Goal: Information Seeking & Learning: Learn about a topic

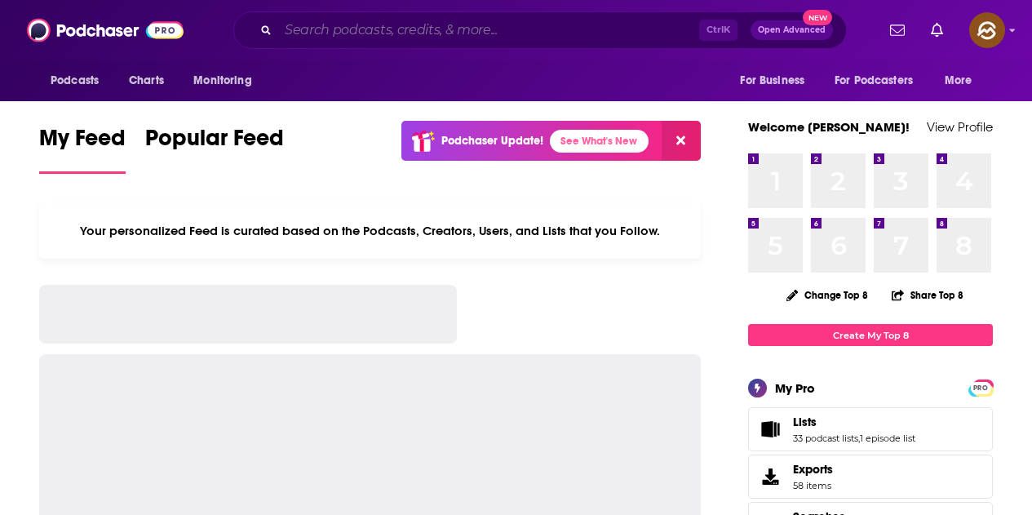
click at [384, 39] on input "Search podcasts, credits, & more..." at bounding box center [488, 30] width 421 height 26
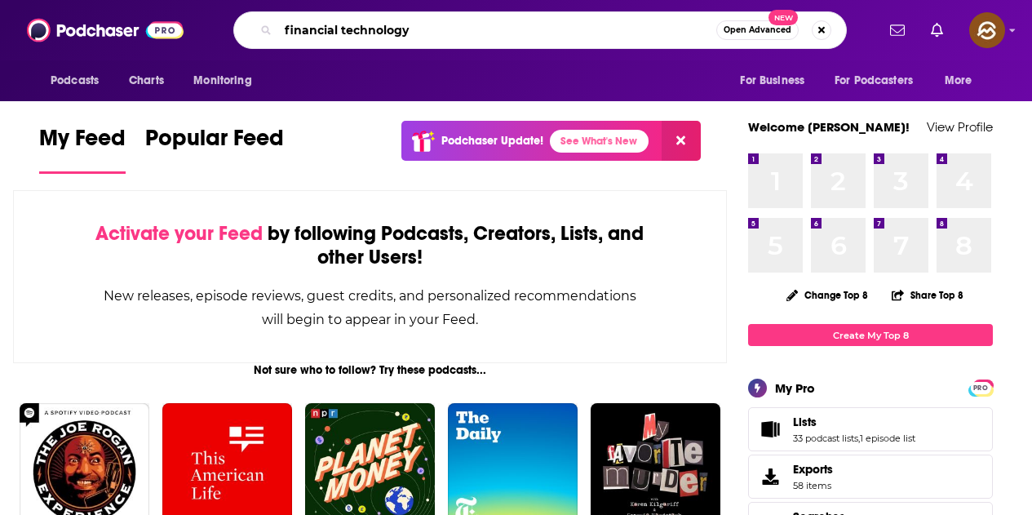
type input "financial technology"
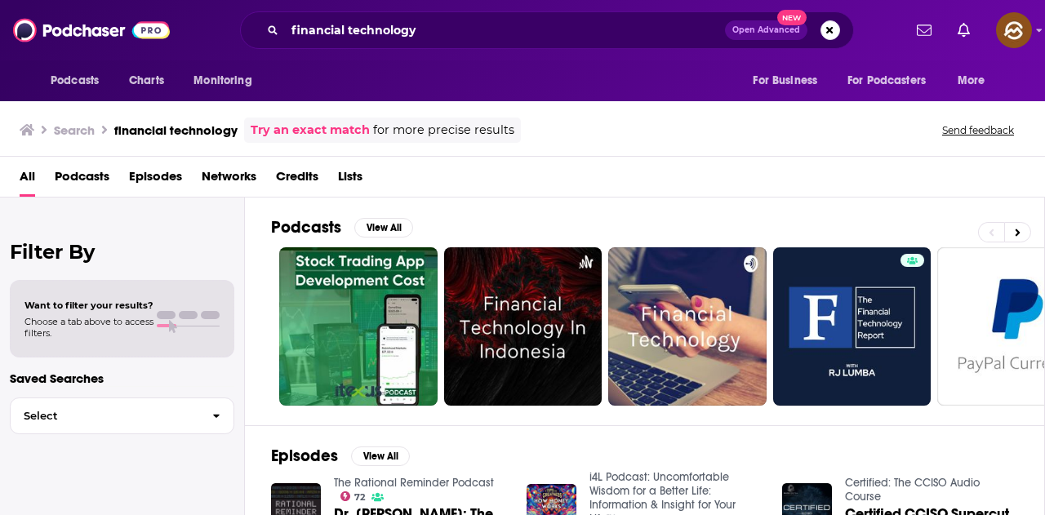
click at [162, 175] on span "Episodes" at bounding box center [155, 179] width 53 height 33
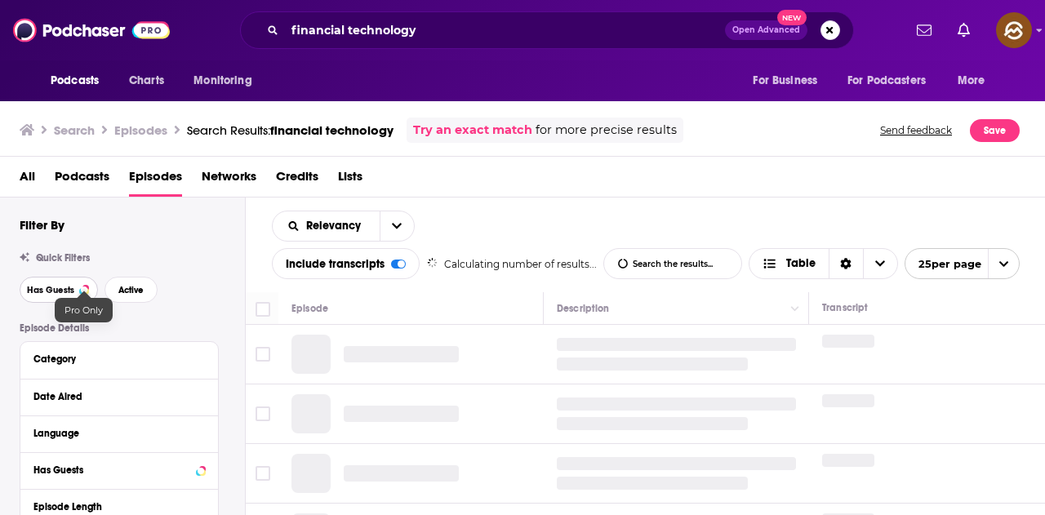
click at [78, 289] on button "Has Guests" at bounding box center [59, 290] width 78 height 26
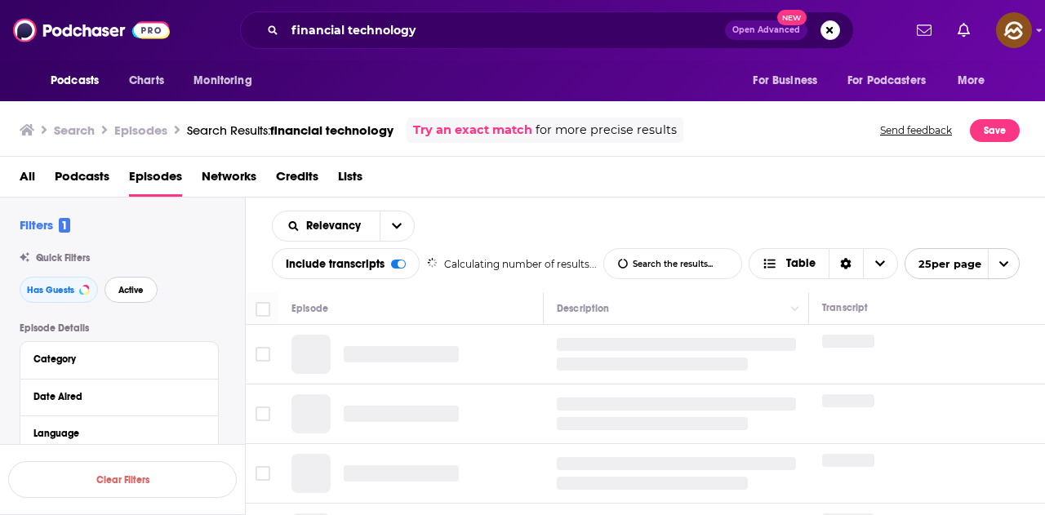
click at [131, 291] on span "Active" at bounding box center [130, 290] width 25 height 9
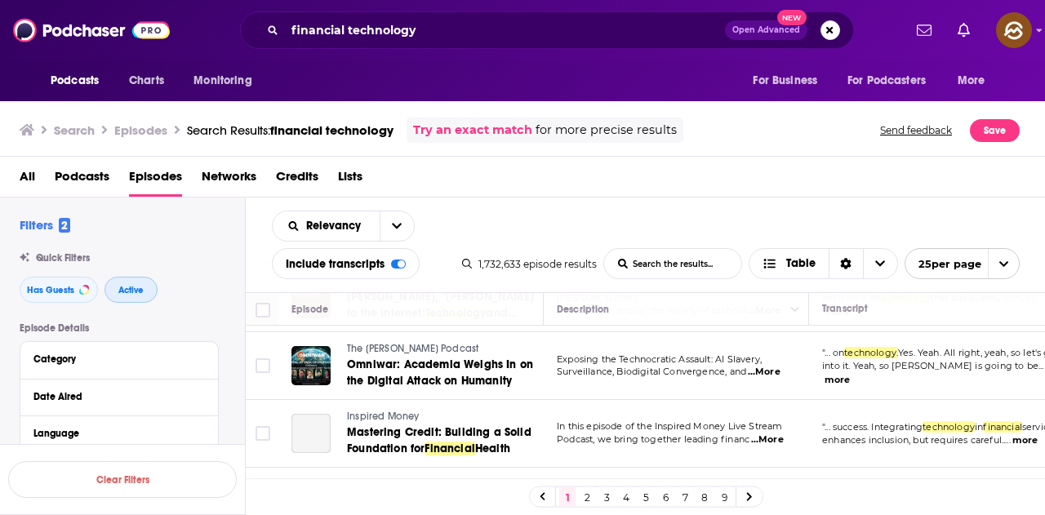
scroll to position [1469, 0]
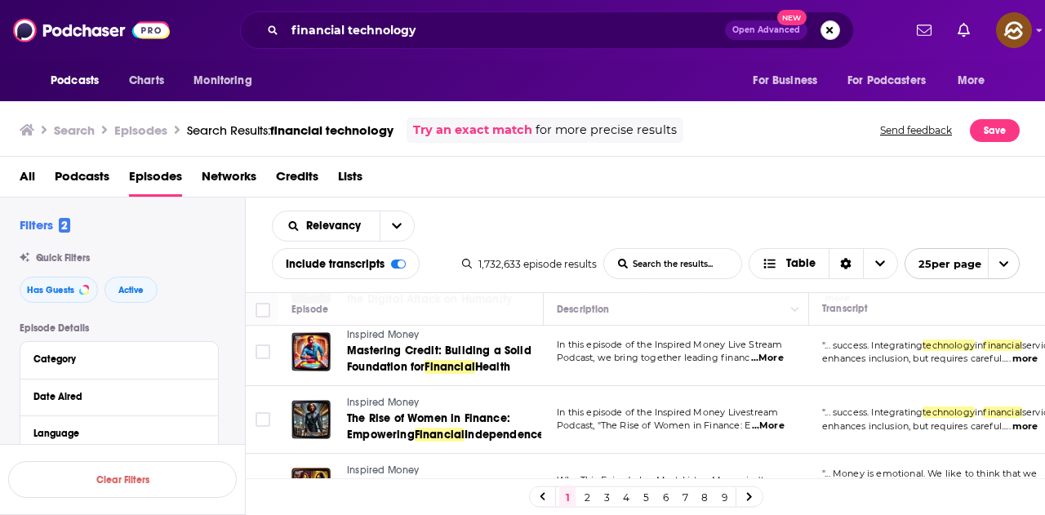
click at [827, 24] on button "Search podcasts, credits, & more..." at bounding box center [830, 30] width 20 height 20
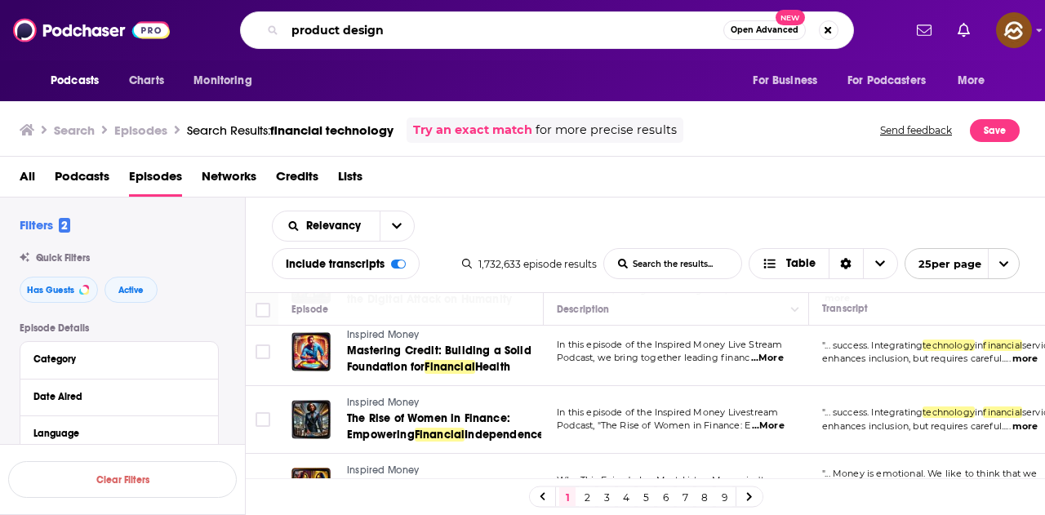
type input "product design"
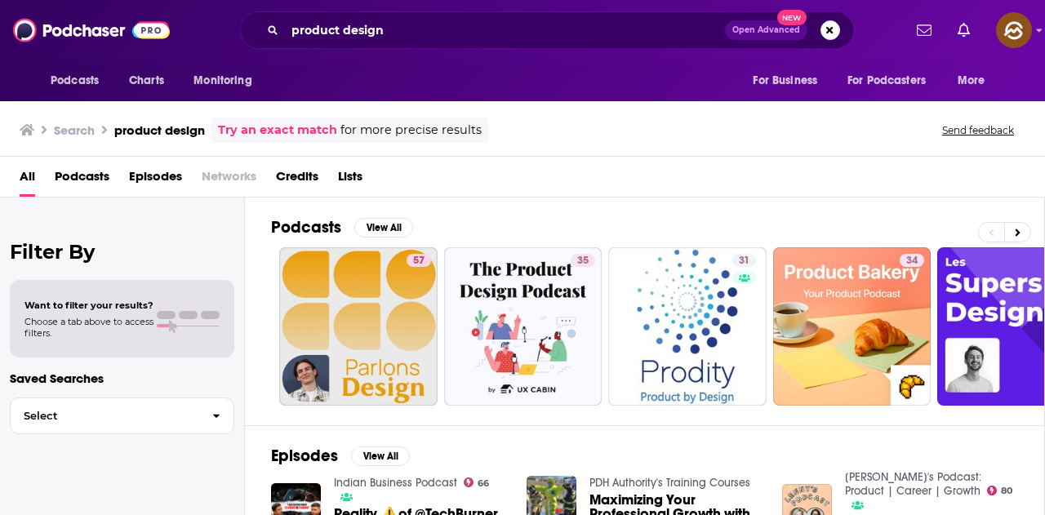
click at [153, 180] on span "Episodes" at bounding box center [155, 179] width 53 height 33
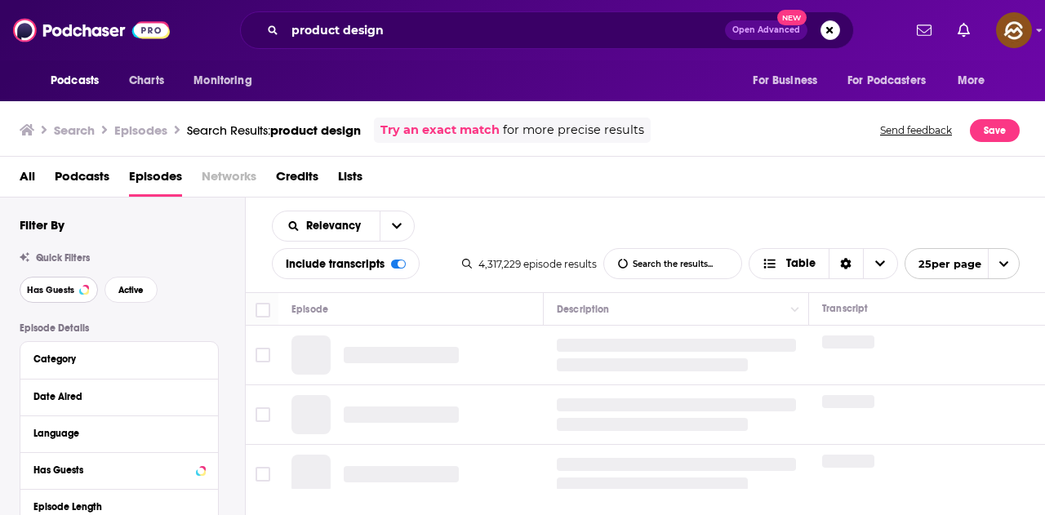
click at [55, 292] on span "Has Guests" at bounding box center [50, 290] width 47 height 9
click at [138, 293] on span "Active" at bounding box center [130, 290] width 25 height 9
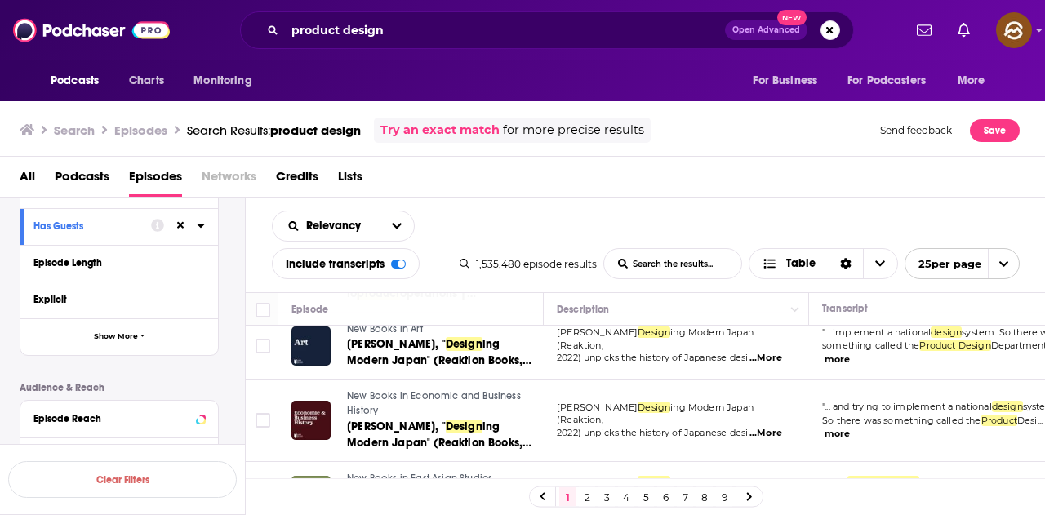
scroll to position [245, 0]
click at [144, 342] on button "Show More" at bounding box center [118, 335] width 197 height 37
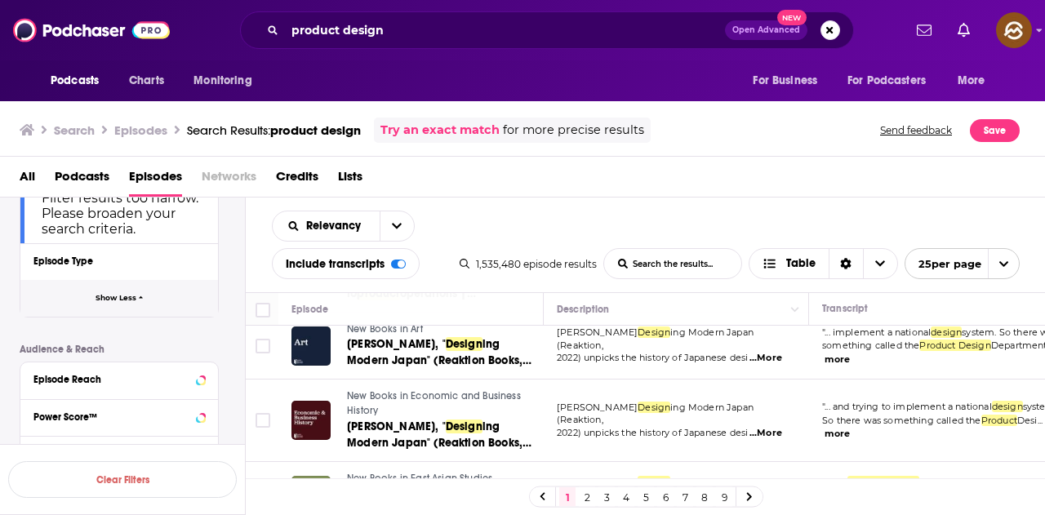
scroll to position [566, 0]
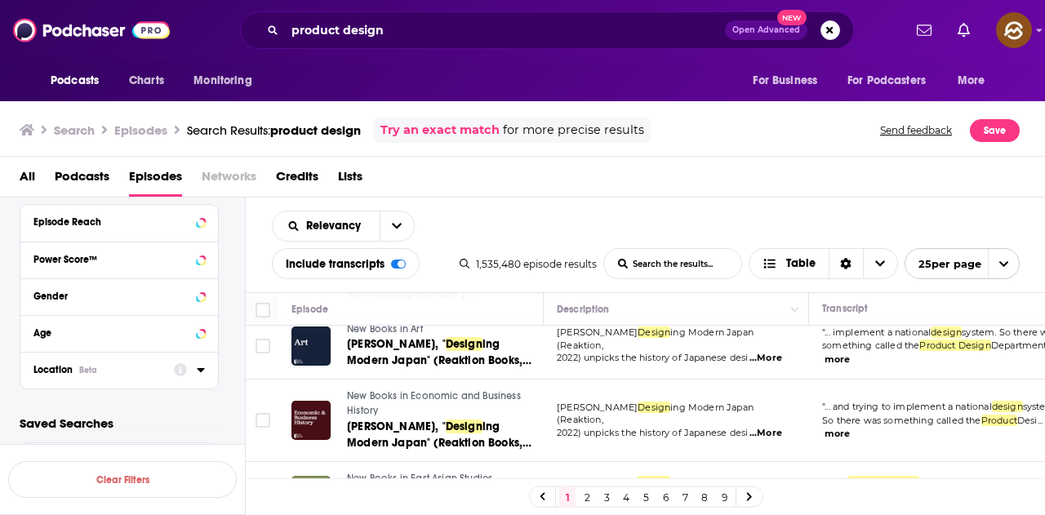
click at [127, 369] on div "Location Beta" at bounding box center [98, 369] width 130 height 11
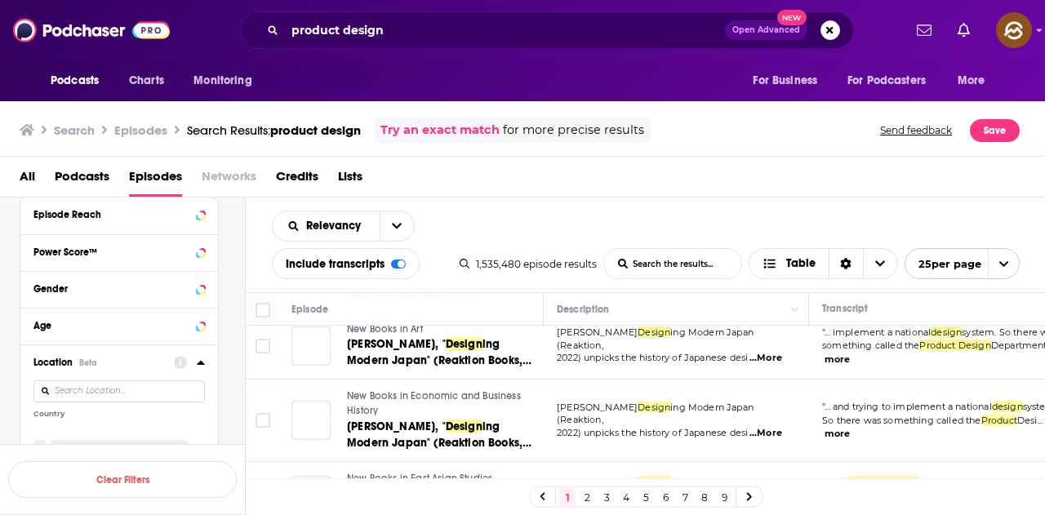
scroll to position [558, 0]
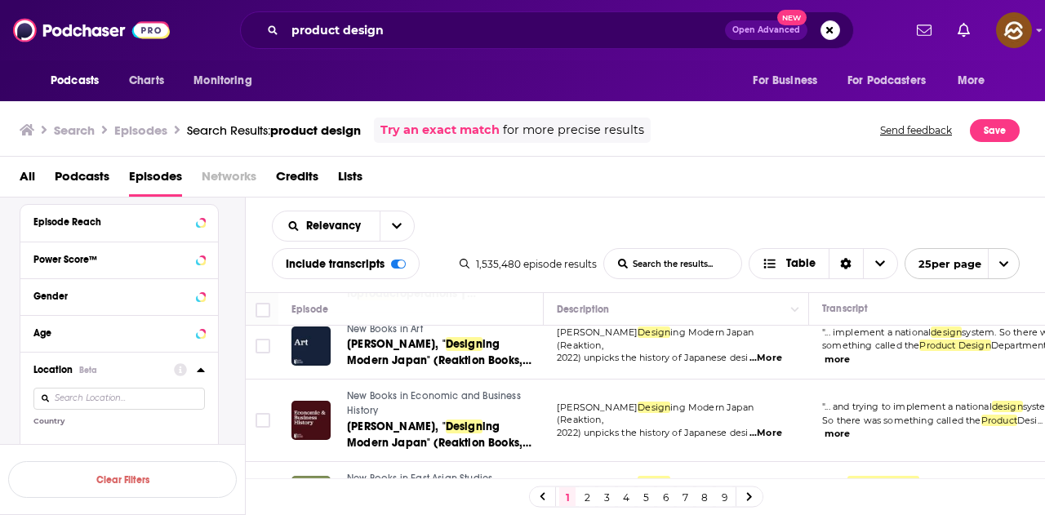
click at [196, 370] on div at bounding box center [189, 369] width 31 height 20
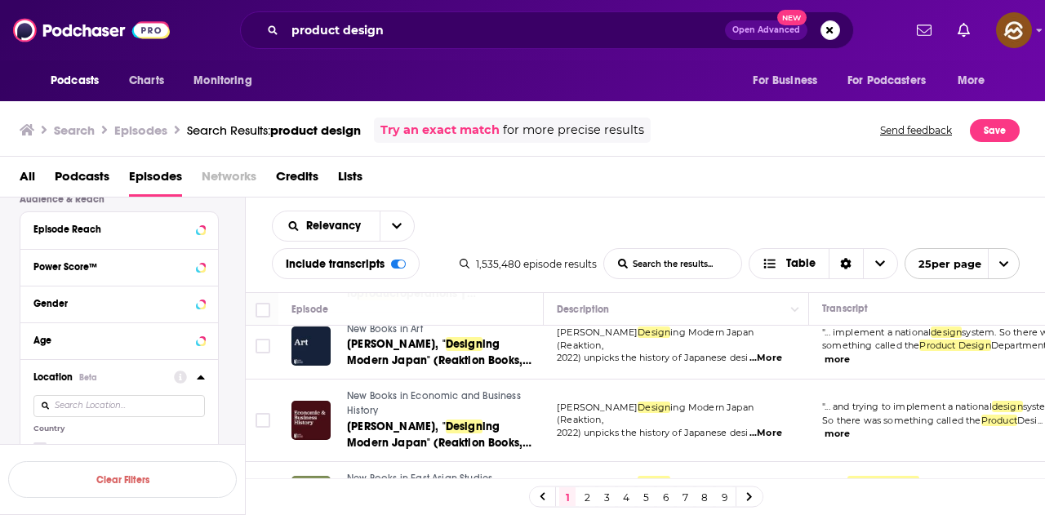
scroll to position [647, 0]
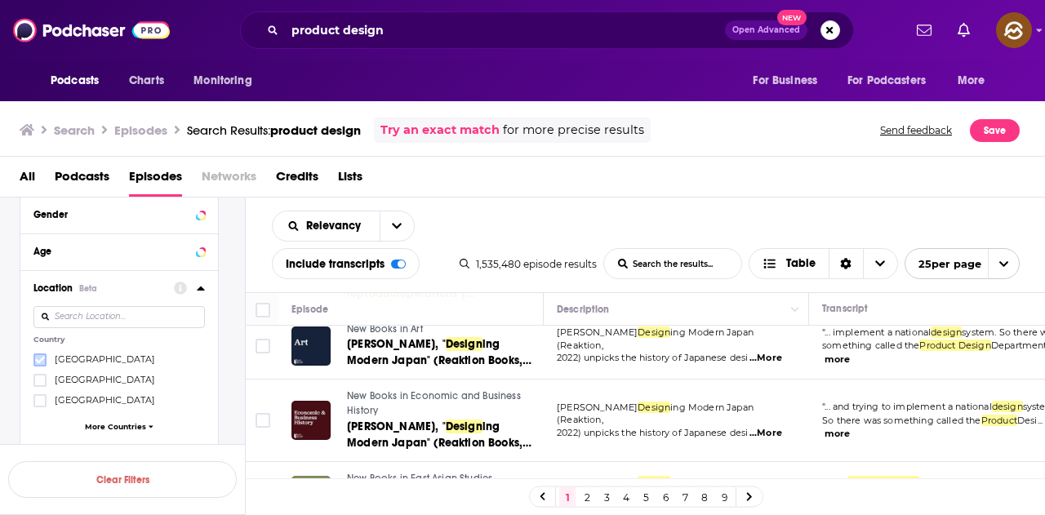
click at [42, 359] on icon at bounding box center [40, 359] width 10 height 7
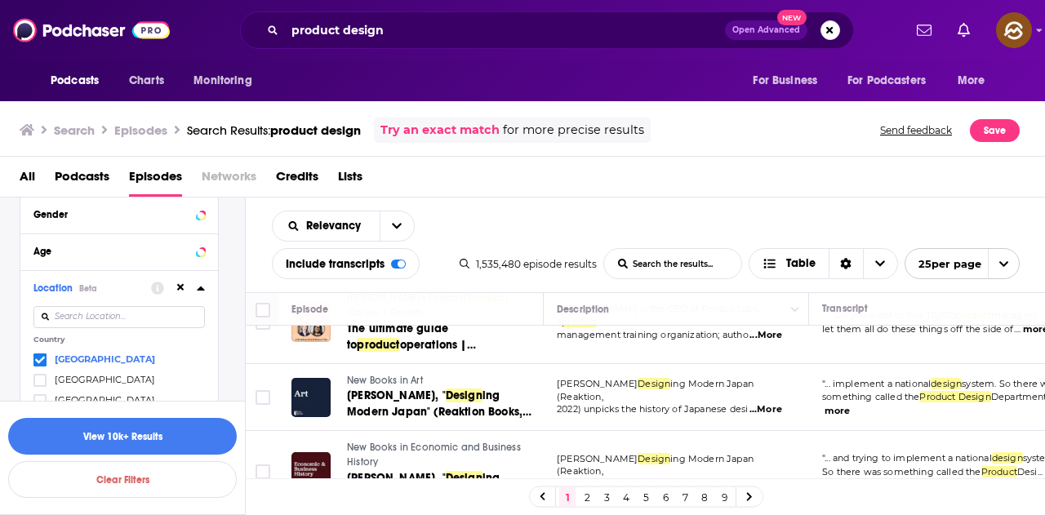
scroll to position [82, 0]
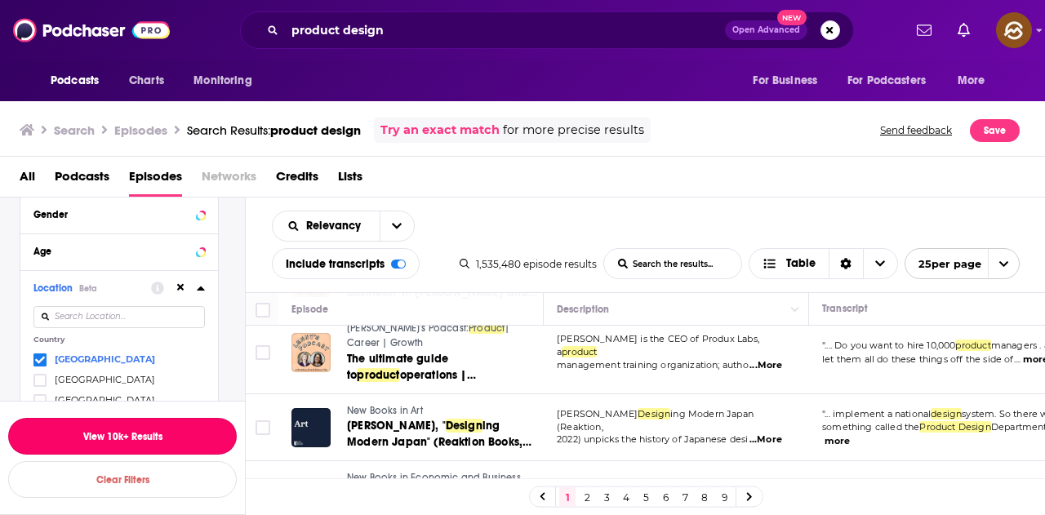
drag, startPoint x: 138, startPoint y: 439, endPoint x: 155, endPoint y: 435, distance: 17.6
click at [138, 439] on button "View 10k+ Results" at bounding box center [122, 436] width 228 height 37
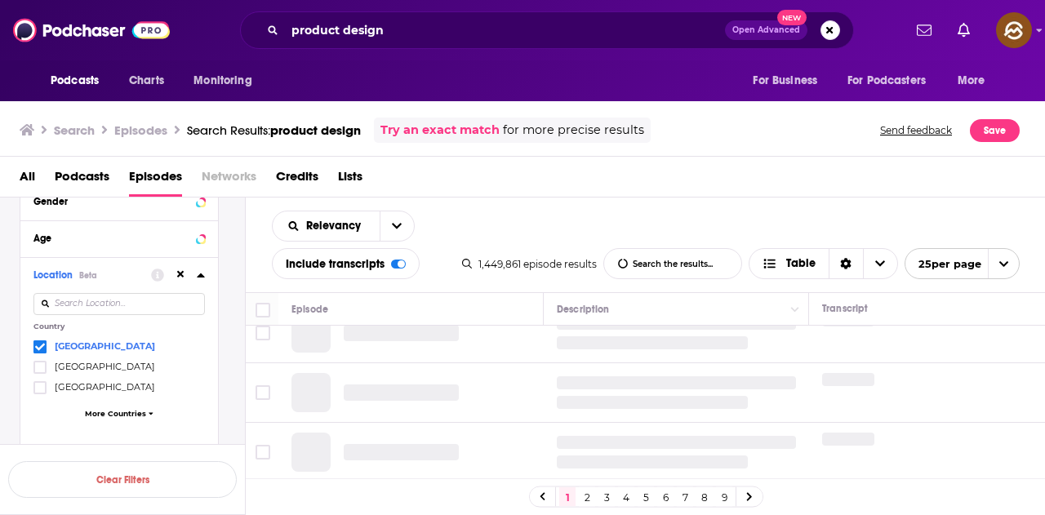
scroll to position [627, 0]
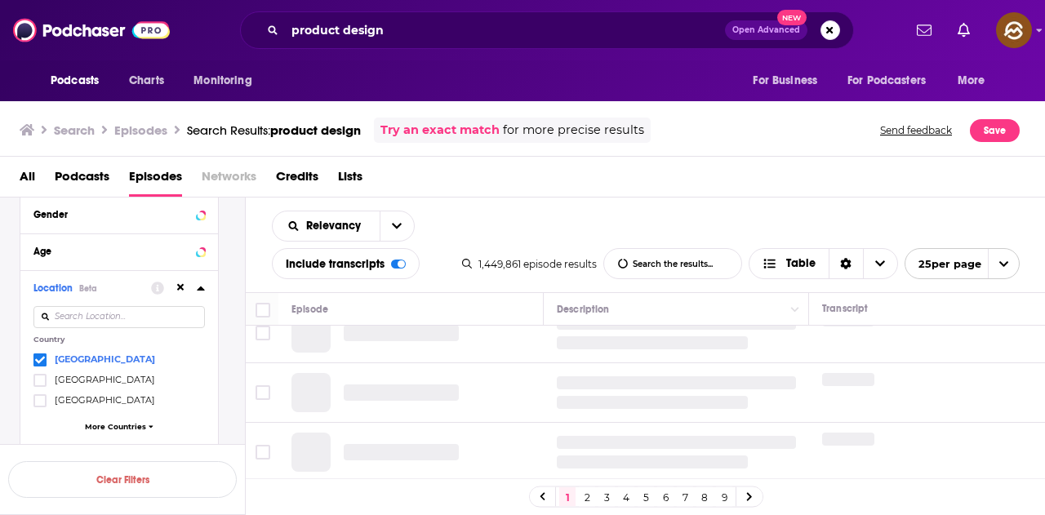
click at [204, 286] on icon at bounding box center [201, 288] width 8 height 13
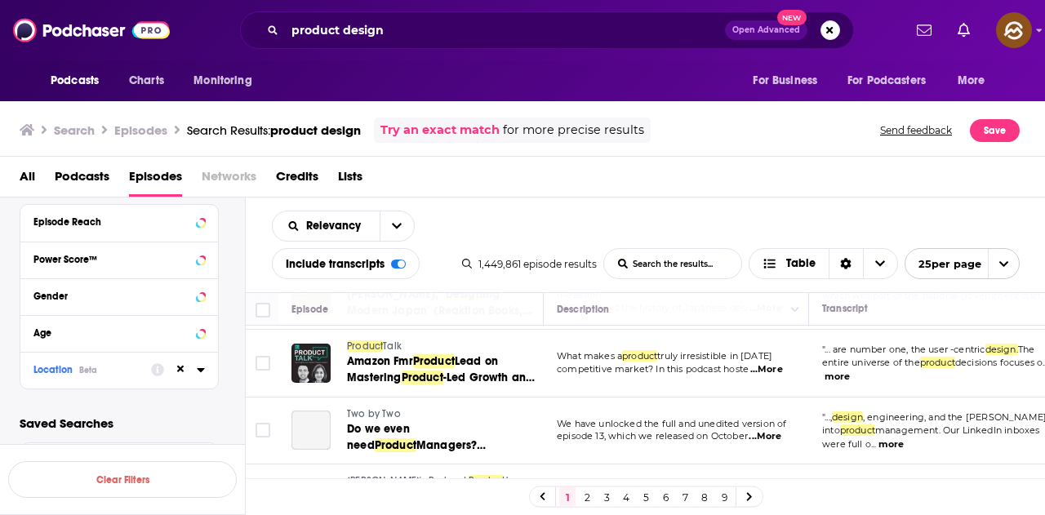
scroll to position [326, 0]
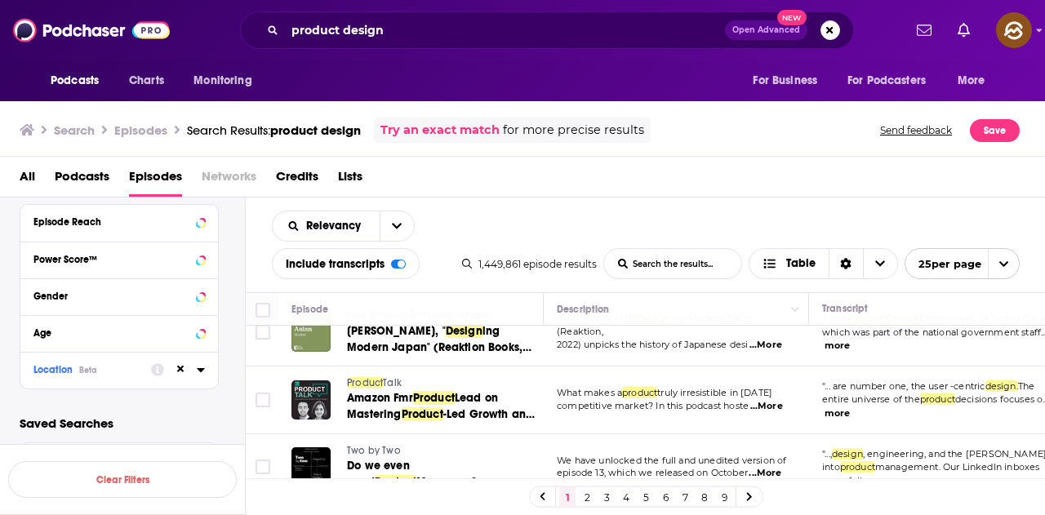
click at [367, 380] on span "Product" at bounding box center [365, 382] width 36 height 11
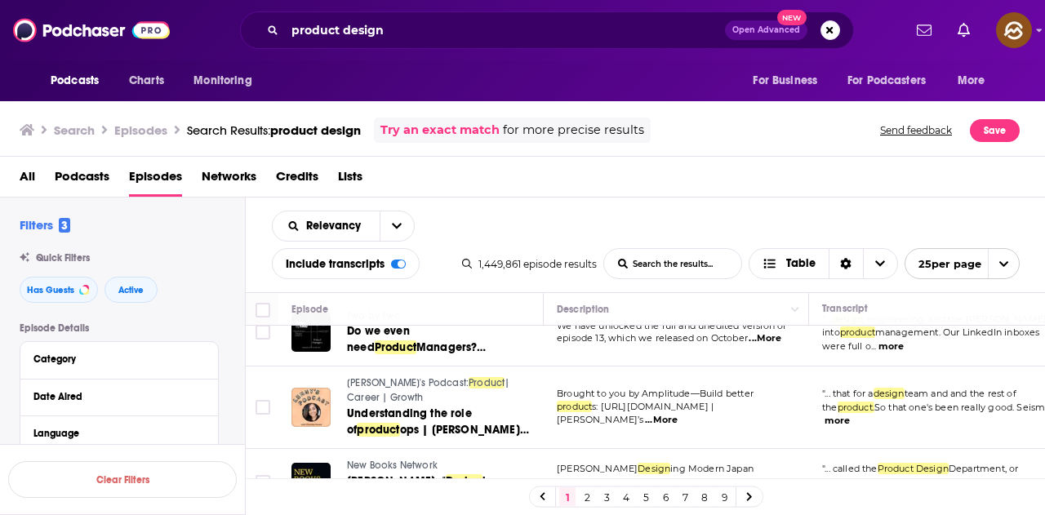
scroll to position [408, 0]
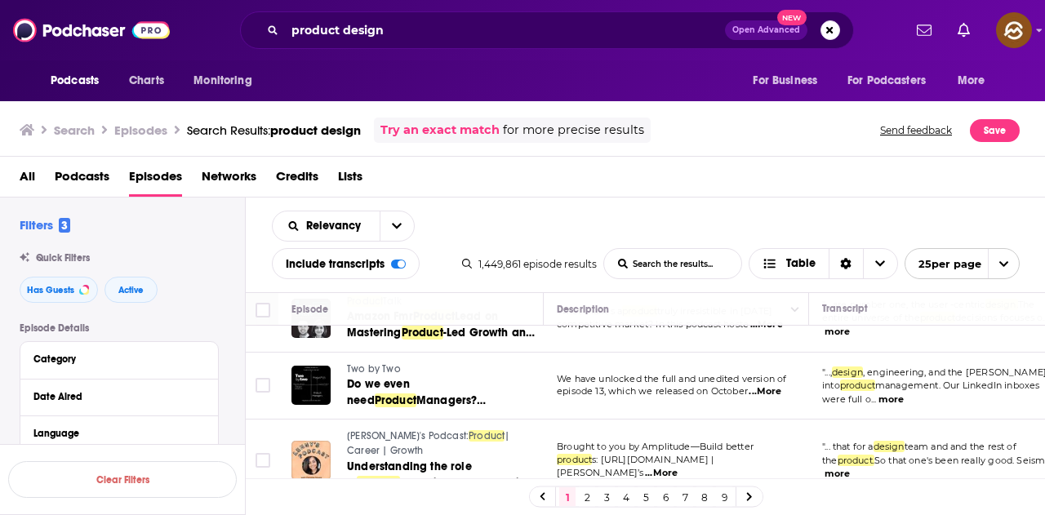
click at [761, 384] on span "We have unlocked the full and unedited version of" at bounding box center [671, 378] width 229 height 11
click at [765, 387] on span "...More" at bounding box center [764, 391] width 33 height 13
click at [861, 189] on div "All Podcasts Episodes Networks Credits Lists" at bounding box center [526, 179] width 1013 height 33
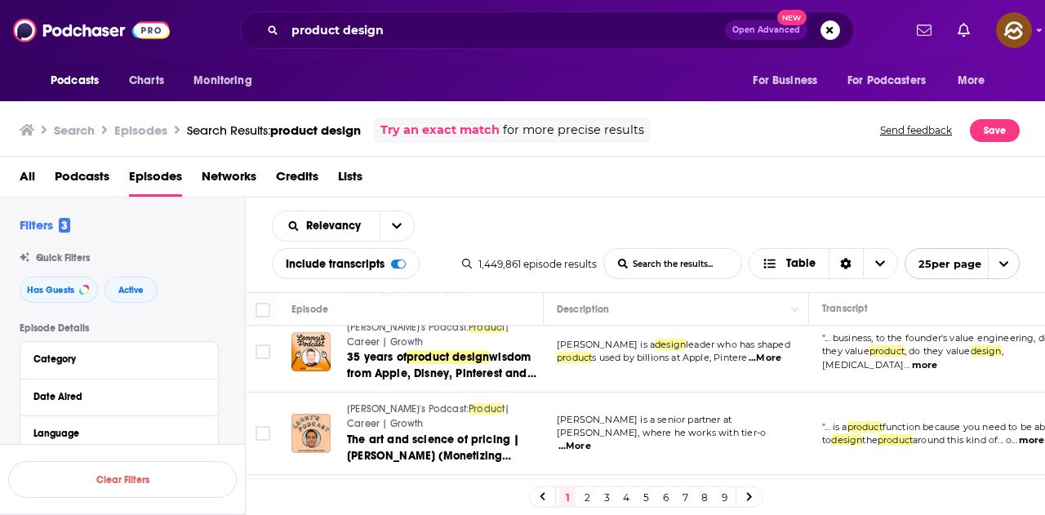
scroll to position [898, 0]
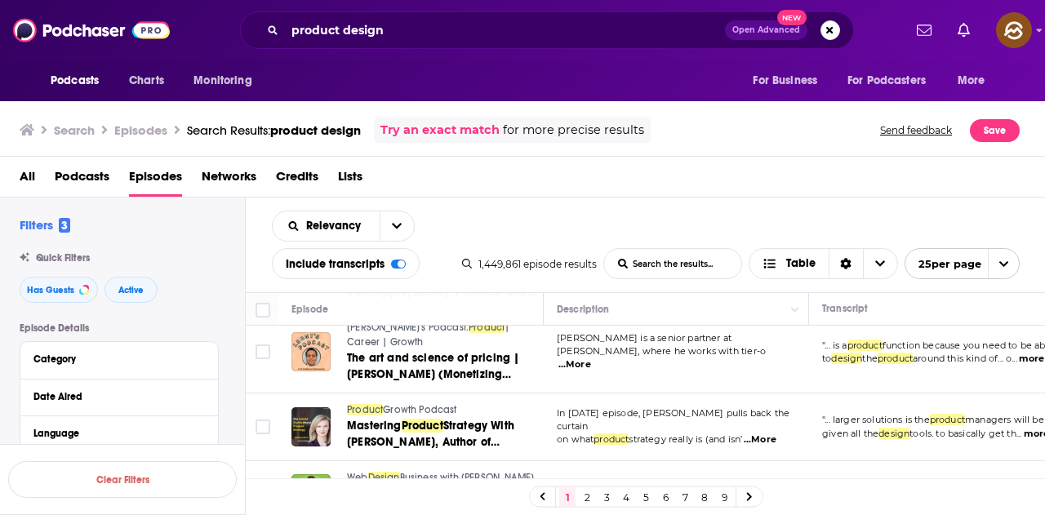
click at [770, 433] on span "...More" at bounding box center [759, 439] width 33 height 13
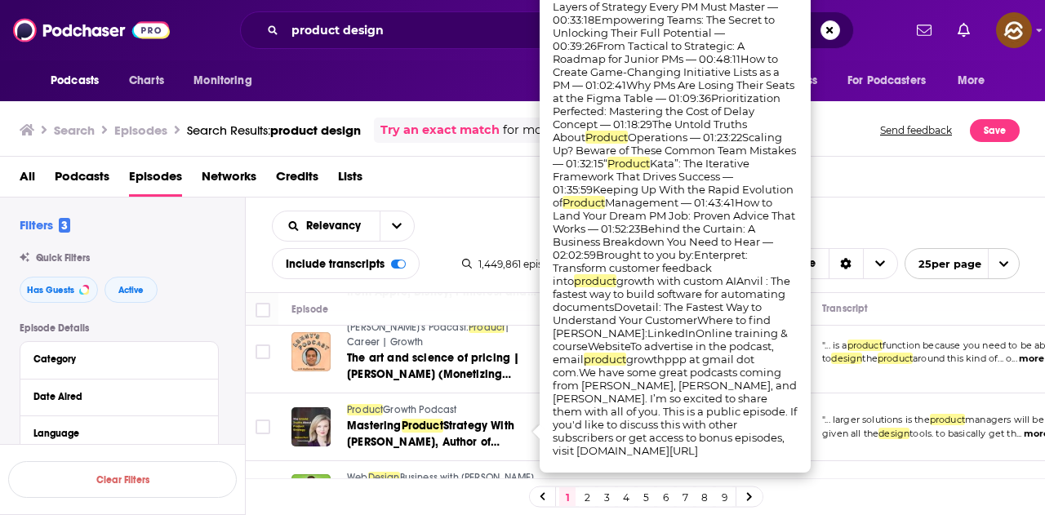
click at [869, 166] on div "All Podcasts Episodes Networks Credits Lists" at bounding box center [526, 179] width 1013 height 33
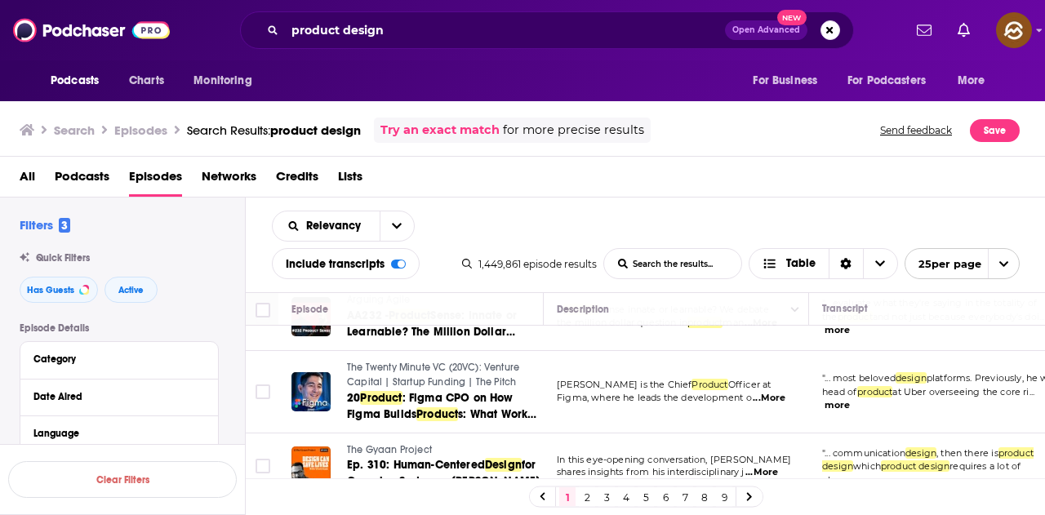
scroll to position [1224, 0]
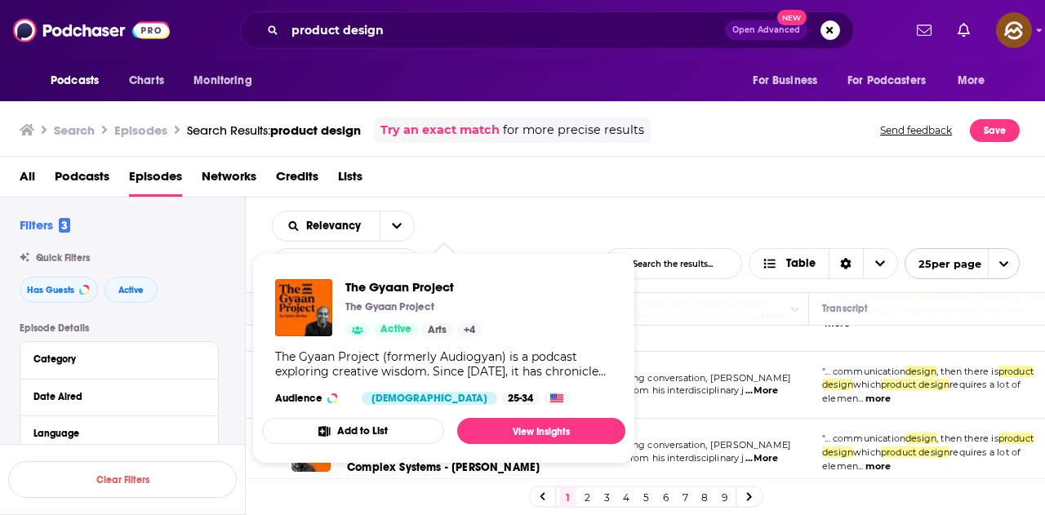
click at [543, 182] on div "All Podcasts Episodes Networks Credits Lists" at bounding box center [526, 179] width 1013 height 33
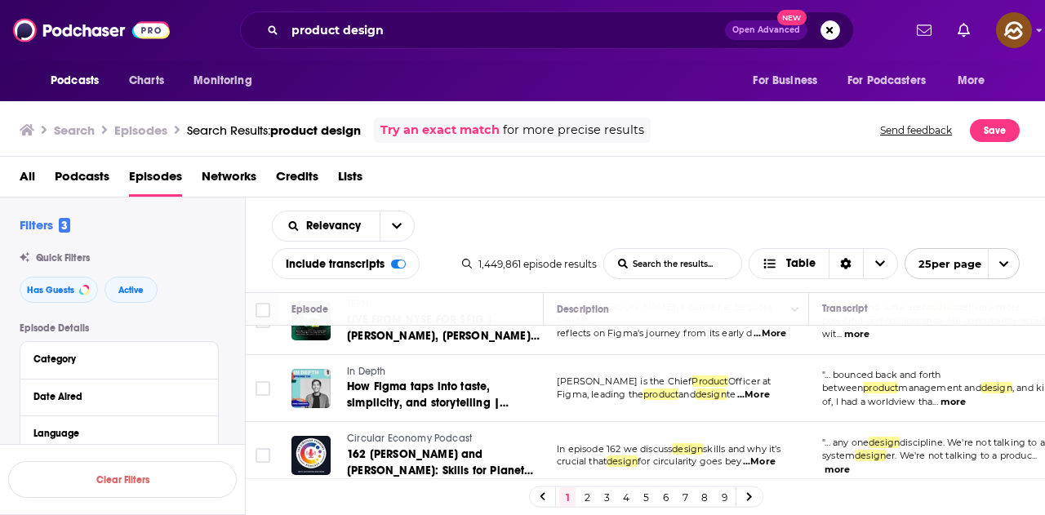
scroll to position [1667, 0]
click at [584, 498] on link "2" at bounding box center [587, 497] width 16 height 20
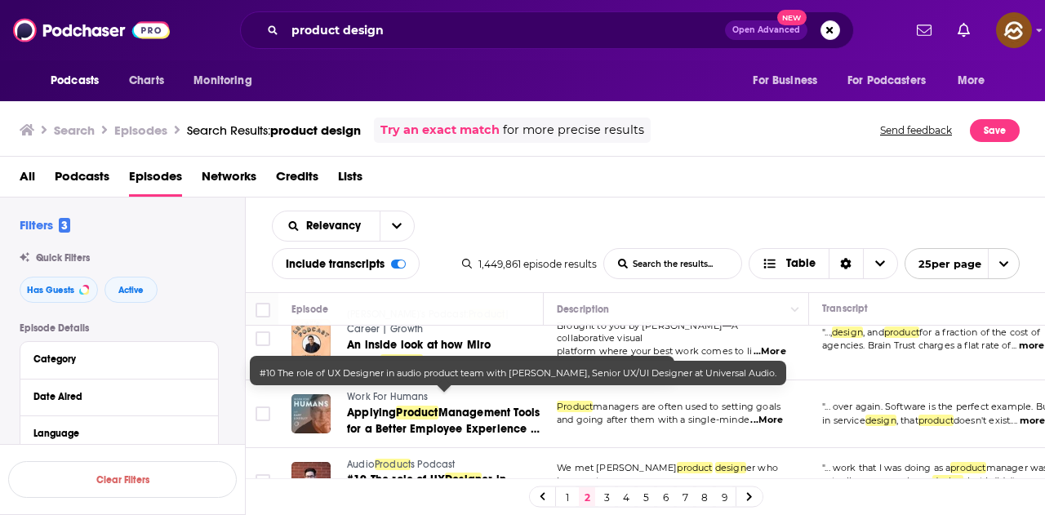
scroll to position [326, 0]
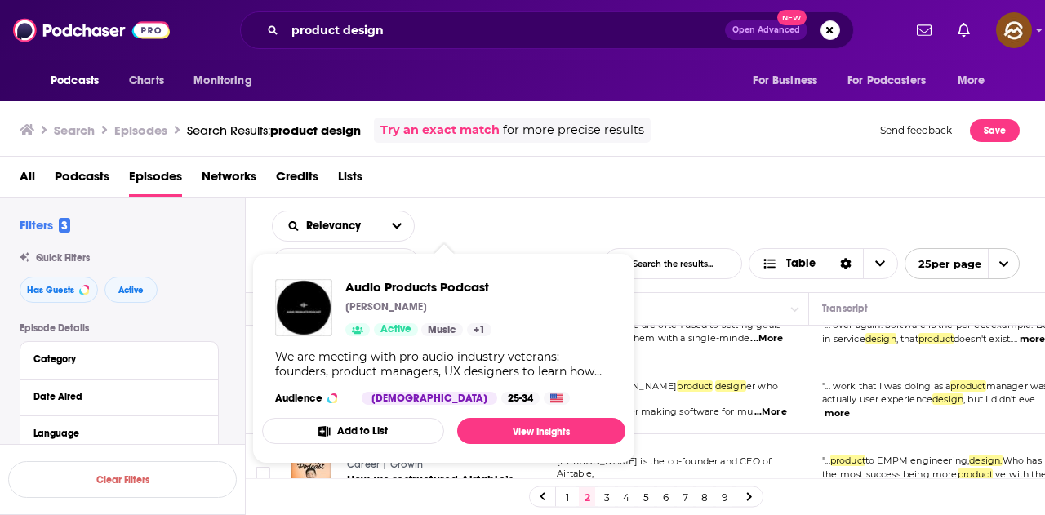
click at [561, 202] on div "Relevancy List Search Input Search the results... Include transcripts Table 1,4…" at bounding box center [646, 244] width 800 height 95
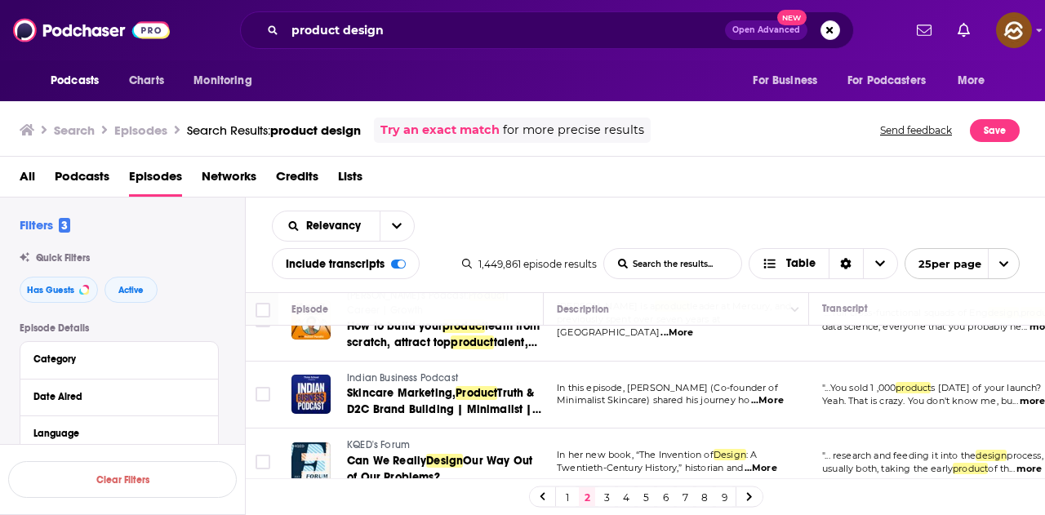
scroll to position [1550, 0]
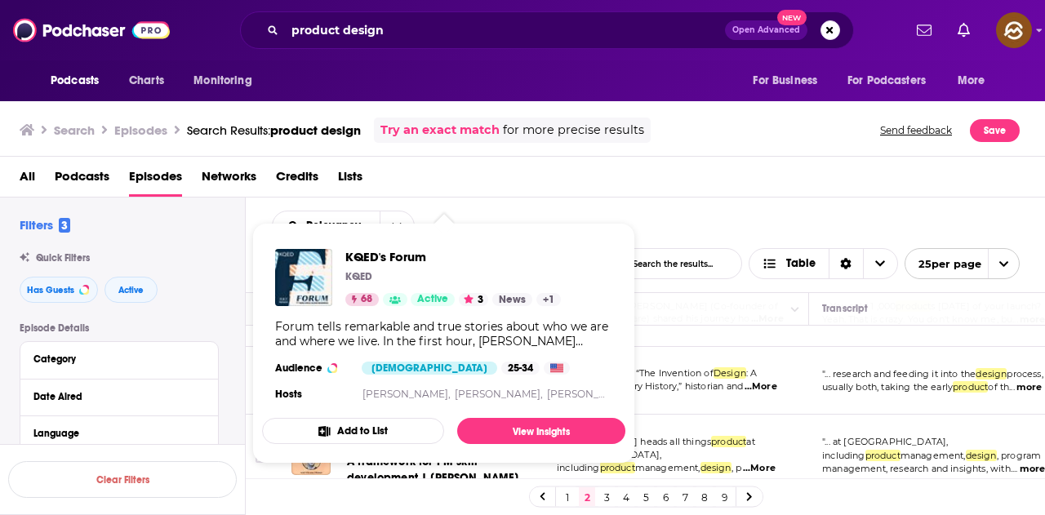
click at [610, 162] on div "All Podcasts Episodes Networks Credits Lists" at bounding box center [522, 177] width 1045 height 41
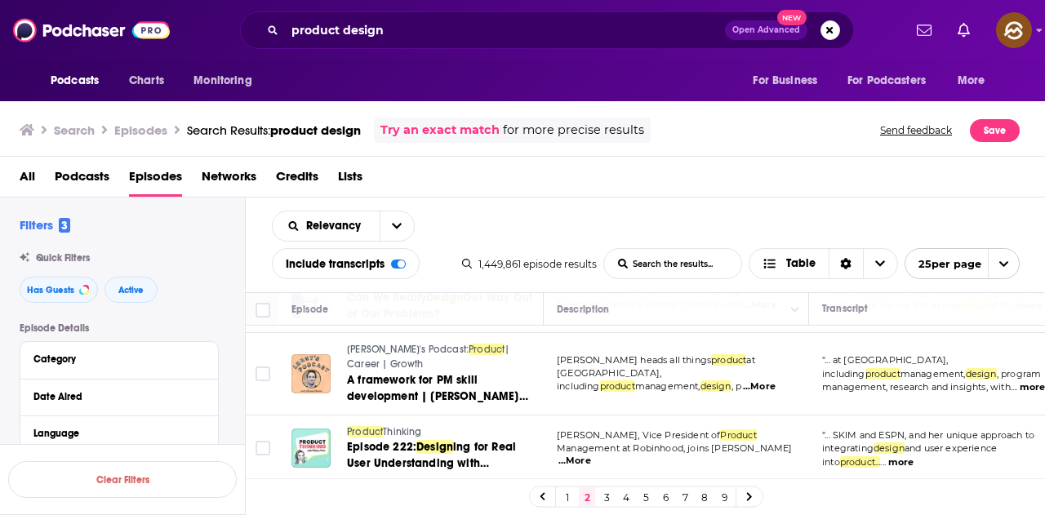
scroll to position [1709, 0]
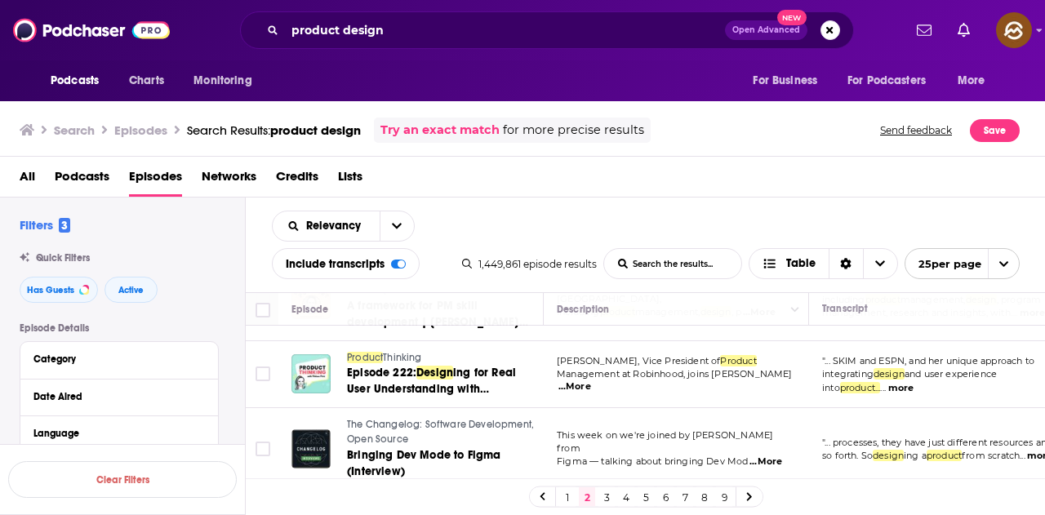
click at [770, 455] on span "...More" at bounding box center [765, 461] width 33 height 13
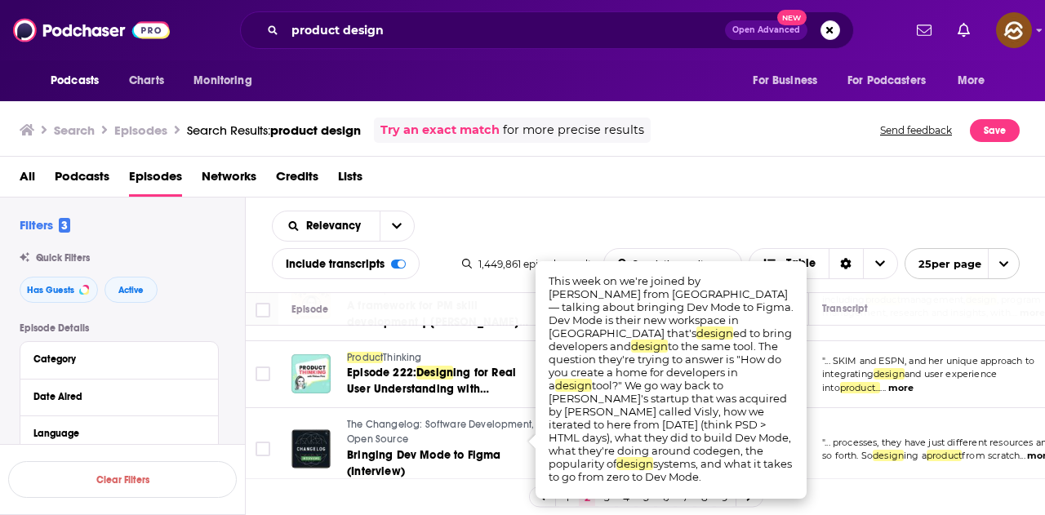
click at [668, 195] on div "All Podcasts Episodes Networks Credits Lists" at bounding box center [526, 179] width 1013 height 33
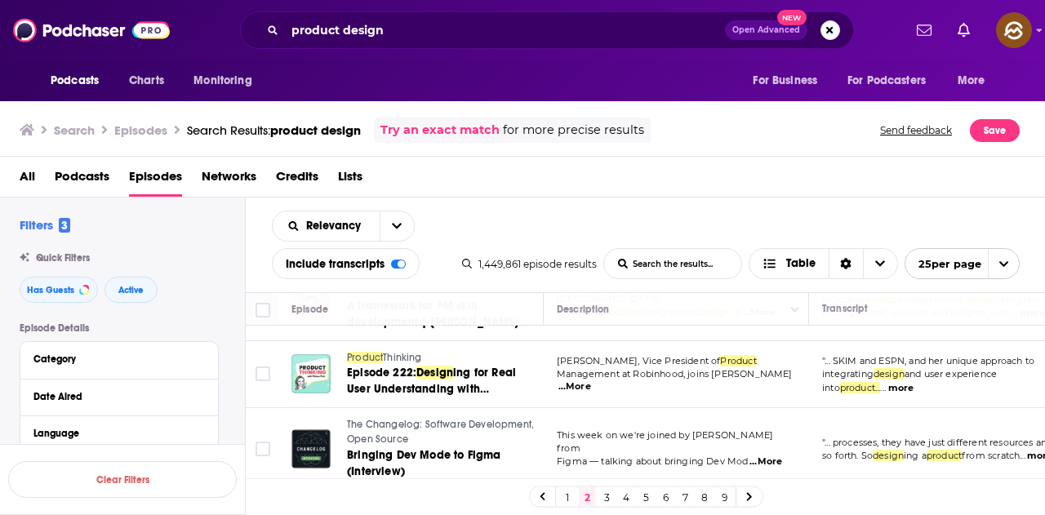
click at [606, 493] on link "3" at bounding box center [606, 497] width 16 height 20
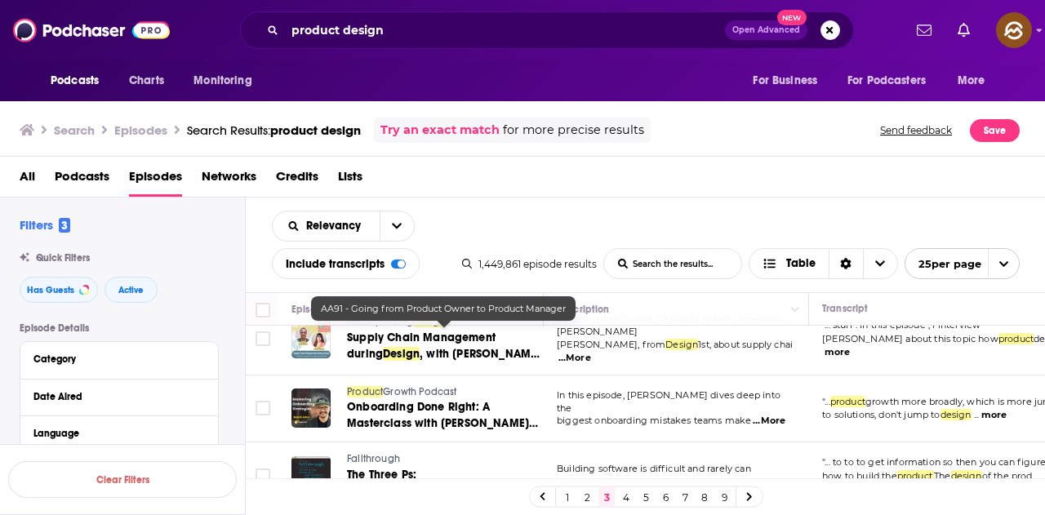
scroll to position [1475, 0]
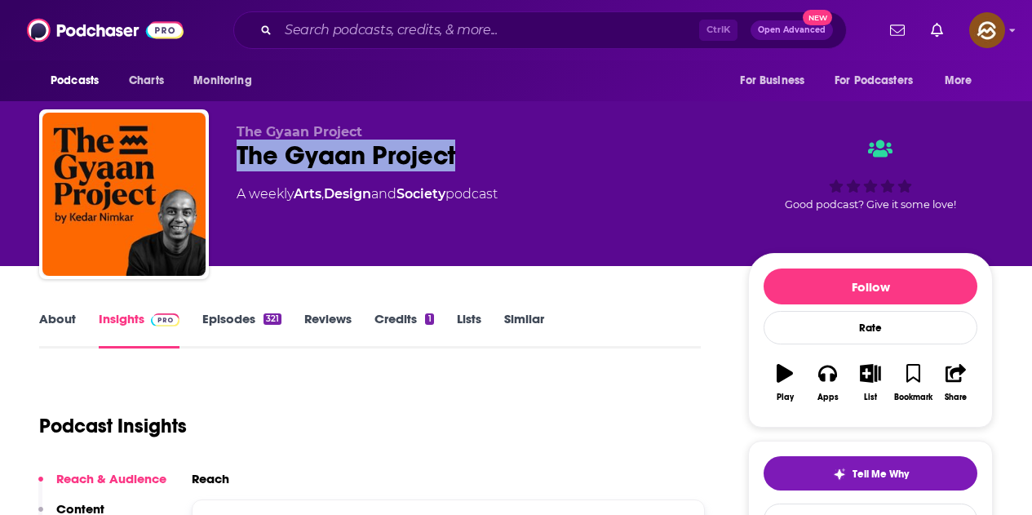
drag, startPoint x: 240, startPoint y: 153, endPoint x: 459, endPoint y: 154, distance: 218.7
click at [459, 154] on div "The Gyaan Project" at bounding box center [480, 156] width 486 height 32
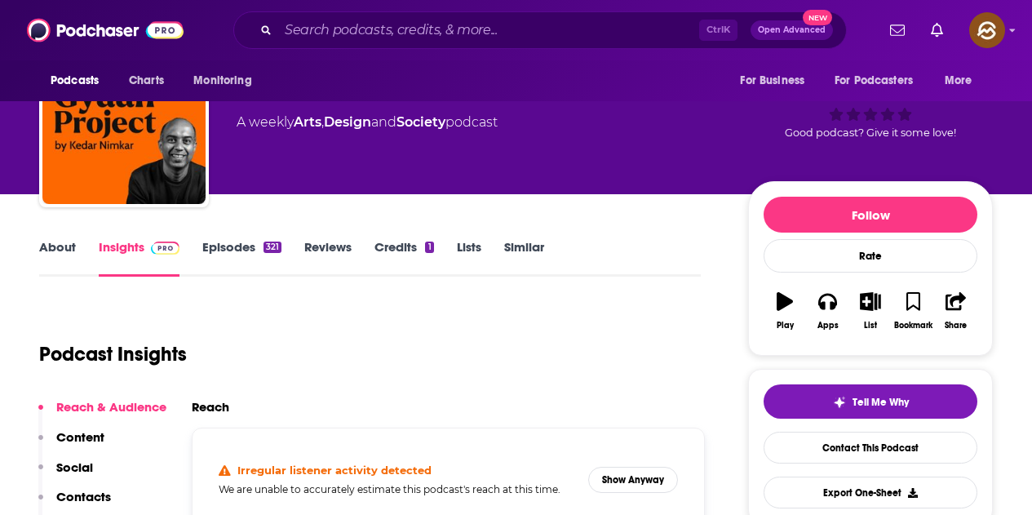
scroll to position [245, 0]
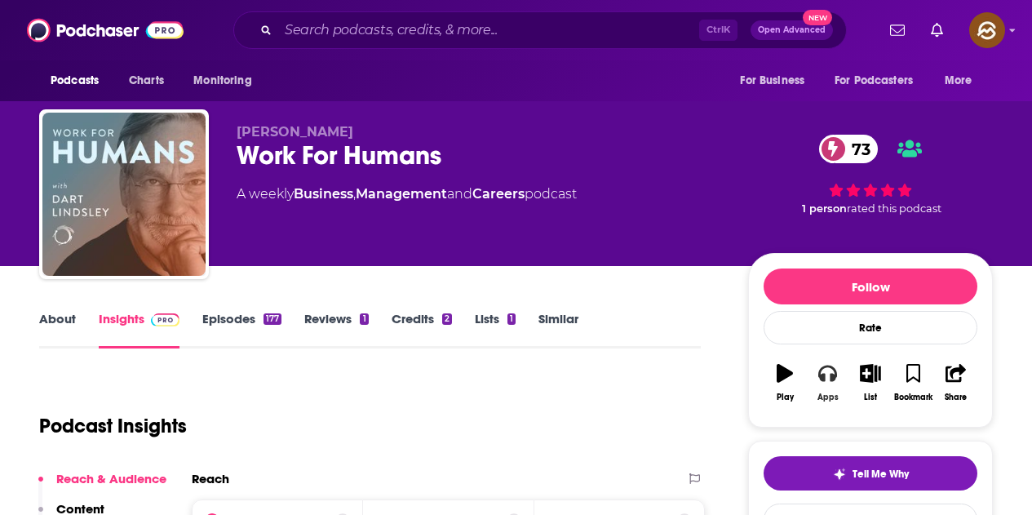
click at [823, 384] on button "Apps" at bounding box center [827, 382] width 42 height 59
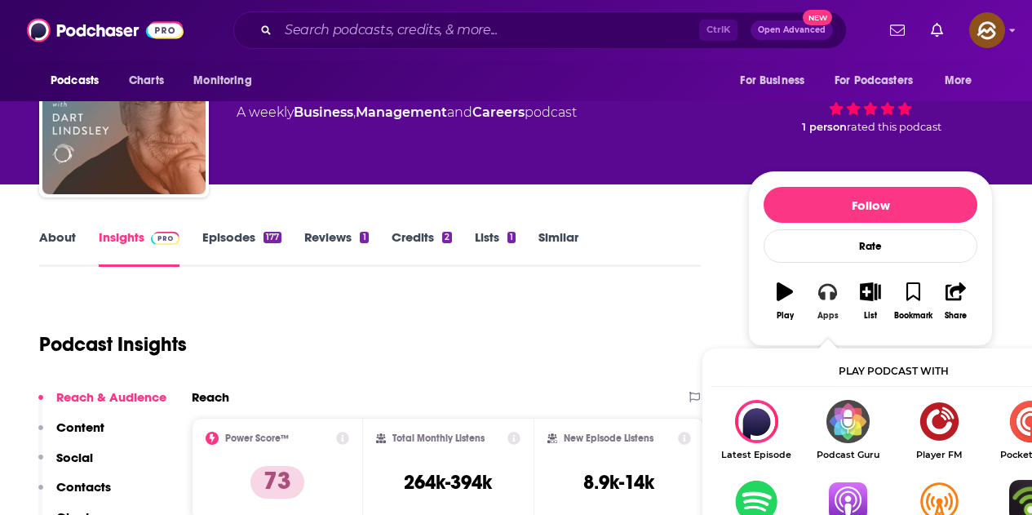
scroll to position [163, 0]
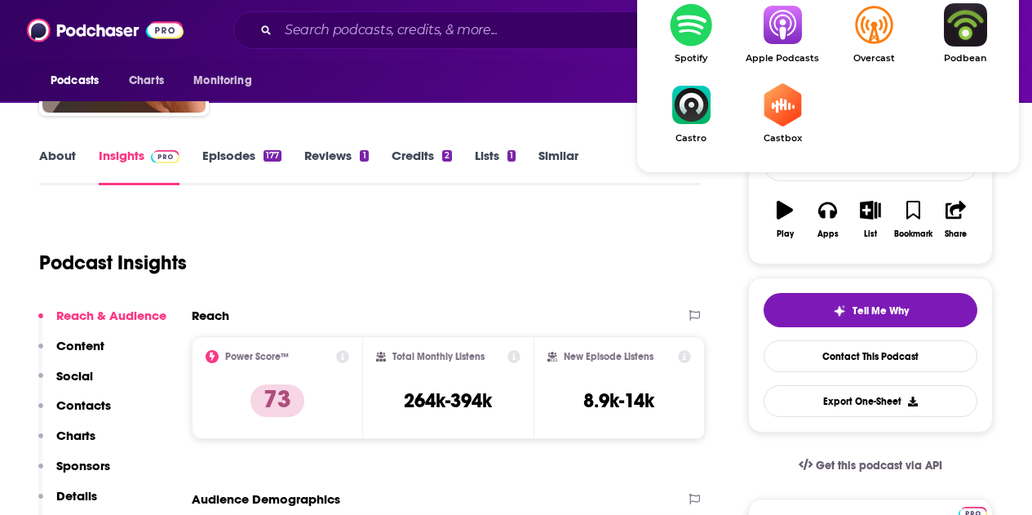
click at [776, 42] on img "Show Listen On dropdown" at bounding box center [782, 24] width 91 height 43
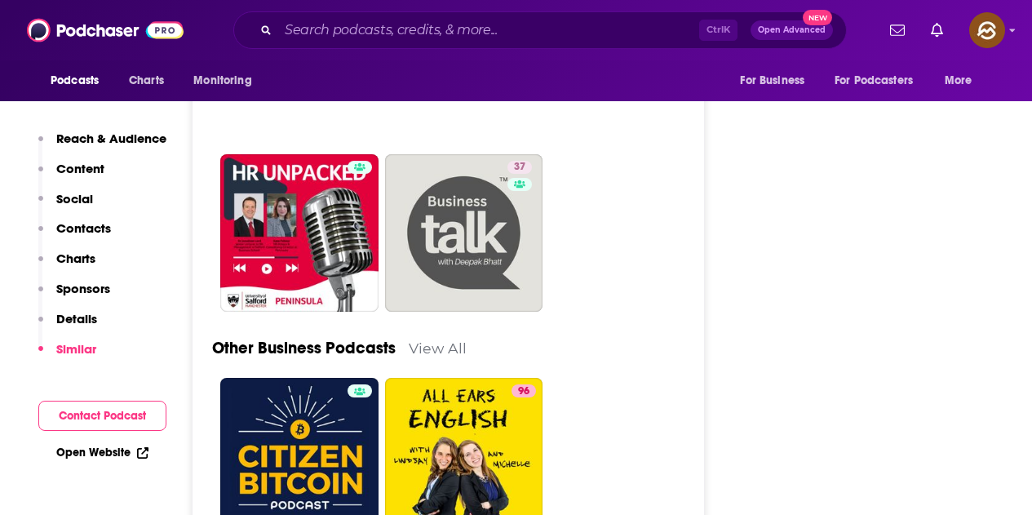
scroll to position [5060, 0]
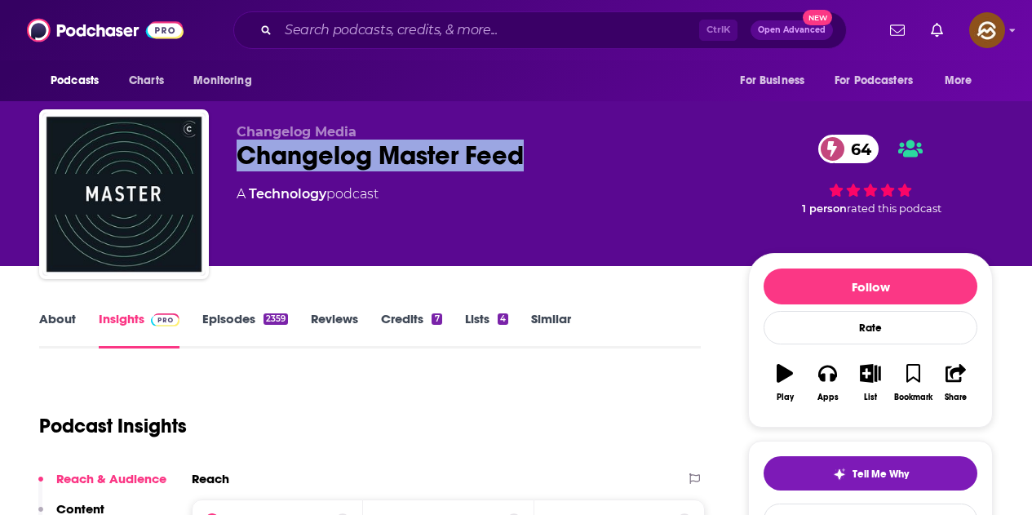
drag, startPoint x: 237, startPoint y: 153, endPoint x: 535, endPoint y: 156, distance: 297.9
click at [535, 156] on div "Changelog Master Feed 64" at bounding box center [480, 156] width 486 height 32
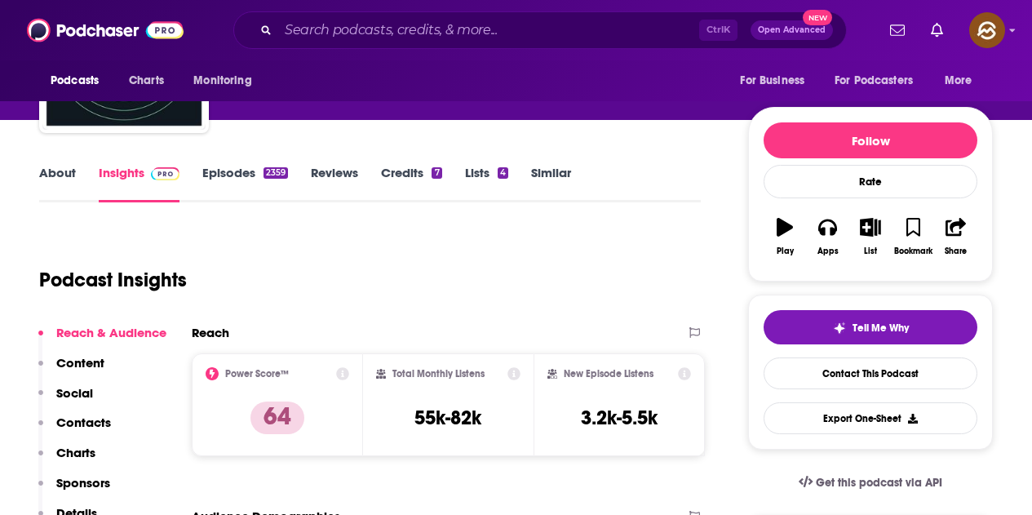
scroll to position [163, 0]
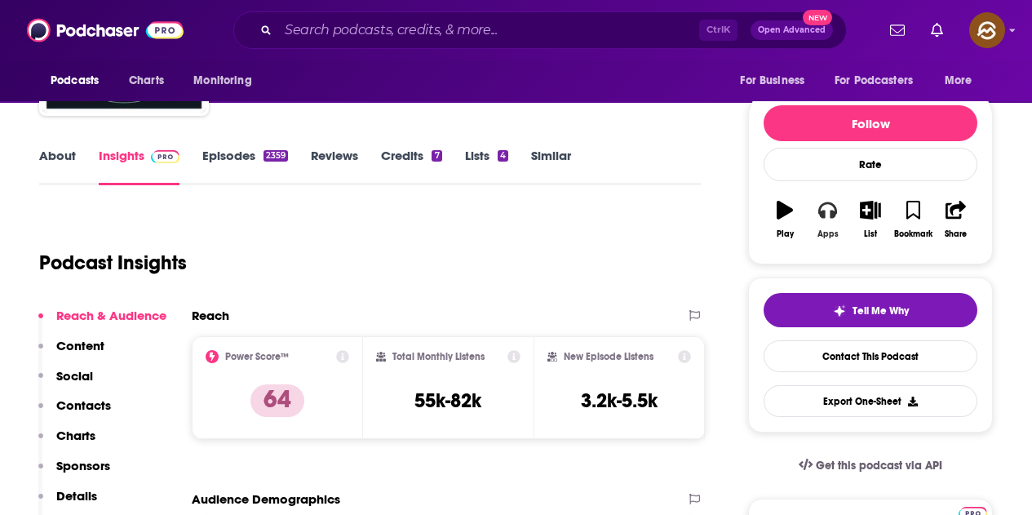
click at [820, 232] on div "Apps" at bounding box center [828, 234] width 21 height 10
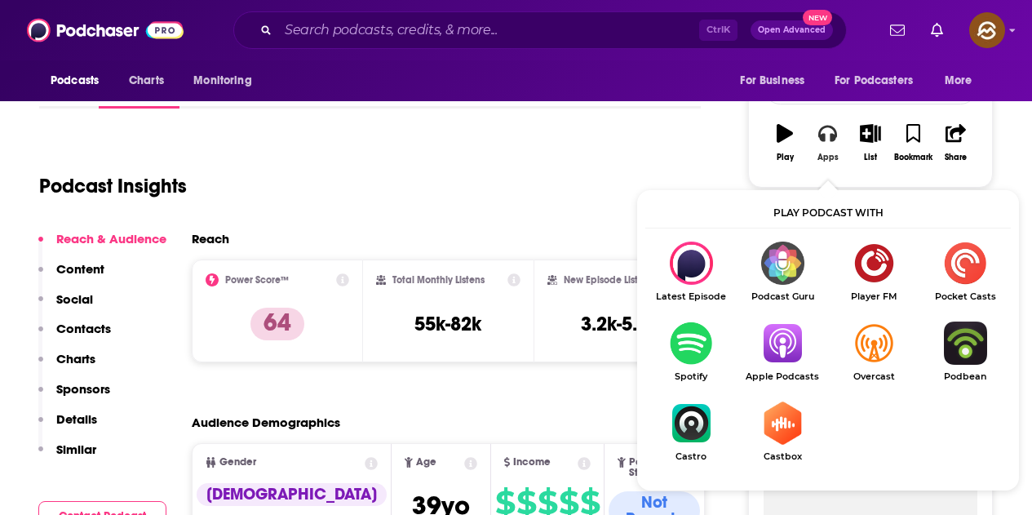
scroll to position [245, 0]
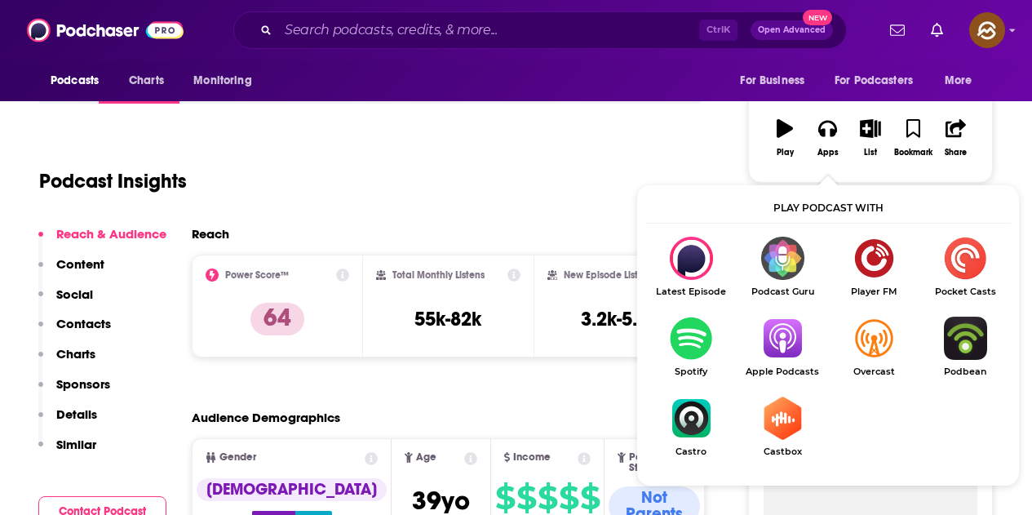
click at [770, 339] on img "Show Listen On dropdown" at bounding box center [782, 338] width 91 height 43
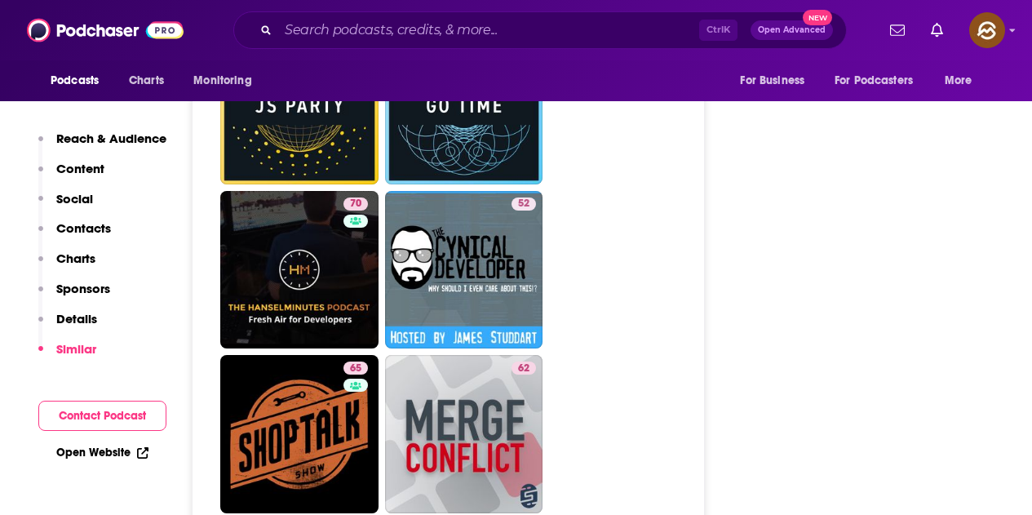
scroll to position [3835, 0]
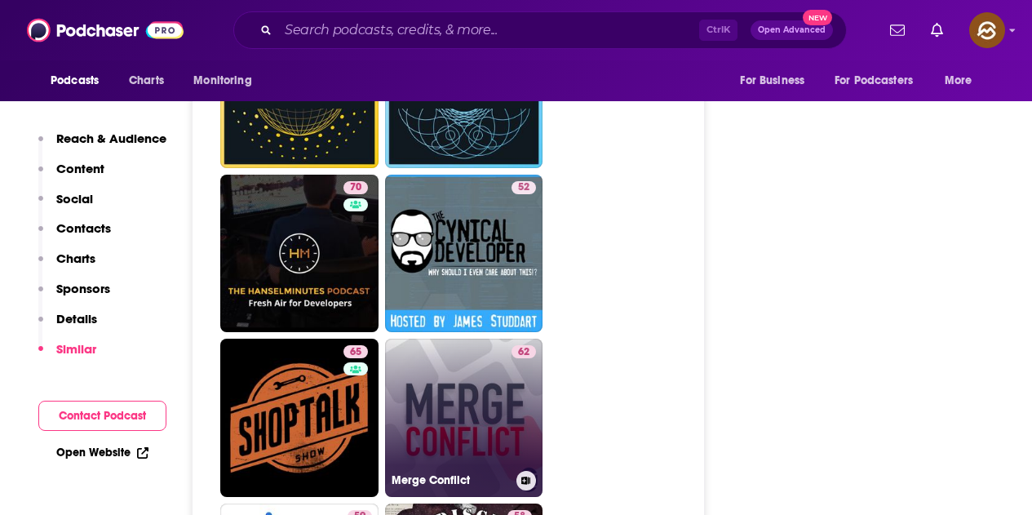
drag, startPoint x: 539, startPoint y: 312, endPoint x: 498, endPoint y: 313, distance: 40.8
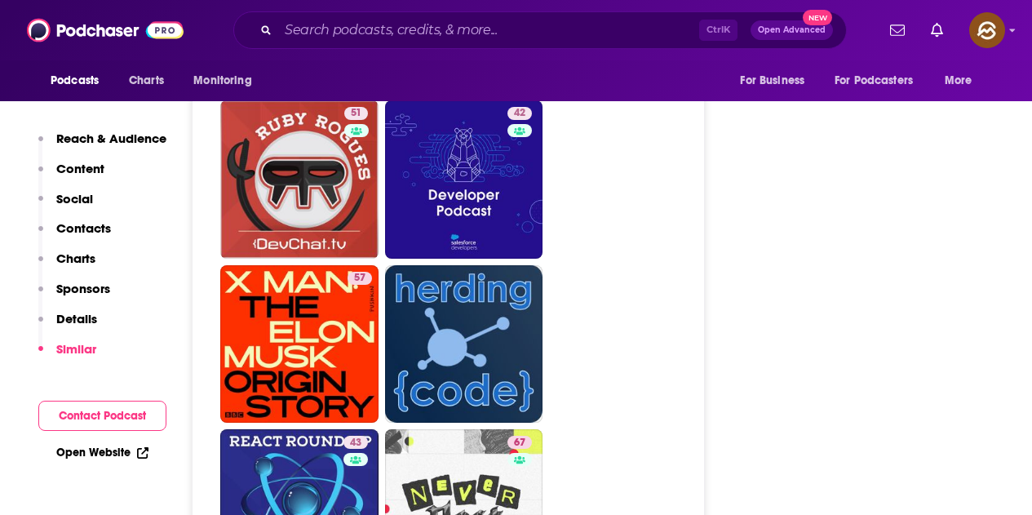
scroll to position [5060, 0]
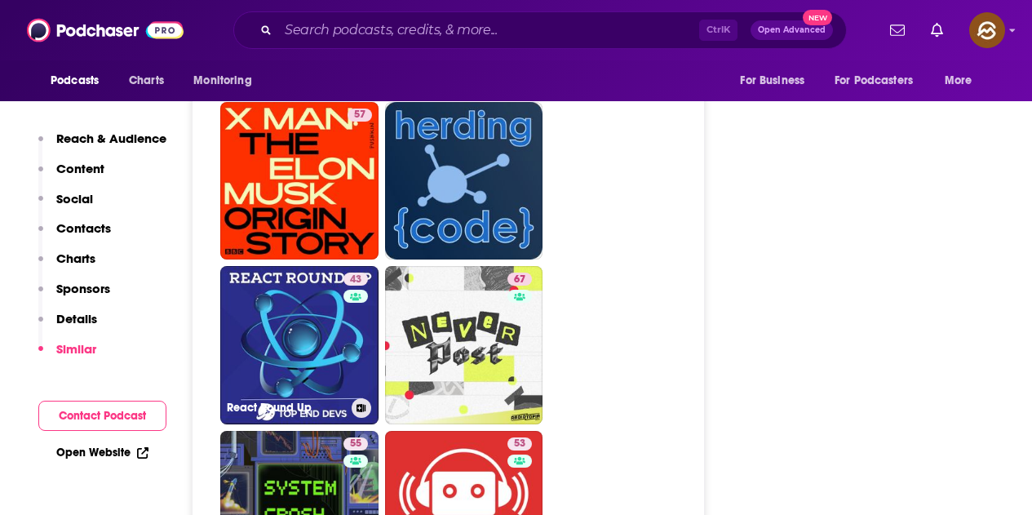
drag, startPoint x: 322, startPoint y: 246, endPoint x: 723, endPoint y: 266, distance: 402.0
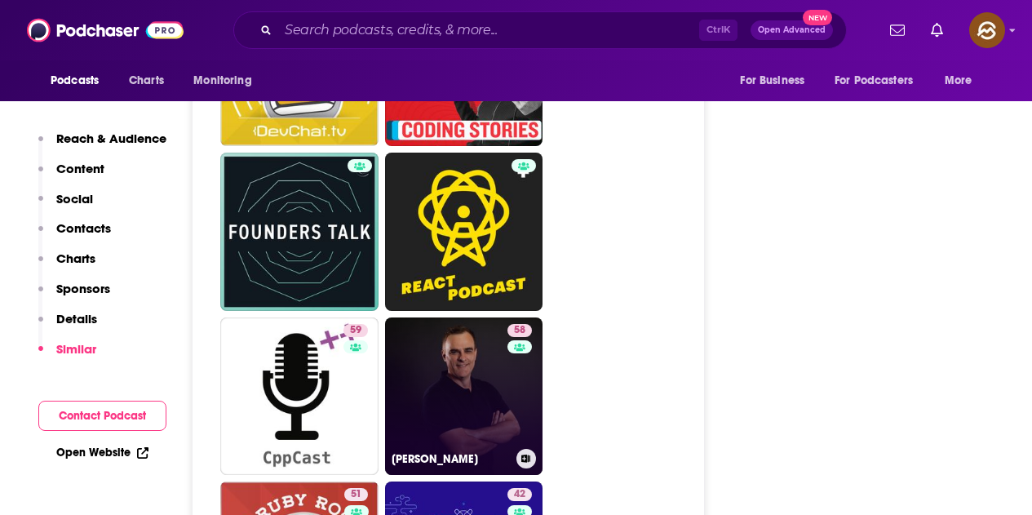
scroll to position [4488, 0]
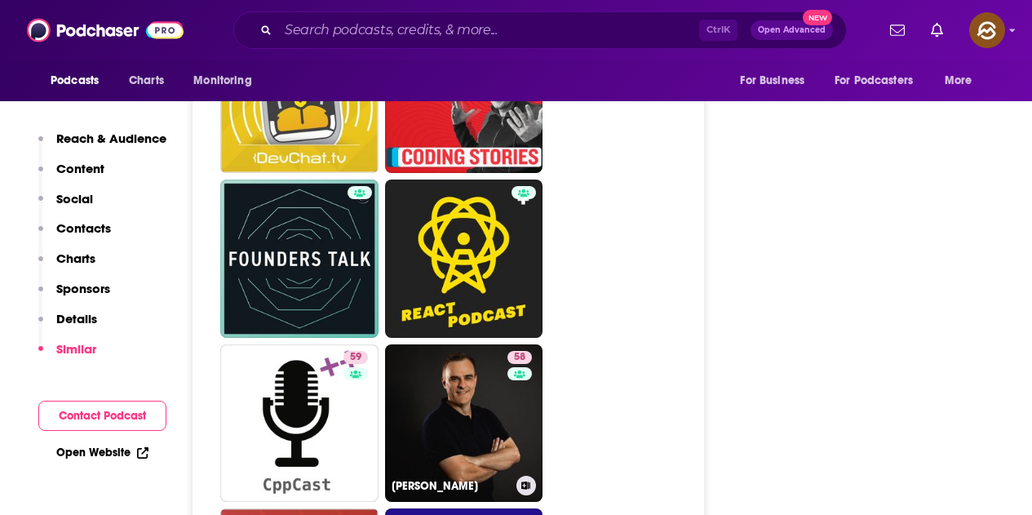
drag, startPoint x: 495, startPoint y: 309, endPoint x: 685, endPoint y: 220, distance: 210.3
click at [685, 220] on ul "73 74 56 60 70 52 65 62 59 58 66 65 59 58 David Bombal 51 42 57 43 67 55 53" at bounding box center [457, 176] width 474 height 1967
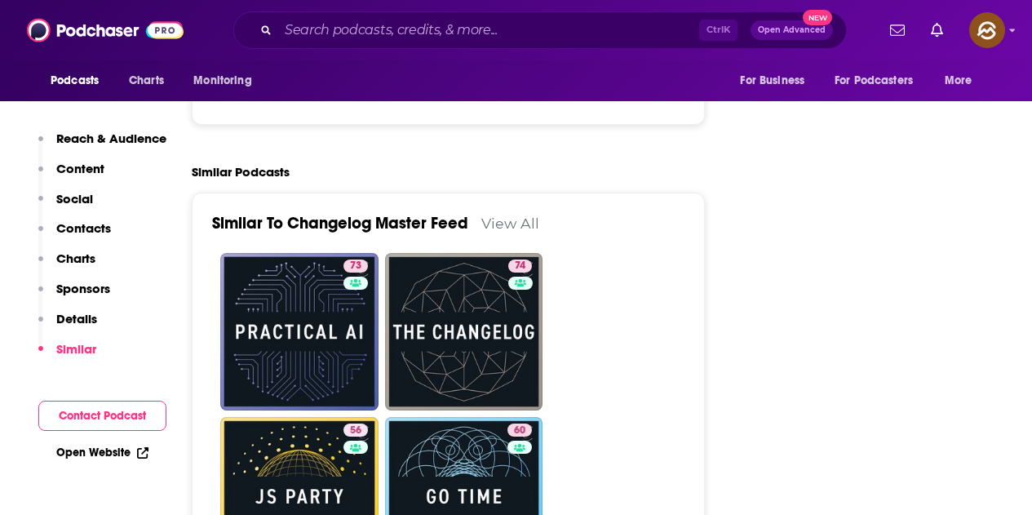
scroll to position [3264, 0]
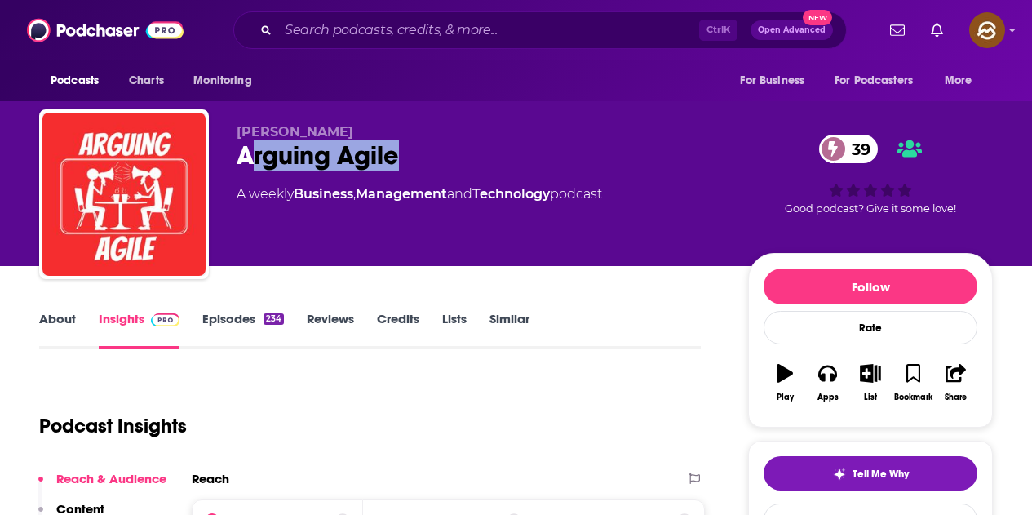
drag, startPoint x: 246, startPoint y: 157, endPoint x: 424, endPoint y: 168, distance: 179.1
click at [424, 168] on div "Arguing Agile 39" at bounding box center [480, 156] width 486 height 32
click at [454, 142] on div "Arguing Agile 39" at bounding box center [480, 156] width 486 height 32
drag, startPoint x: 238, startPoint y: 155, endPoint x: 400, endPoint y: 168, distance: 162.1
click at [400, 168] on div "Arguing Agile 39" at bounding box center [480, 156] width 486 height 32
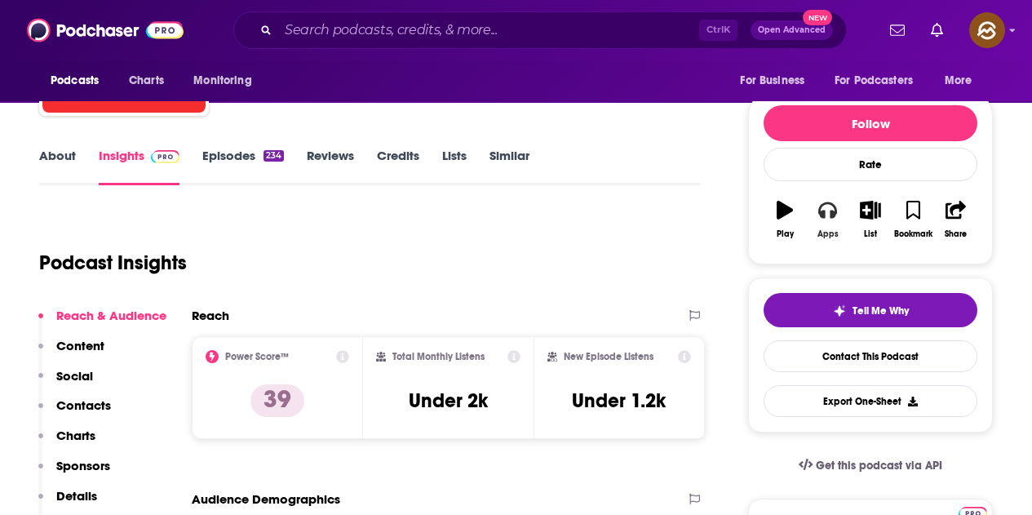
click at [827, 224] on button "Apps" at bounding box center [827, 219] width 42 height 59
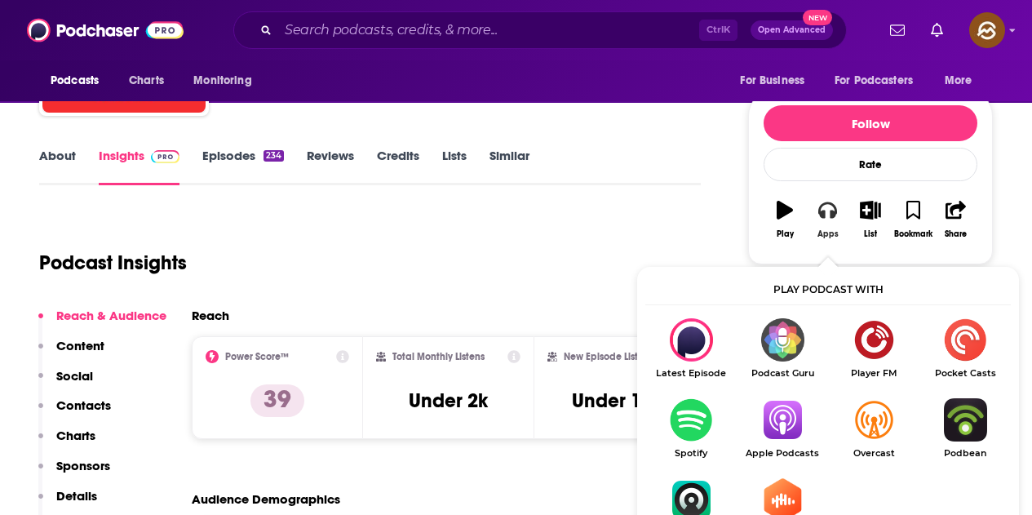
scroll to position [245, 0]
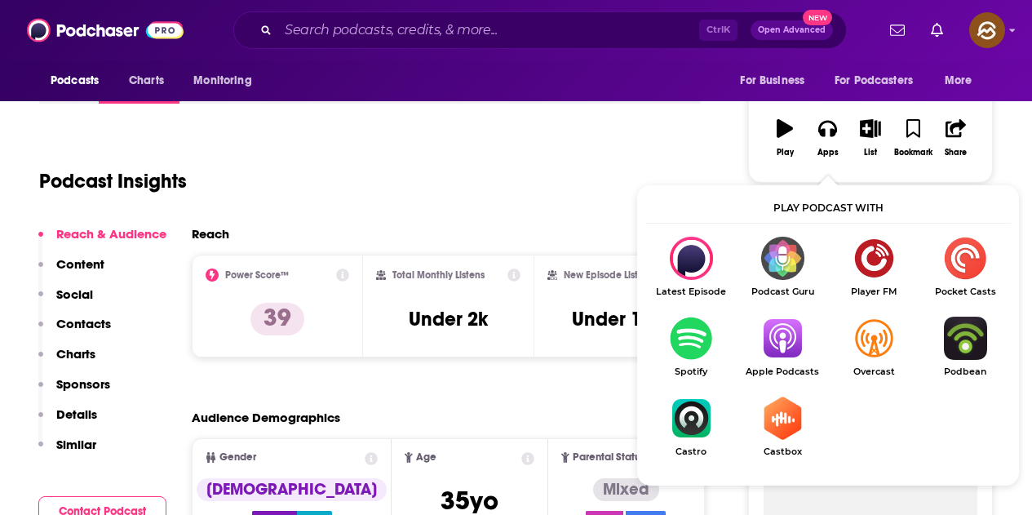
click at [796, 345] on img "Show Listen On dropdown" at bounding box center [782, 338] width 91 height 43
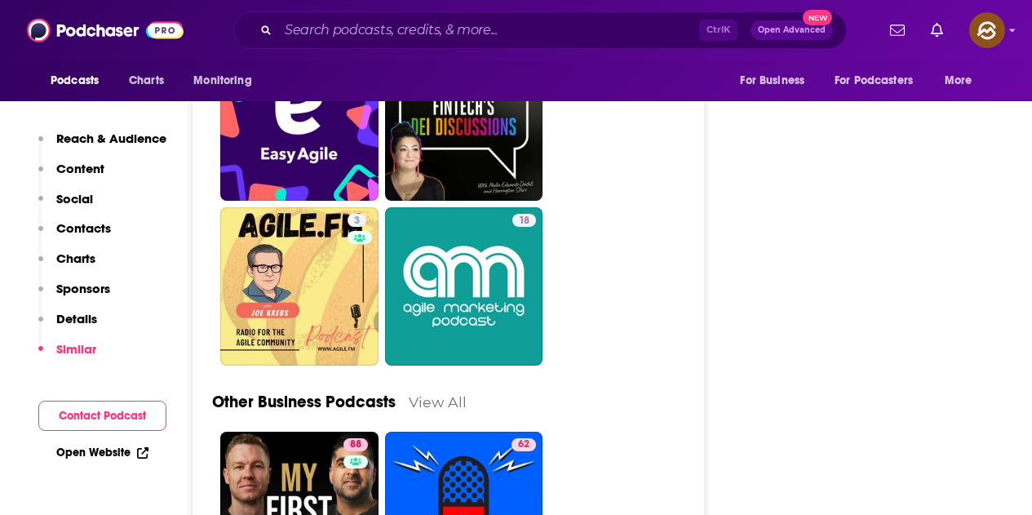
scroll to position [4243, 0]
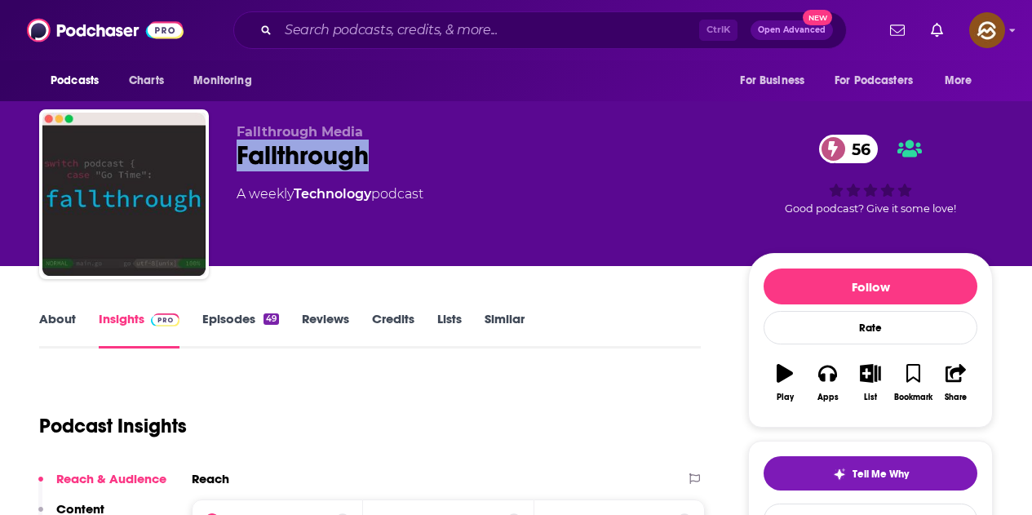
drag, startPoint x: 238, startPoint y: 150, endPoint x: 371, endPoint y: 153, distance: 133.0
click at [371, 153] on div "Fallthrough 56" at bounding box center [480, 156] width 486 height 32
click at [819, 387] on button "Apps" at bounding box center [827, 382] width 42 height 59
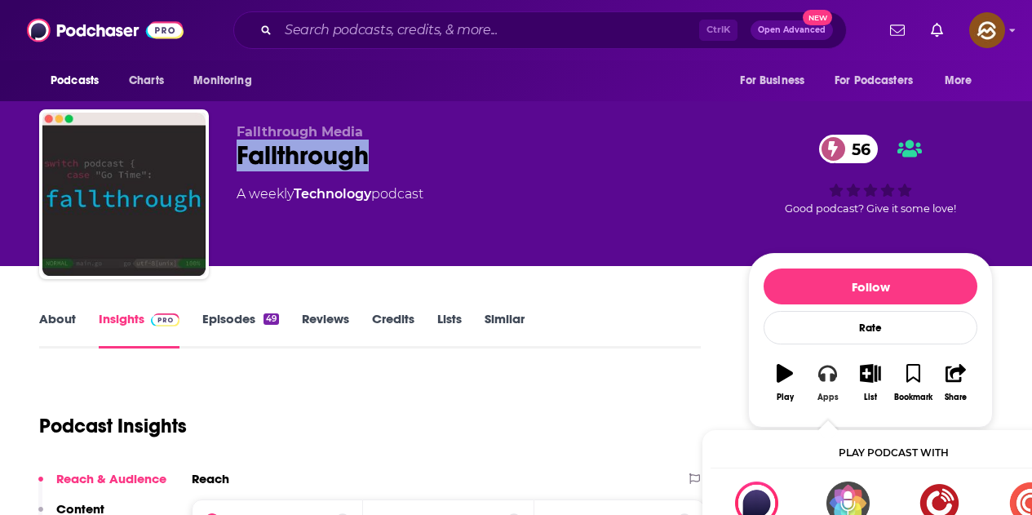
scroll to position [82, 0]
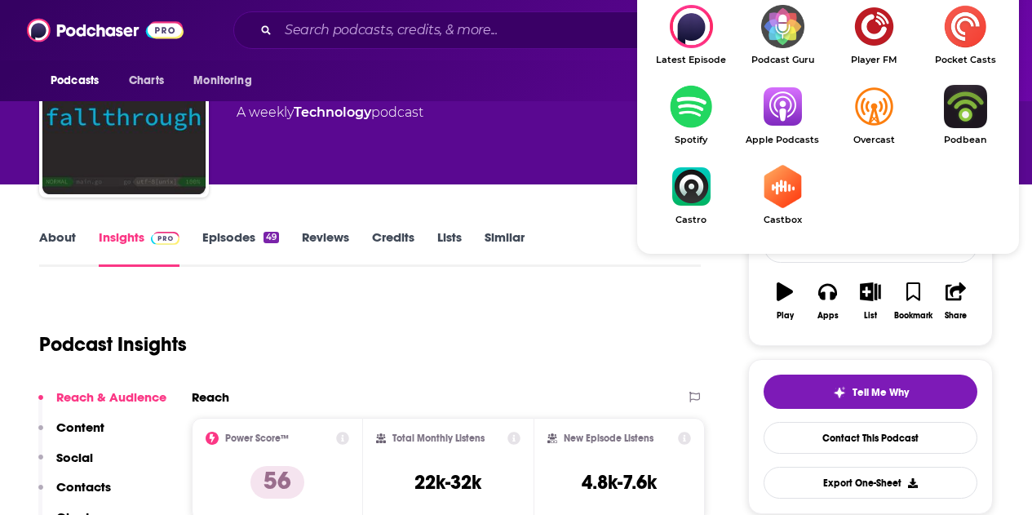
click at [769, 104] on img "Show Listen On dropdown" at bounding box center [782, 106] width 91 height 43
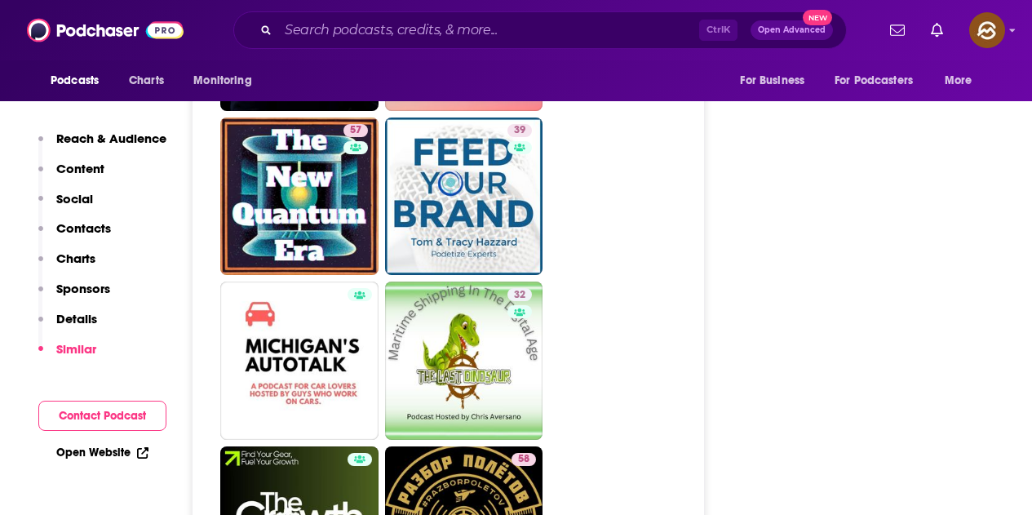
scroll to position [4407, 0]
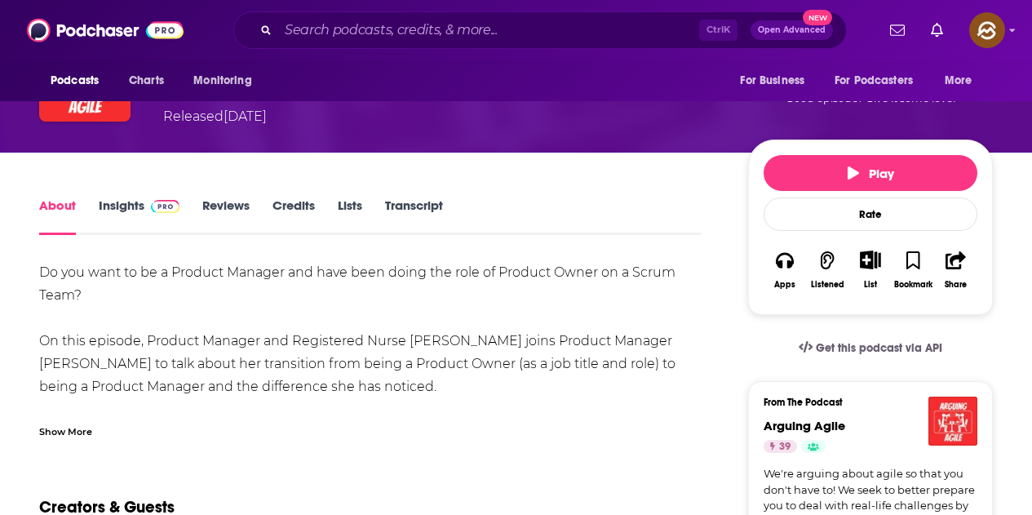
scroll to position [326, 0]
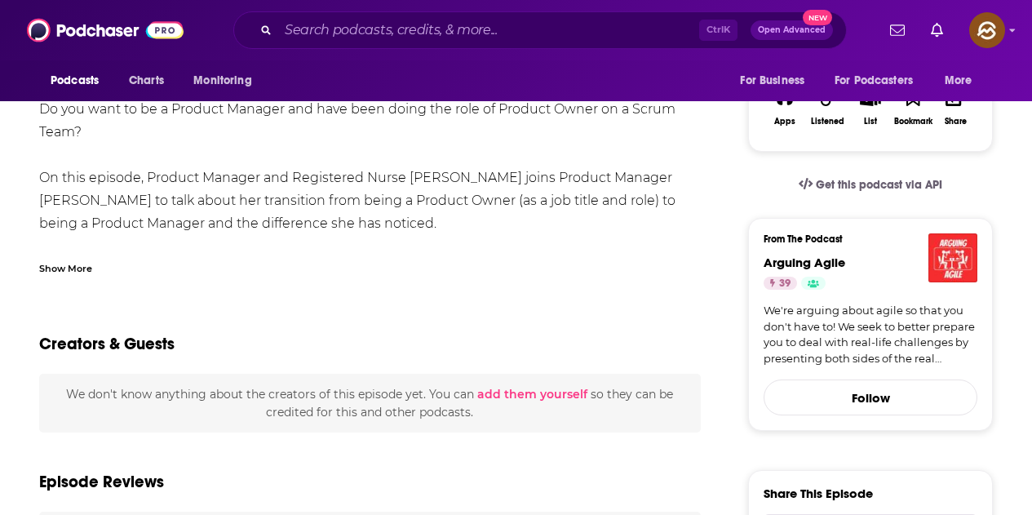
click at [58, 269] on div "Show More" at bounding box center [65, 268] width 53 height 16
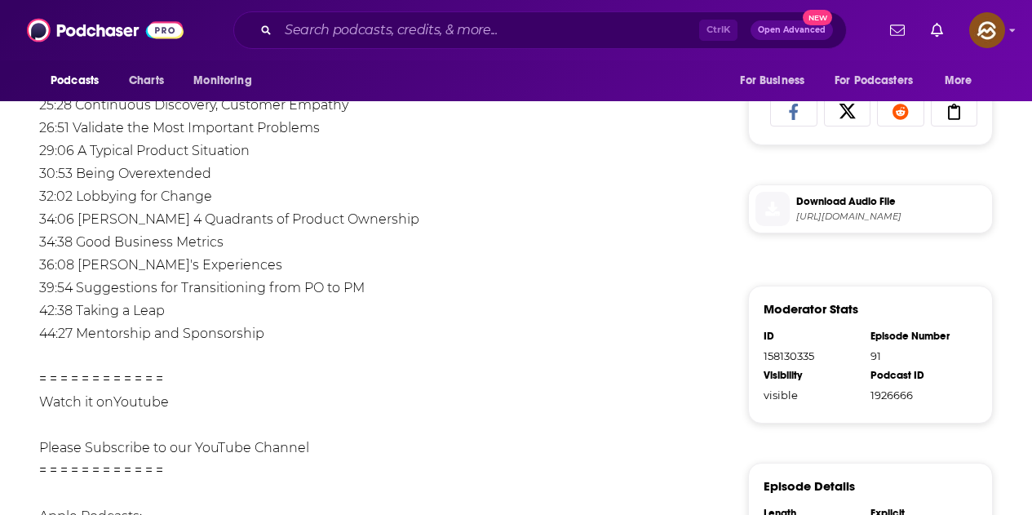
scroll to position [816, 0]
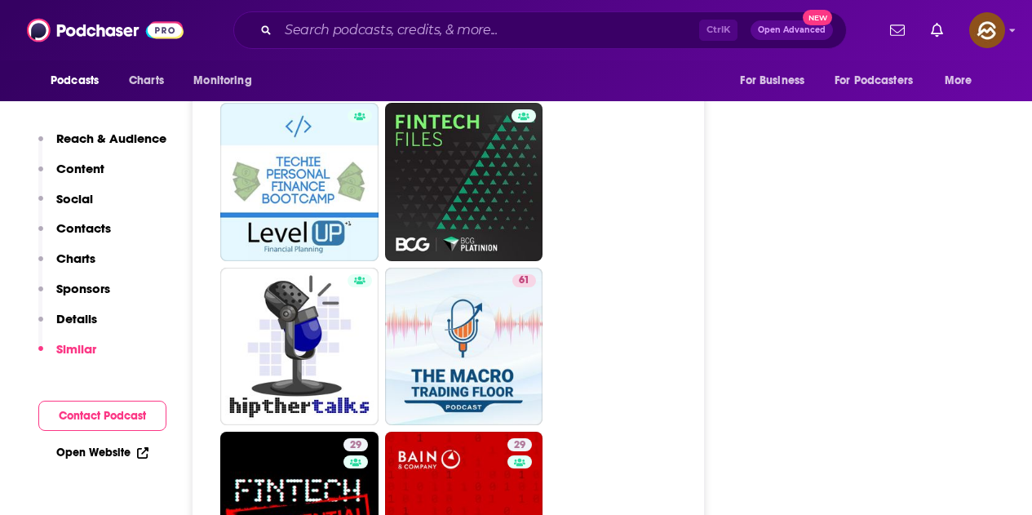
scroll to position [3101, 0]
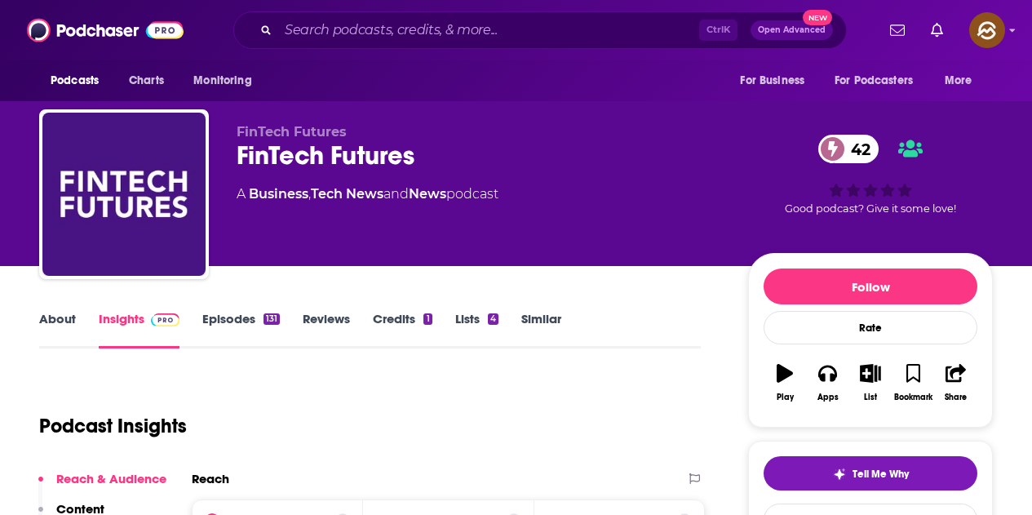
click at [454, 162] on div "FinTech Futures FinTech Futures 42 A Business , Tech News and News podcast 42 G…" at bounding box center [516, 197] width 954 height 176
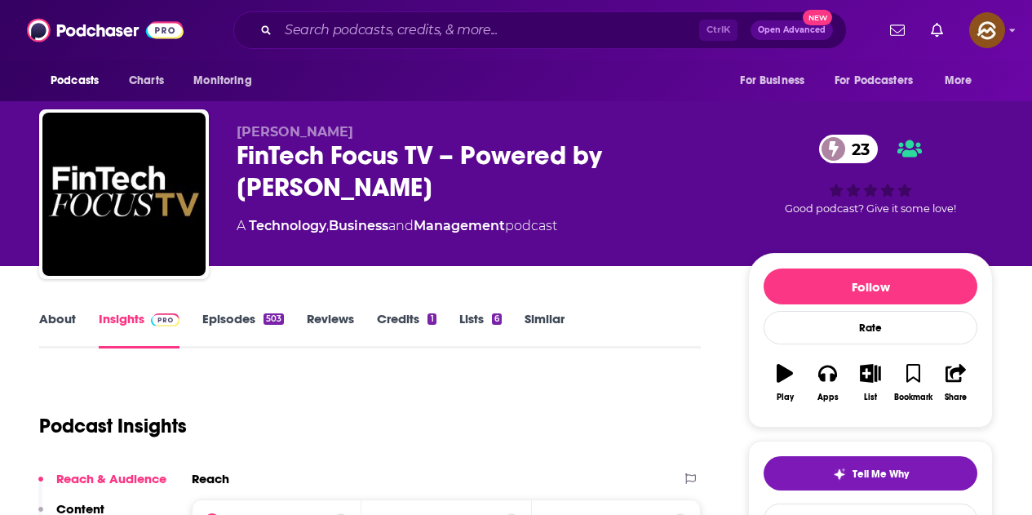
drag, startPoint x: 234, startPoint y: 149, endPoint x: 464, endPoint y: 182, distance: 231.7
click at [464, 182] on div "Harrington Starr FinTech Focus TV – Powered by Harrington Starr 23 A Technology…" at bounding box center [516, 197] width 954 height 176
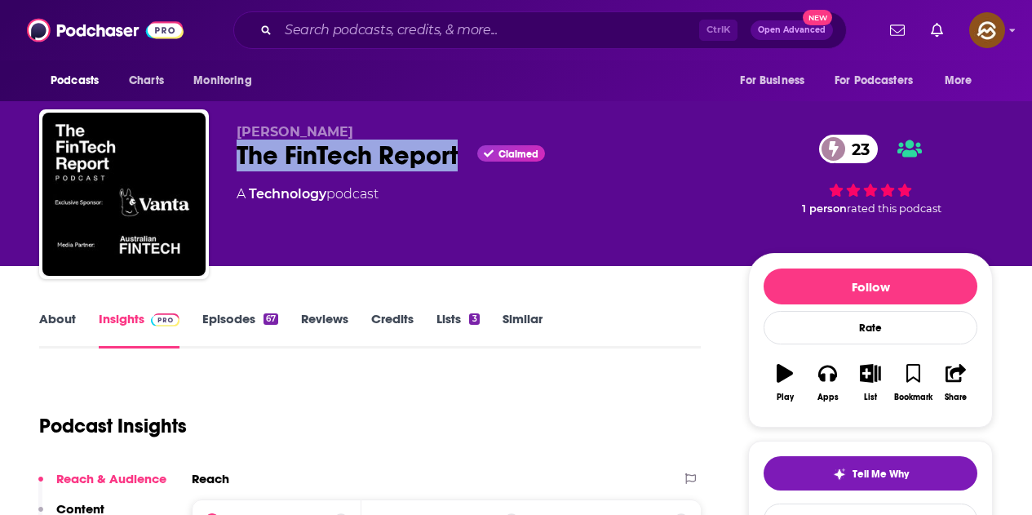
drag, startPoint x: 237, startPoint y: 157, endPoint x: 460, endPoint y: 170, distance: 223.1
click at [460, 170] on div "The FinTech Report Claimed 23" at bounding box center [480, 156] width 486 height 32
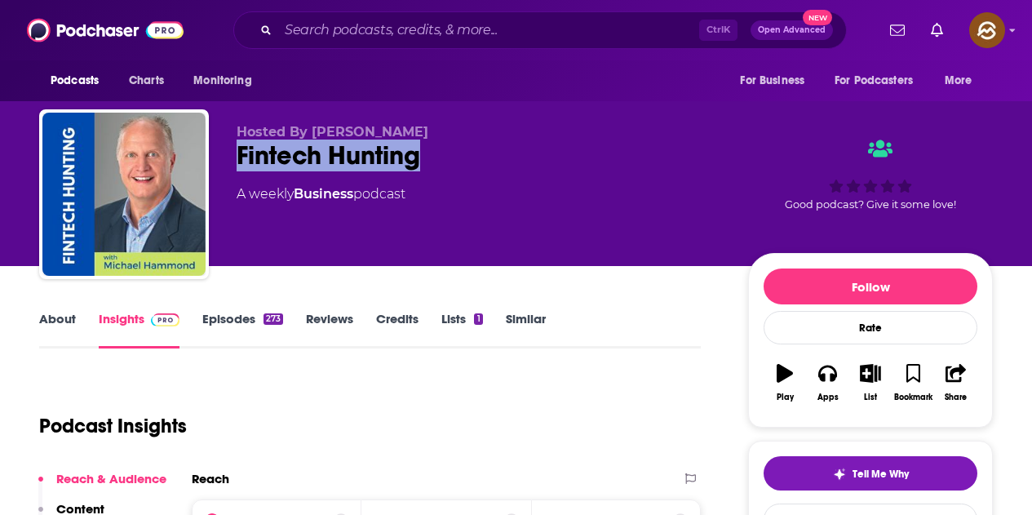
drag, startPoint x: 240, startPoint y: 157, endPoint x: 417, endPoint y: 155, distance: 177.1
click at [417, 155] on div "Fintech Hunting" at bounding box center [480, 156] width 486 height 32
click at [832, 372] on icon "button" at bounding box center [827, 373] width 18 height 18
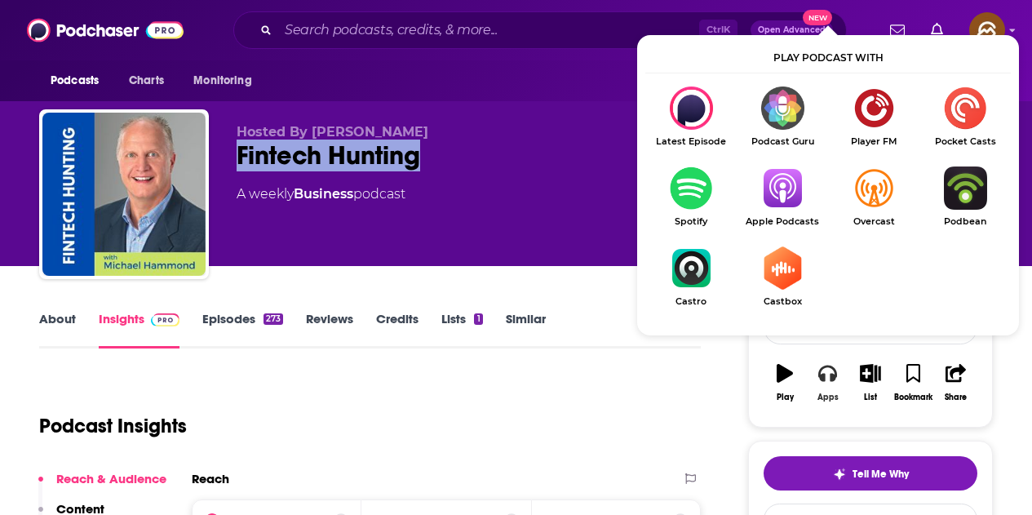
scroll to position [82, 0]
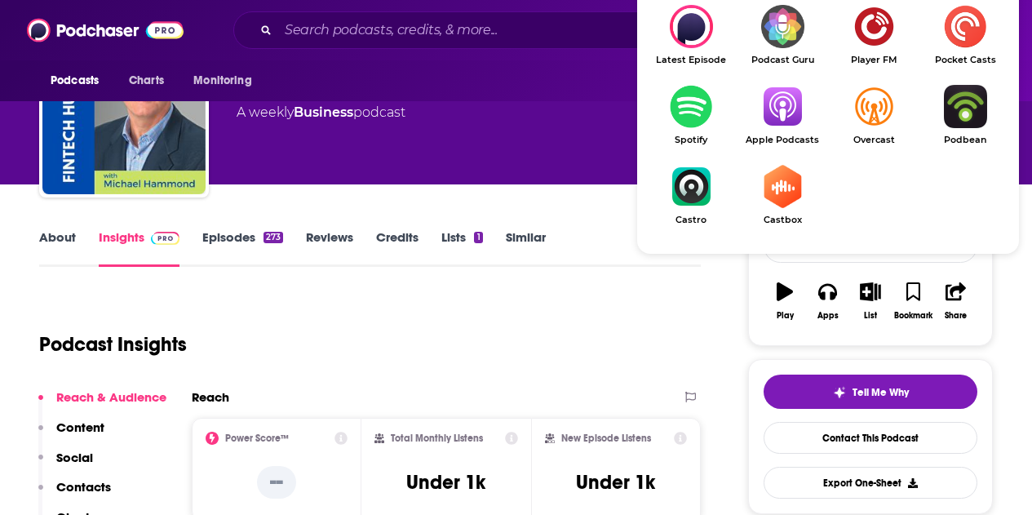
click at [789, 103] on img "Show Listen On dropdown" at bounding box center [782, 106] width 91 height 43
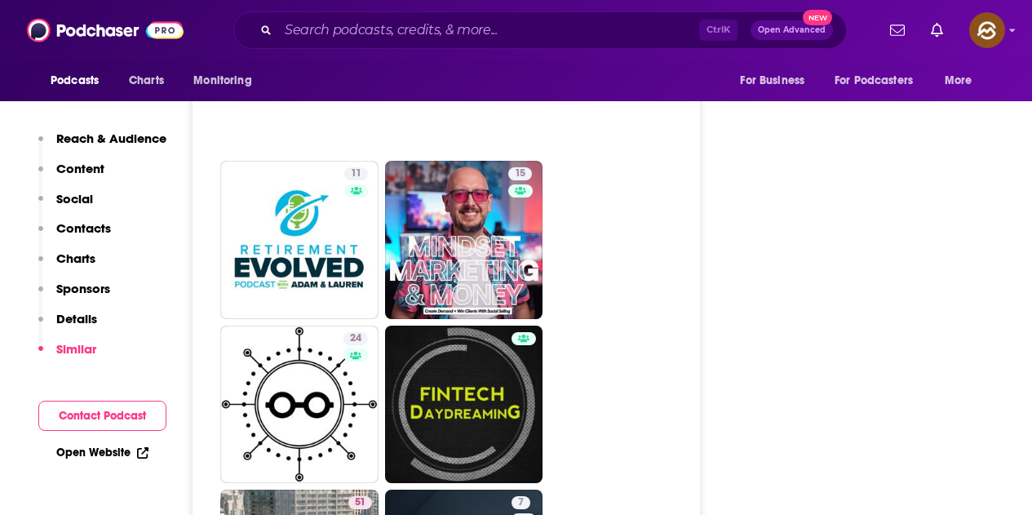
scroll to position [0, 0]
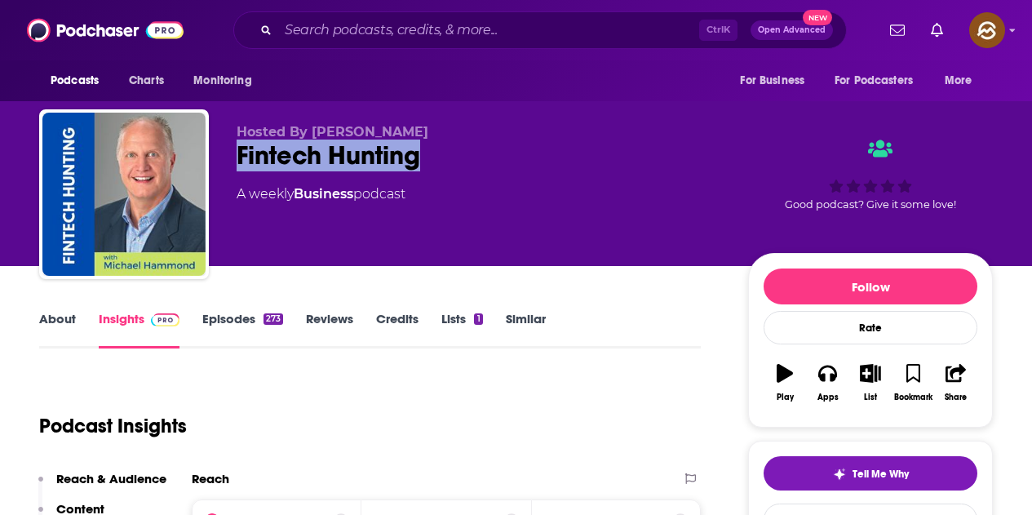
click at [310, 157] on div "Fintech Hunting" at bounding box center [480, 156] width 486 height 32
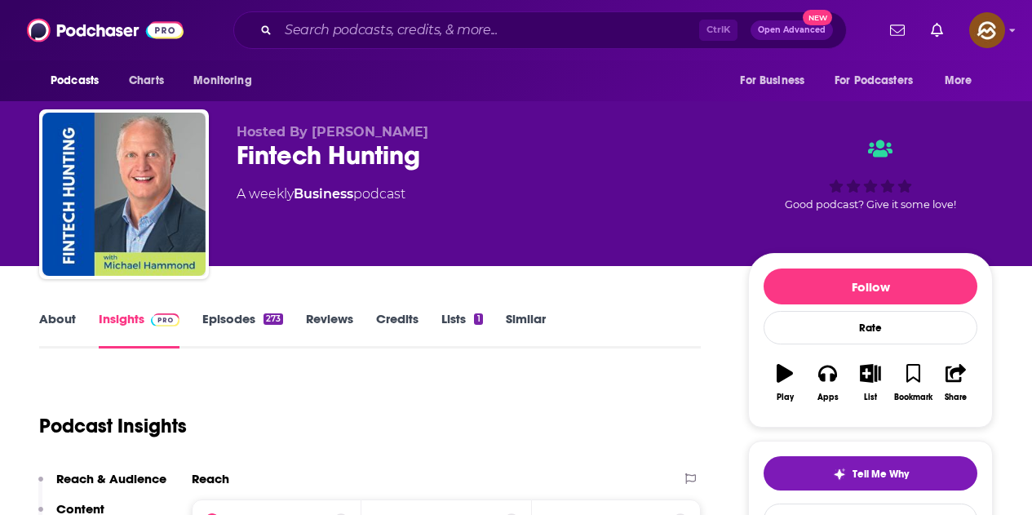
drag, startPoint x: 313, startPoint y: 131, endPoint x: 516, endPoint y: 133, distance: 203.2
click at [516, 133] on p "Hosted By Michael Hammond" at bounding box center [480, 132] width 486 height 16
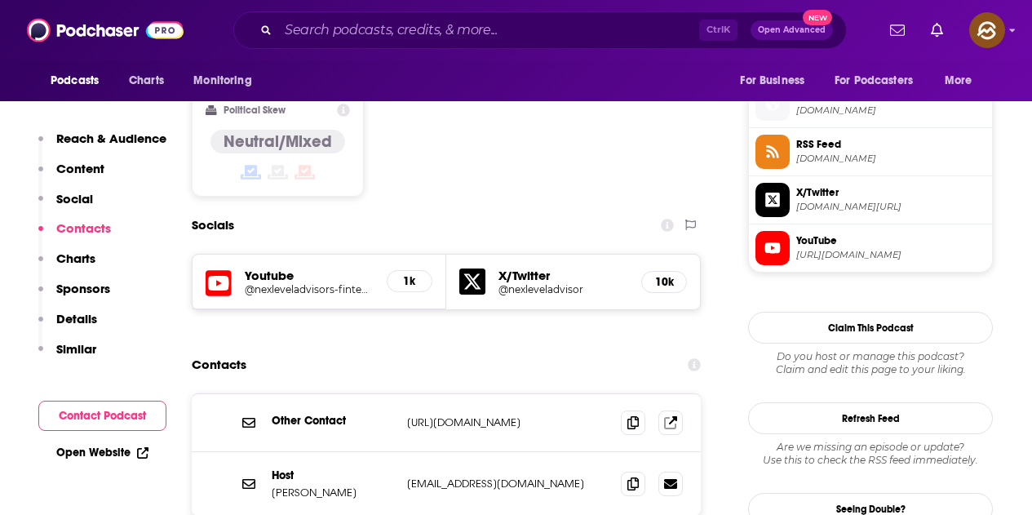
scroll to position [1387, 0]
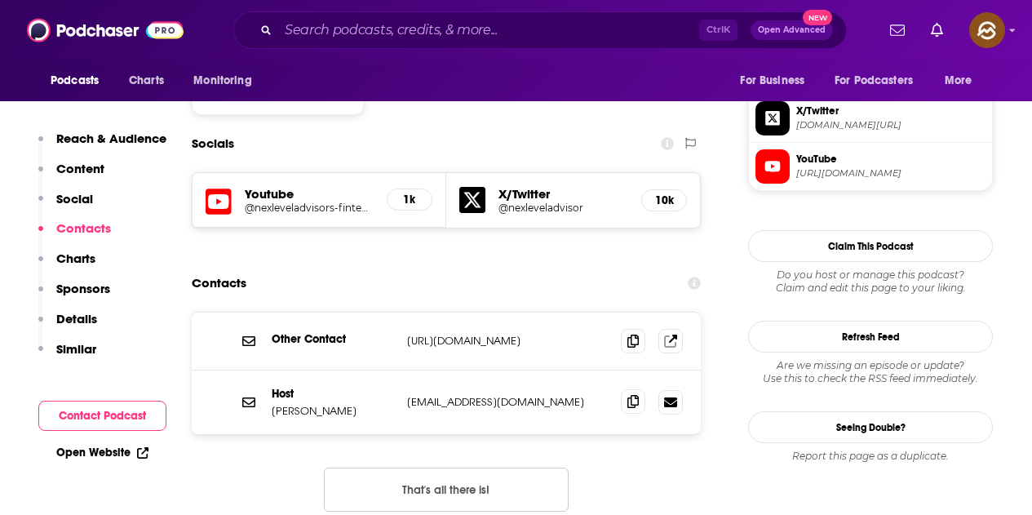
click at [628, 395] on icon at bounding box center [633, 401] width 11 height 13
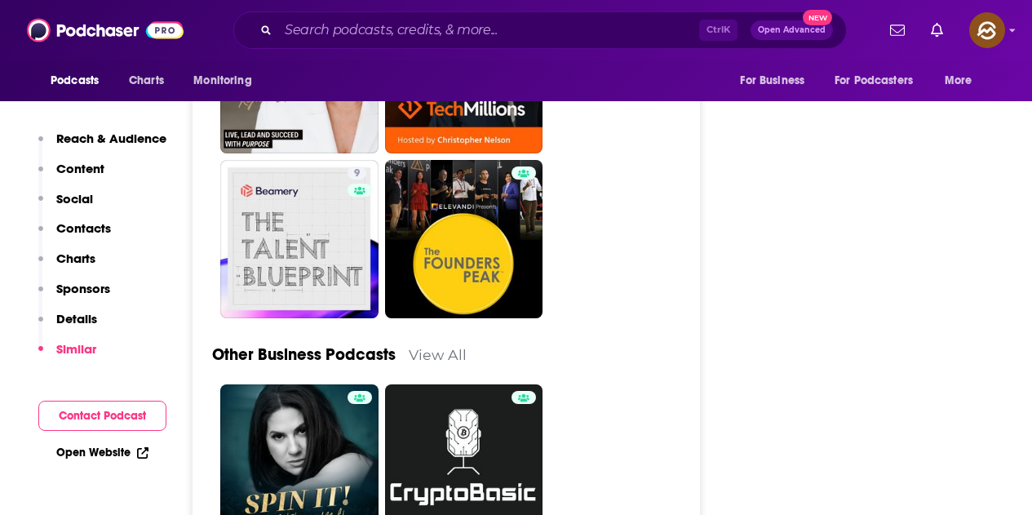
scroll to position [4407, 0]
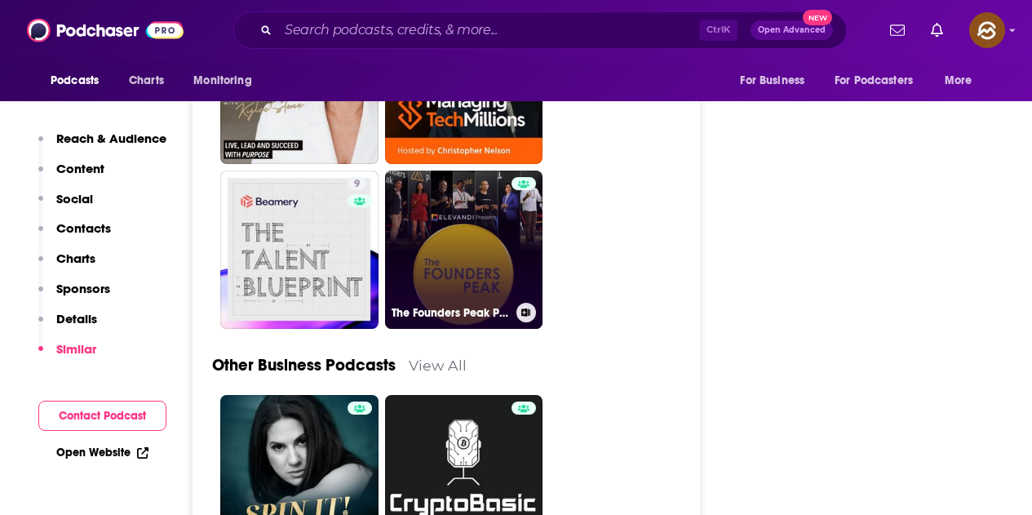
click at [505, 175] on link "The Founders Peak Podcast" at bounding box center [464, 250] width 158 height 158
type input "https://www.podchaser.com/podcasts/the-founders-peak-podcast-5158315"
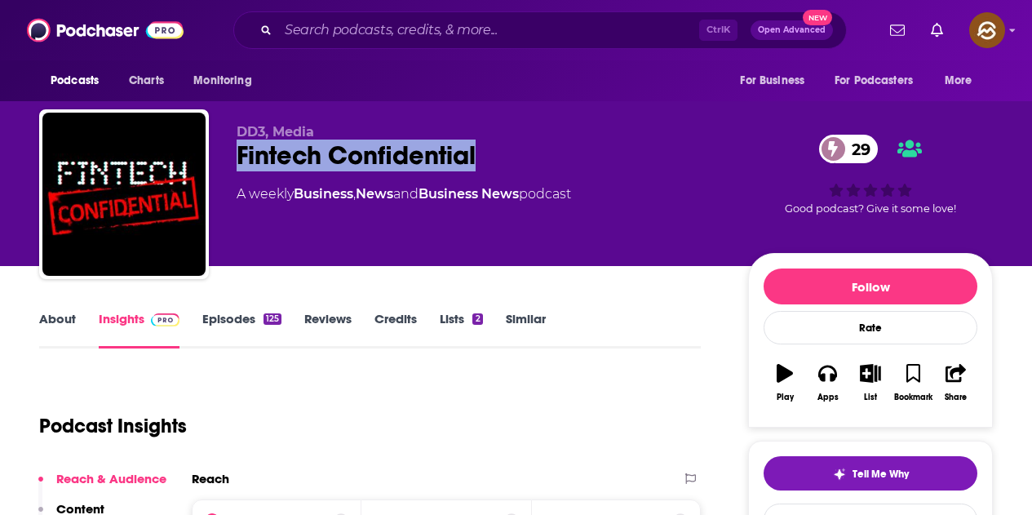
drag, startPoint x: 238, startPoint y: 156, endPoint x: 488, endPoint y: 164, distance: 249.8
click at [488, 164] on div "Fintech Confidential 29" at bounding box center [480, 156] width 486 height 32
click at [814, 375] on button "Apps" at bounding box center [827, 382] width 42 height 59
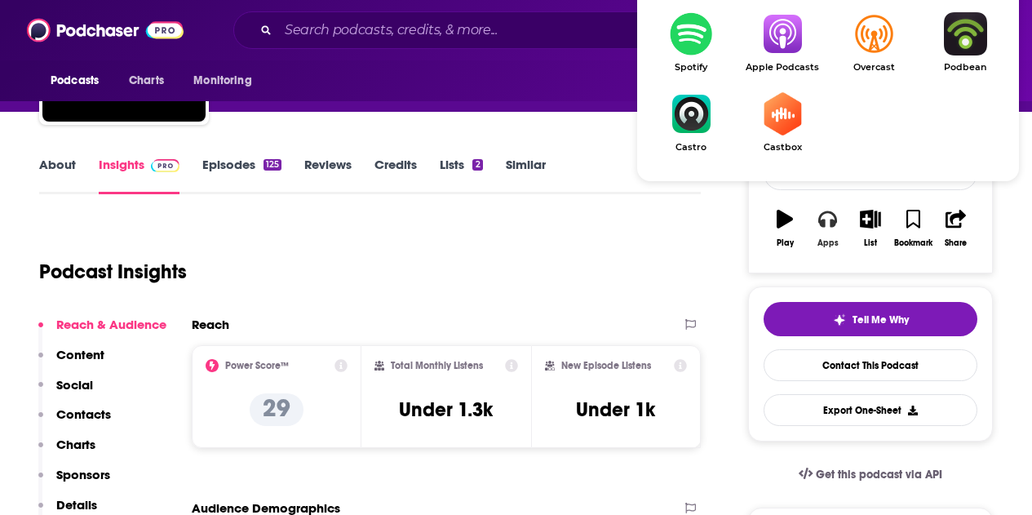
scroll to position [163, 0]
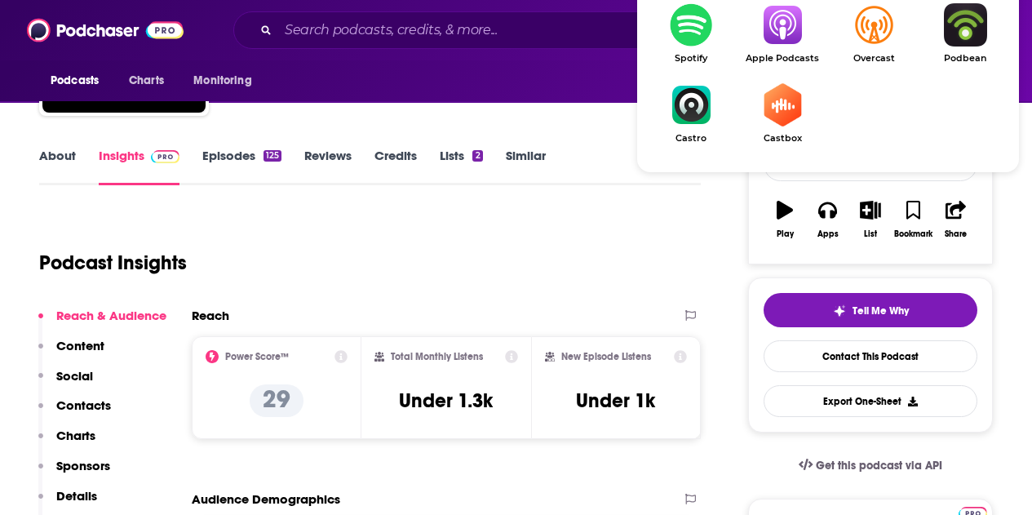
click at [787, 47] on link "Apple Podcasts" at bounding box center [782, 33] width 91 height 60
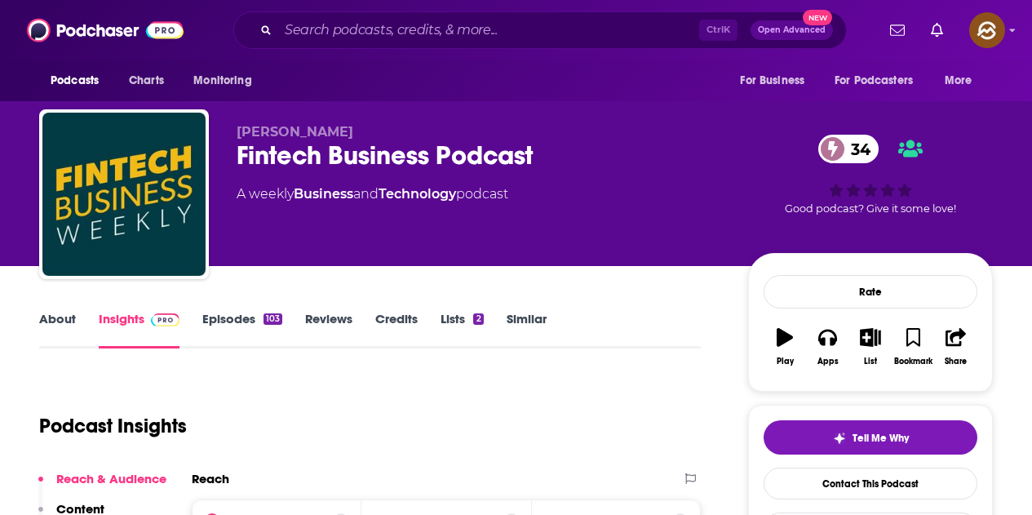
click at [537, 161] on div "[PERSON_NAME] Fintech Business Podcast 34 A weekly Business and Technology podc…" at bounding box center [480, 189] width 486 height 131
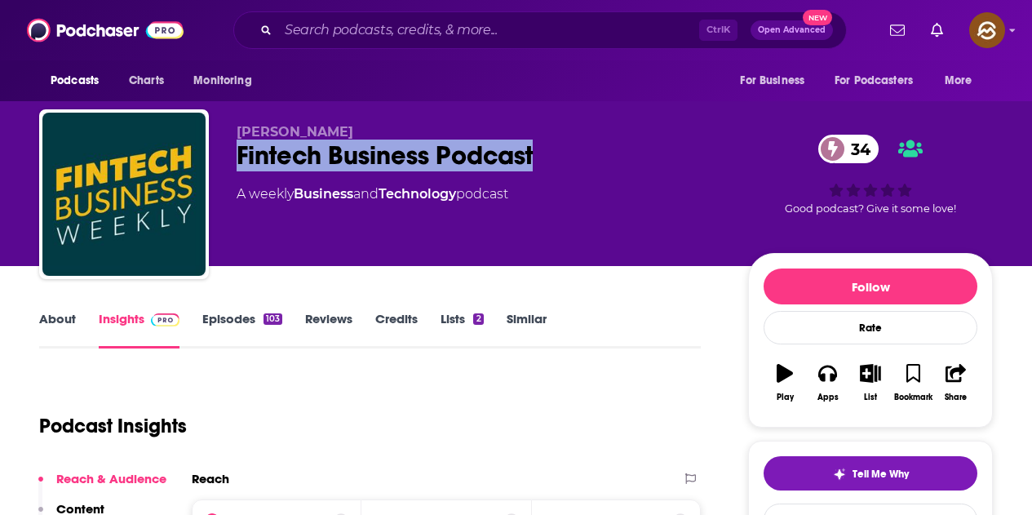
drag, startPoint x: 232, startPoint y: 157, endPoint x: 535, endPoint y: 169, distance: 303.8
click at [536, 167] on div "Jason Mikula Fintech Business Podcast 34 A weekly Business and Technology podca…" at bounding box center [516, 197] width 954 height 176
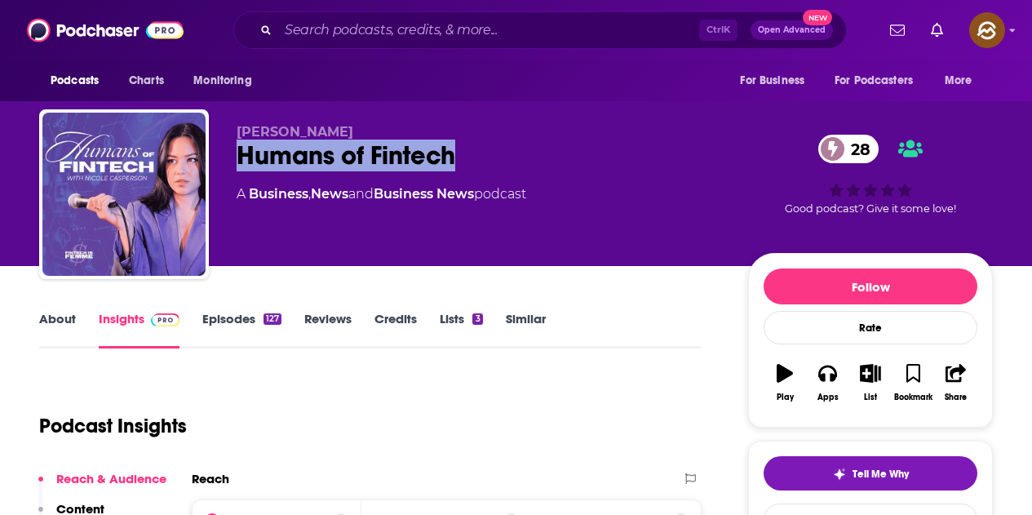
drag, startPoint x: 243, startPoint y: 161, endPoint x: 505, endPoint y: 175, distance: 262.3
click at [505, 175] on div "Nicole Casperson Humans of Fintech 28 A Business , News and Business News podca…" at bounding box center [480, 189] width 486 height 131
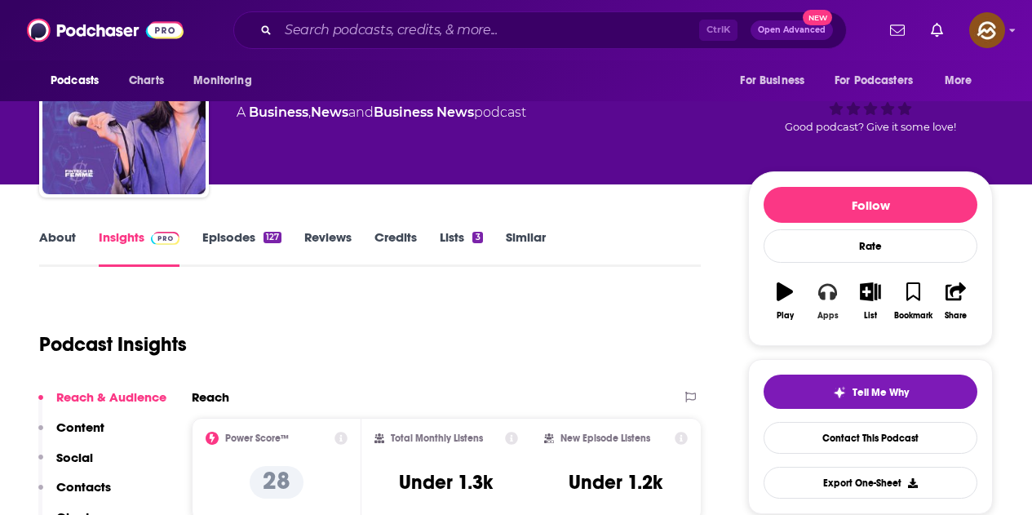
click at [827, 291] on icon "button" at bounding box center [827, 291] width 18 height 18
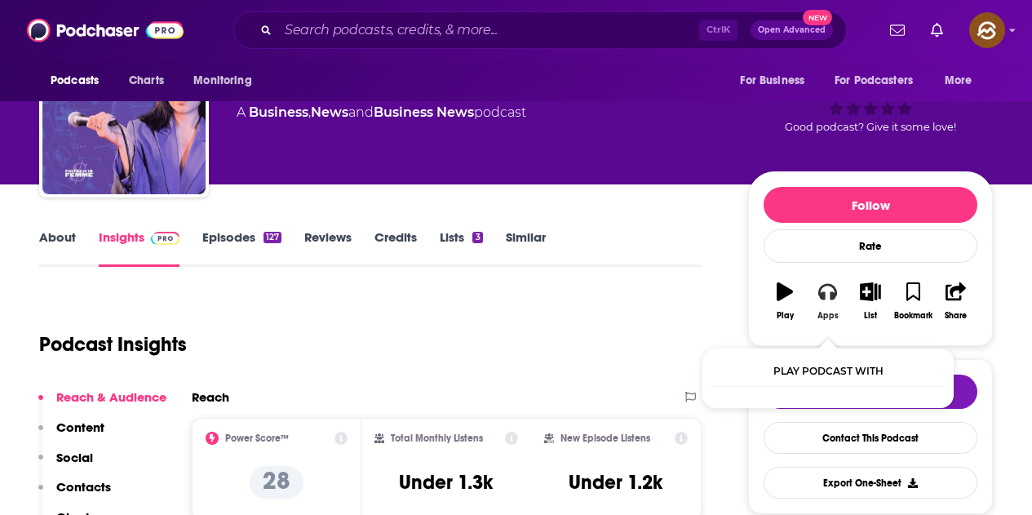
scroll to position [163, 0]
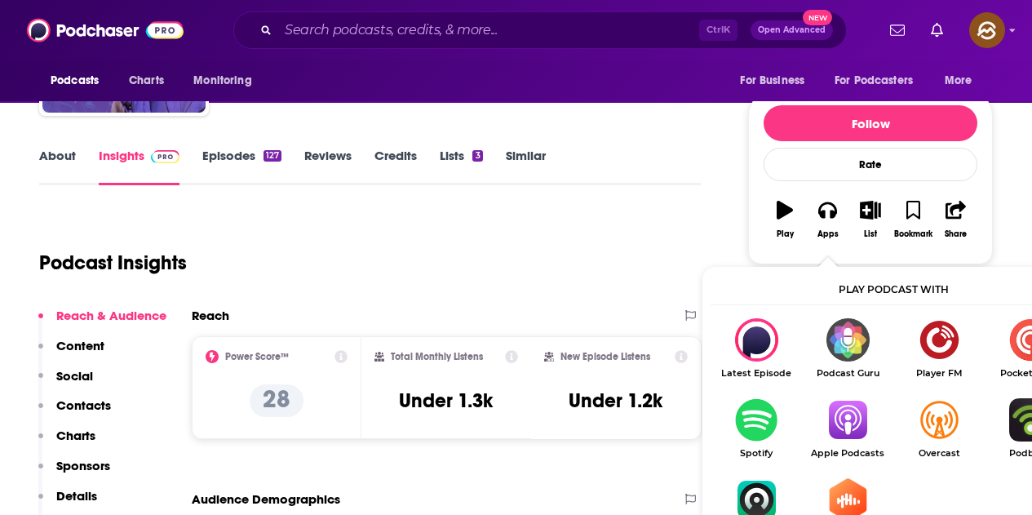
click at [846, 405] on img "Show Listen On dropdown" at bounding box center [847, 419] width 91 height 43
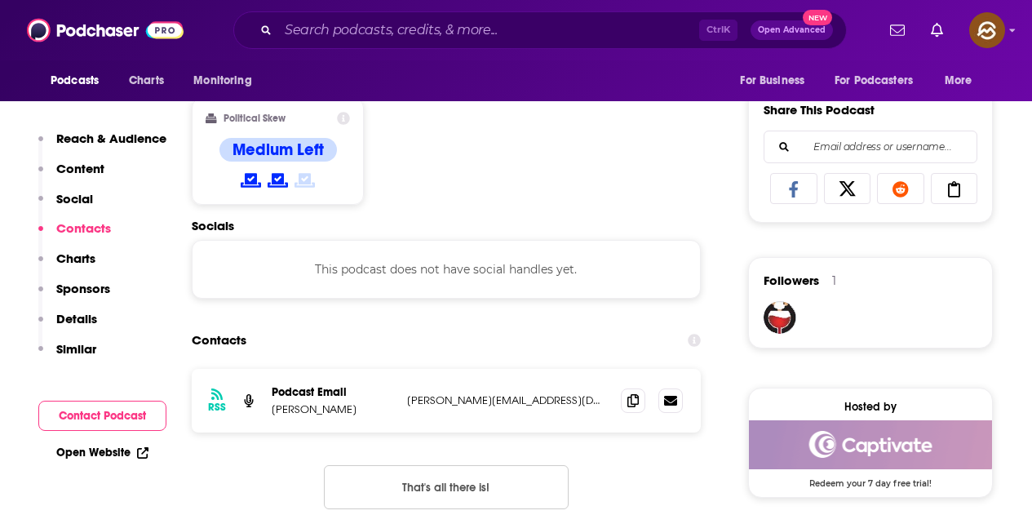
scroll to position [1061, 0]
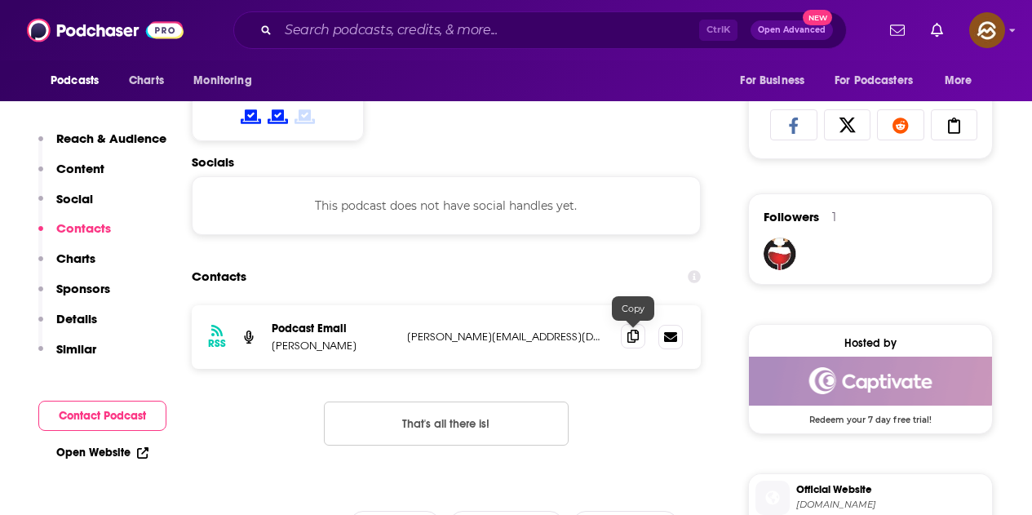
click at [638, 336] on icon at bounding box center [633, 336] width 11 height 13
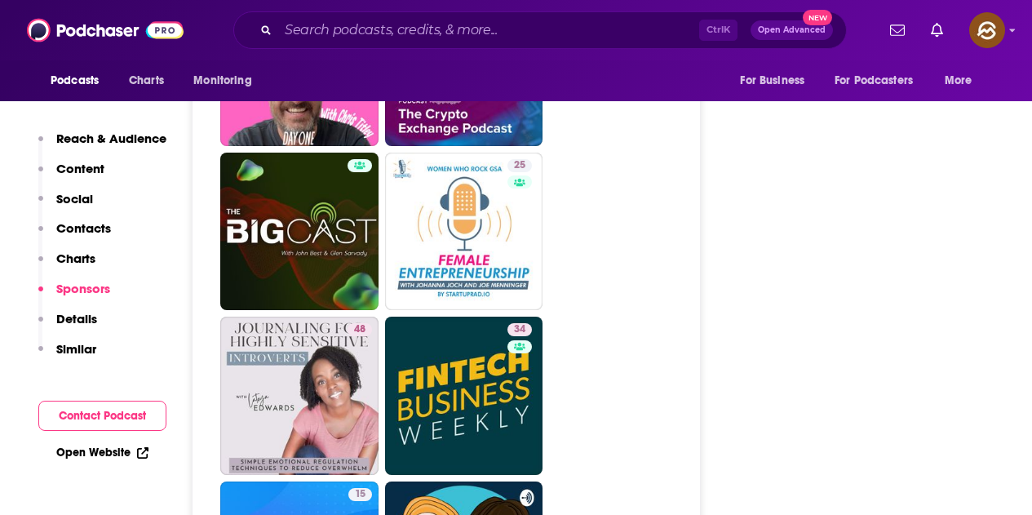
scroll to position [3346, 0]
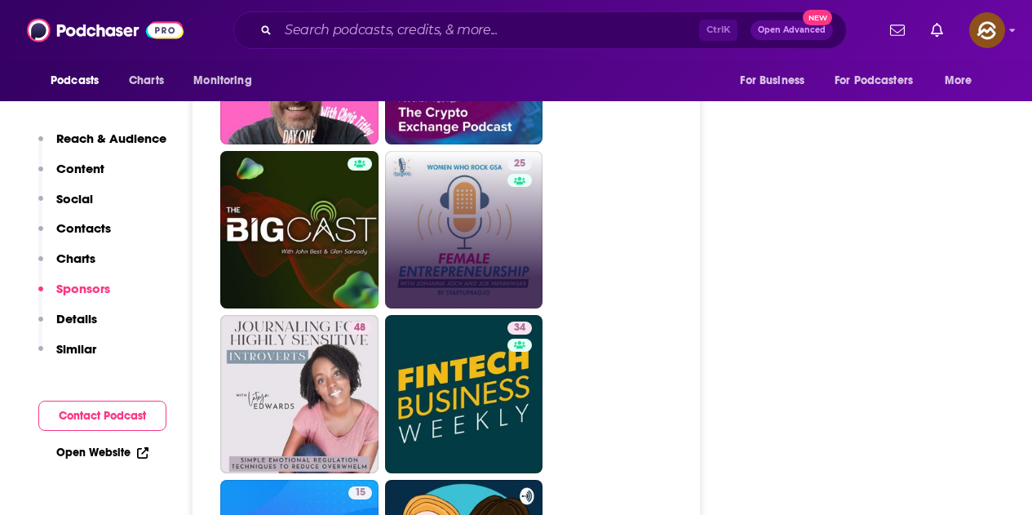
drag, startPoint x: 199, startPoint y: 231, endPoint x: 506, endPoint y: 250, distance: 307.4
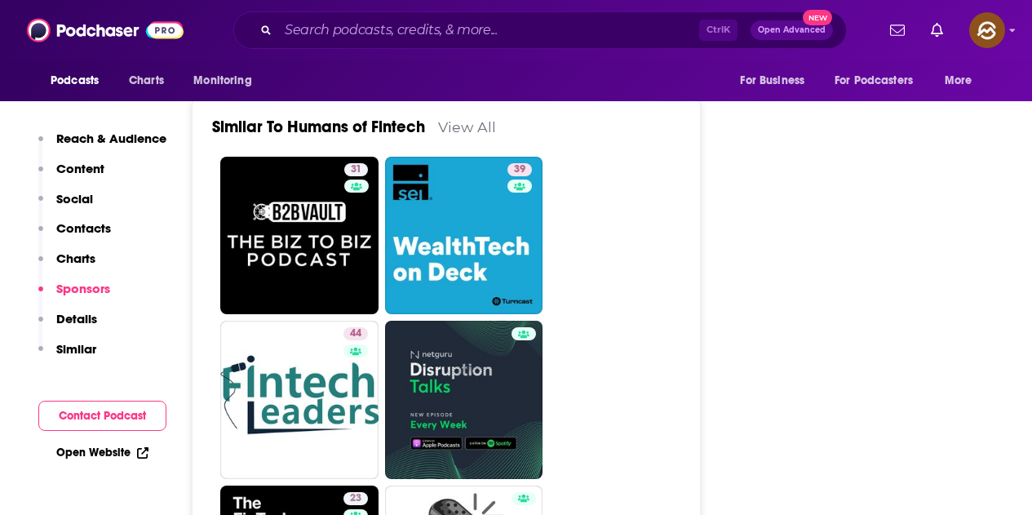
scroll to position [2122, 0]
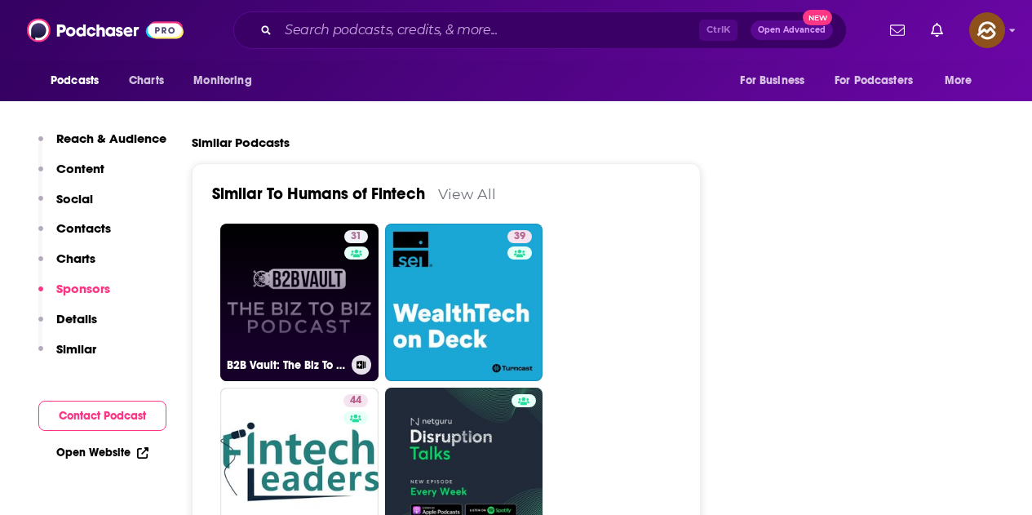
click at [337, 303] on link "31 B2B Vault: The Biz To Biz Podcast" at bounding box center [299, 303] width 158 height 158
type input "https://www.podchaser.com/podcasts/b2b-vault-the-biz-to-biz-podca-1988785"
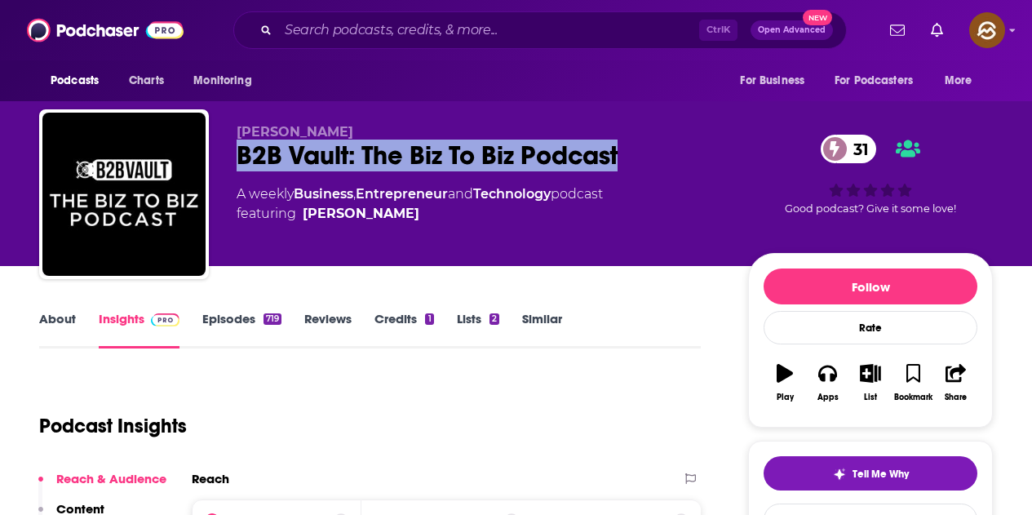
drag, startPoint x: 233, startPoint y: 156, endPoint x: 633, endPoint y: 156, distance: 400.7
click at [633, 156] on div "Allen Kopelman B2B Vault: The Biz To Biz Podcast 31 A weekly Business , Entrepr…" at bounding box center [516, 197] width 954 height 176
click at [827, 376] on icon "button" at bounding box center [827, 373] width 18 height 18
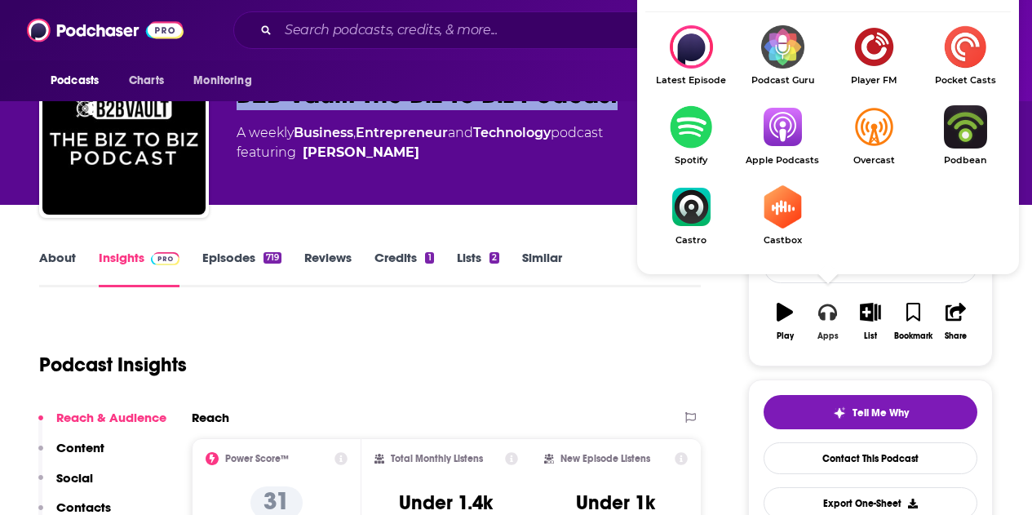
scroll to position [82, 0]
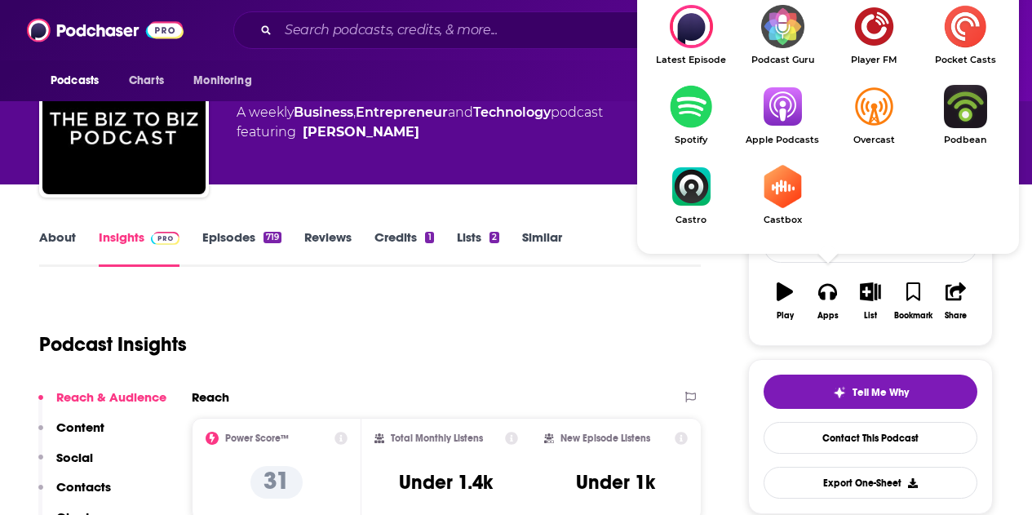
click at [783, 122] on img "Show Listen On dropdown" at bounding box center [782, 106] width 91 height 43
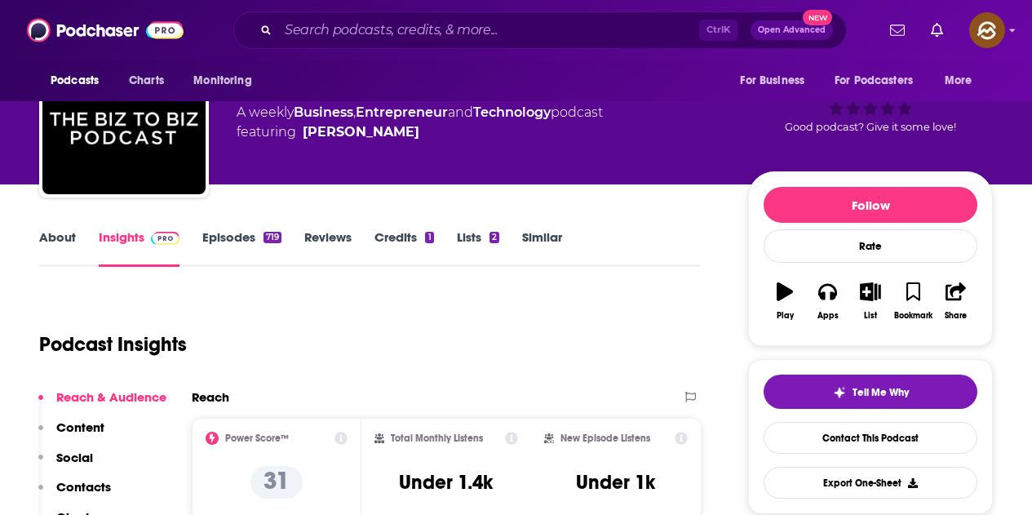
scroll to position [0, 0]
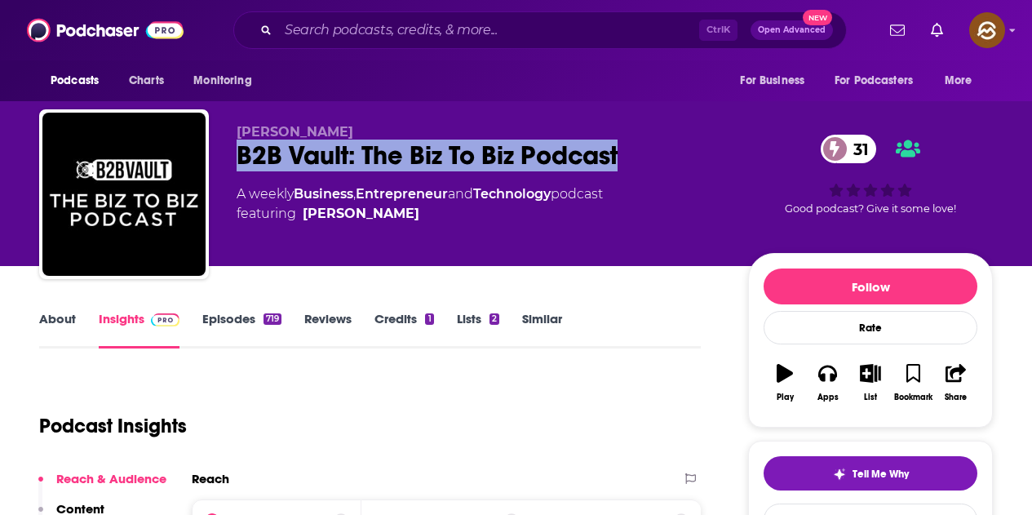
drag, startPoint x: 237, startPoint y: 134, endPoint x: 353, endPoint y: 134, distance: 115.9
click at [353, 134] on p "Allen Kopelman" at bounding box center [480, 132] width 486 height 16
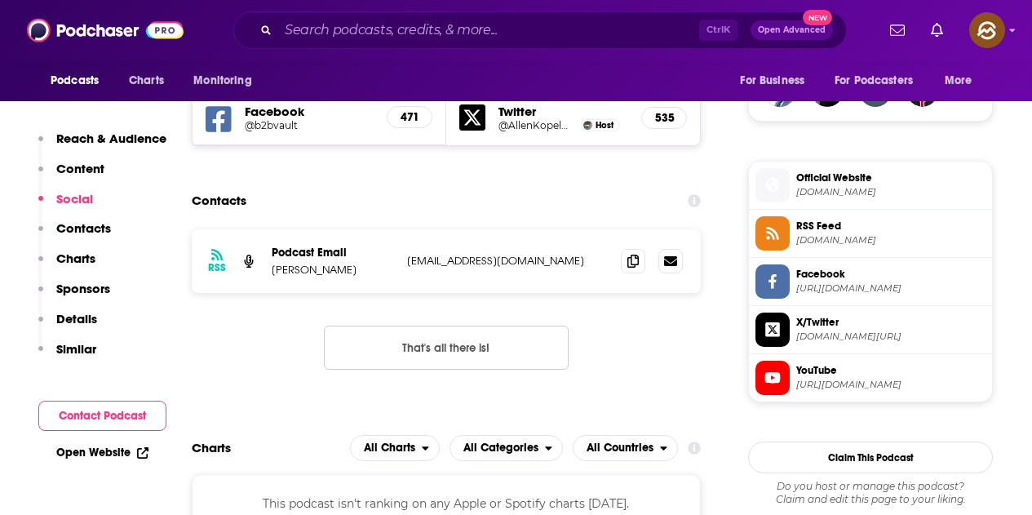
scroll to position [1142, 0]
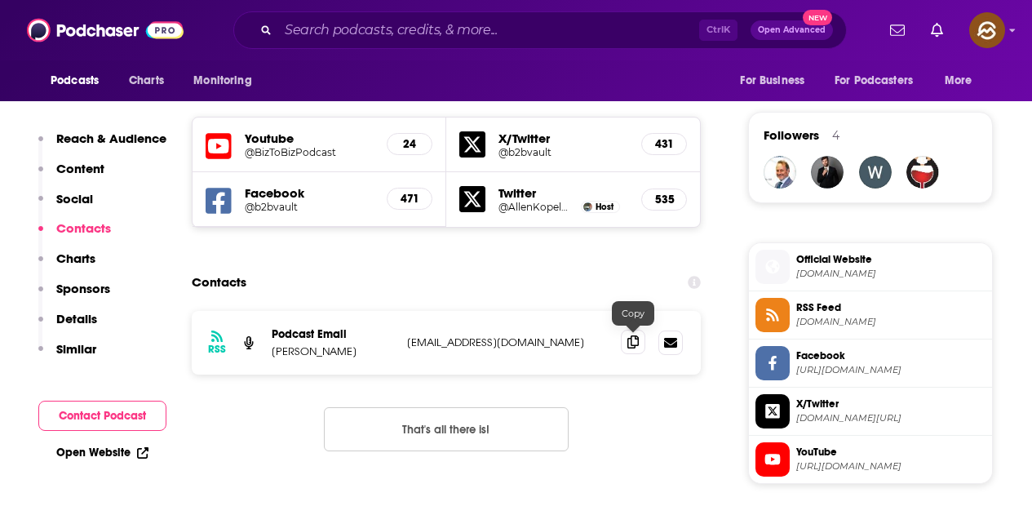
click at [633, 343] on icon at bounding box center [633, 341] width 11 height 13
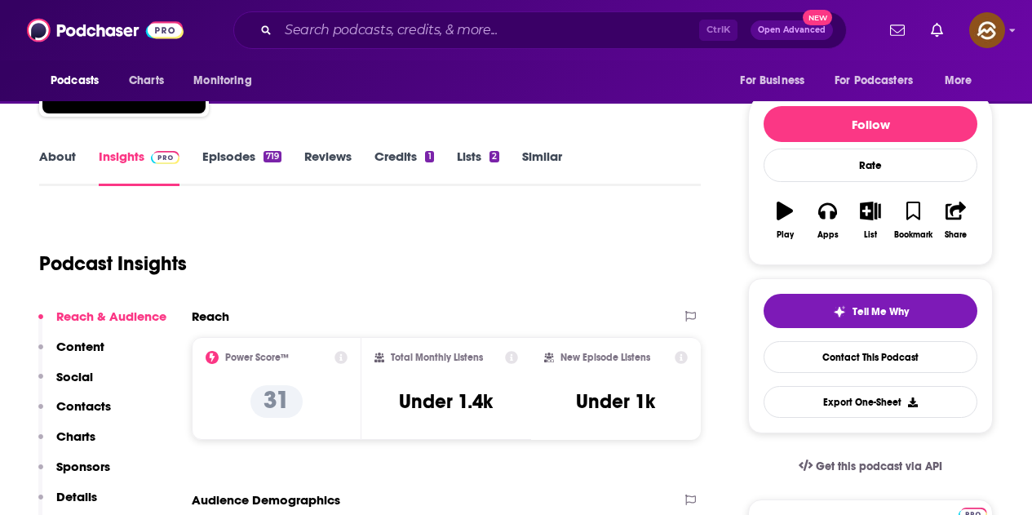
scroll to position [0, 0]
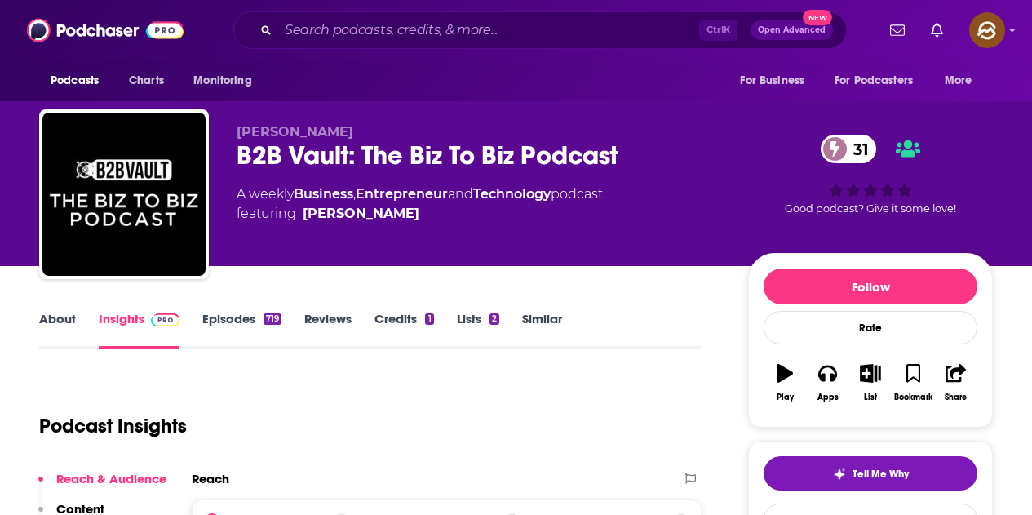
click at [246, 317] on link "Episodes 719" at bounding box center [241, 330] width 79 height 38
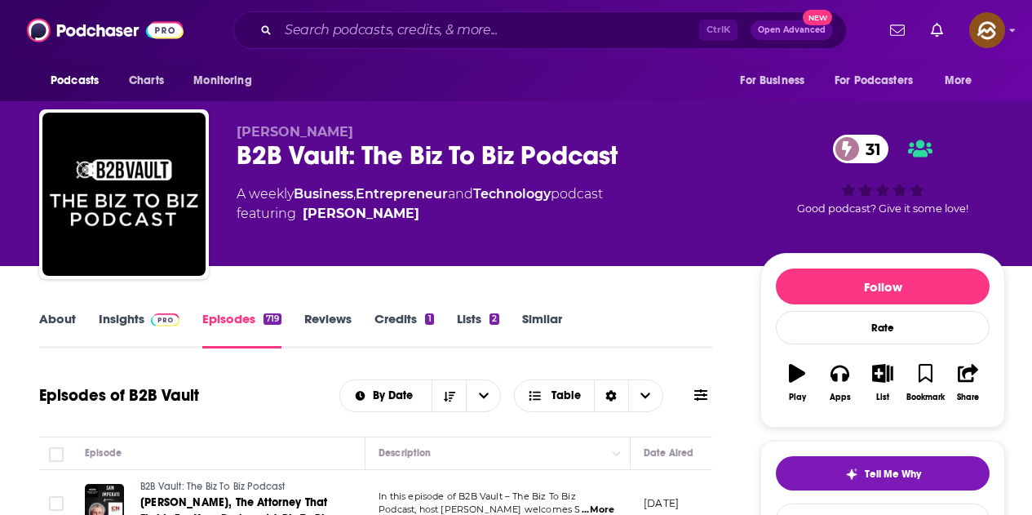
click at [136, 326] on link "Insights" at bounding box center [139, 330] width 81 height 38
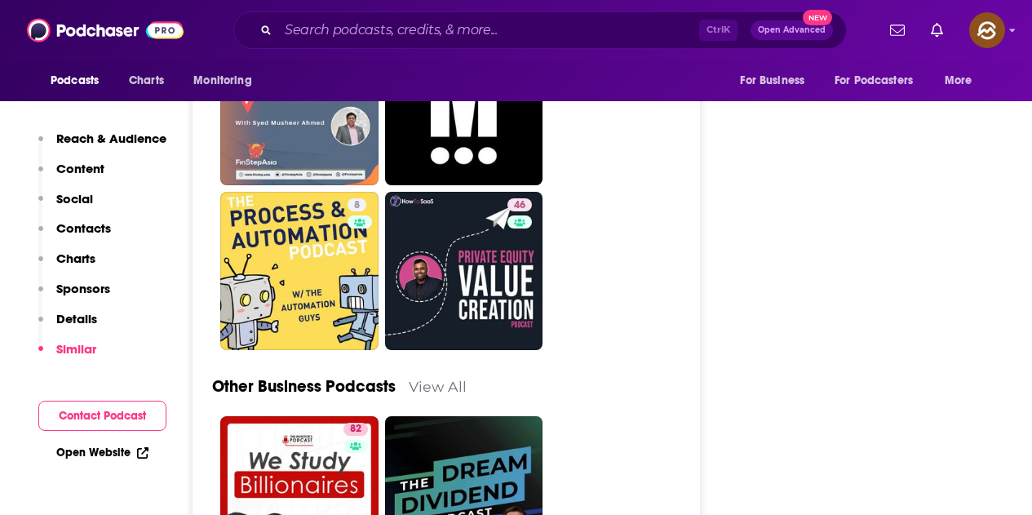
scroll to position [4080, 0]
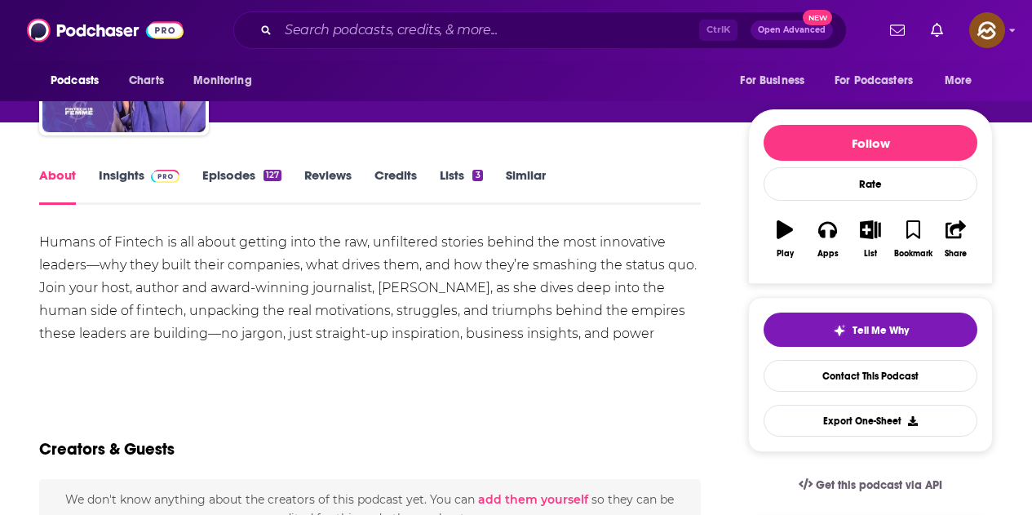
scroll to position [163, 0]
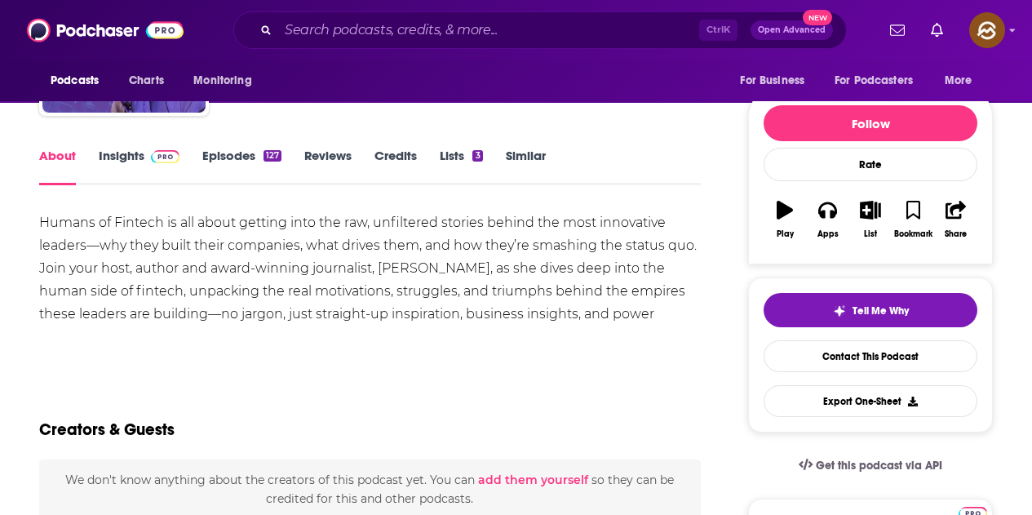
click at [250, 158] on link "Episodes 127" at bounding box center [241, 167] width 79 height 38
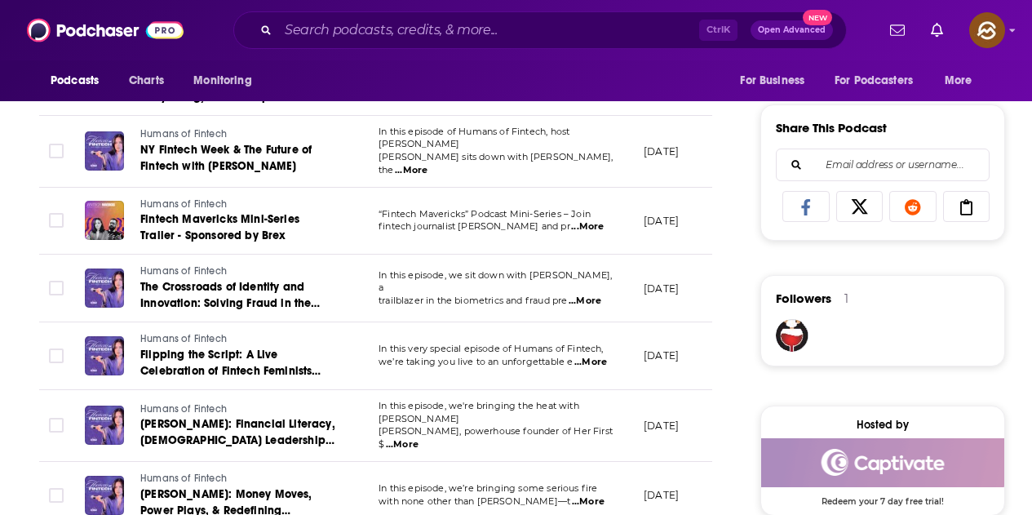
scroll to position [816, 0]
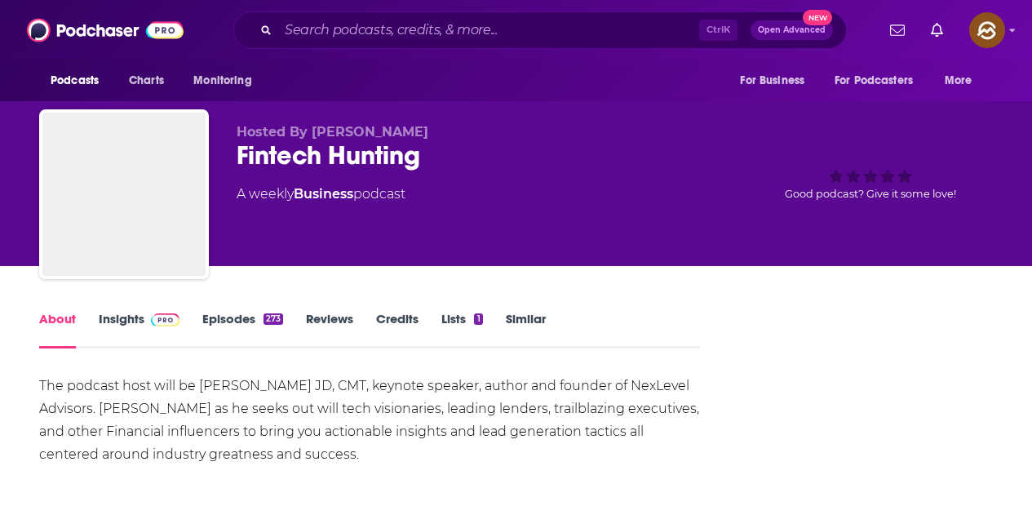
click at [248, 325] on link "Episodes 273" at bounding box center [242, 330] width 81 height 38
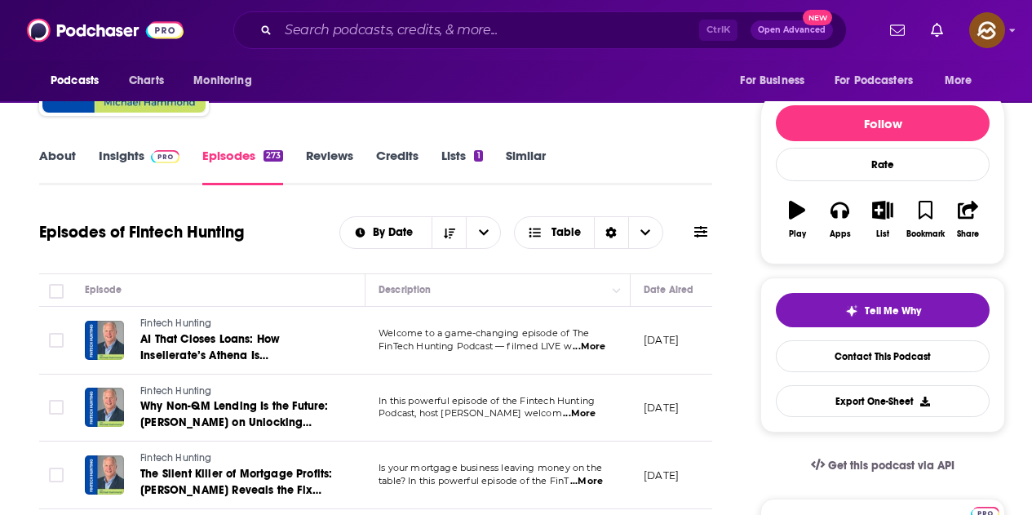
scroll to position [326, 0]
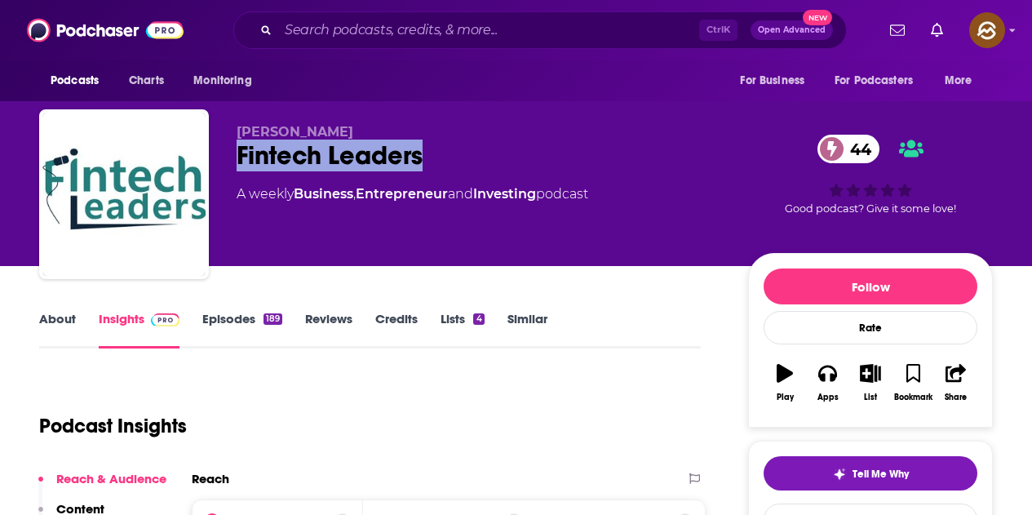
drag, startPoint x: 238, startPoint y: 157, endPoint x: 428, endPoint y: 150, distance: 189.5
click at [428, 150] on div "Fintech Leaders 44" at bounding box center [480, 156] width 486 height 32
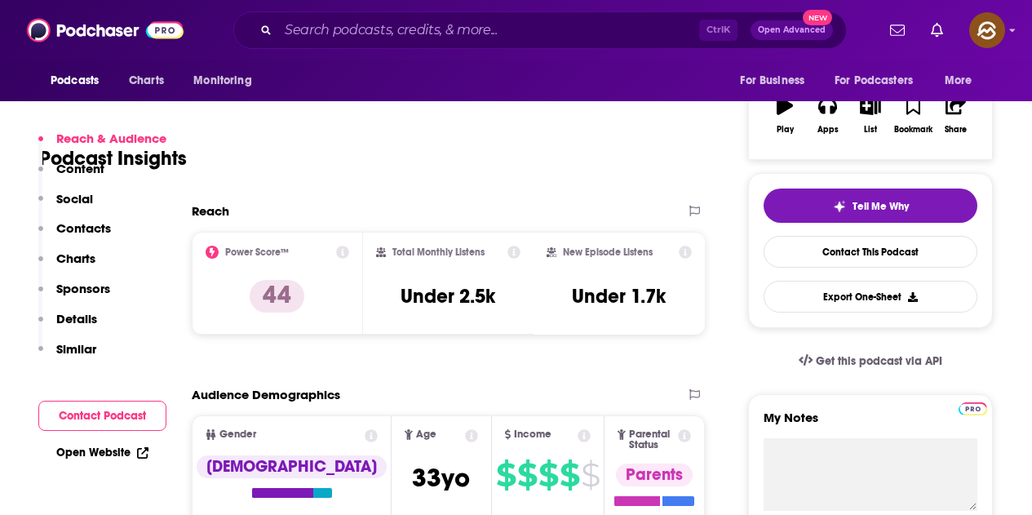
scroll to position [163, 0]
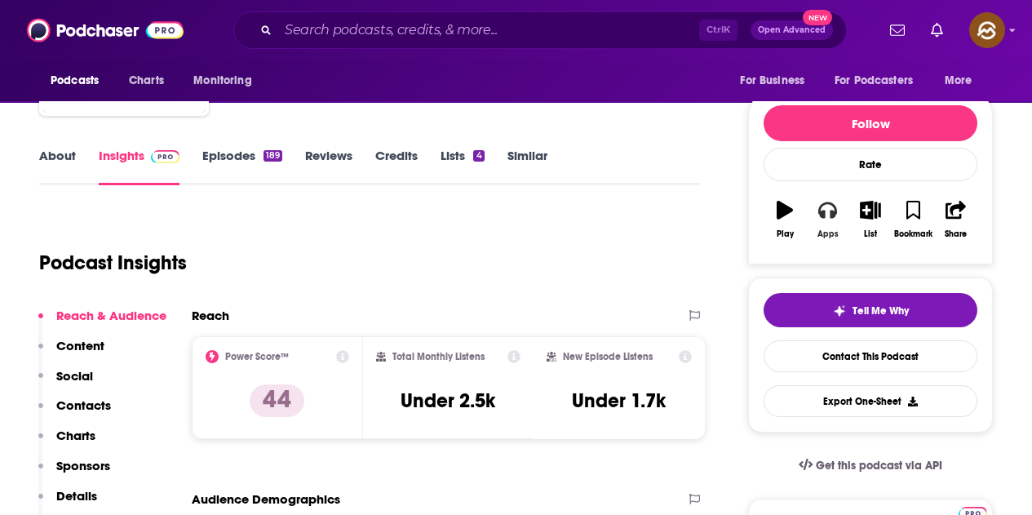
click at [841, 227] on button "Apps" at bounding box center [827, 219] width 42 height 59
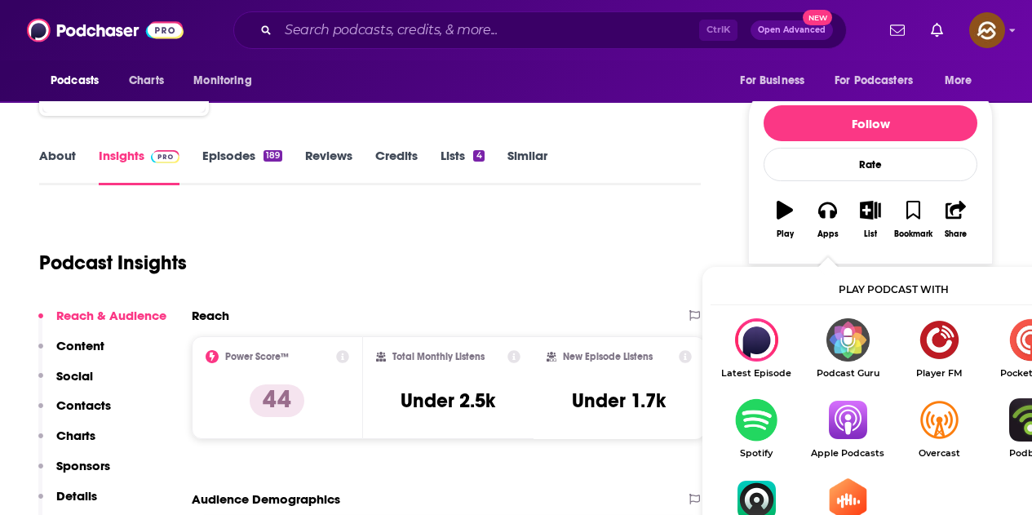
click at [859, 416] on img "Show Listen On dropdown" at bounding box center [847, 419] width 91 height 43
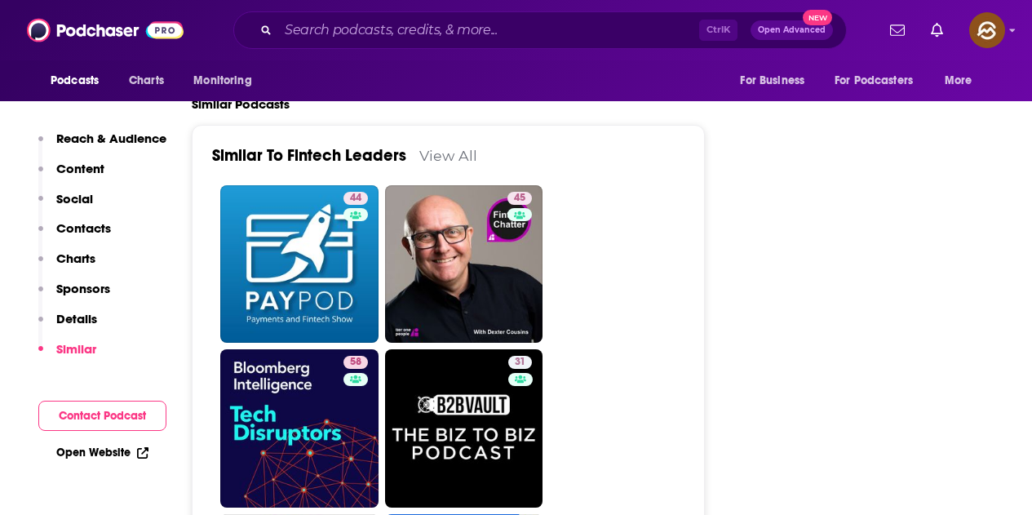
scroll to position [2611, 0]
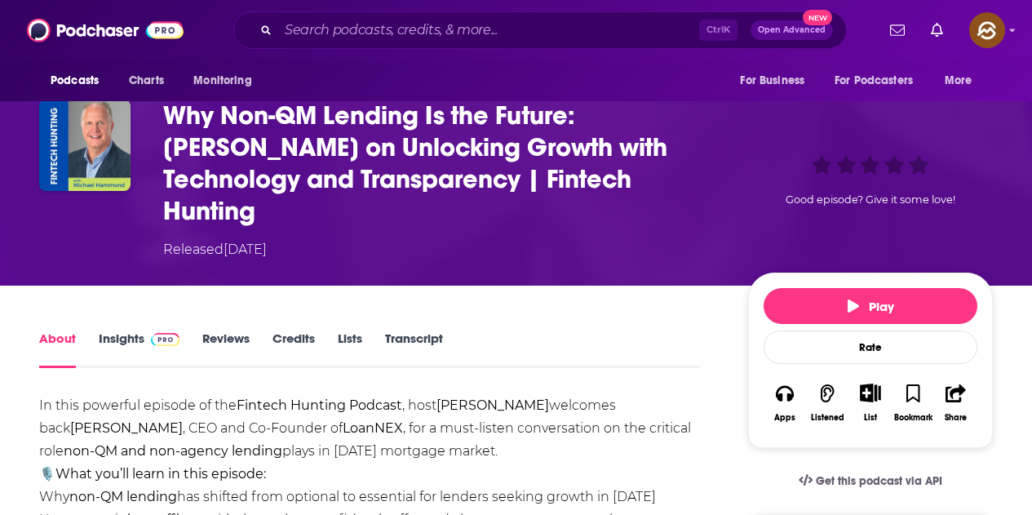
scroll to position [245, 0]
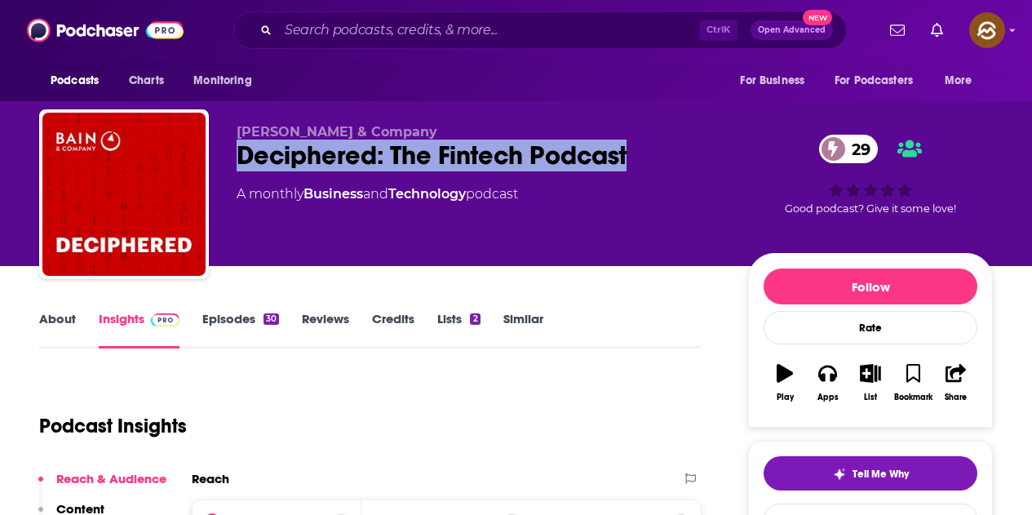
drag, startPoint x: 244, startPoint y: 166, endPoint x: 648, endPoint y: 164, distance: 403.9
click at [648, 164] on div "Deciphered: The Fintech Podcast 29" at bounding box center [480, 156] width 486 height 32
click at [836, 382] on icon "button" at bounding box center [827, 373] width 18 height 18
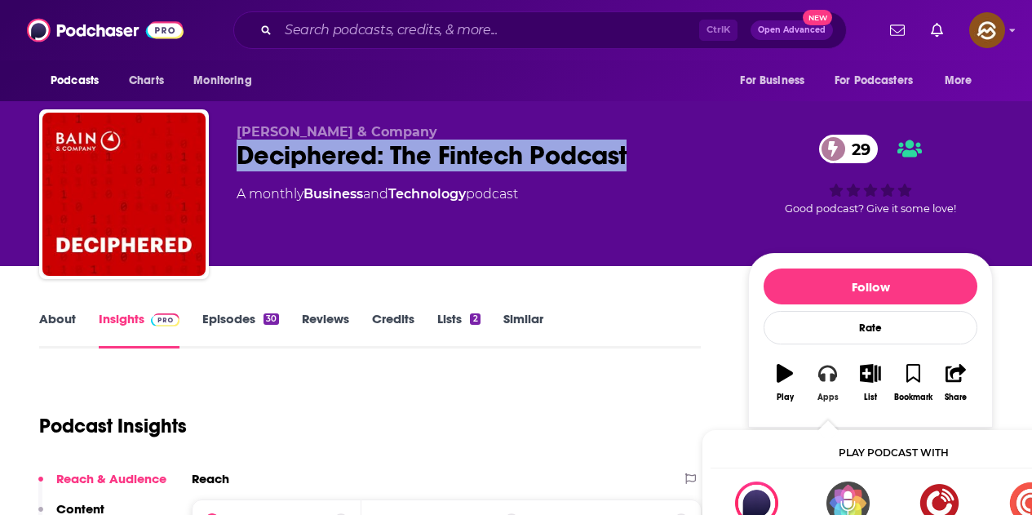
scroll to position [163, 0]
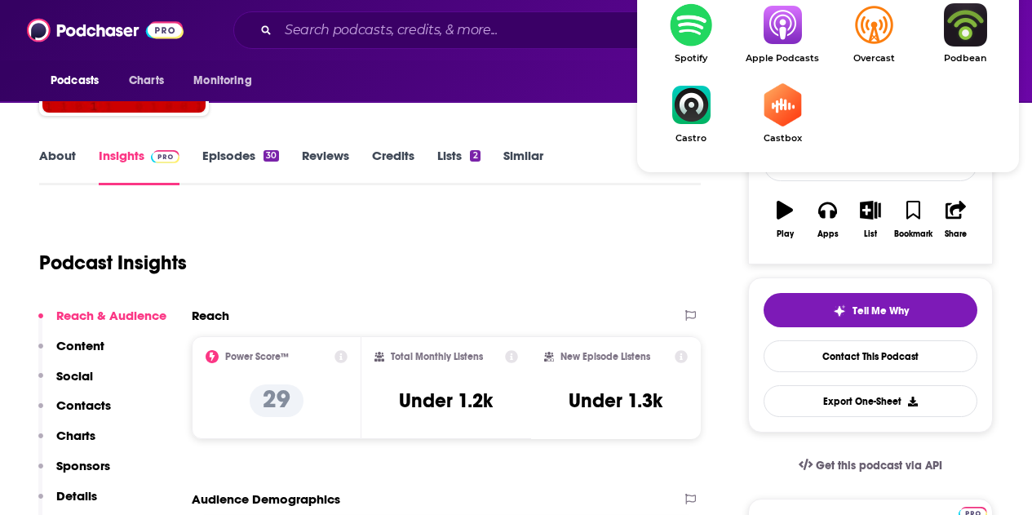
click at [785, 50] on link "Apple Podcasts" at bounding box center [782, 33] width 91 height 60
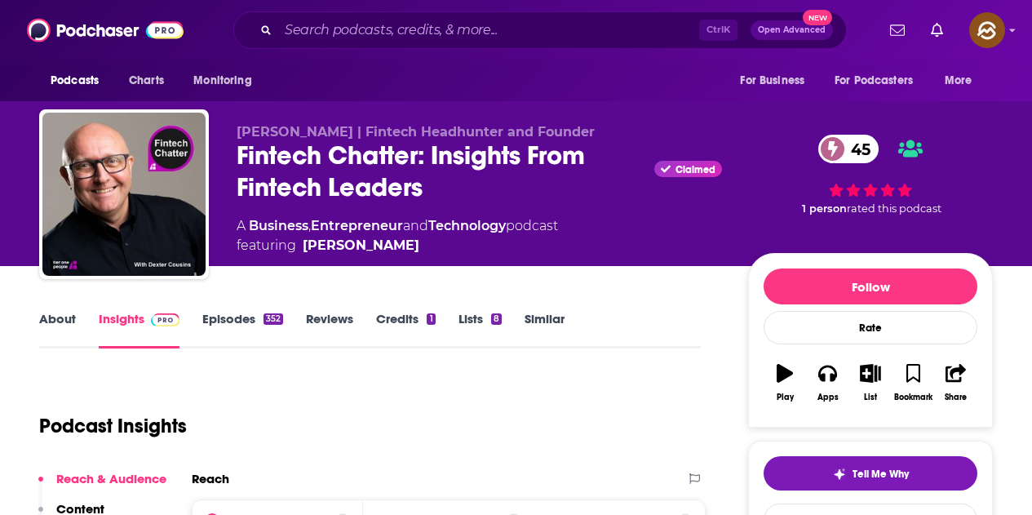
click at [433, 188] on div "Fintech Chatter: Insights From Fintech Leaders Claimed 45" at bounding box center [480, 172] width 486 height 64
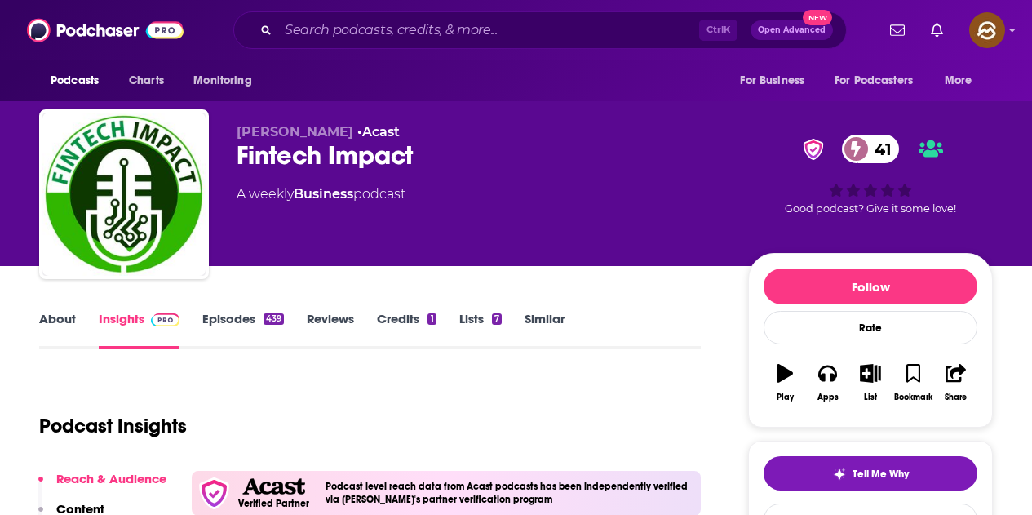
click at [426, 160] on div "Fintech Impact 41" at bounding box center [480, 156] width 486 height 32
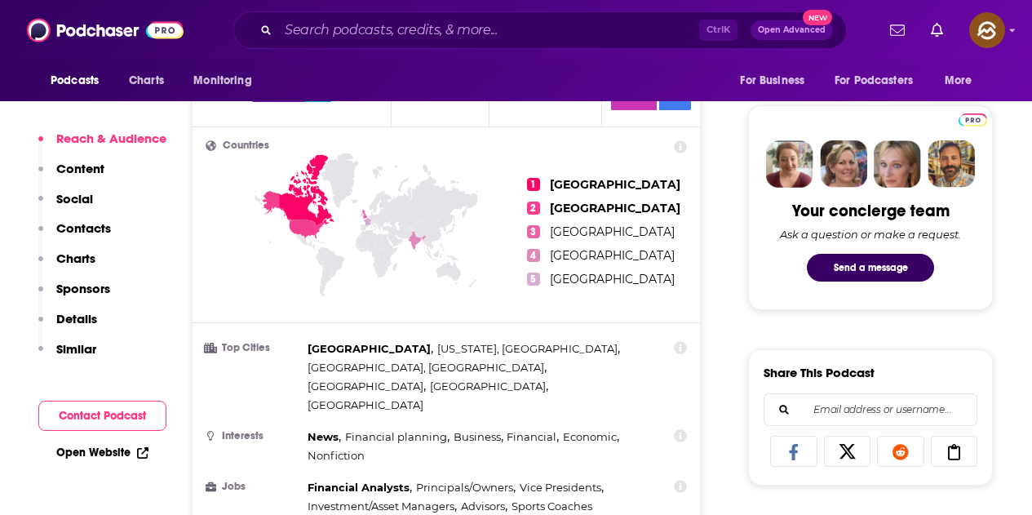
scroll to position [490, 0]
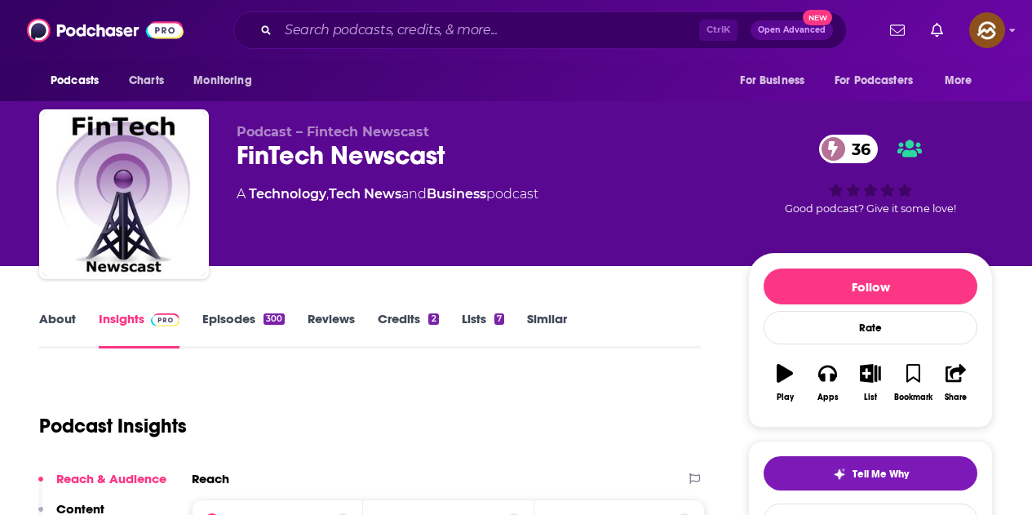
drag, startPoint x: 242, startPoint y: 162, endPoint x: 449, endPoint y: 161, distance: 206.5
click at [449, 161] on div "FinTech Newscast 36" at bounding box center [480, 156] width 486 height 32
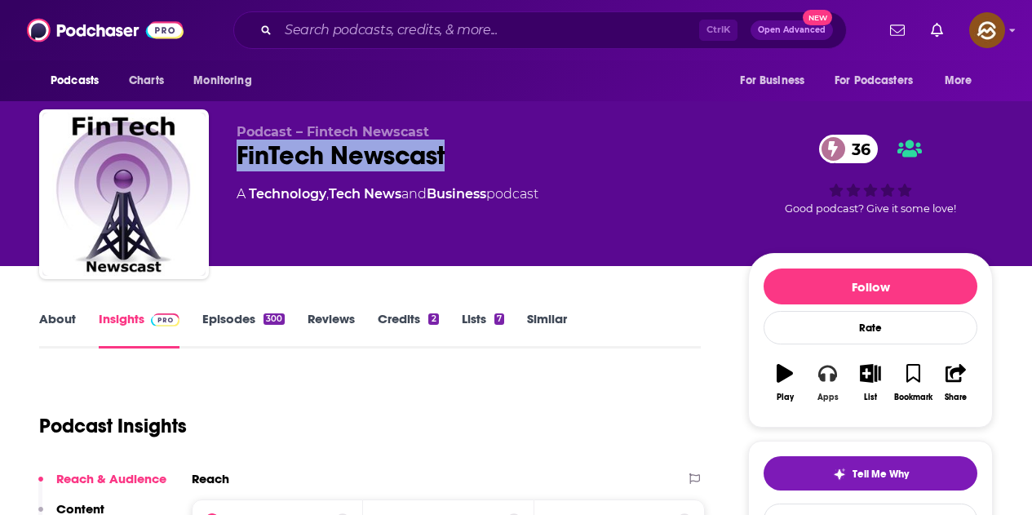
click at [838, 394] on button "Apps" at bounding box center [827, 382] width 42 height 59
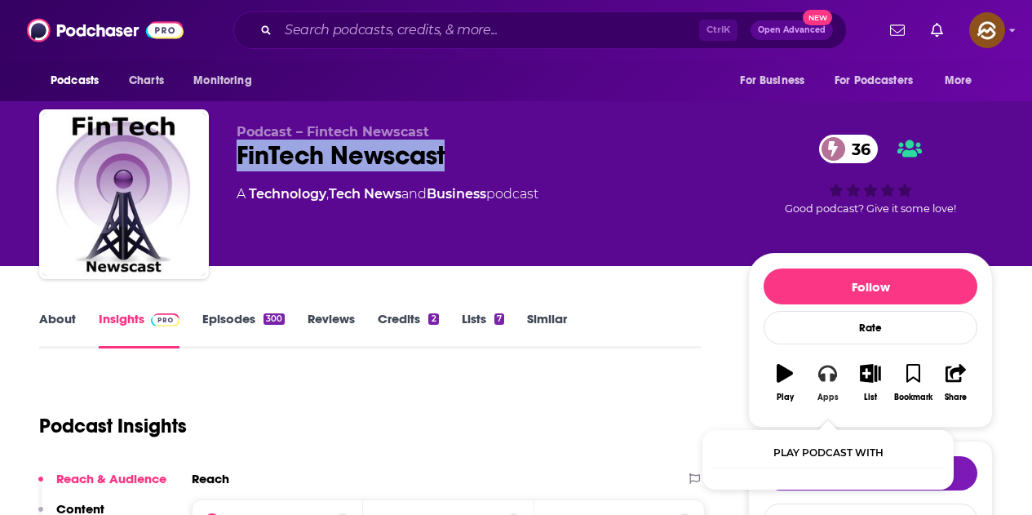
scroll to position [82, 0]
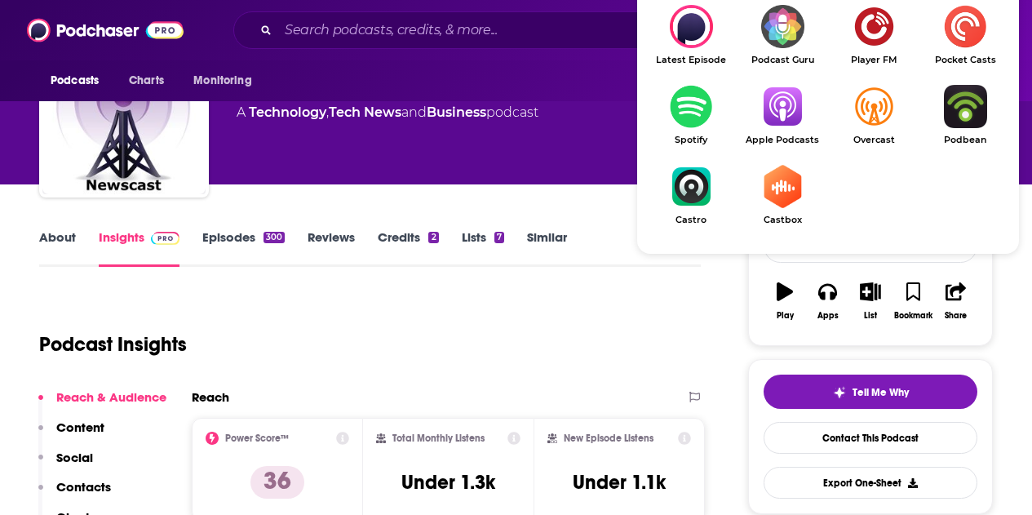
click at [778, 109] on img "Show Listen On dropdown" at bounding box center [782, 106] width 91 height 43
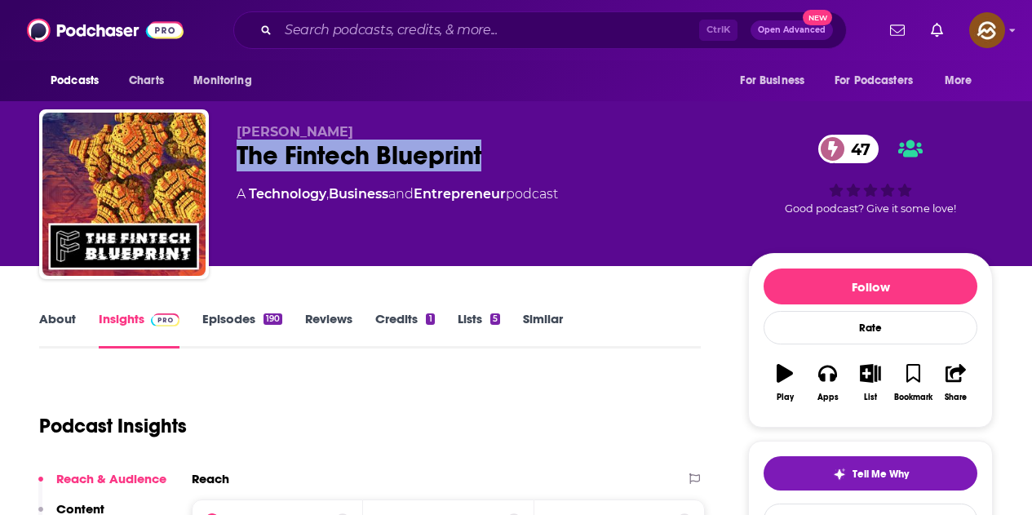
drag, startPoint x: 233, startPoint y: 153, endPoint x: 512, endPoint y: 162, distance: 279.2
click at [512, 162] on div "[PERSON_NAME] The Fintech Blueprint 47 A Technology , Business and Entrepreneur…" at bounding box center [516, 197] width 954 height 176
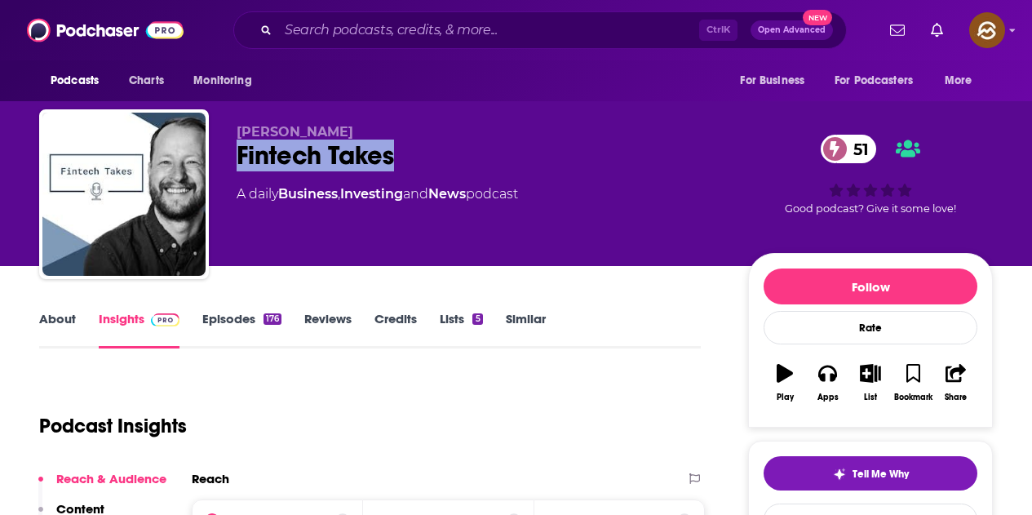
click at [397, 150] on div "Fintech Takes 51" at bounding box center [480, 156] width 486 height 32
click at [826, 393] on div "Apps" at bounding box center [828, 398] width 21 height 10
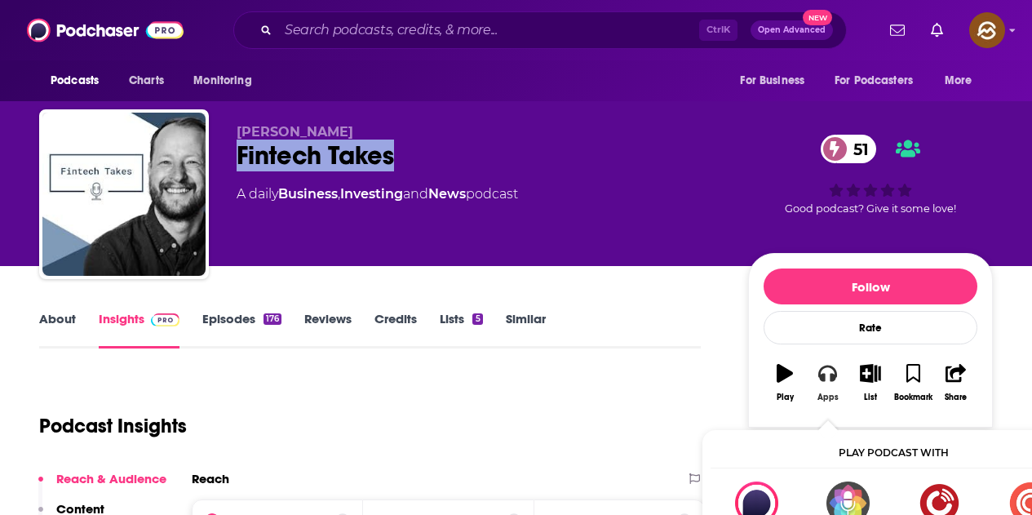
scroll to position [82, 0]
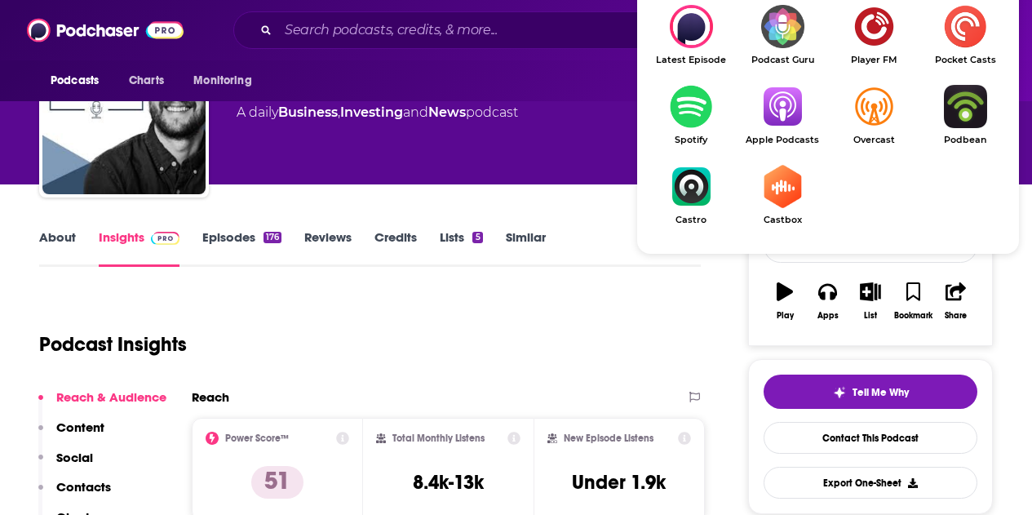
click at [777, 128] on img "Show Listen On dropdown" at bounding box center [782, 106] width 91 height 43
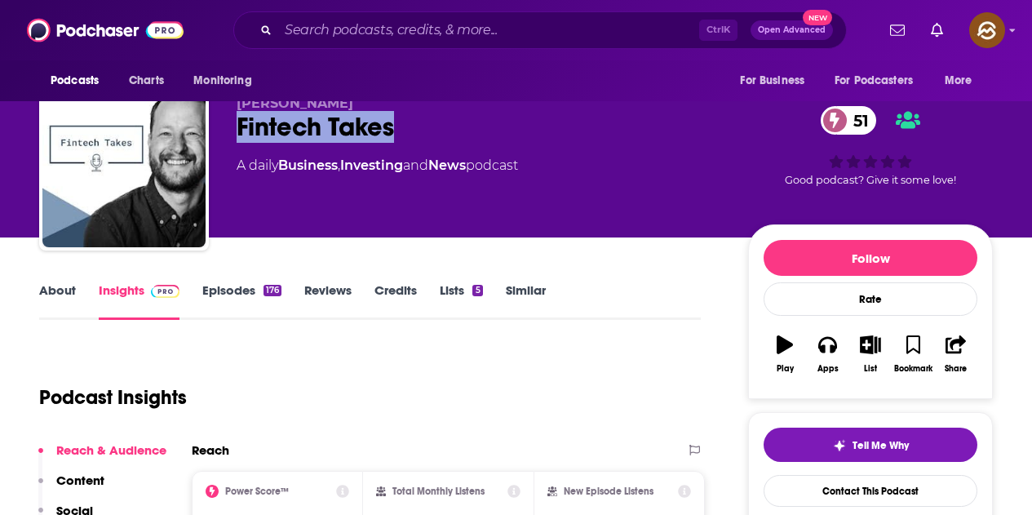
scroll to position [0, 0]
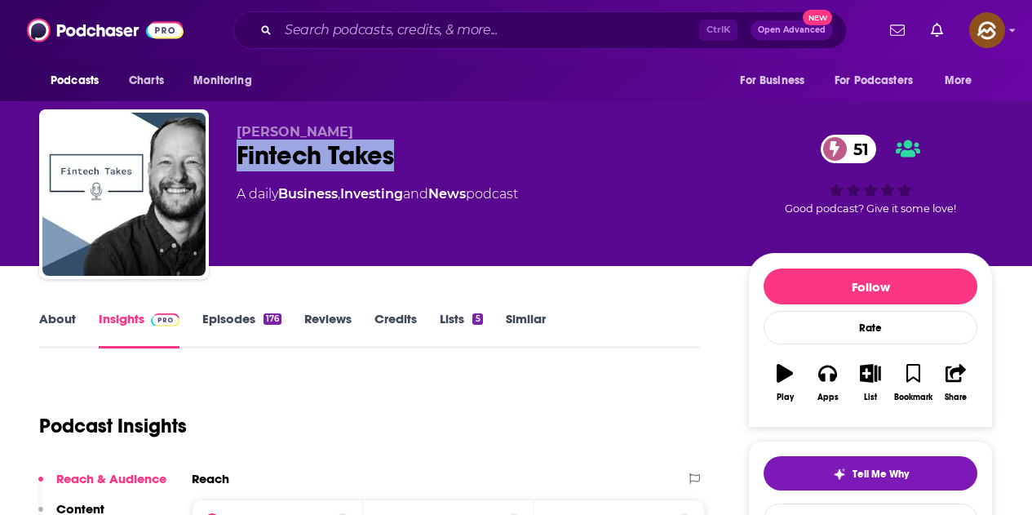
click at [306, 150] on div "Fintech Takes 51" at bounding box center [480, 156] width 486 height 32
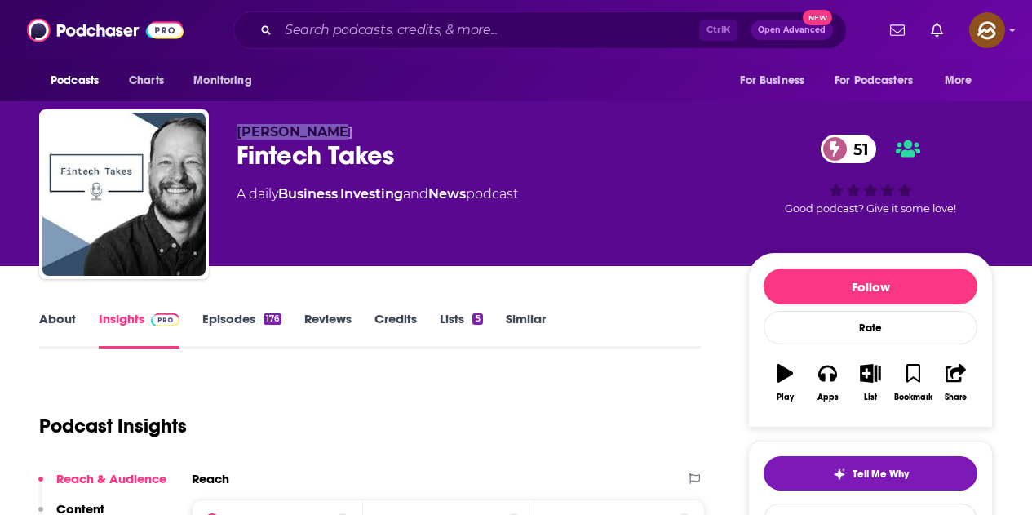
drag, startPoint x: 235, startPoint y: 125, endPoint x: 398, endPoint y: 125, distance: 163.2
click at [398, 125] on div "Alex Johnson Fintech Takes 51 A daily Business , Investing and News podcast 51 …" at bounding box center [516, 197] width 954 height 176
drag, startPoint x: 233, startPoint y: 315, endPoint x: 509, endPoint y: 3, distance: 416.2
click at [233, 315] on link "Episodes 176" at bounding box center [241, 330] width 79 height 38
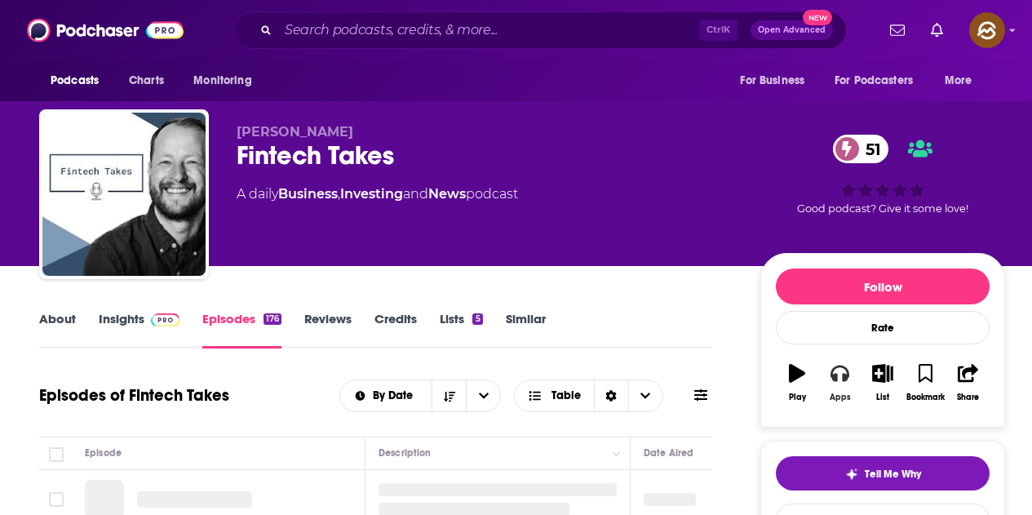
click at [835, 376] on icon "button" at bounding box center [840, 374] width 18 height 16
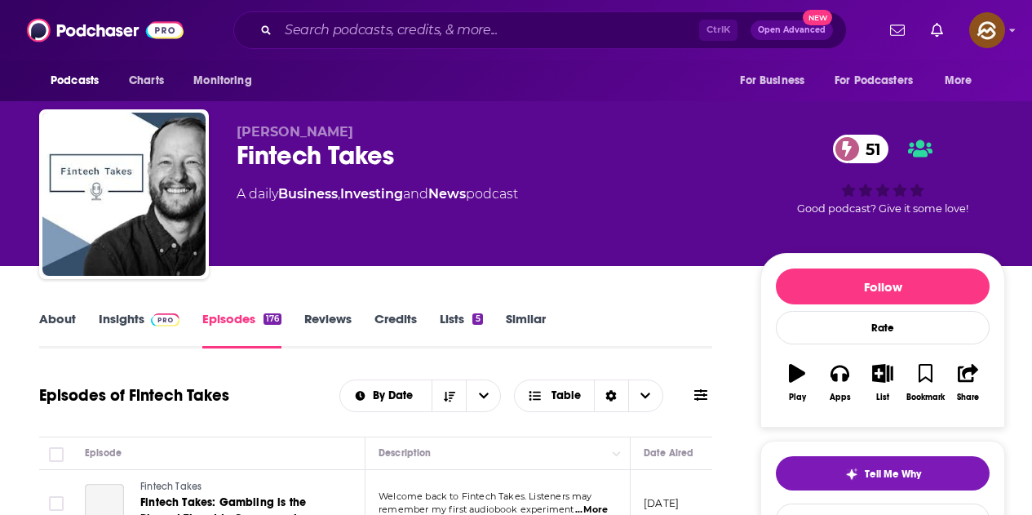
click at [699, 392] on icon at bounding box center [700, 394] width 13 height 11
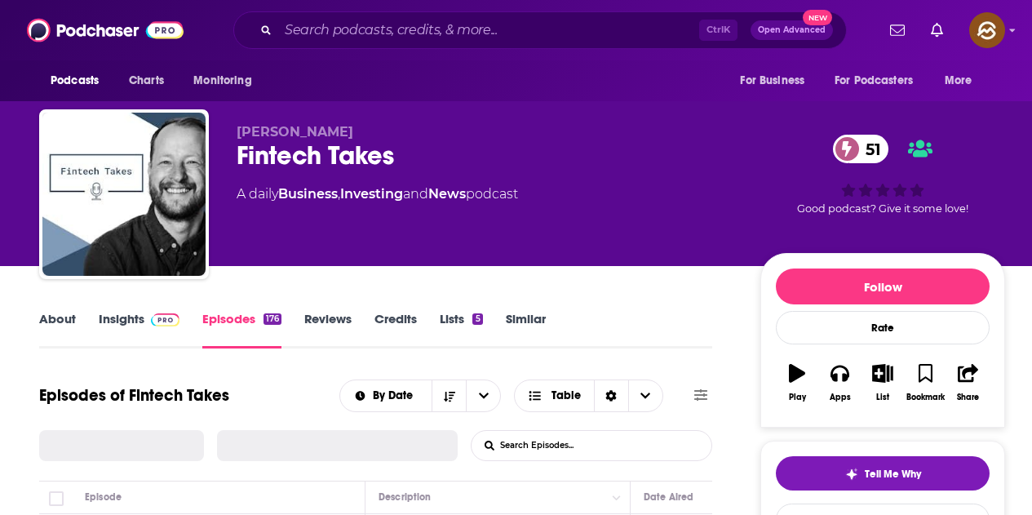
scroll to position [1, 0]
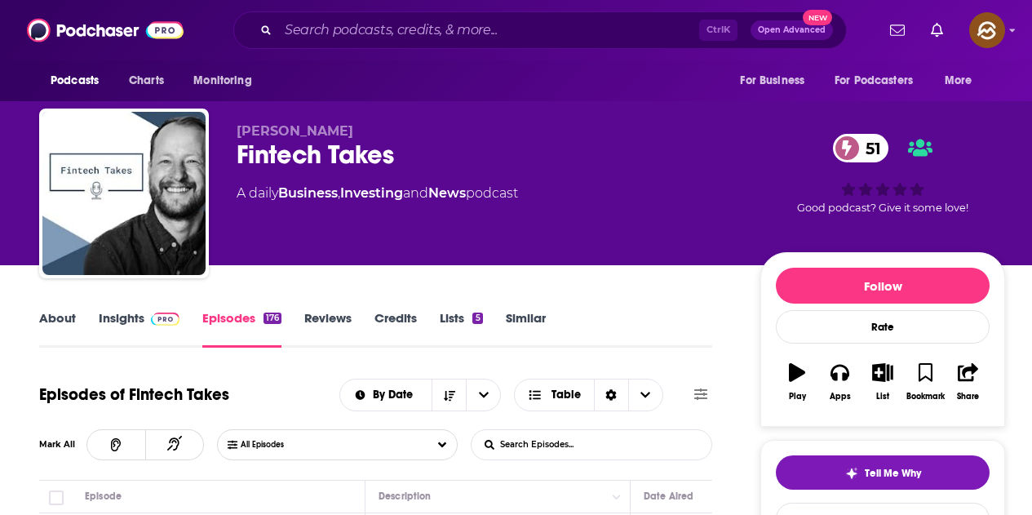
scroll to position [82, 0]
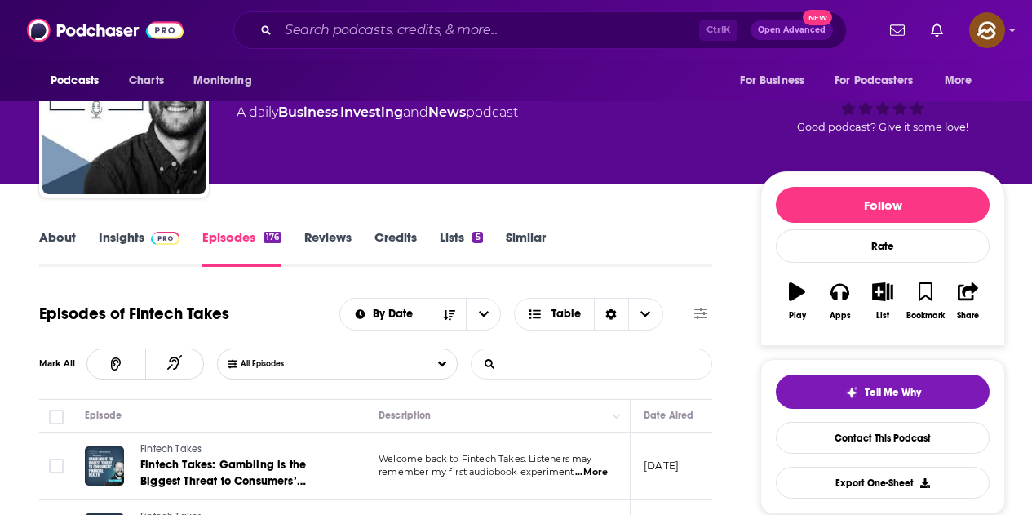
click at [552, 362] on input "List Search Input" at bounding box center [557, 363] width 171 height 29
paste input "Alex Johnson"
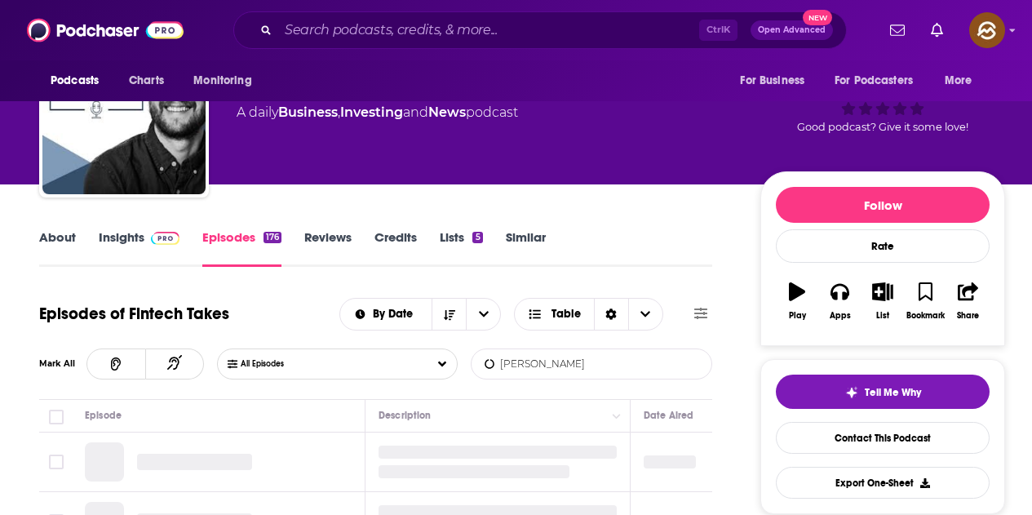
type input "Alex Johnson"
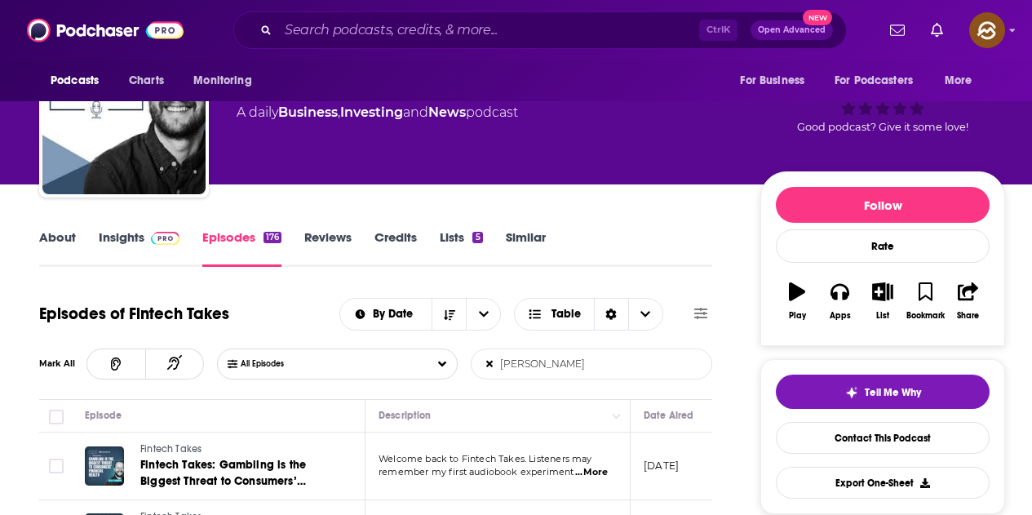
click at [597, 373] on input "Alex Johnson" at bounding box center [557, 363] width 171 height 29
click at [486, 362] on icon at bounding box center [490, 363] width 10 height 11
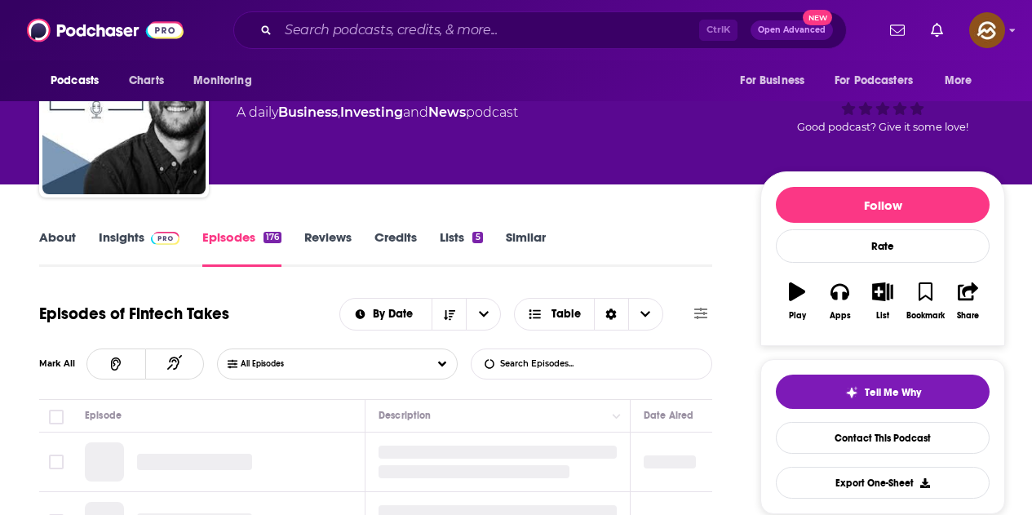
click at [555, 353] on input "List Search Input" at bounding box center [557, 363] width 171 height 29
click at [555, 363] on input "List Search Input" at bounding box center [557, 363] width 171 height 29
paste input "- Not Fintech Investment Advice"
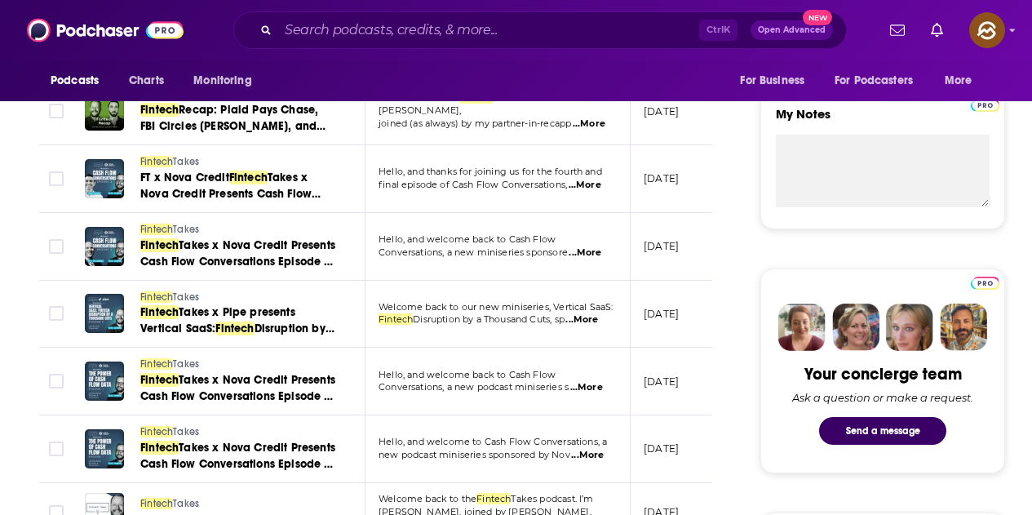
scroll to position [734, 0]
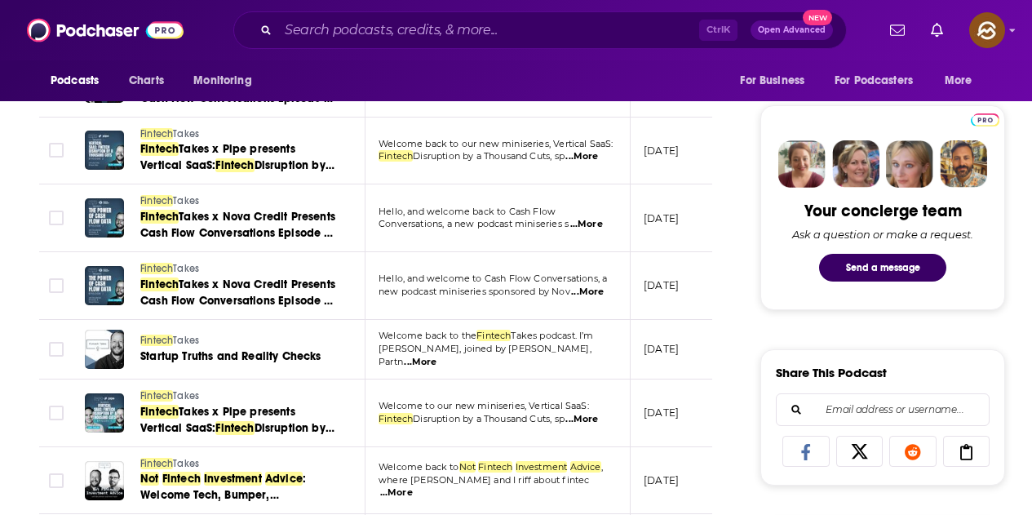
type input "- Not Fintech Investment Advice"
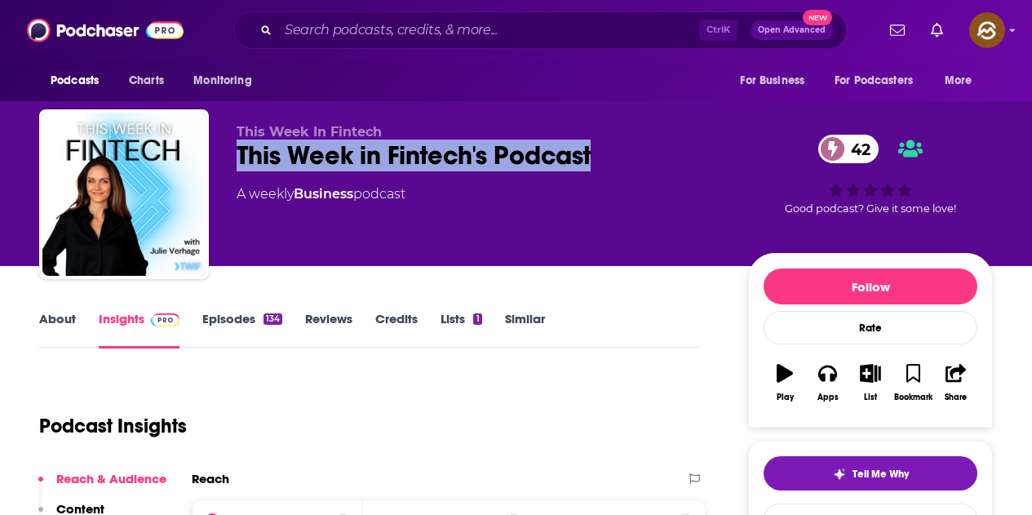
drag, startPoint x: 239, startPoint y: 162, endPoint x: 614, endPoint y: 162, distance: 374.6
click at [614, 162] on div "This Week in Fintech's Podcast 42" at bounding box center [480, 156] width 486 height 32
click at [839, 384] on button "Apps" at bounding box center [827, 382] width 42 height 59
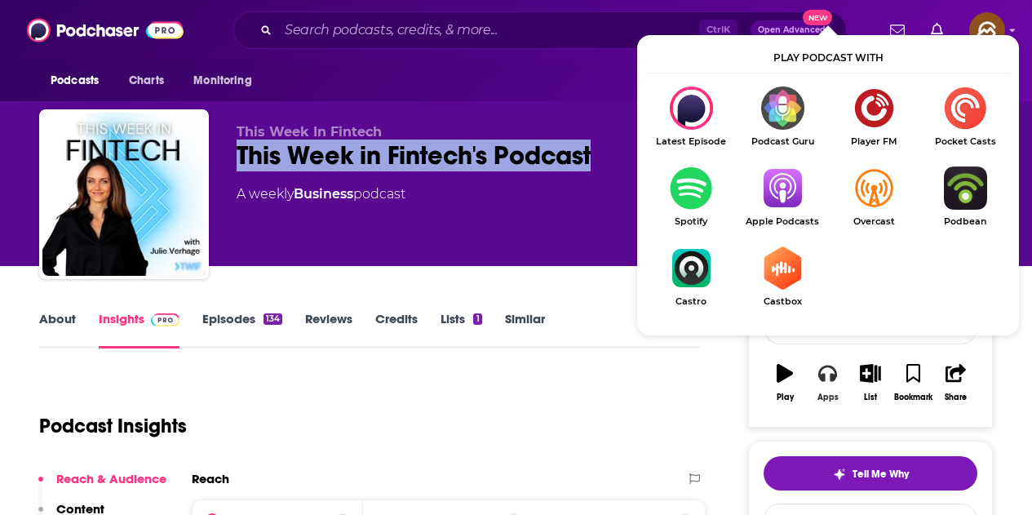
scroll to position [163, 0]
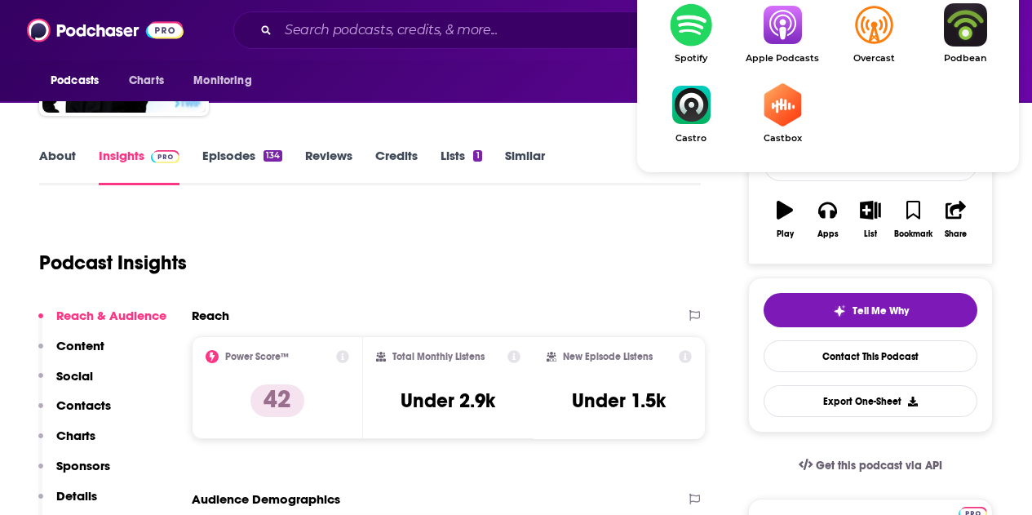
click at [783, 38] on img "Show Listen On dropdown" at bounding box center [782, 24] width 91 height 43
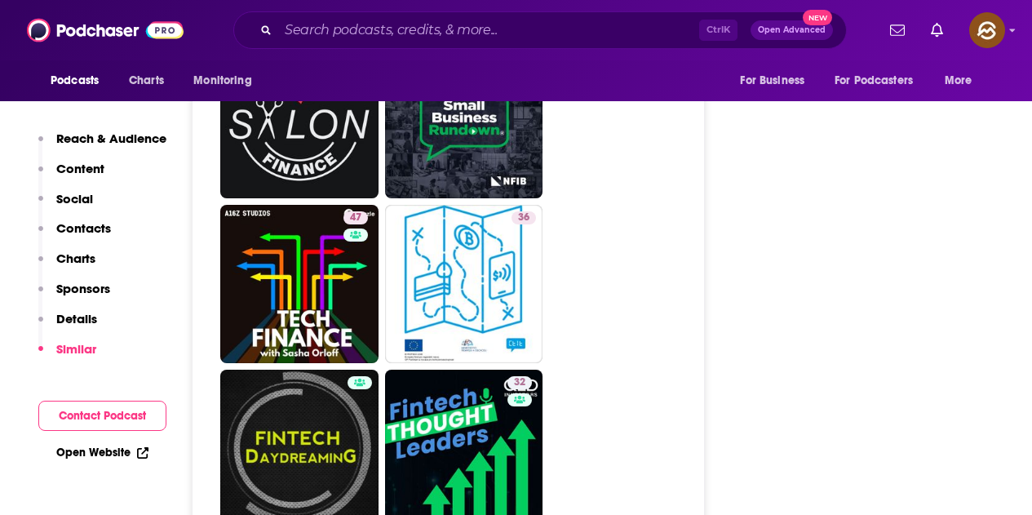
scroll to position [4325, 0]
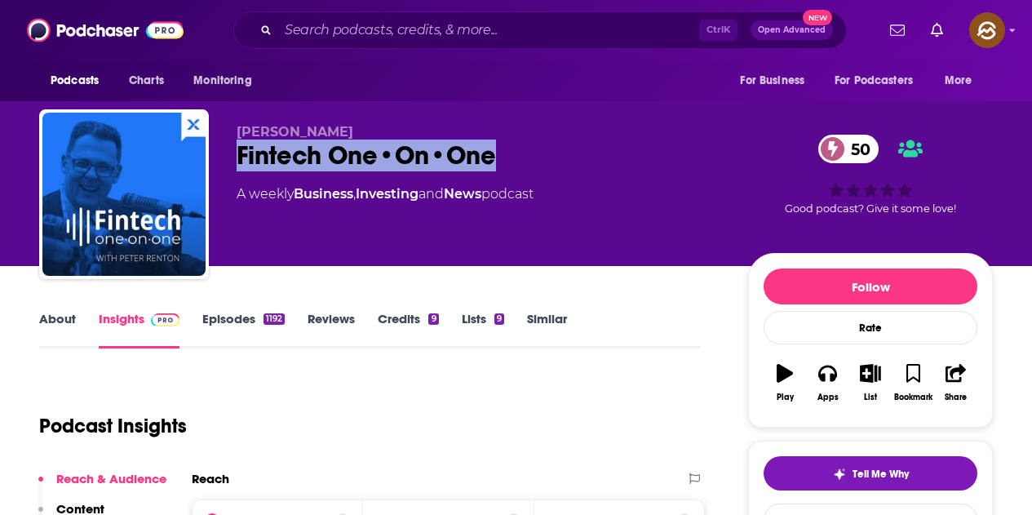
drag, startPoint x: 241, startPoint y: 156, endPoint x: 525, endPoint y: 155, distance: 284.0
click at [525, 155] on div "Fintech One•On•One 50" at bounding box center [480, 156] width 486 height 32
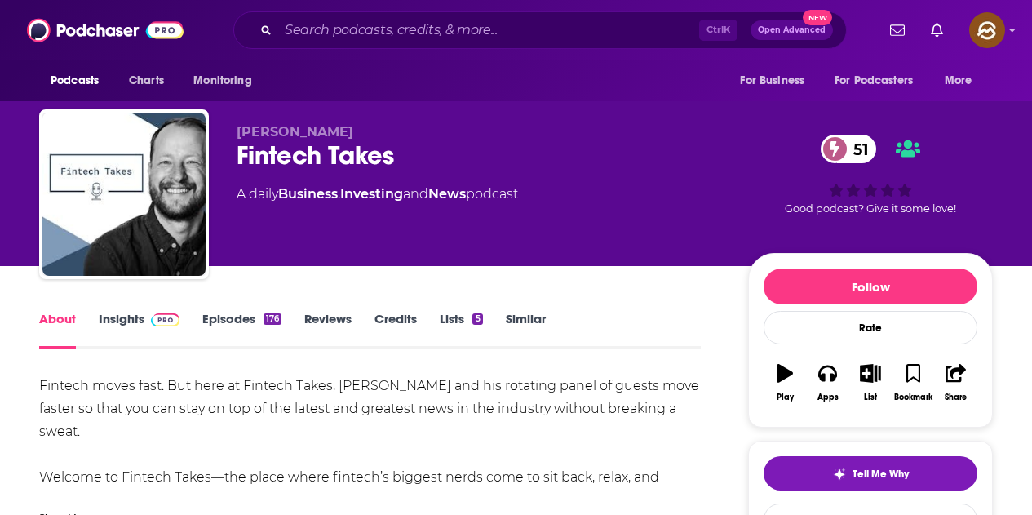
click at [264, 316] on div "176" at bounding box center [273, 318] width 18 height 11
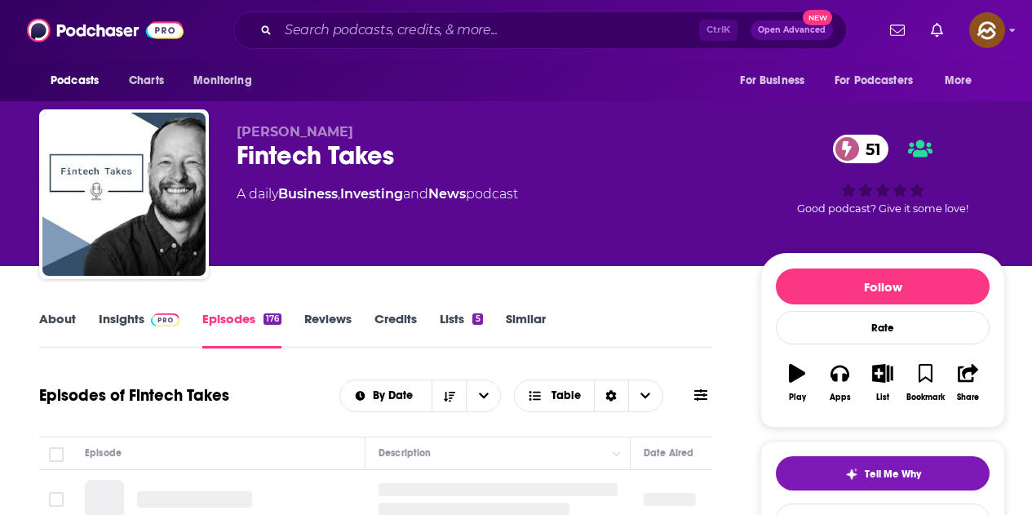
click at [142, 311] on link "Insights" at bounding box center [139, 330] width 81 height 38
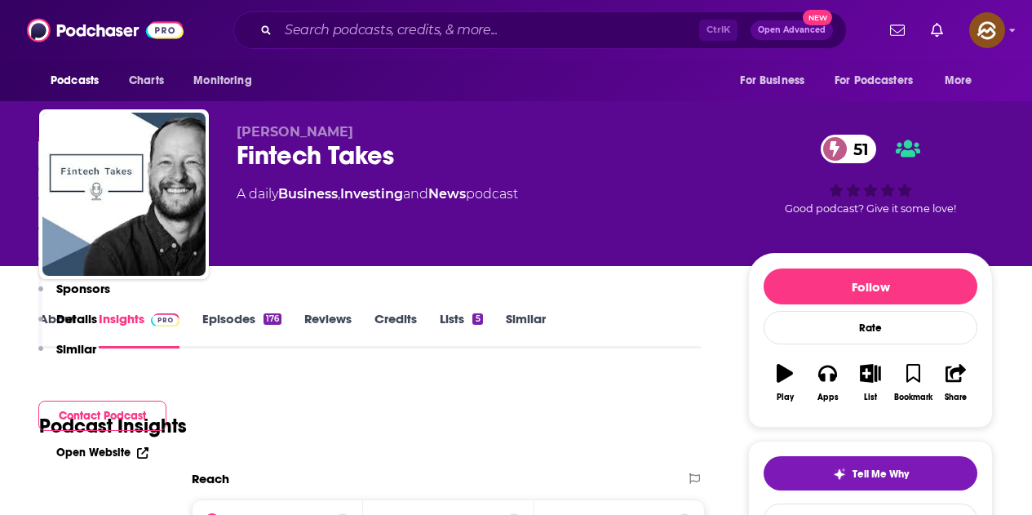
scroll to position [1153, 0]
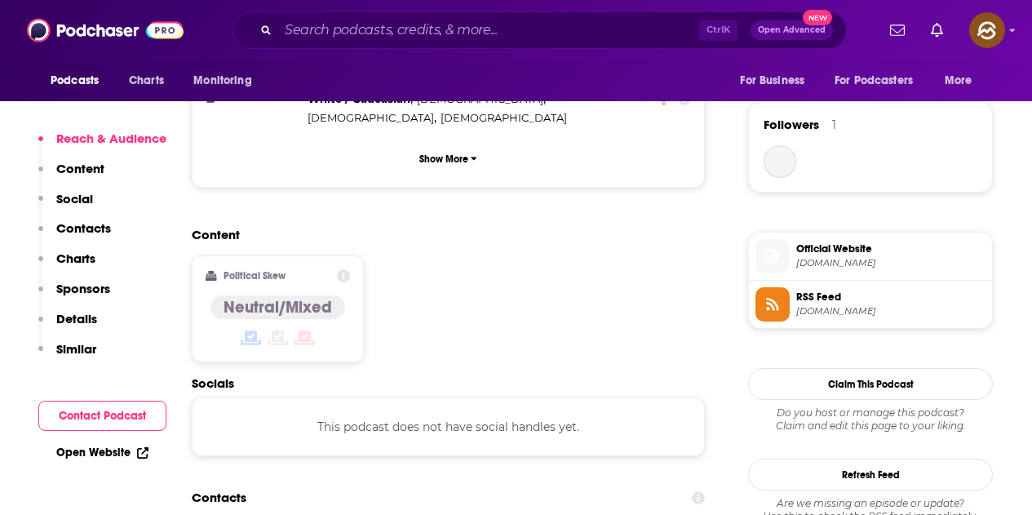
click at [632, 397] on div "This podcast does not have social handles yet." at bounding box center [448, 426] width 513 height 59
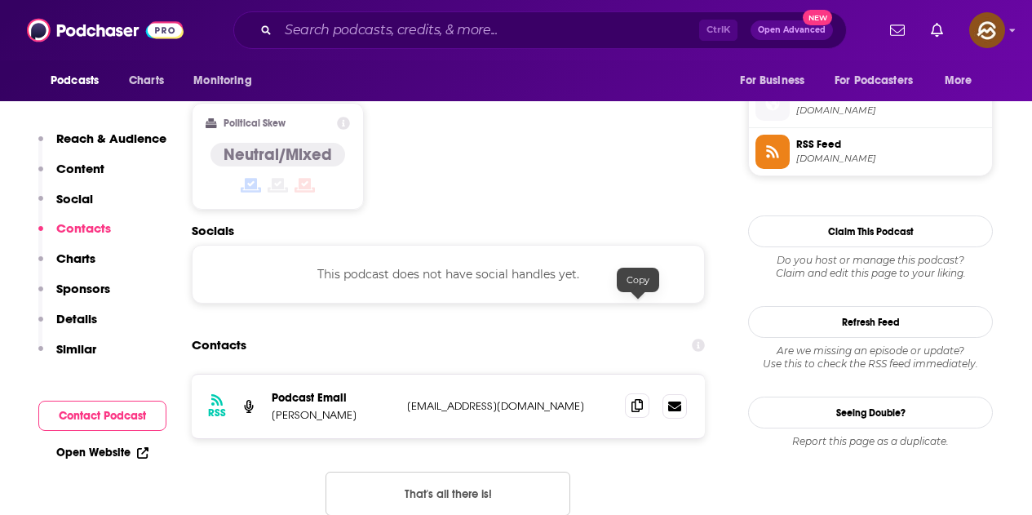
click at [641, 399] on icon at bounding box center [637, 405] width 11 height 13
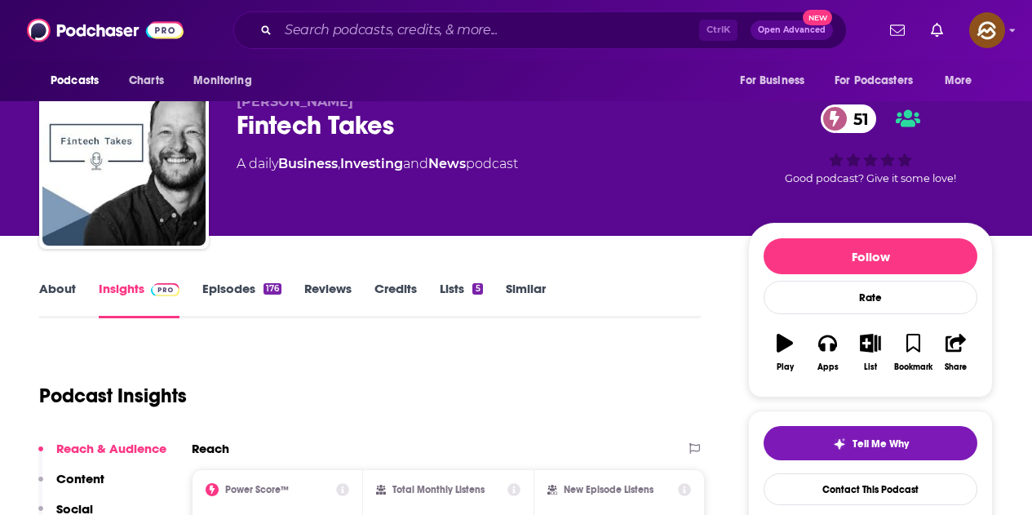
scroll to position [0, 0]
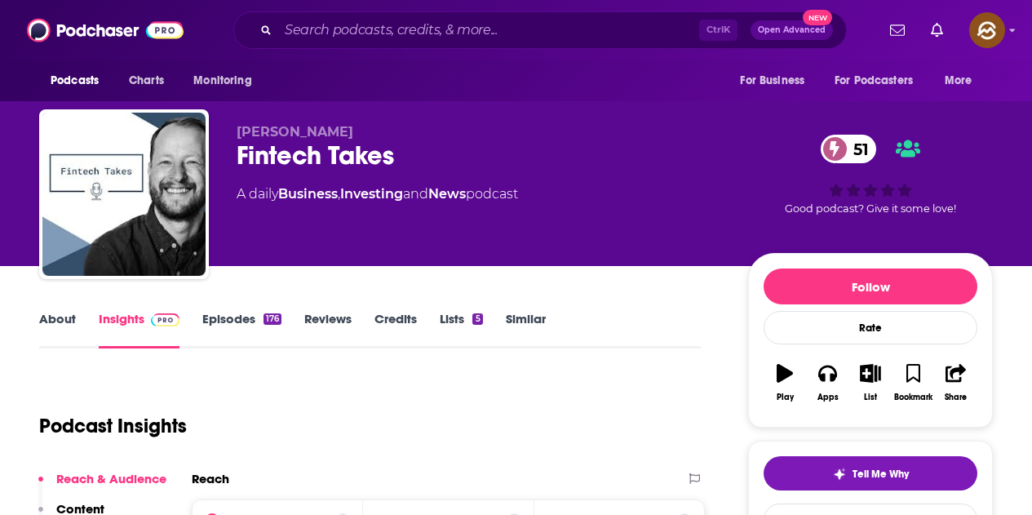
click at [249, 313] on link "Episodes 176" at bounding box center [241, 330] width 79 height 38
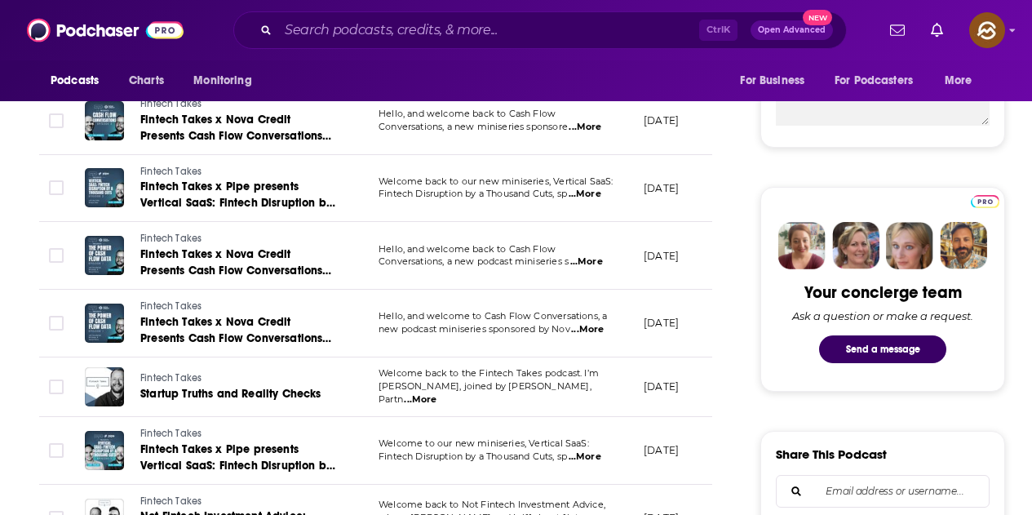
scroll to position [734, 0]
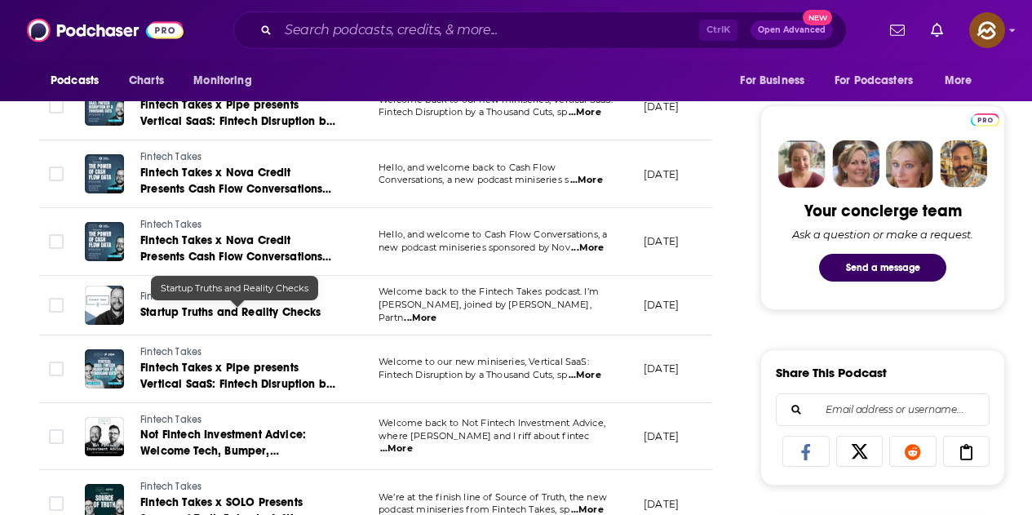
click at [204, 311] on span "Startup Truths and Reality Checks" at bounding box center [230, 312] width 181 height 14
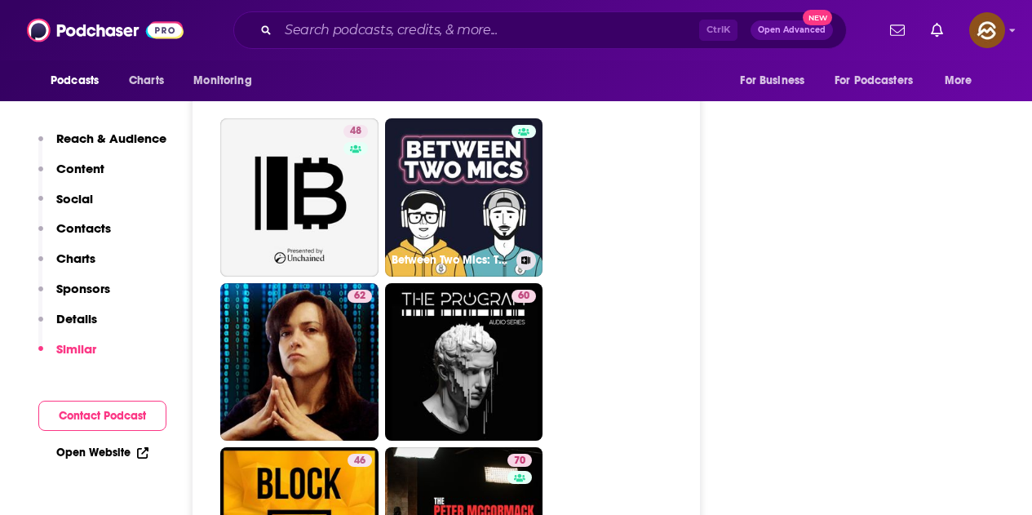
scroll to position [6202, 0]
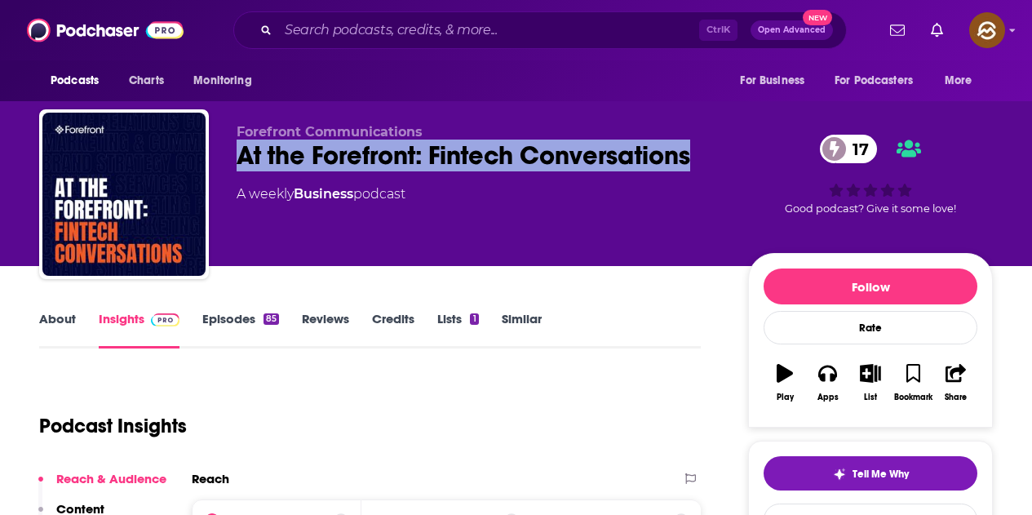
drag, startPoint x: 237, startPoint y: 159, endPoint x: 705, endPoint y: 158, distance: 468.4
click at [705, 158] on div "At the Forefront: Fintech Conversations 17" at bounding box center [480, 156] width 486 height 32
click at [829, 379] on icon "button" at bounding box center [827, 373] width 18 height 18
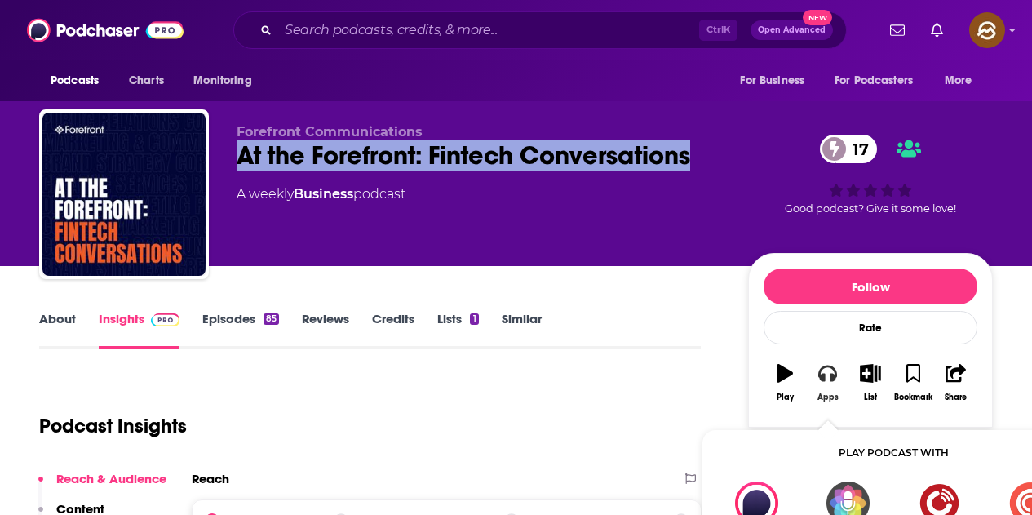
scroll to position [82, 0]
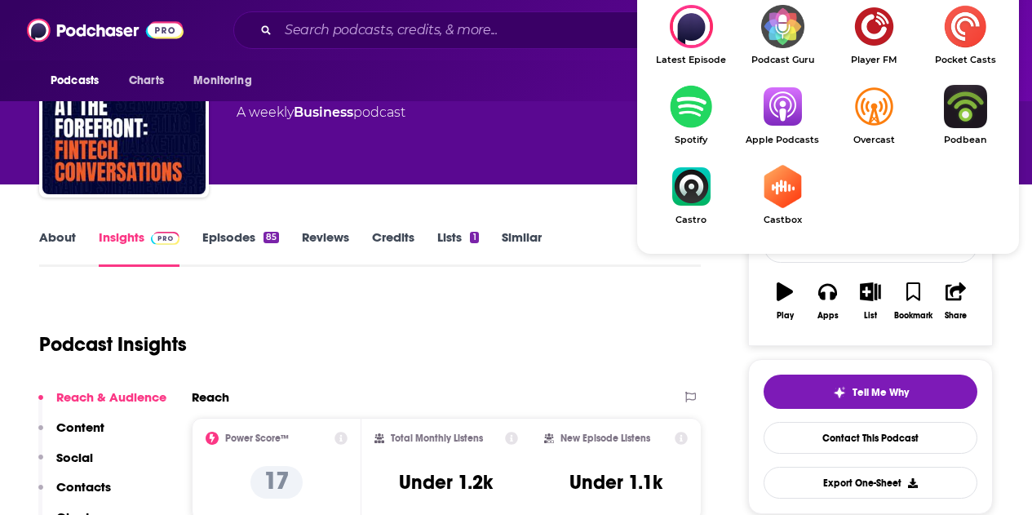
click at [774, 112] on img "Show Listen On dropdown" at bounding box center [782, 106] width 91 height 43
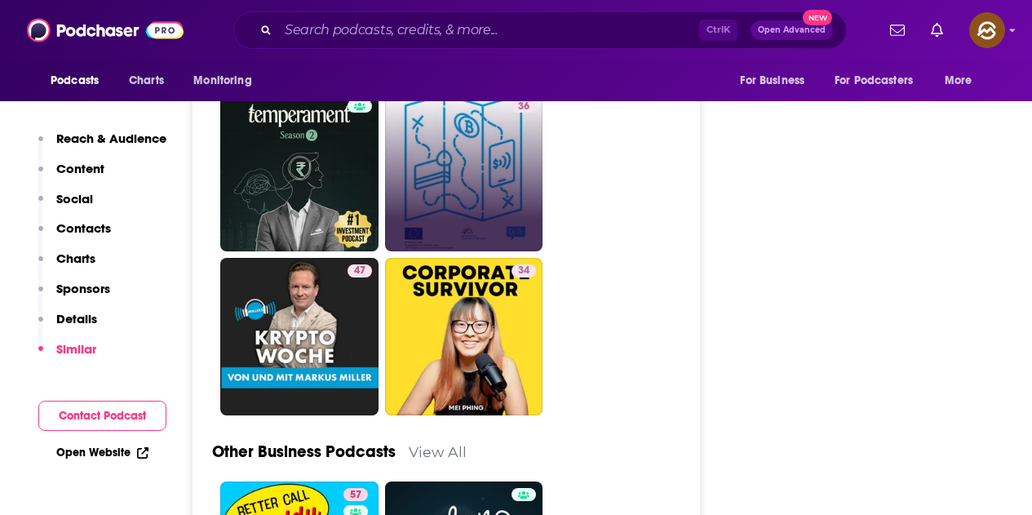
scroll to position [3835, 0]
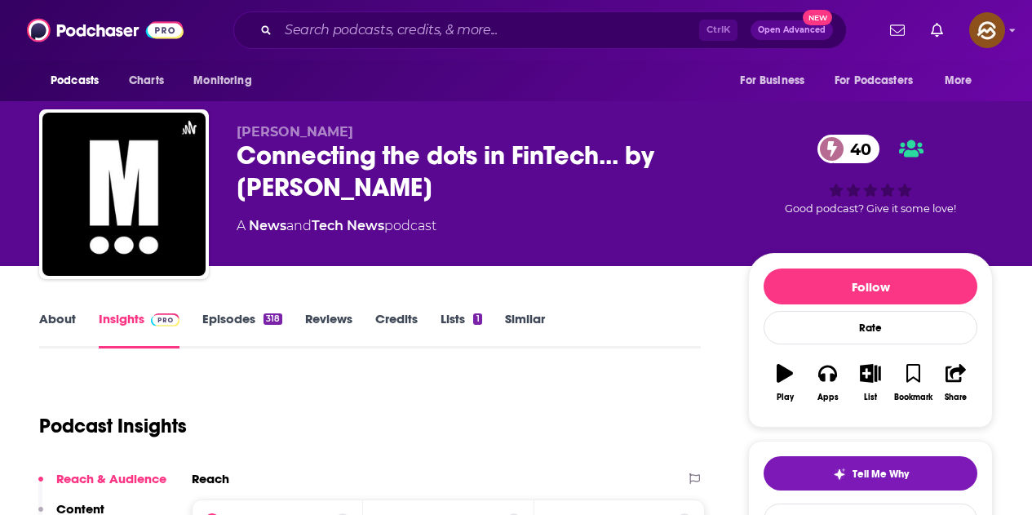
drag, startPoint x: 246, startPoint y: 149, endPoint x: 468, endPoint y: 197, distance: 227.9
click at [468, 197] on div "Connecting the dots in FinTech... by Marcel van Oost 40" at bounding box center [480, 172] width 486 height 64
copy h2 "Connecting the dots in FinTech... by Marcel van Oost"
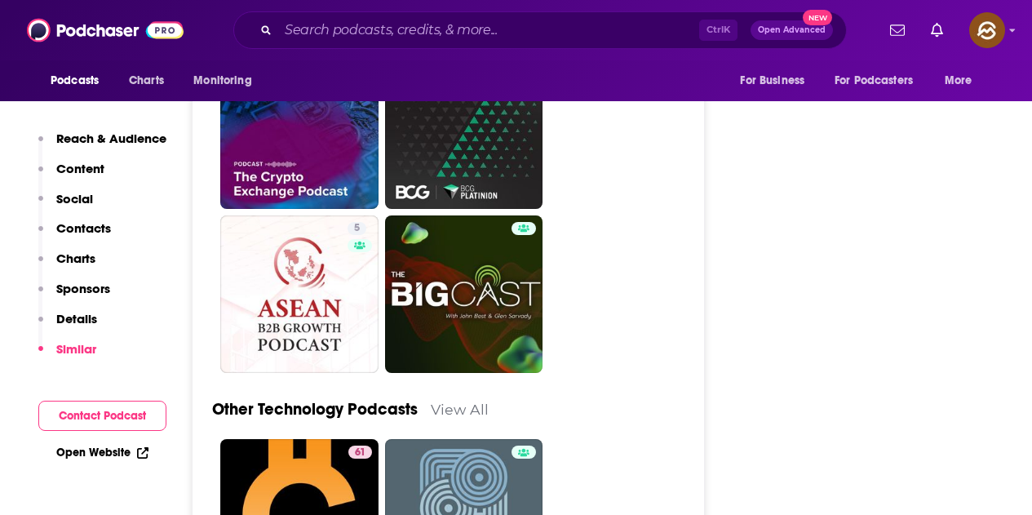
scroll to position [3917, 0]
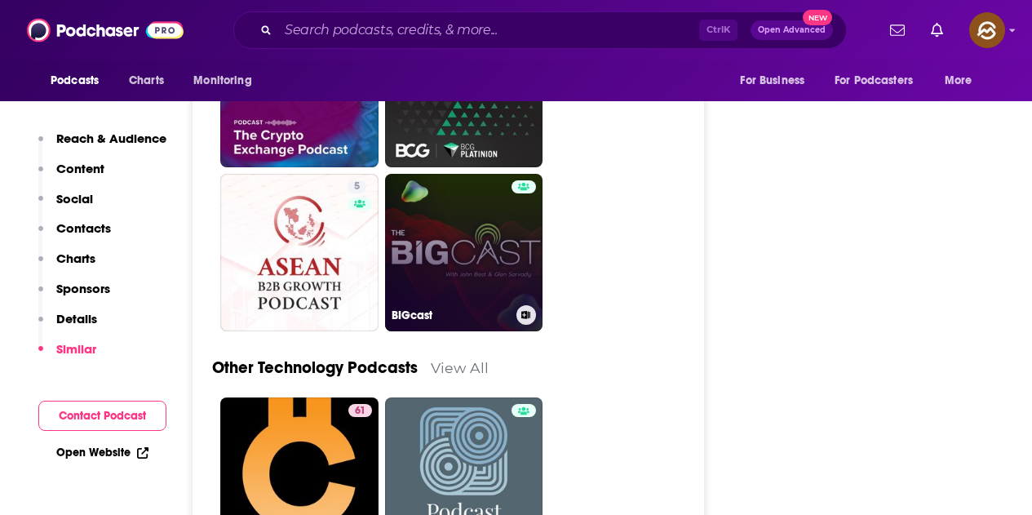
click at [487, 246] on link "BIGcast" at bounding box center [464, 253] width 158 height 158
type input "[URL][DOMAIN_NAME]"
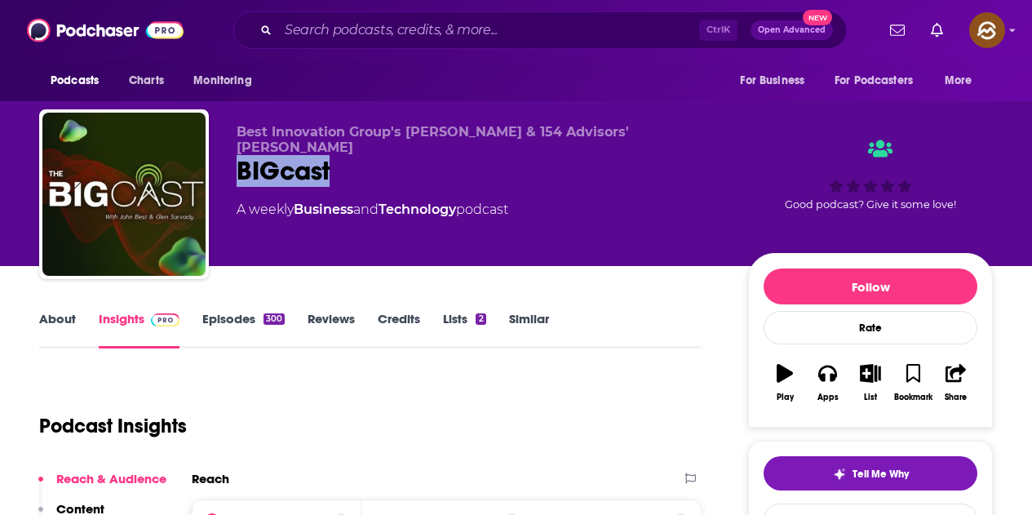
drag, startPoint x: 229, startPoint y: 154, endPoint x: 393, endPoint y: 163, distance: 164.3
click at [393, 163] on div "Best Innovation Group's [PERSON_NAME] & 154 Advisors' [PERSON_NAME] BIGcast A w…" at bounding box center [516, 197] width 954 height 176
click at [833, 381] on icon "button" at bounding box center [827, 373] width 18 height 18
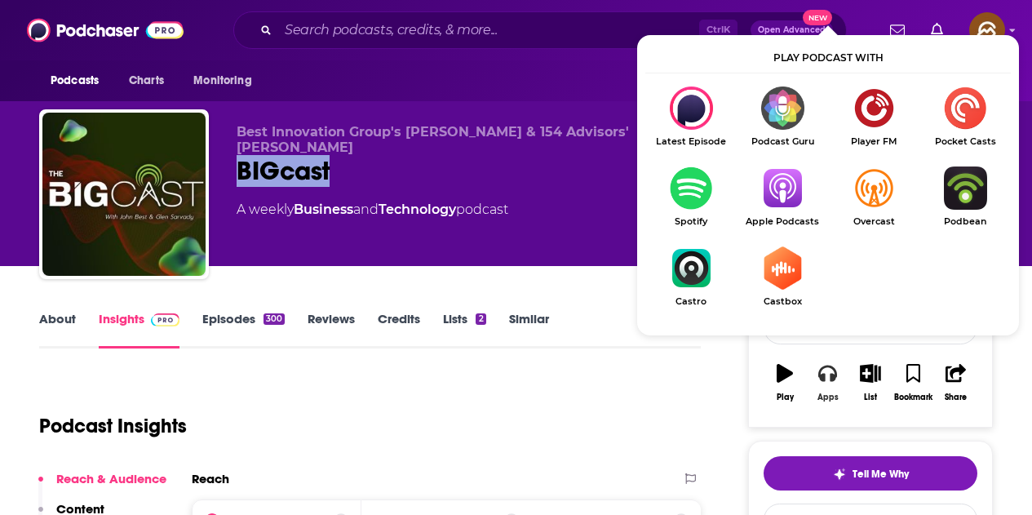
scroll to position [163, 0]
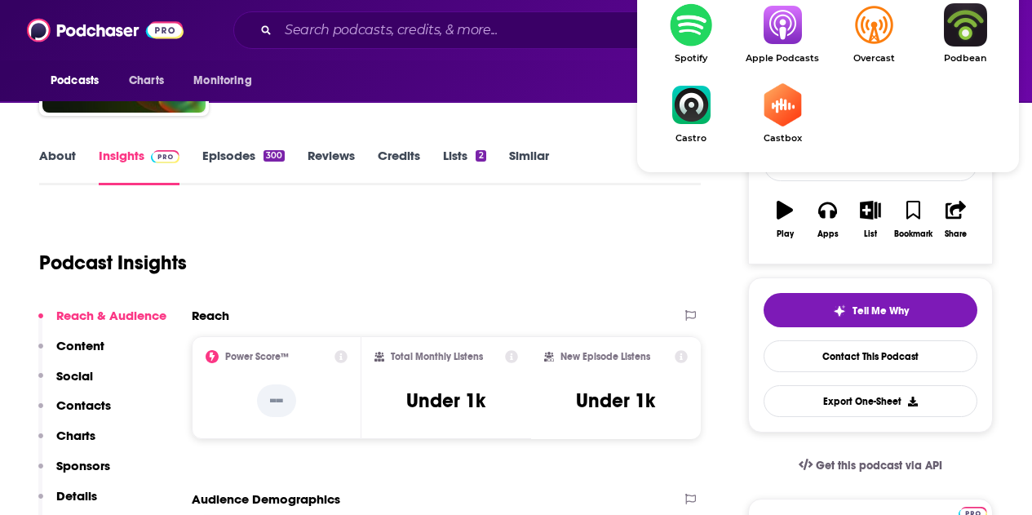
click at [787, 45] on img "Show Listen On dropdown" at bounding box center [782, 24] width 91 height 43
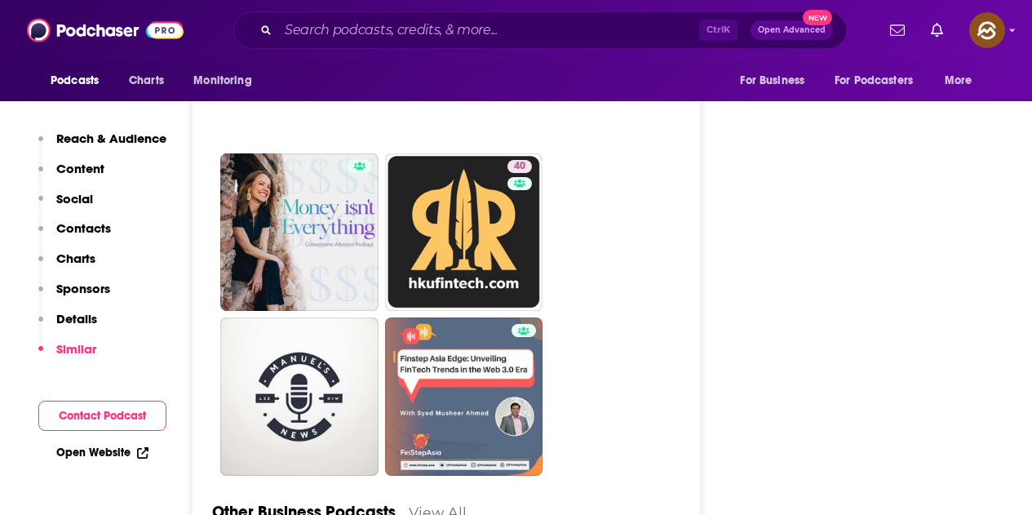
scroll to position [3917, 0]
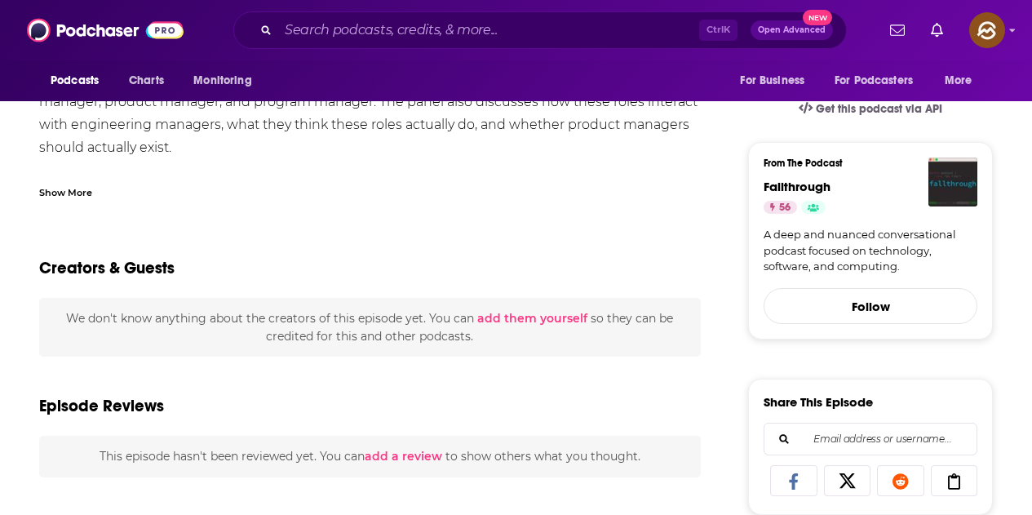
scroll to position [408, 0]
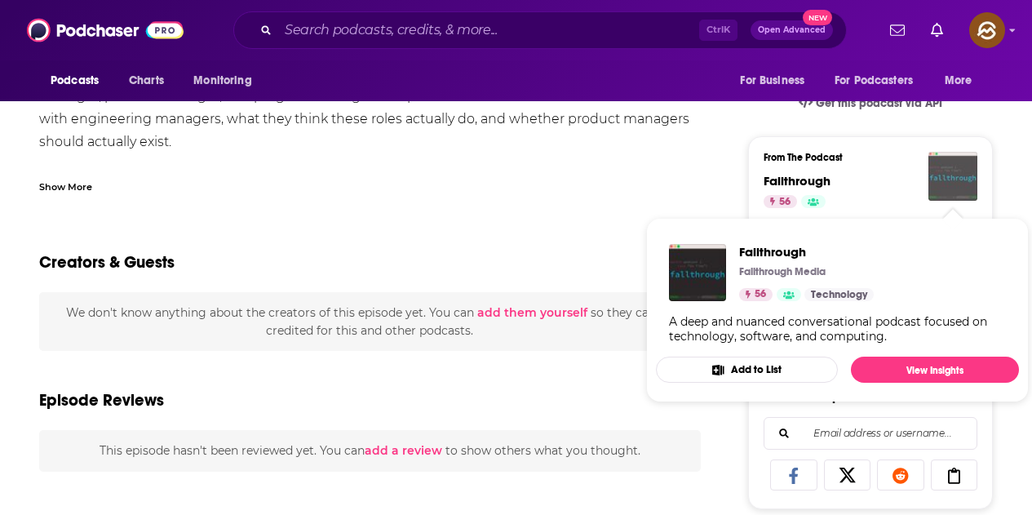
click at [960, 186] on img "Fallthrough" at bounding box center [953, 176] width 49 height 49
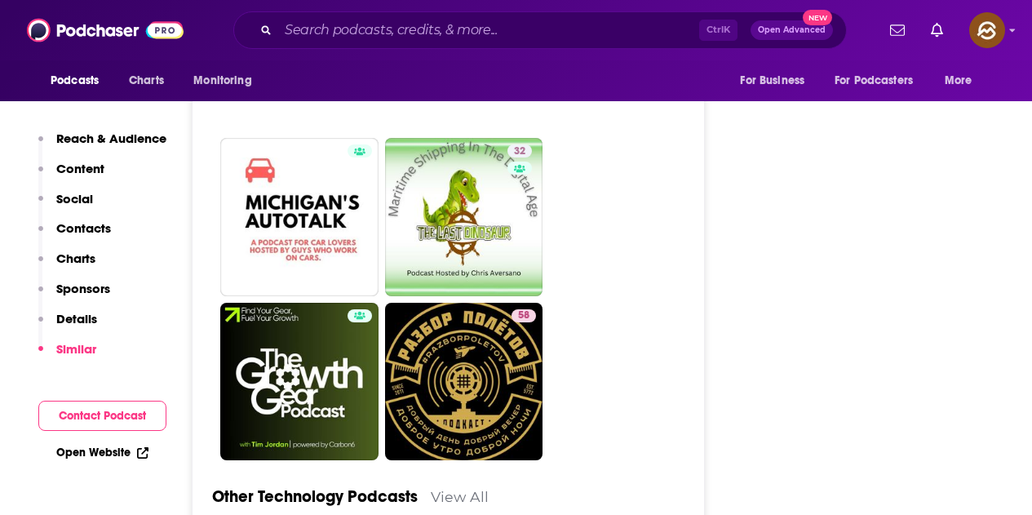
scroll to position [4243, 0]
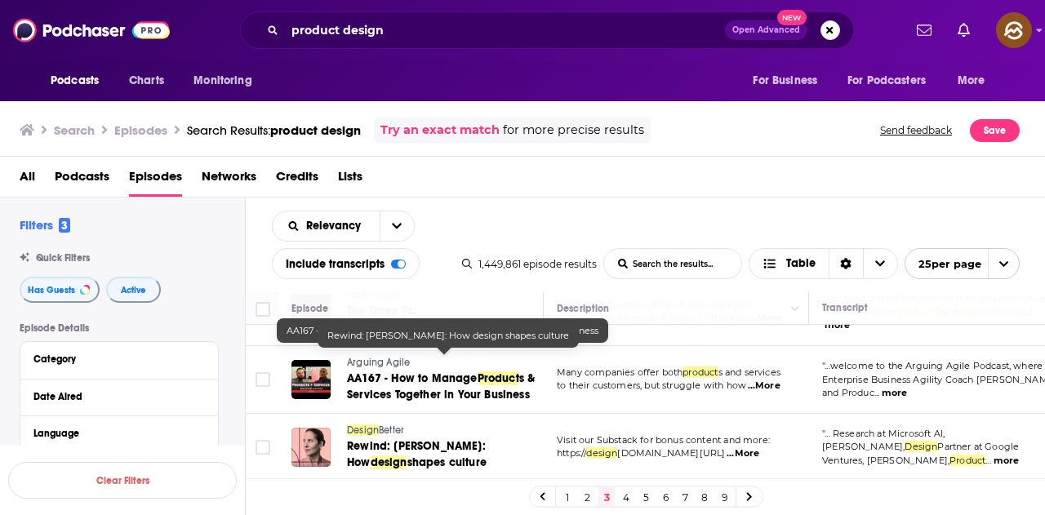
scroll to position [1638, 0]
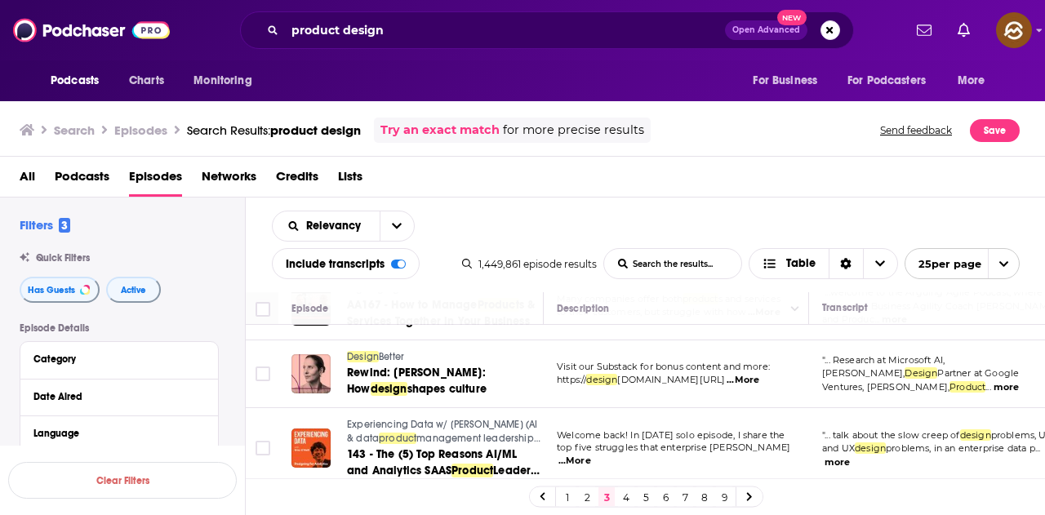
click at [623, 497] on link "4" at bounding box center [626, 497] width 16 height 20
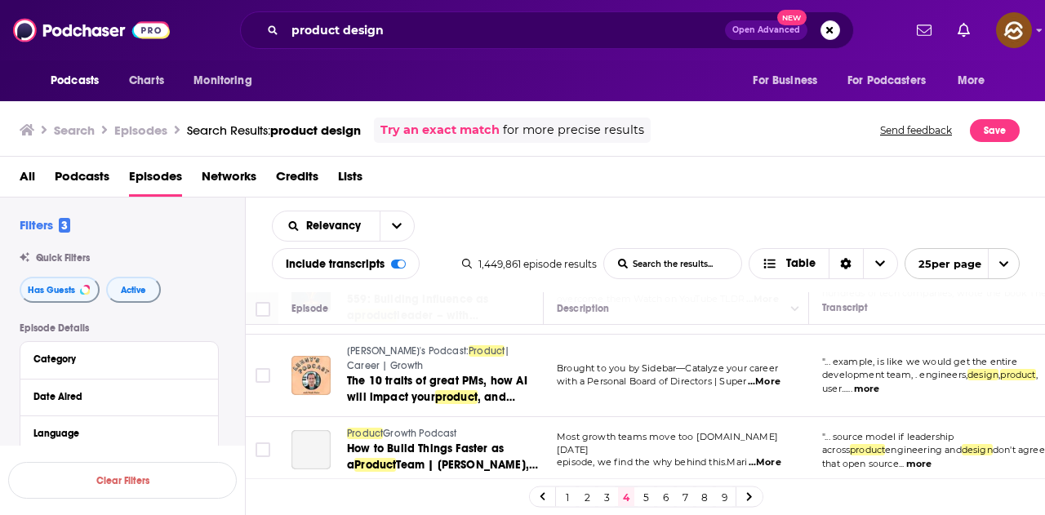
scroll to position [1224, 0]
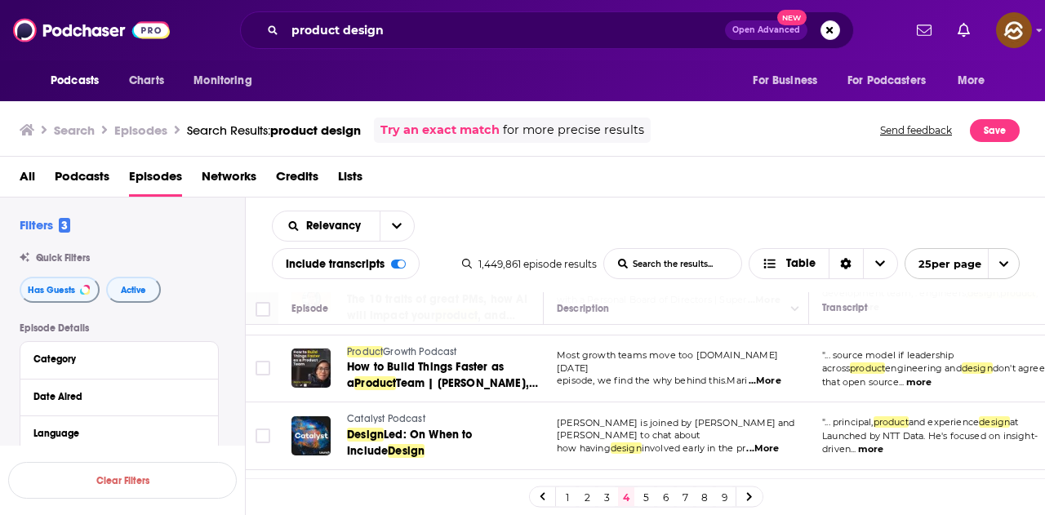
click at [779, 442] on span "...More" at bounding box center [762, 448] width 33 height 13
click at [748, 167] on div "All Podcasts Episodes Networks Credits Lists" at bounding box center [526, 179] width 1013 height 33
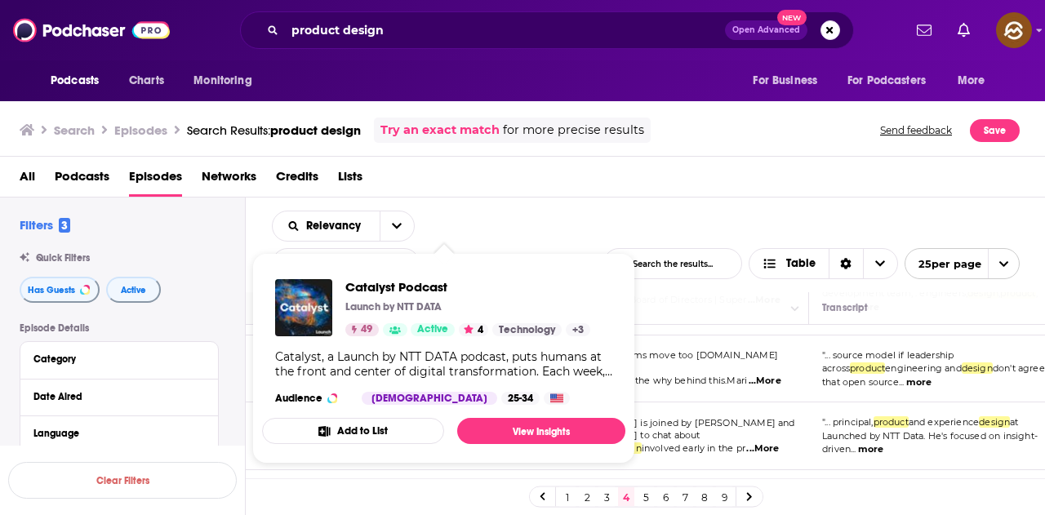
click at [504, 66] on div "Podcasts Charts Monitoring For Business For Podcasters More" at bounding box center [522, 80] width 1045 height 41
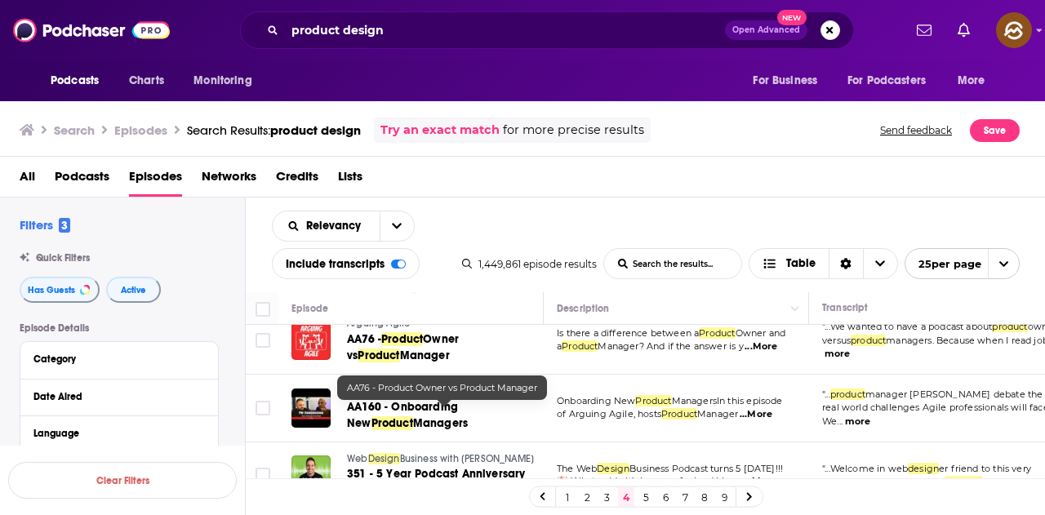
scroll to position [1306, 0]
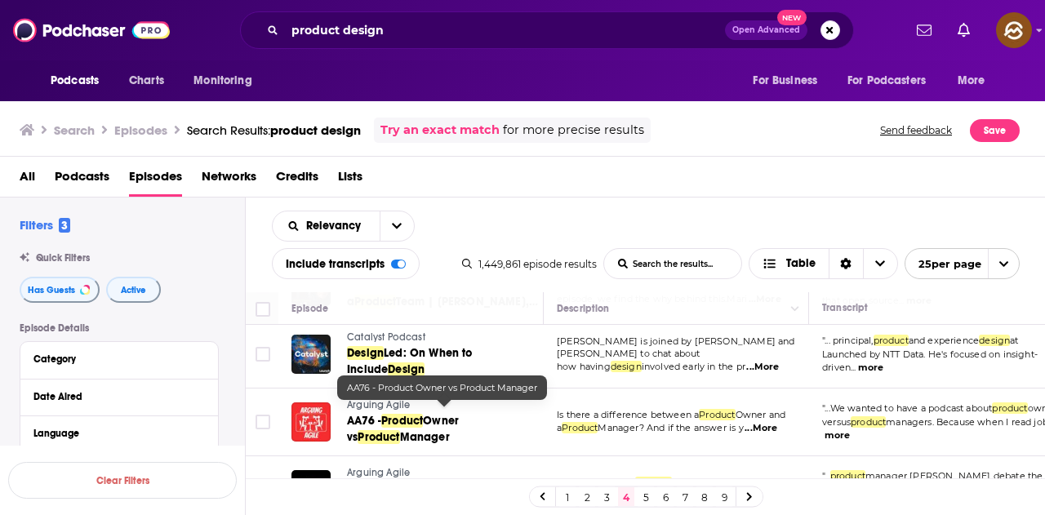
drag, startPoint x: 489, startPoint y: 414, endPoint x: 468, endPoint y: 163, distance: 251.4
click at [468, 163] on div "All Podcasts Episodes Networks Credits Lists" at bounding box center [526, 179] width 1013 height 33
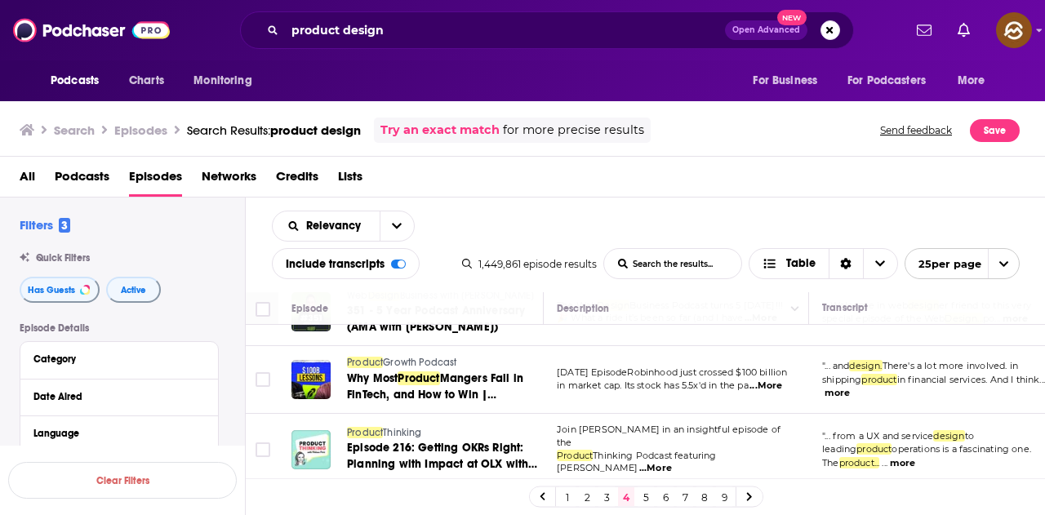
scroll to position [1696, 0]
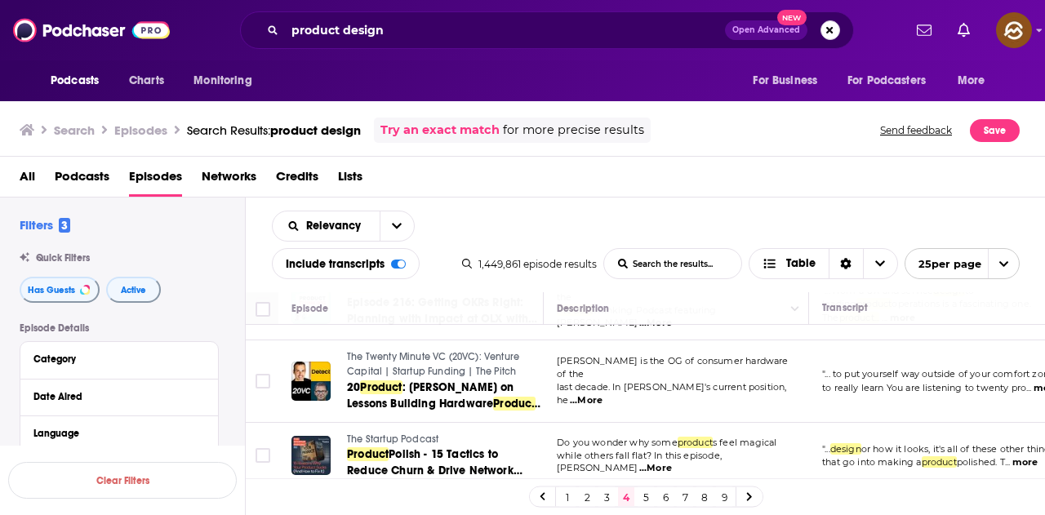
click at [830, 35] on button "Search podcasts, credits, & more..." at bounding box center [830, 30] width 20 height 20
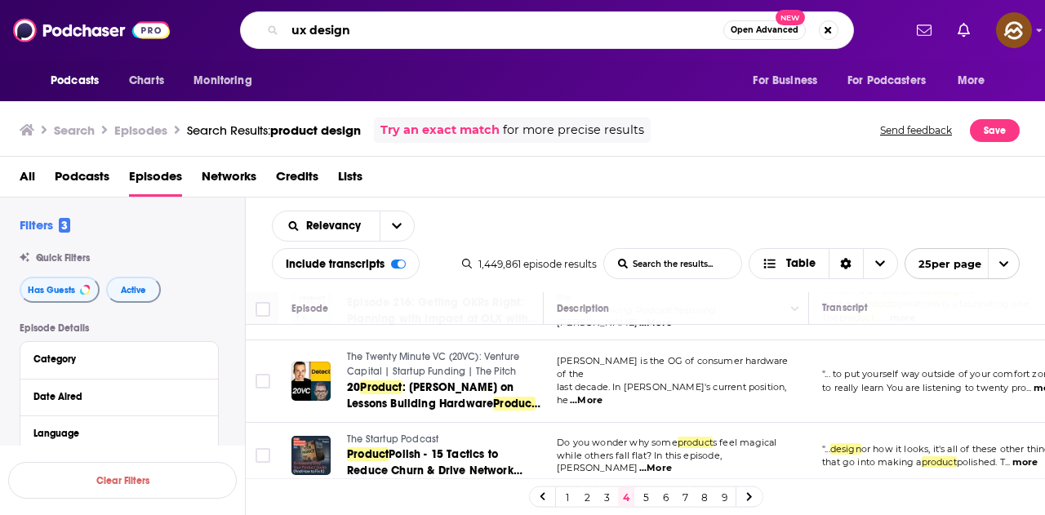
type input "ux design"
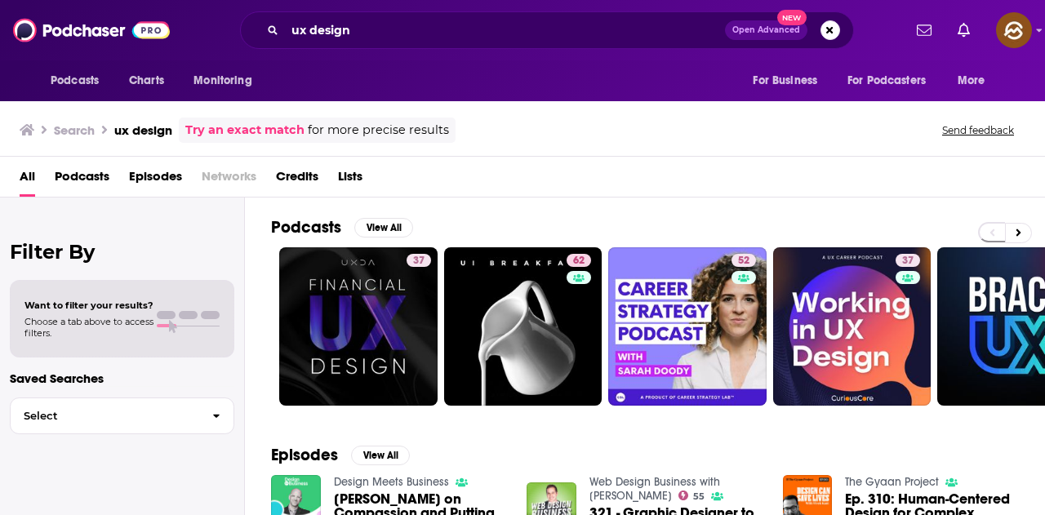
click at [160, 175] on span "Episodes" at bounding box center [155, 179] width 53 height 33
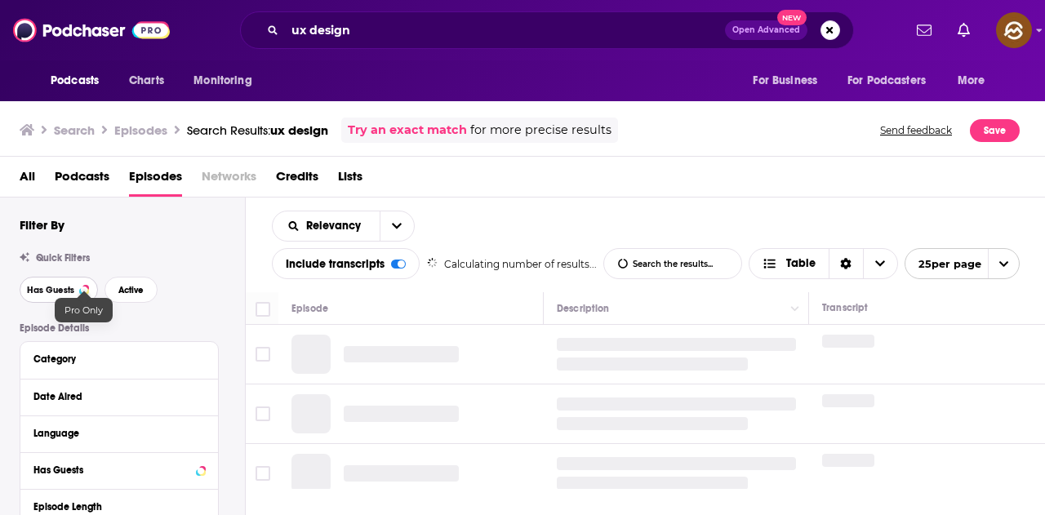
click at [64, 289] on span "Has Guests" at bounding box center [50, 290] width 47 height 9
click at [126, 288] on span "Active" at bounding box center [130, 290] width 25 height 9
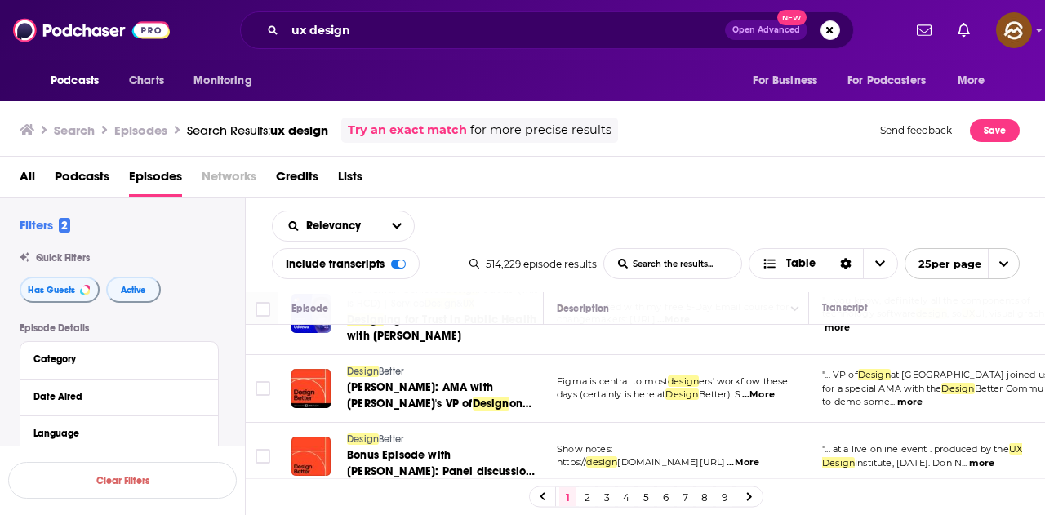
scroll to position [1593, 0]
click at [588, 502] on link "2" at bounding box center [587, 497] width 16 height 20
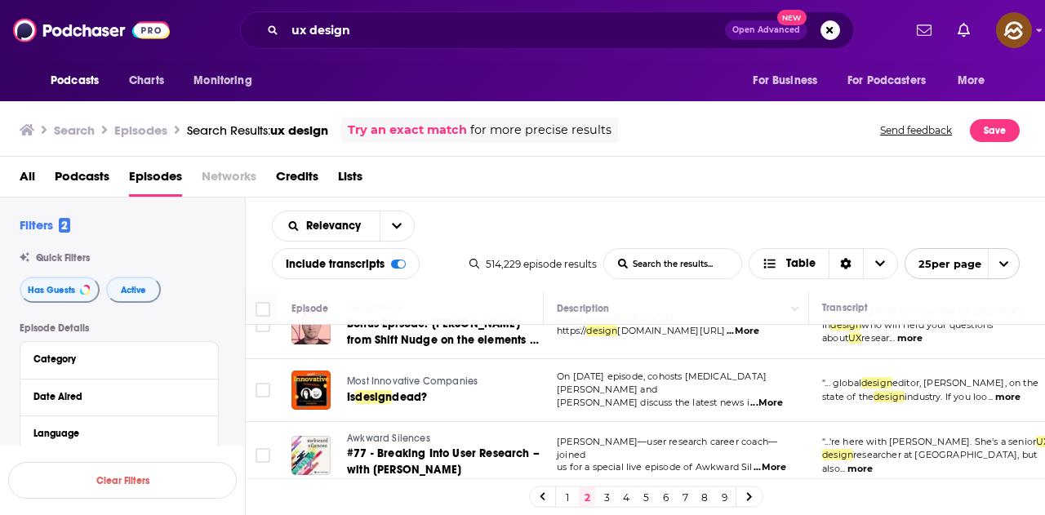
scroll to position [163, 0]
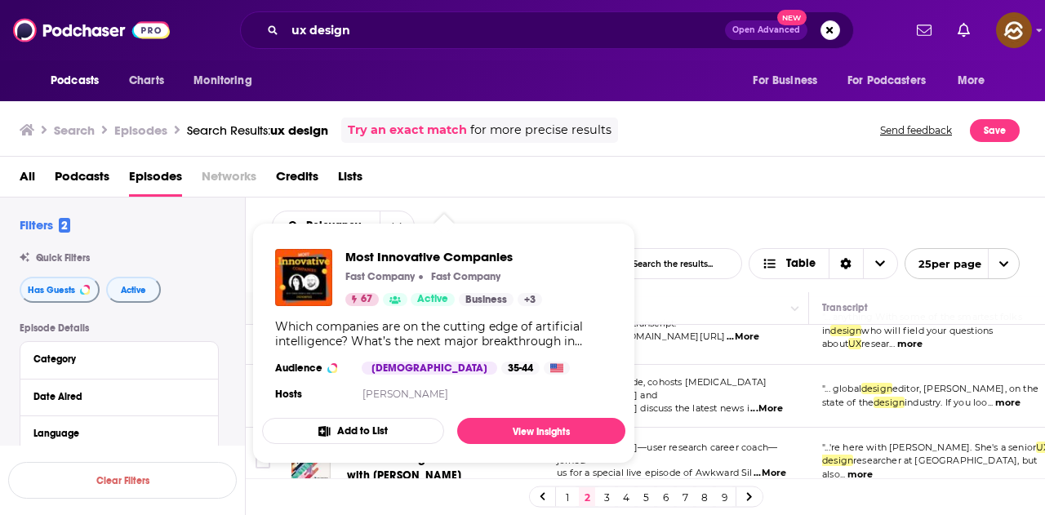
click at [610, 179] on div "All Podcasts Episodes Networks Credits Lists" at bounding box center [526, 179] width 1013 height 33
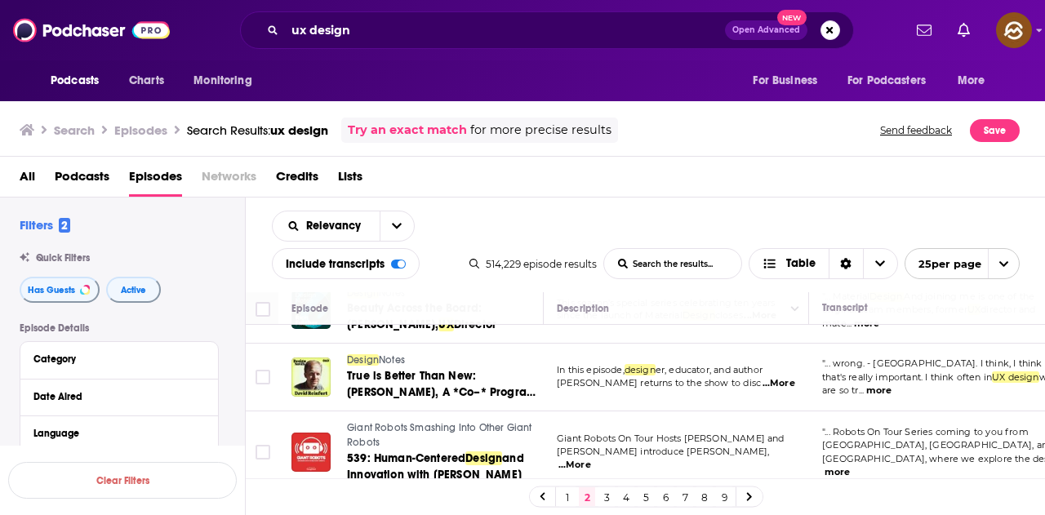
scroll to position [898, 0]
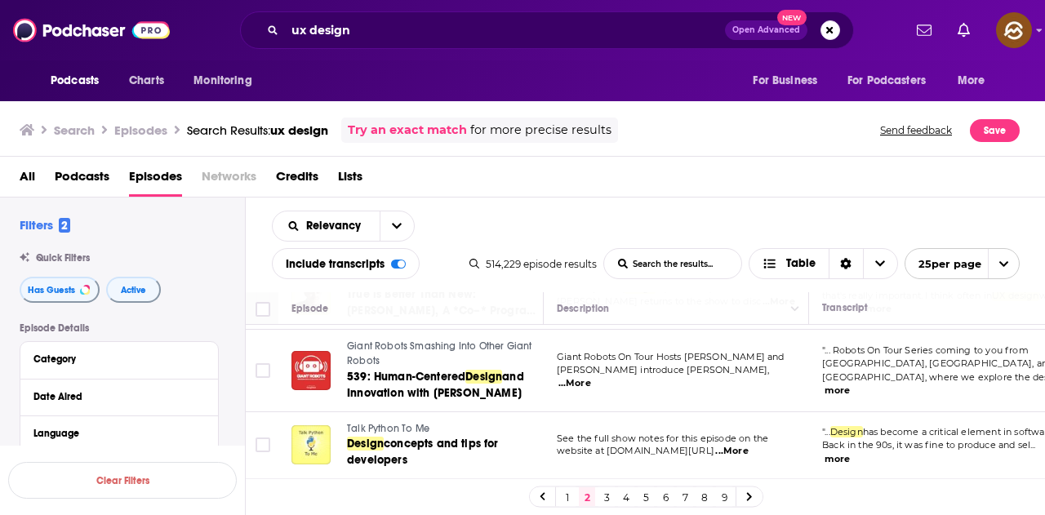
click at [678, 193] on div "All Podcasts Episodes Networks Credits Lists" at bounding box center [526, 179] width 1013 height 33
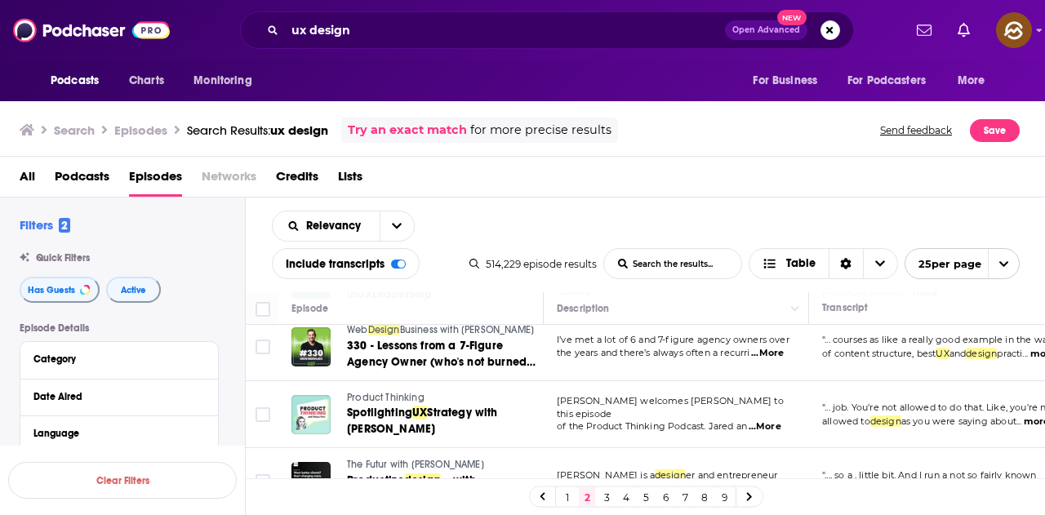
scroll to position [1576, 0]
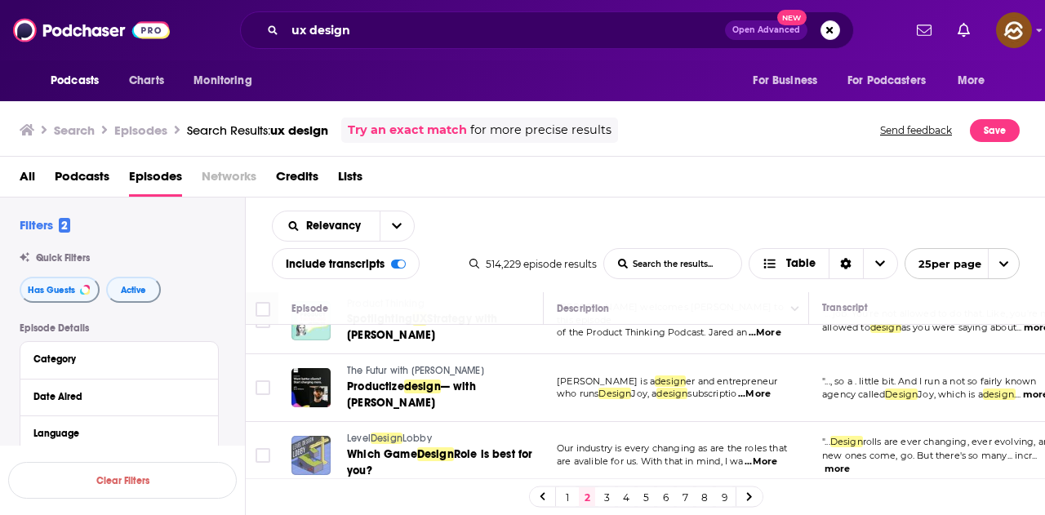
click at [608, 499] on link "3" at bounding box center [606, 497] width 16 height 20
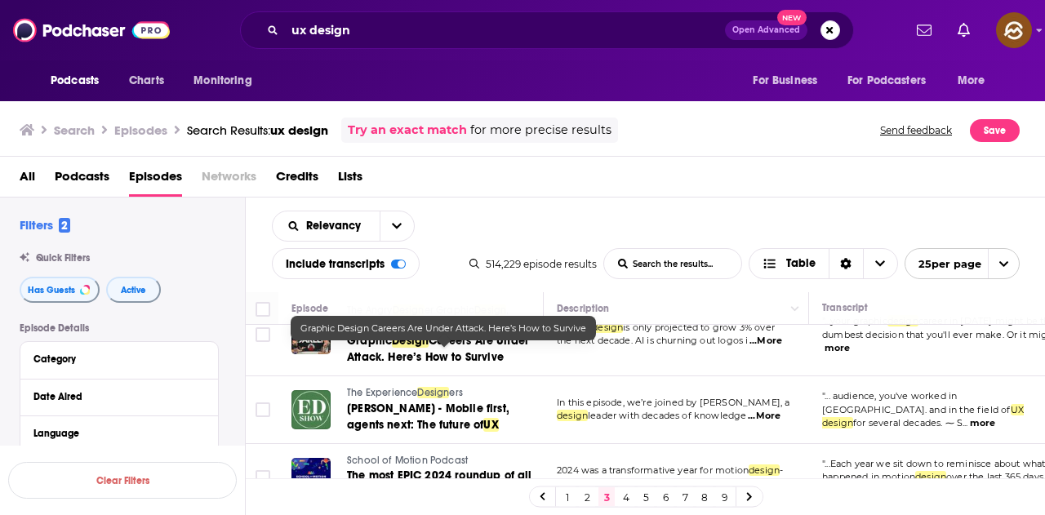
scroll to position [82, 0]
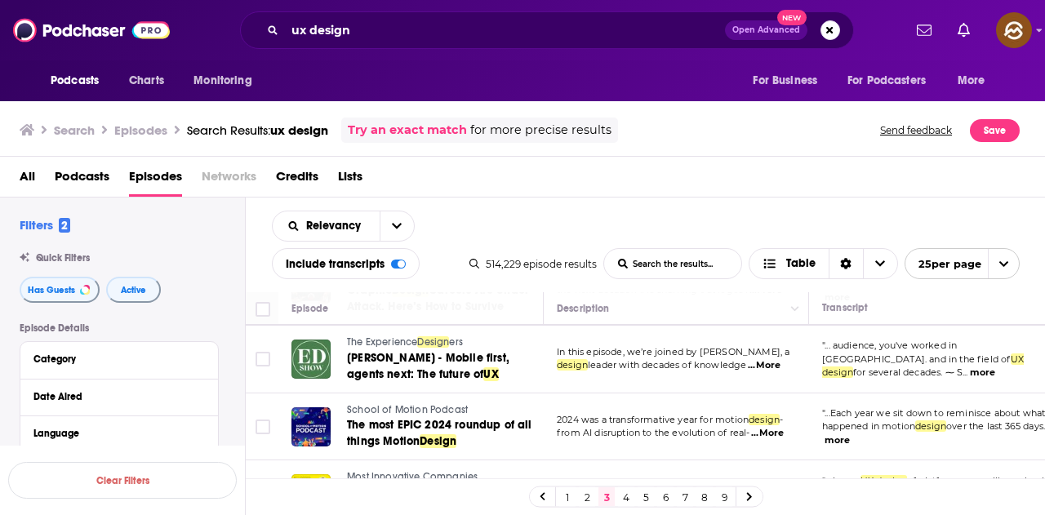
drag, startPoint x: 587, startPoint y: 498, endPoint x: 589, endPoint y: 24, distance: 473.3
click at [587, 498] on link "2" at bounding box center [587, 497] width 16 height 20
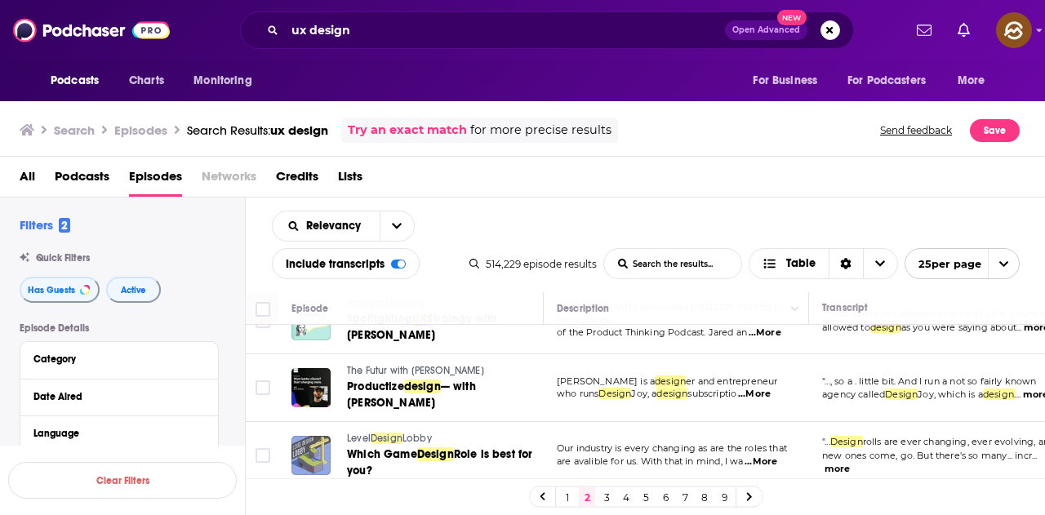
scroll to position [1576, 0]
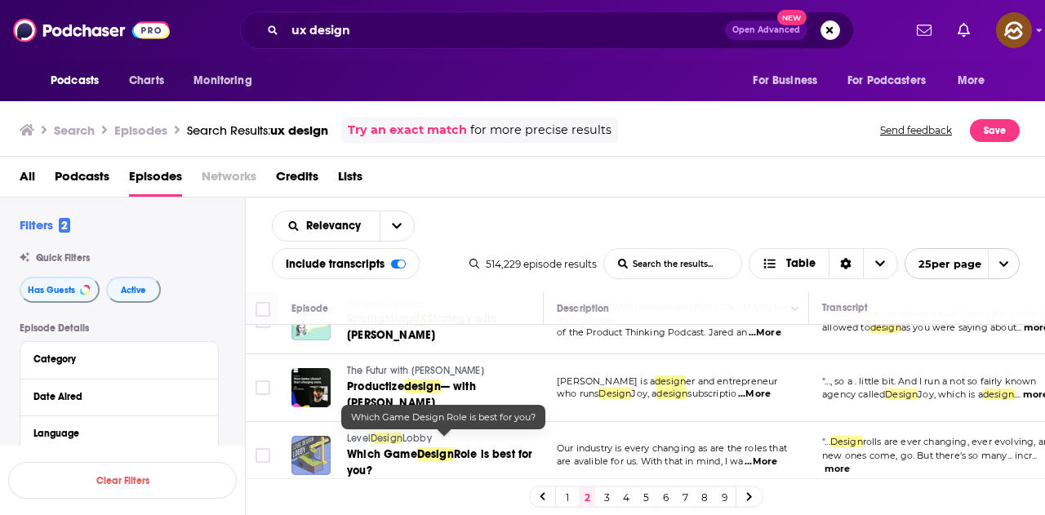
drag, startPoint x: 455, startPoint y: 437, endPoint x: 482, endPoint y: 193, distance: 245.6
click at [482, 193] on div "All Podcasts Episodes Networks Credits Lists" at bounding box center [526, 179] width 1013 height 33
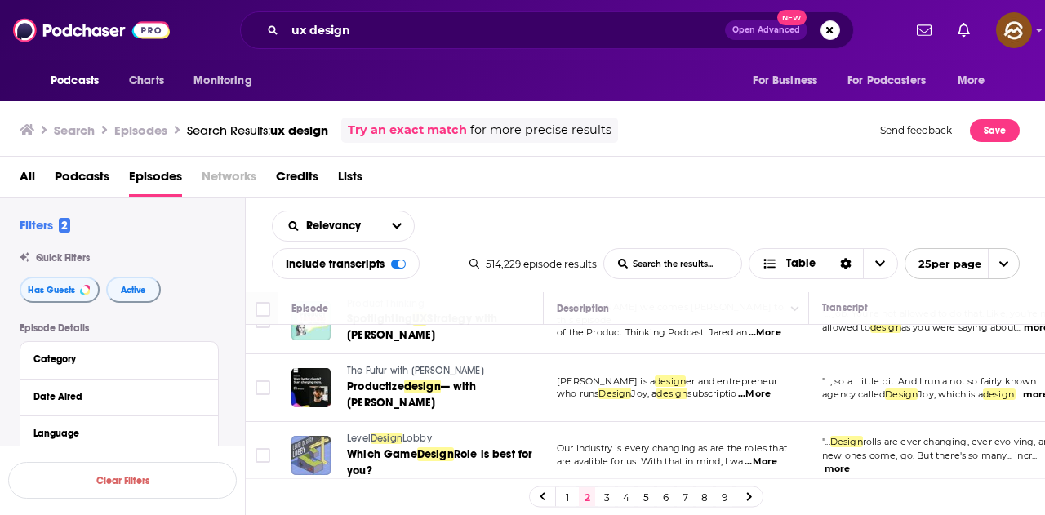
click at [610, 494] on link "3" at bounding box center [606, 497] width 16 height 20
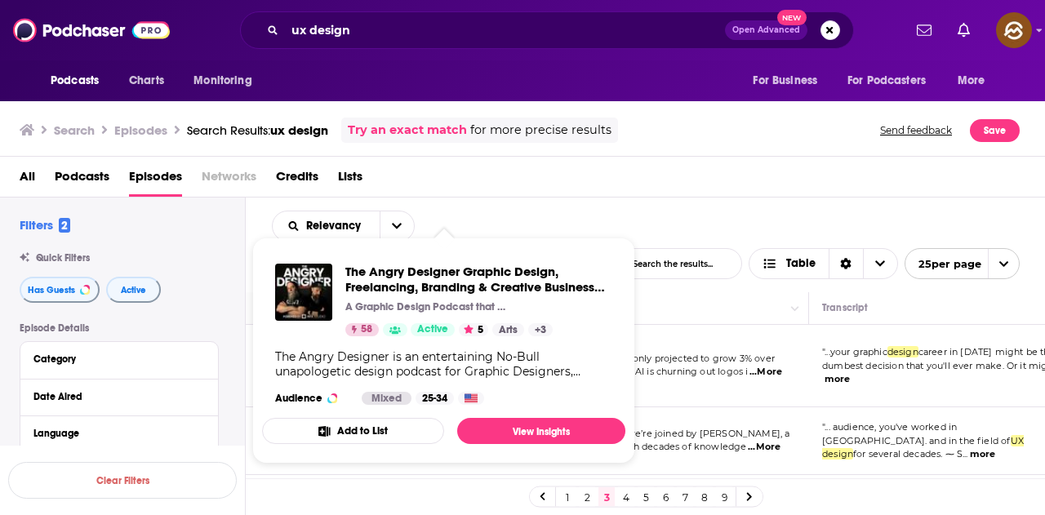
click at [515, 210] on div "Relevancy List Search Input Search the results... Include transcripts Table 514…" at bounding box center [646, 244] width 800 height 95
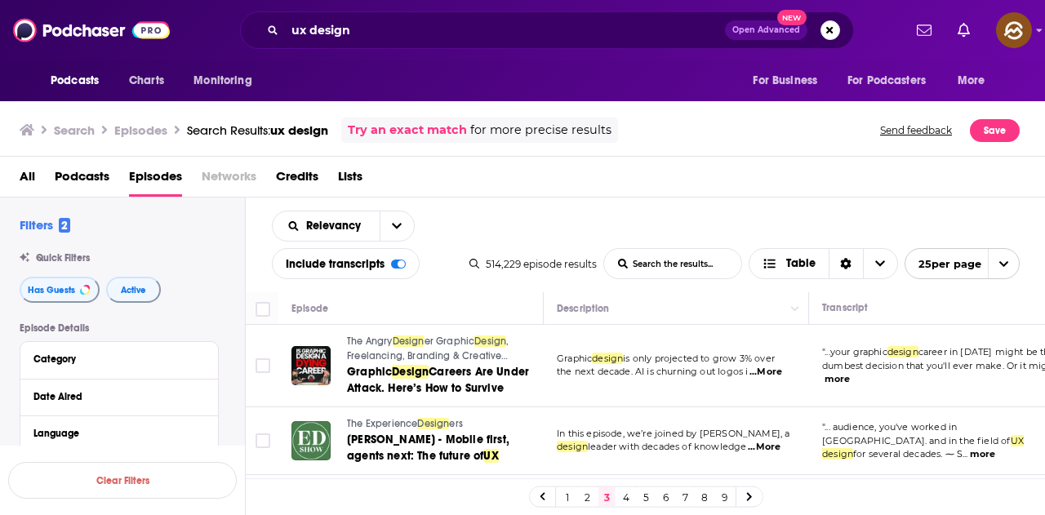
scroll to position [82, 0]
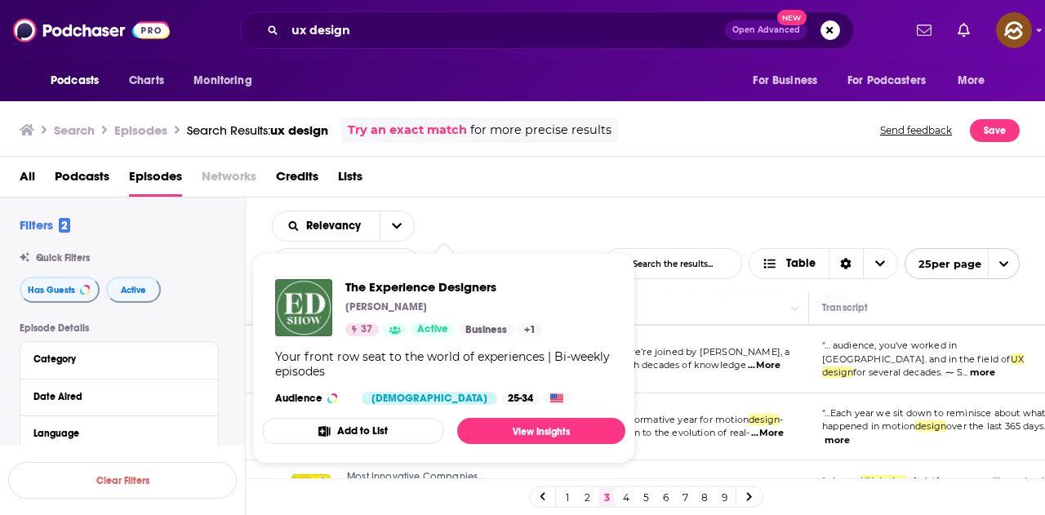
click at [539, 220] on div "Relevancy List Search Input Search the results... Include transcripts Table 514…" at bounding box center [646, 244] width 800 height 95
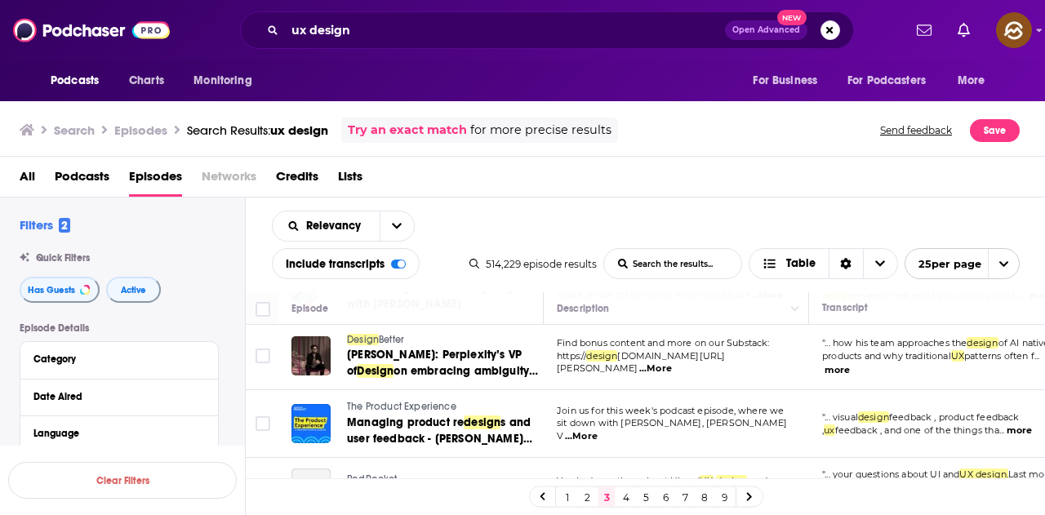
scroll to position [571, 0]
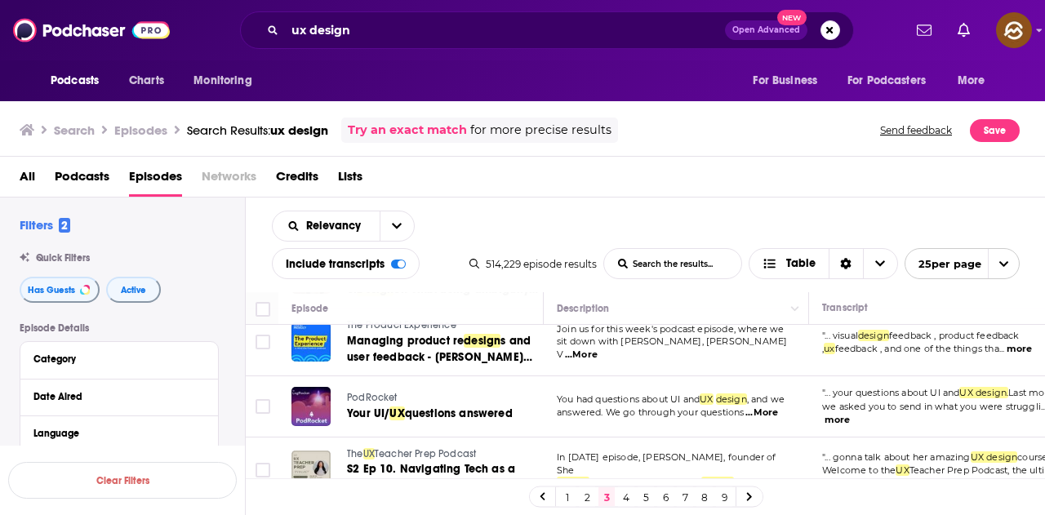
click at [665, 216] on div "Relevancy List Search Input Search the results... Include transcripts Table 514…" at bounding box center [646, 244] width 800 height 95
click at [536, 228] on div "Relevancy List Search Input Search the results... Include transcripts Table 514…" at bounding box center [646, 244] width 800 height 95
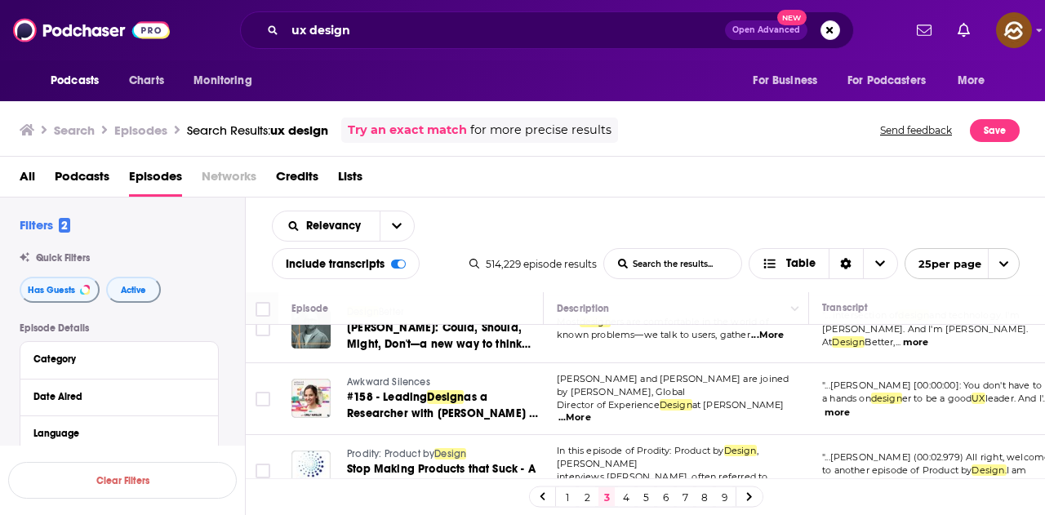
scroll to position [1559, 0]
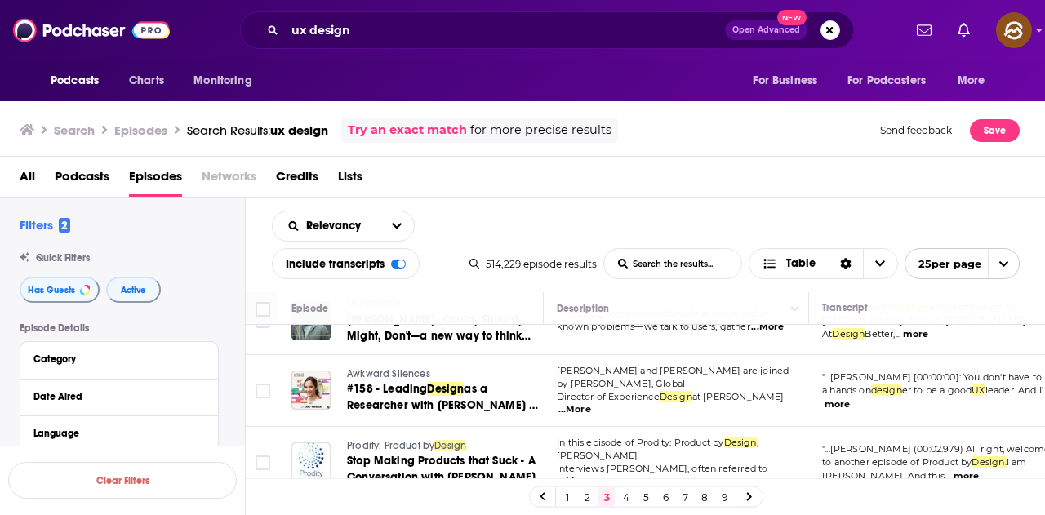
click at [624, 498] on link "4" at bounding box center [626, 497] width 16 height 20
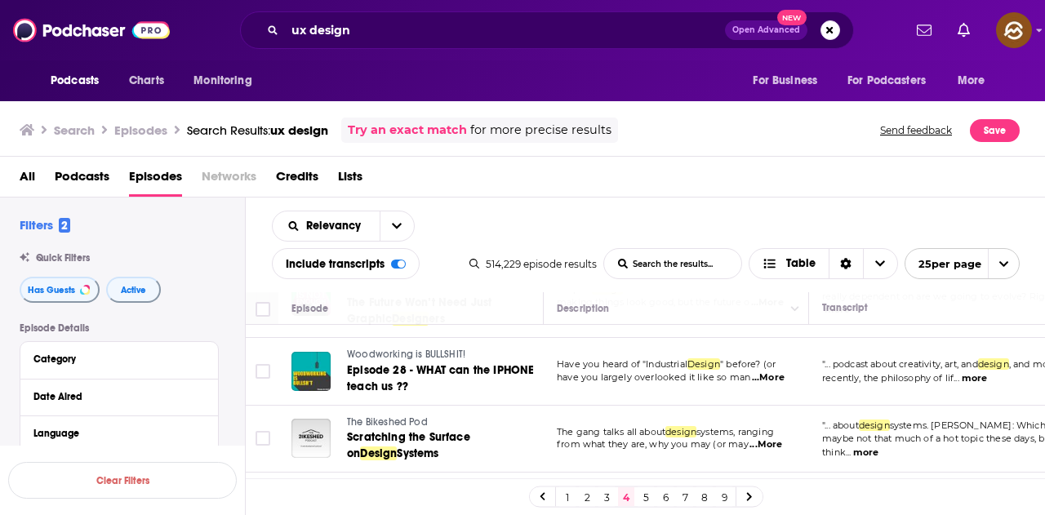
scroll to position [653, 0]
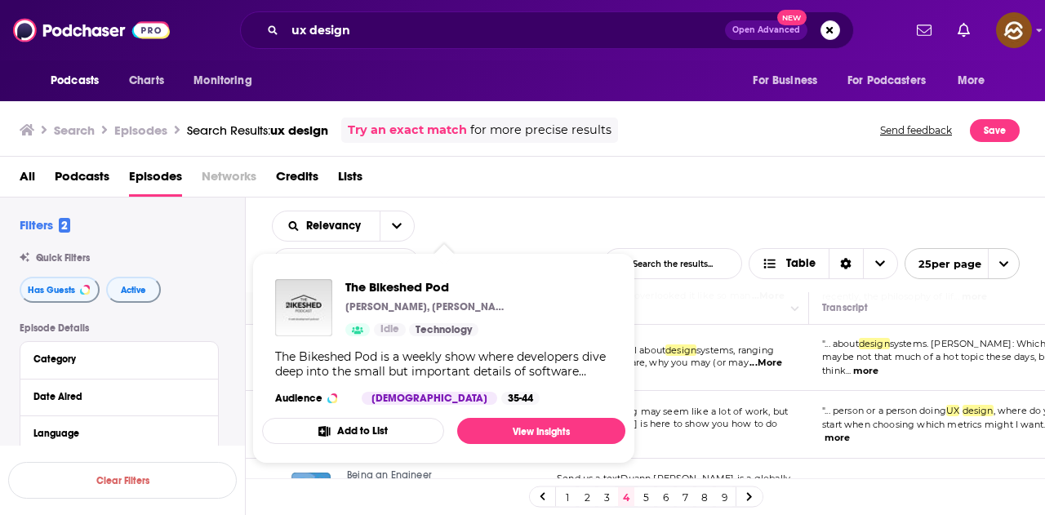
click at [544, 179] on div "All Podcasts Episodes Networks Credits Lists" at bounding box center [526, 179] width 1013 height 33
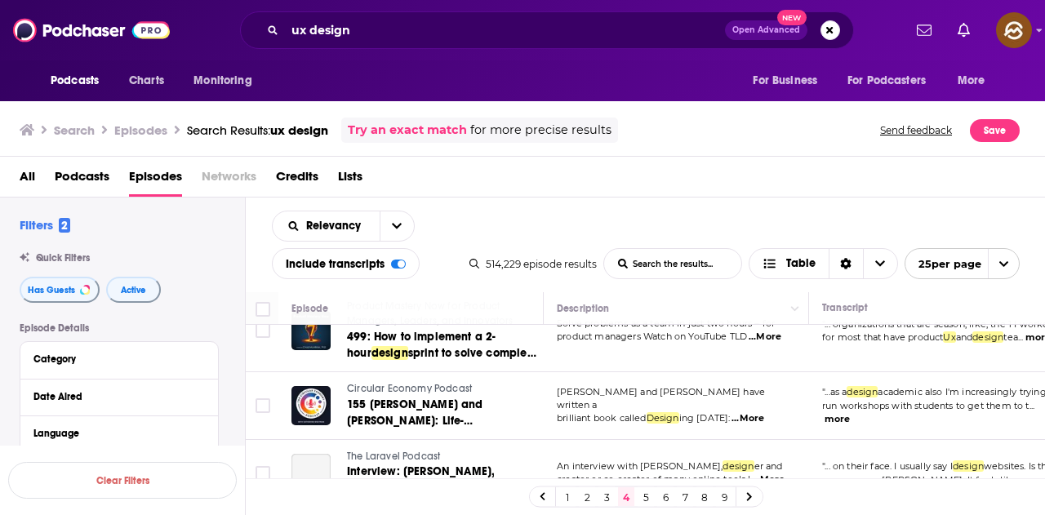
scroll to position [1469, 0]
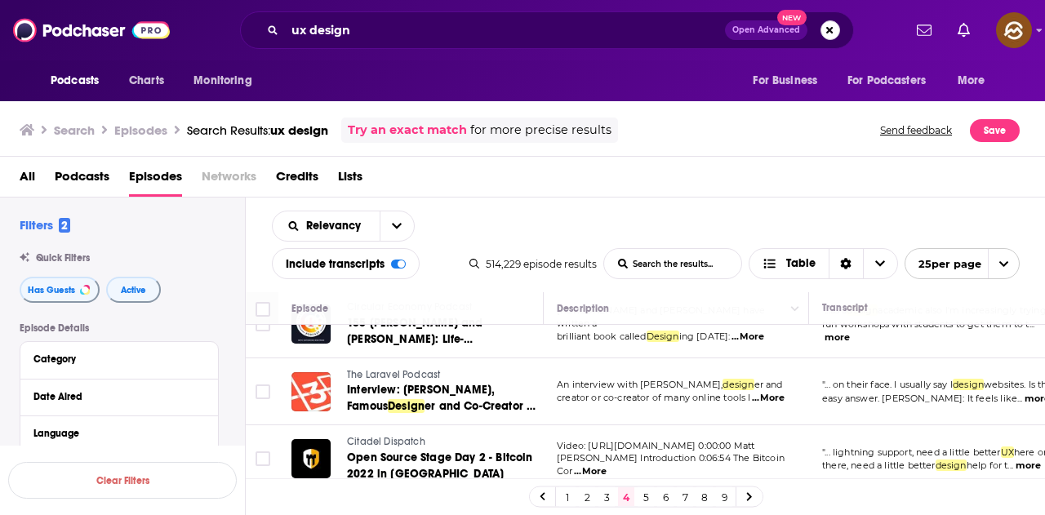
click at [827, 29] on button "Search podcasts, credits, & more..." at bounding box center [830, 30] width 20 height 20
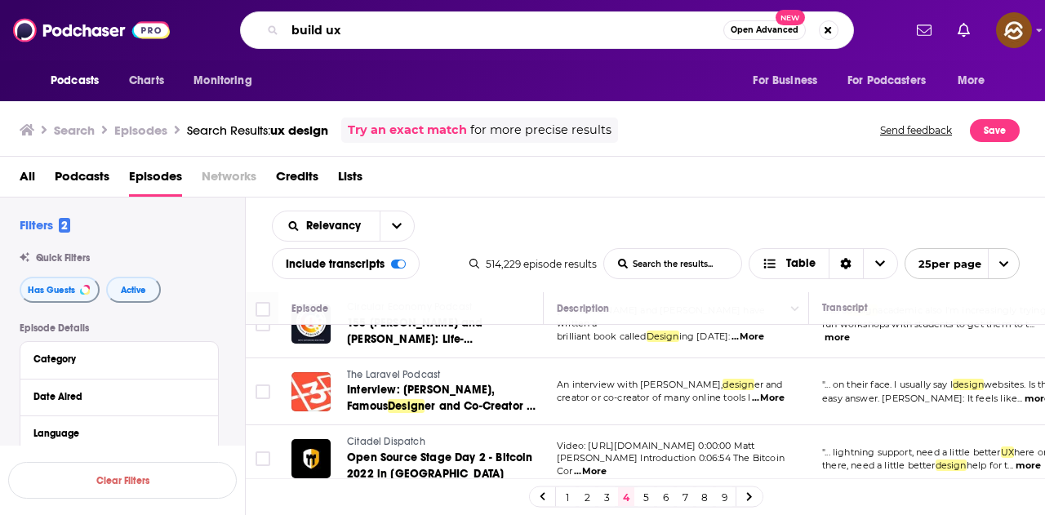
type input "build ux"
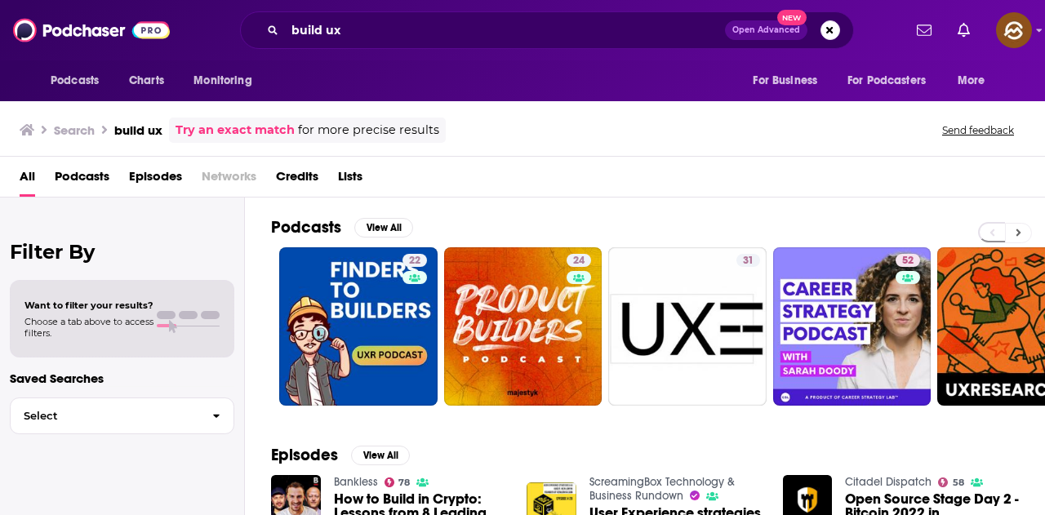
click at [1023, 235] on button at bounding box center [1018, 233] width 27 height 20
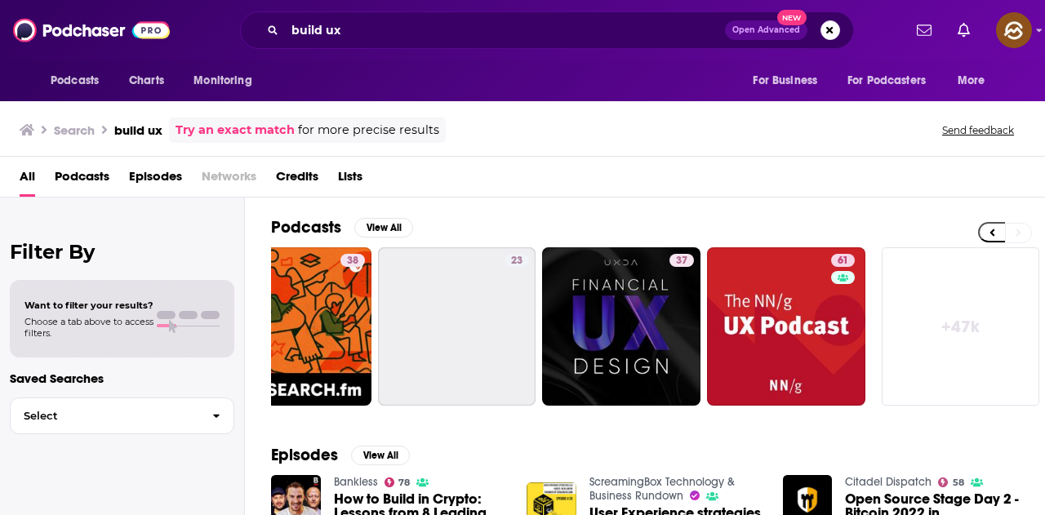
scroll to position [0, 725]
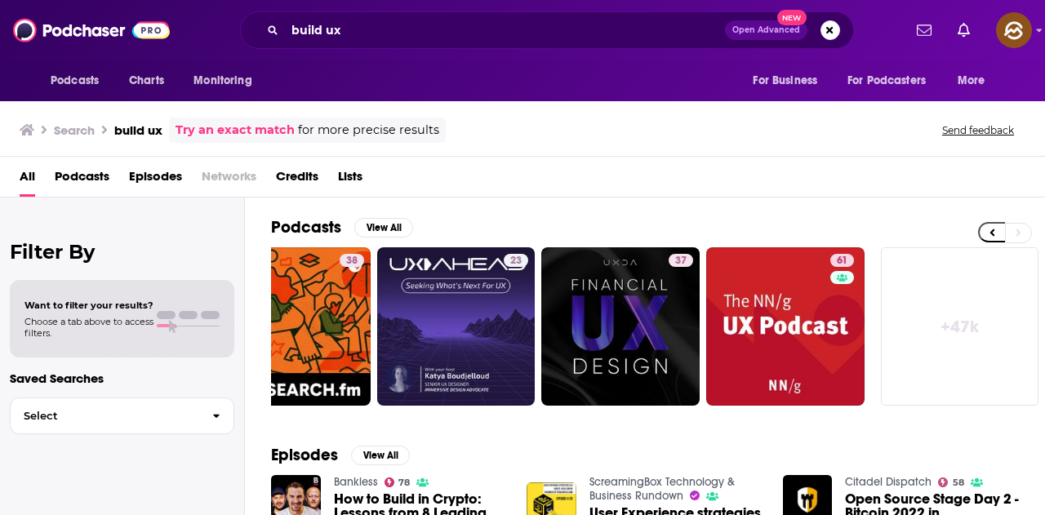
click at [947, 285] on link "+ 47k" at bounding box center [960, 326] width 158 height 158
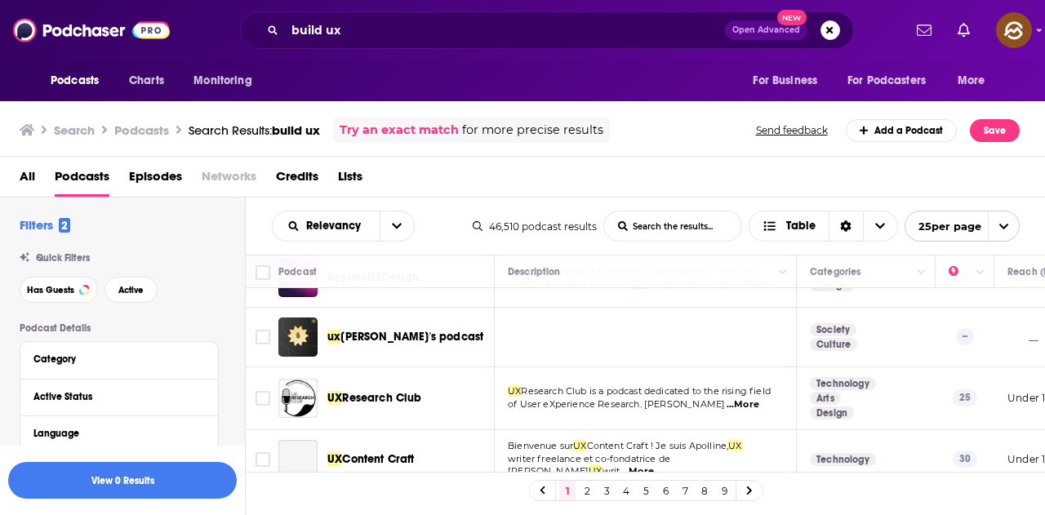
scroll to position [1379, 0]
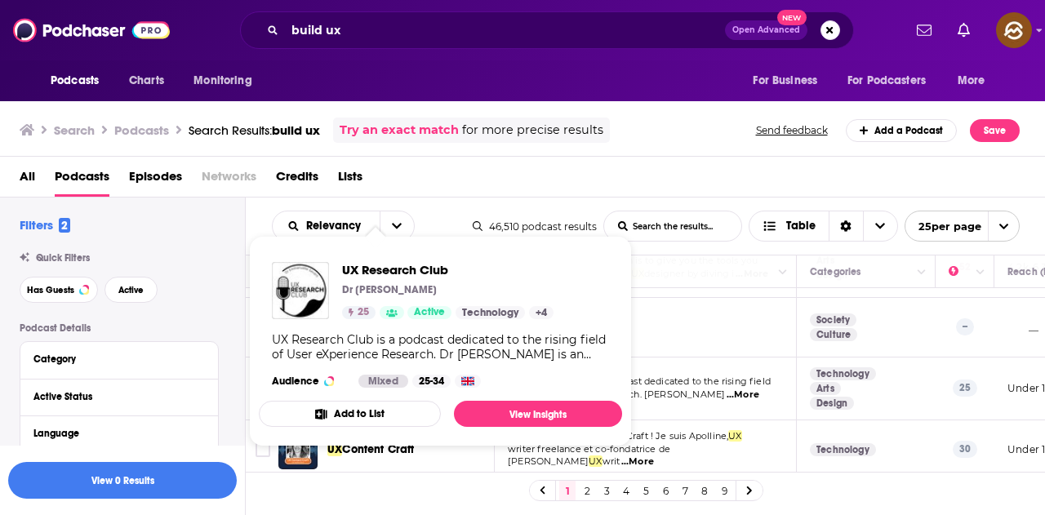
drag, startPoint x: 313, startPoint y: 299, endPoint x: 683, endPoint y: 180, distance: 388.4
click at [683, 180] on div "All Podcasts Episodes Networks Credits Lists" at bounding box center [526, 179] width 1013 height 33
click at [576, 171] on div "All Podcasts Episodes Networks Credits Lists" at bounding box center [526, 179] width 1013 height 33
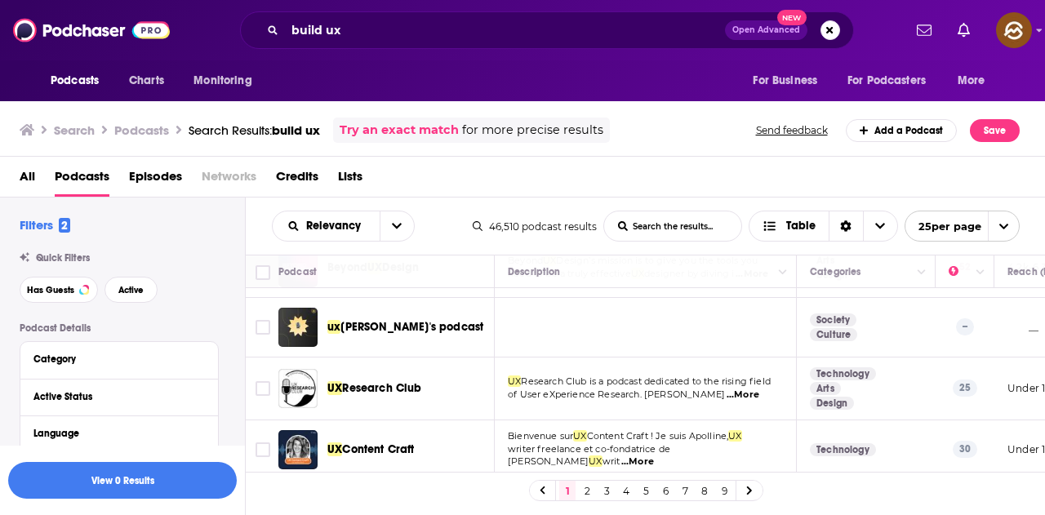
click at [687, 184] on div "All Podcasts Episodes Networks Credits Lists" at bounding box center [526, 179] width 1013 height 33
click at [588, 492] on link "2" at bounding box center [587, 491] width 16 height 20
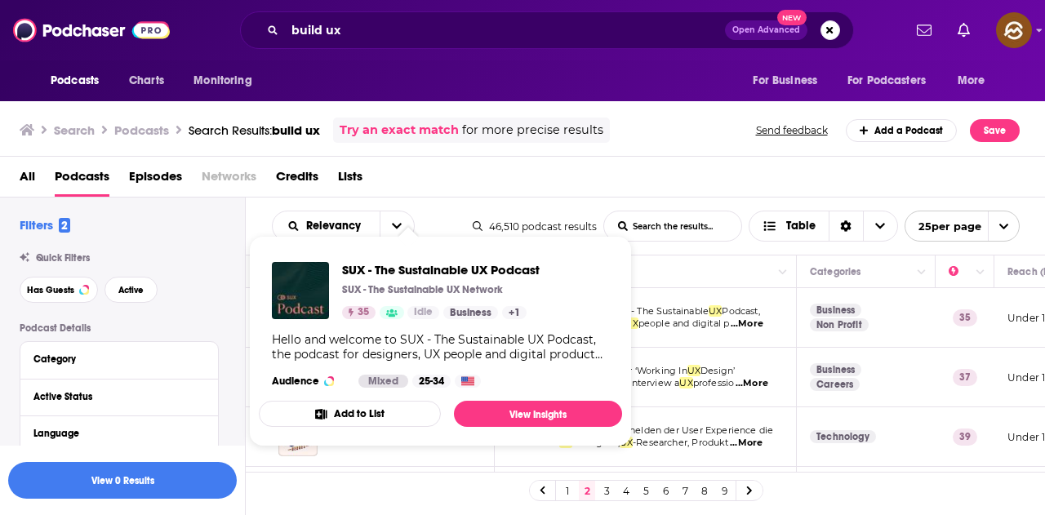
click at [576, 82] on div "Podcasts Charts Monitoring For Business For Podcasters More" at bounding box center [522, 80] width 1045 height 41
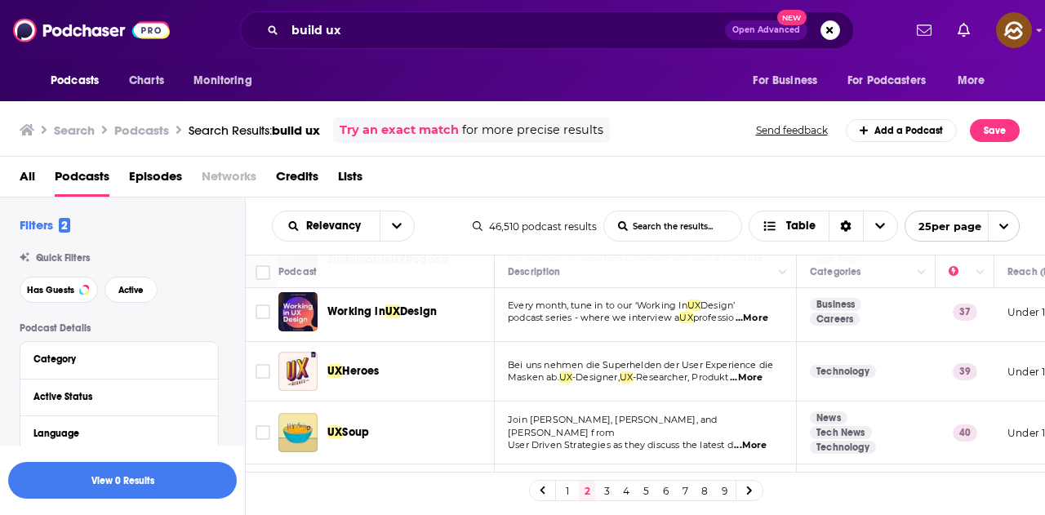
scroll to position [82, 0]
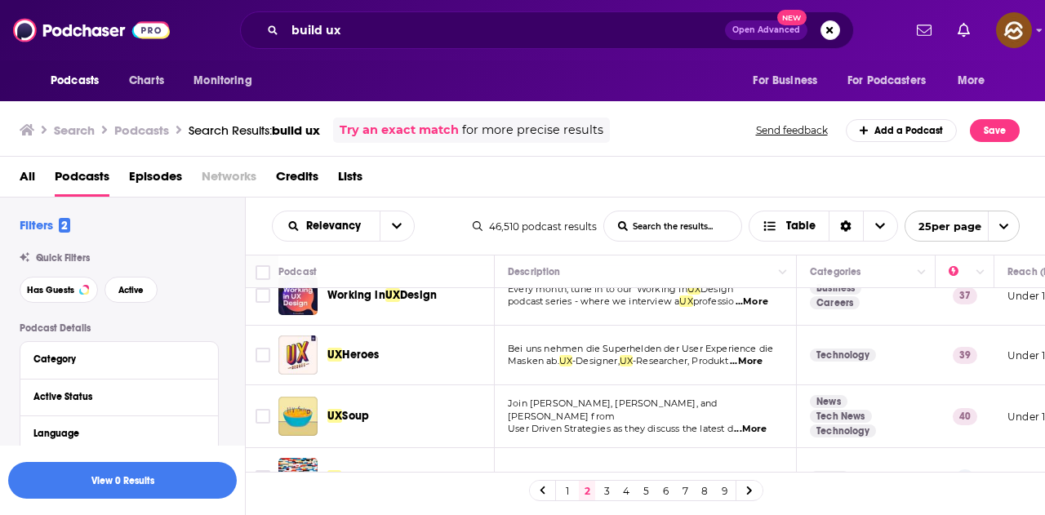
click at [583, 173] on div "All Podcasts Episodes Networks Credits Lists" at bounding box center [526, 179] width 1013 height 33
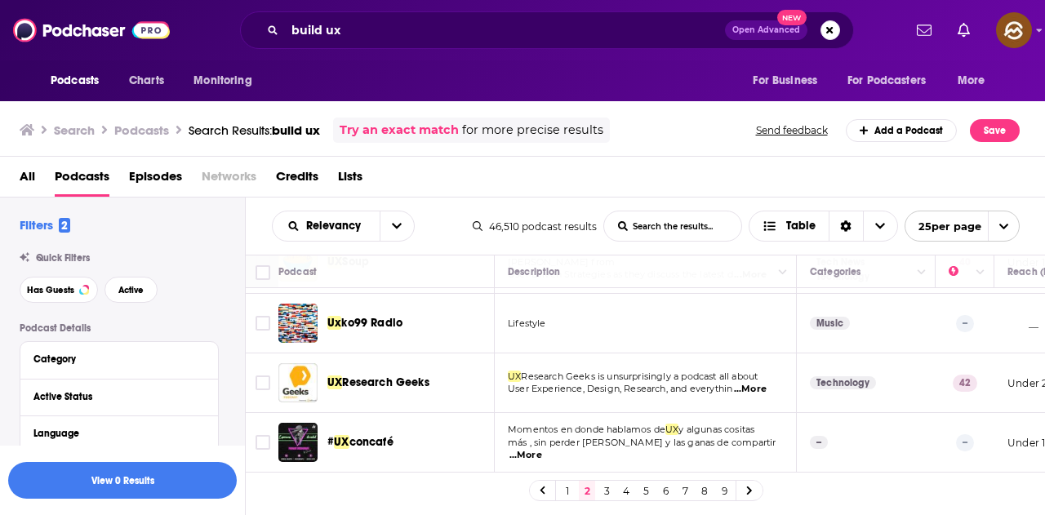
scroll to position [245, 0]
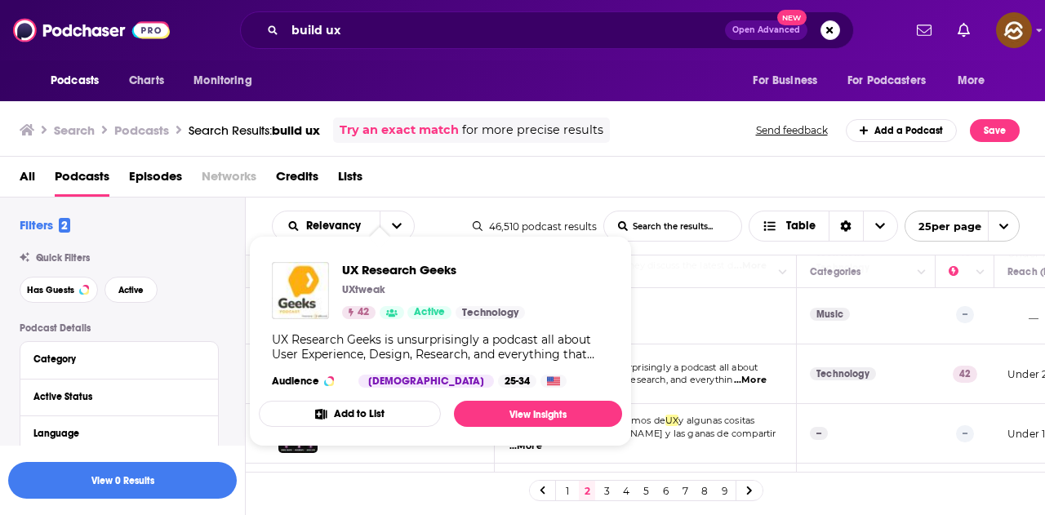
click at [519, 69] on div "Podcasts Charts Monitoring For Business For Podcasters More" at bounding box center [522, 80] width 1045 height 41
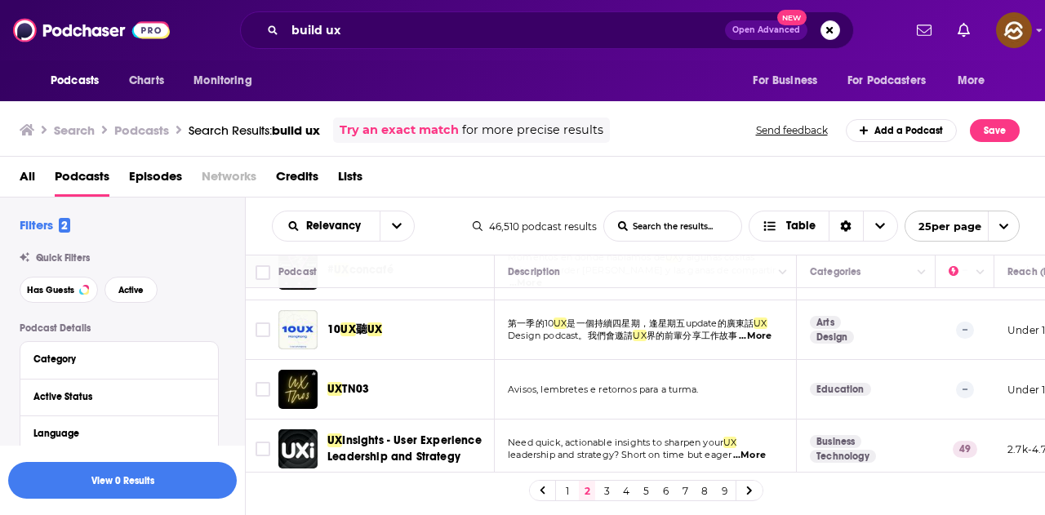
scroll to position [490, 0]
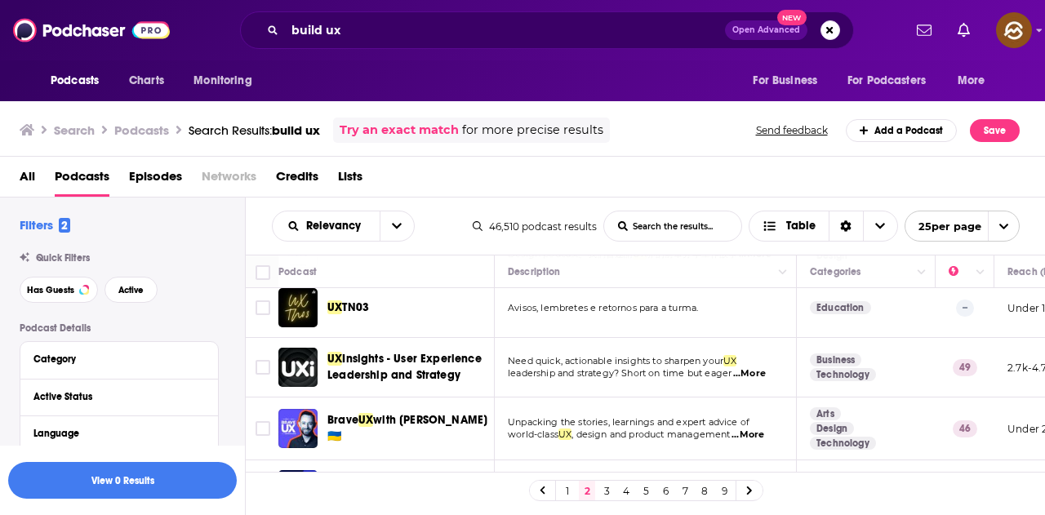
click at [659, 187] on div "All Podcasts Episodes Networks Credits Lists" at bounding box center [526, 179] width 1013 height 33
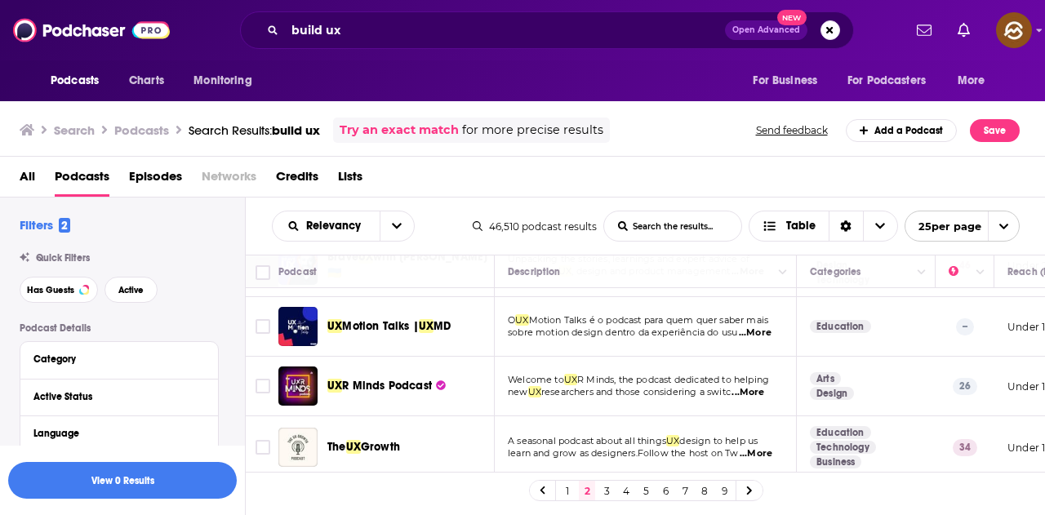
scroll to position [734, 0]
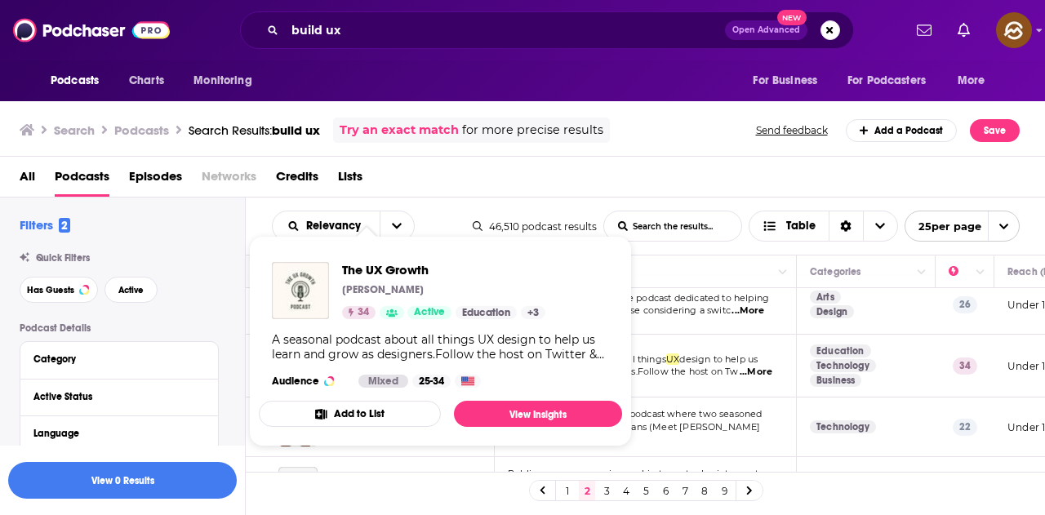
click at [588, 186] on div "All Podcasts Episodes Networks Credits Lists" at bounding box center [526, 179] width 1013 height 33
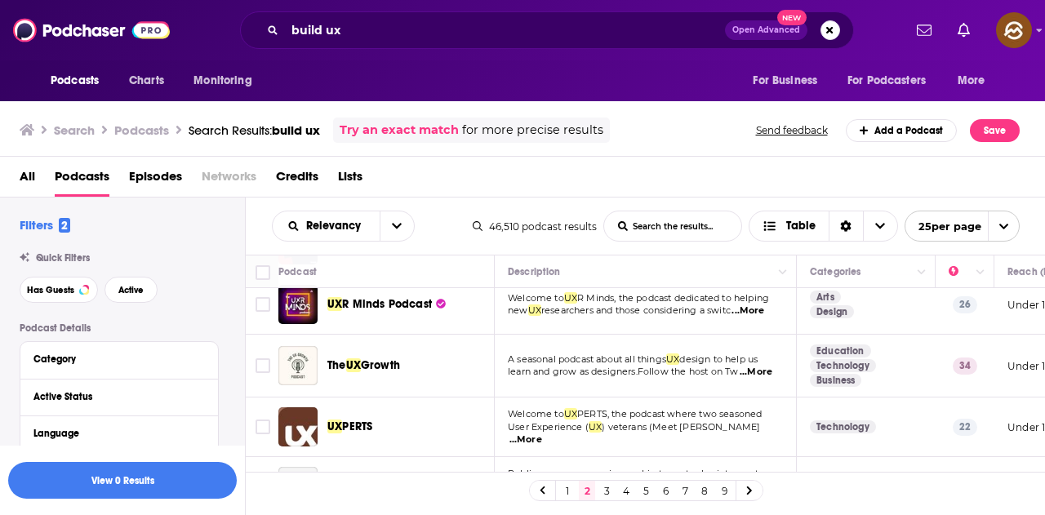
scroll to position [816, 0]
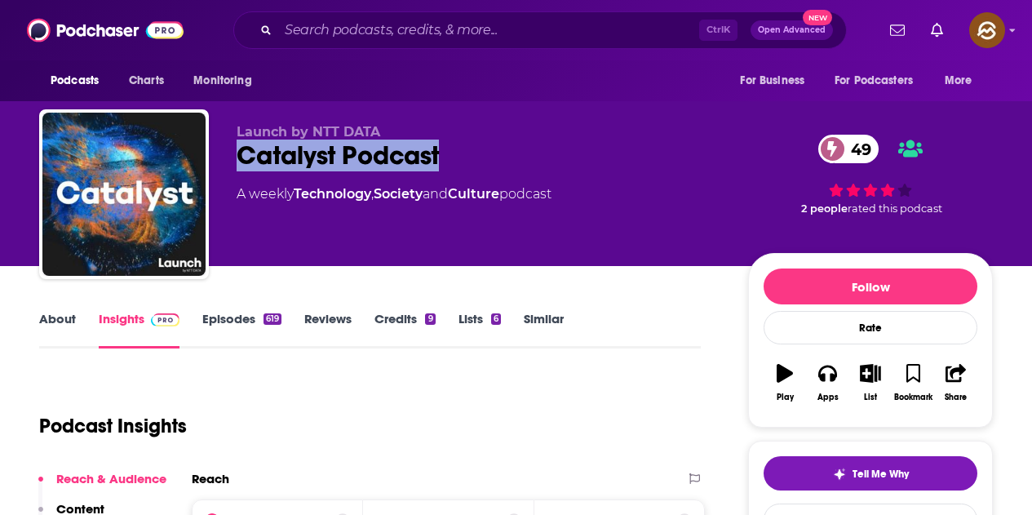
drag, startPoint x: 242, startPoint y: 152, endPoint x: 442, endPoint y: 162, distance: 200.2
click at [442, 162] on div "Catalyst Podcast 49" at bounding box center [480, 156] width 486 height 32
click at [836, 382] on button "Apps" at bounding box center [827, 382] width 42 height 59
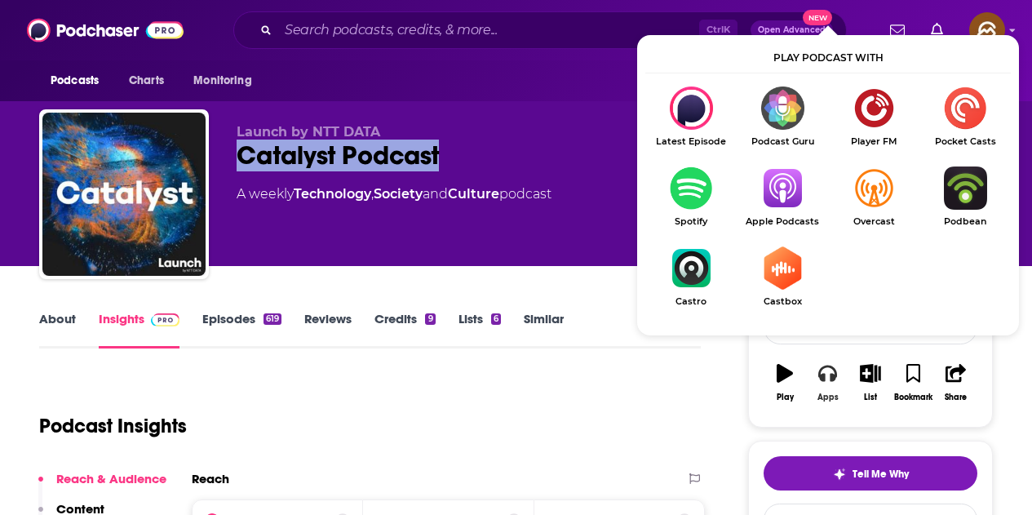
scroll to position [82, 0]
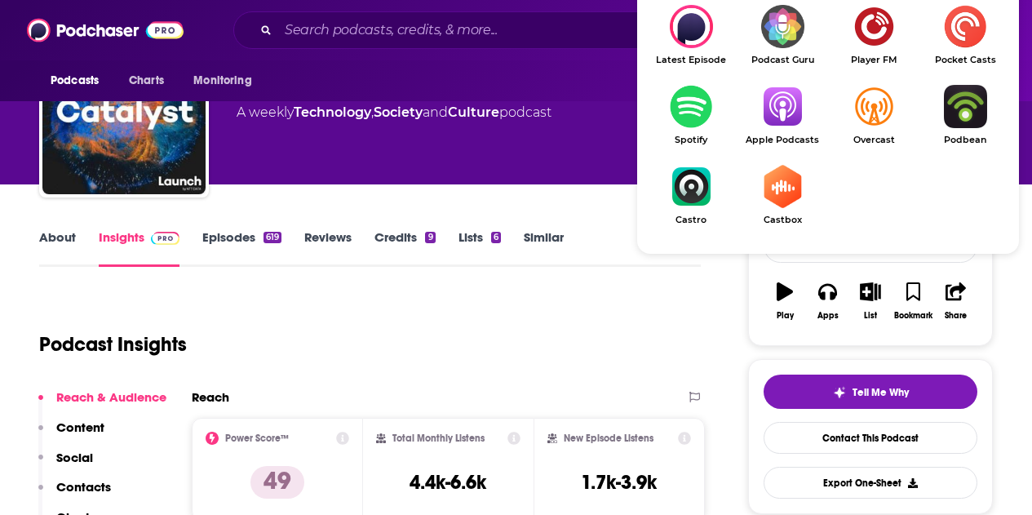
click at [787, 124] on img "Show Listen On dropdown" at bounding box center [782, 106] width 91 height 43
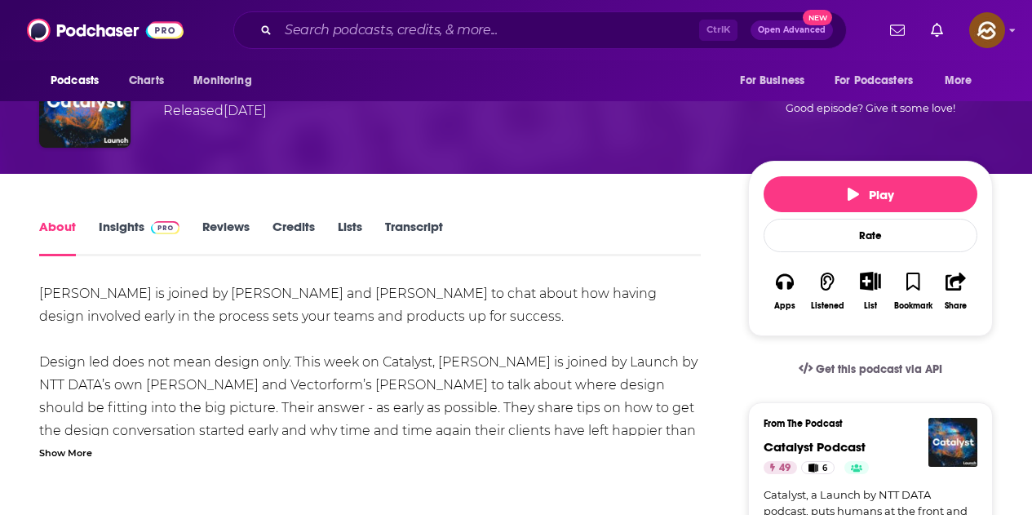
scroll to position [245, 0]
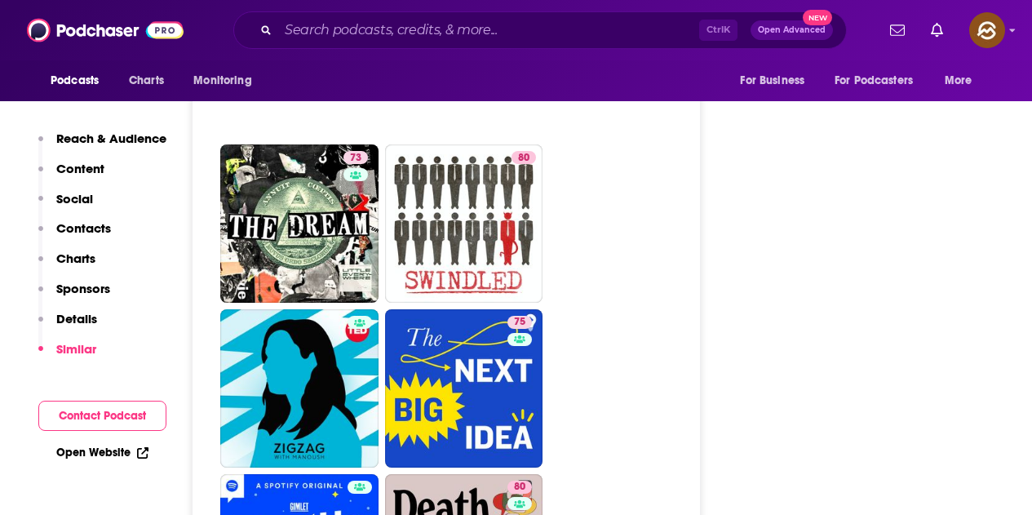
scroll to position [3183, 0]
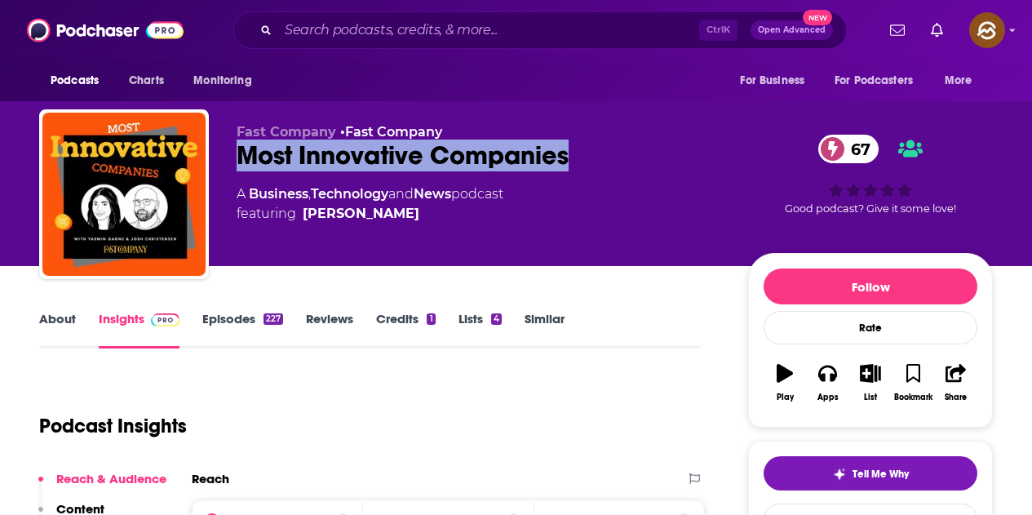
drag, startPoint x: 236, startPoint y: 161, endPoint x: 566, endPoint y: 168, distance: 330.6
click at [566, 168] on div "Fast Company • Fast Company Most Innovative Companies 67 A Business , Technolog…" at bounding box center [516, 197] width 954 height 176
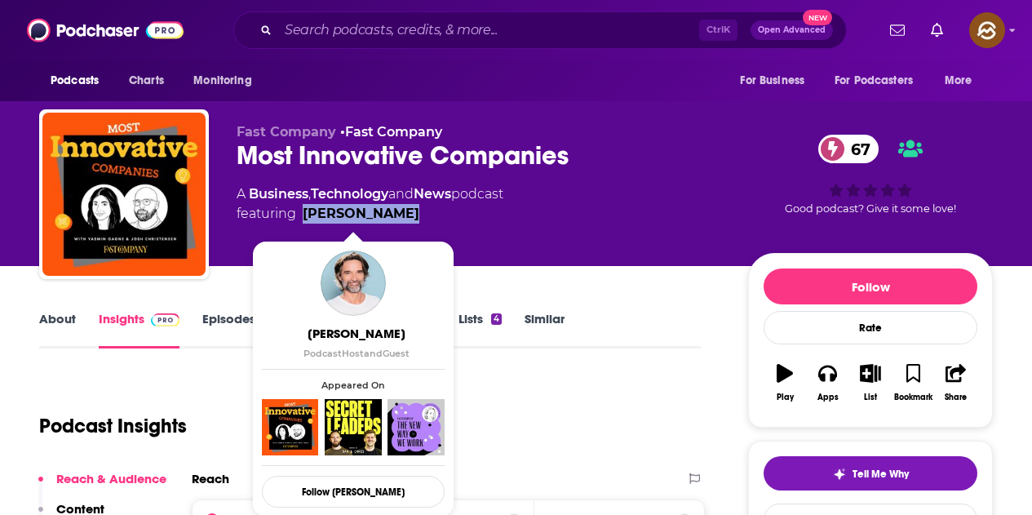
drag, startPoint x: 415, startPoint y: 224, endPoint x: 304, endPoint y: 215, distance: 111.3
click at [304, 215] on div "Fast Company • Fast Company Most Innovative Companies 67 A Business , Technolog…" at bounding box center [480, 189] width 486 height 131
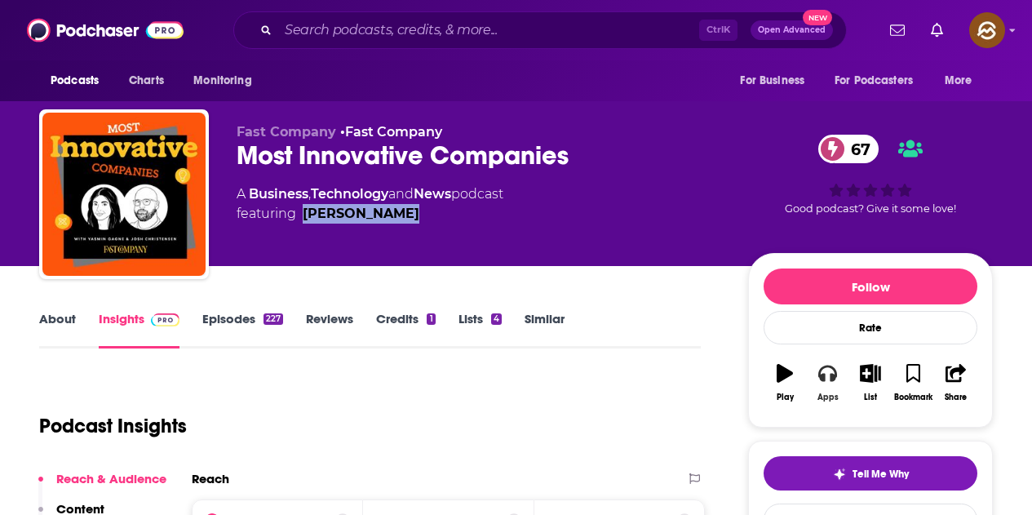
click at [836, 375] on icon "button" at bounding box center [827, 374] width 18 height 16
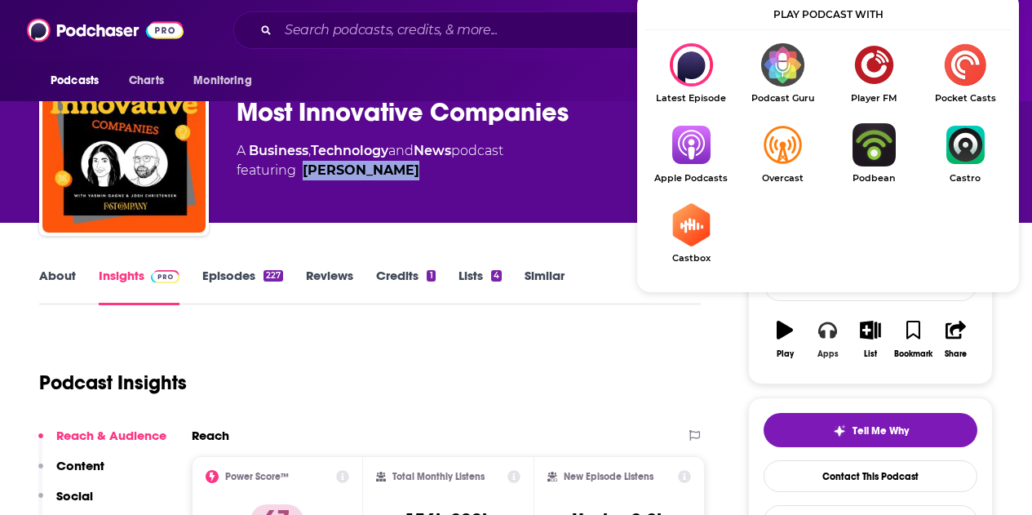
scroll to position [82, 0]
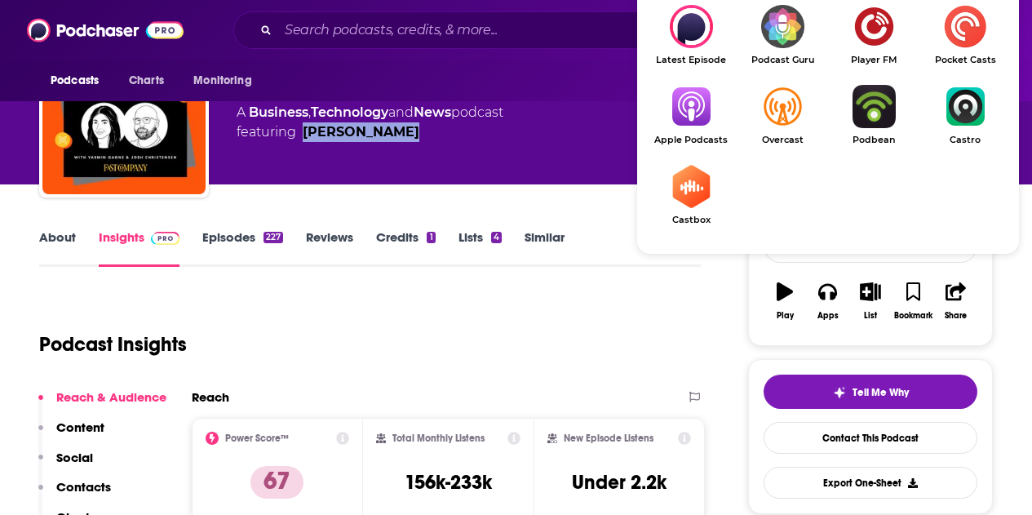
click at [694, 128] on img "Show Listen On dropdown" at bounding box center [690, 106] width 91 height 43
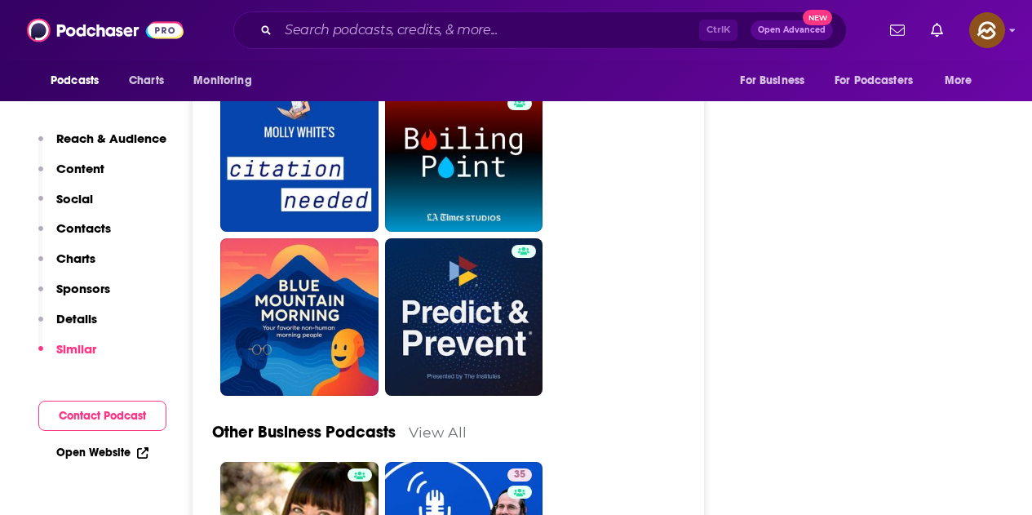
scroll to position [5223, 0]
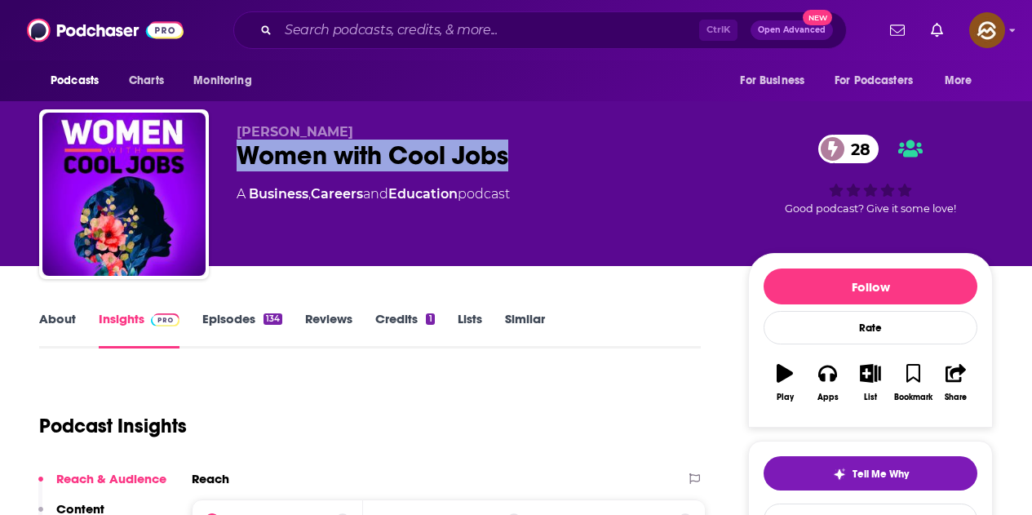
drag, startPoint x: 235, startPoint y: 153, endPoint x: 530, endPoint y: 145, distance: 295.5
click at [530, 145] on div "[PERSON_NAME] Women with Cool Jobs 28 A Business , Careers and Education podcas…" at bounding box center [516, 197] width 954 height 176
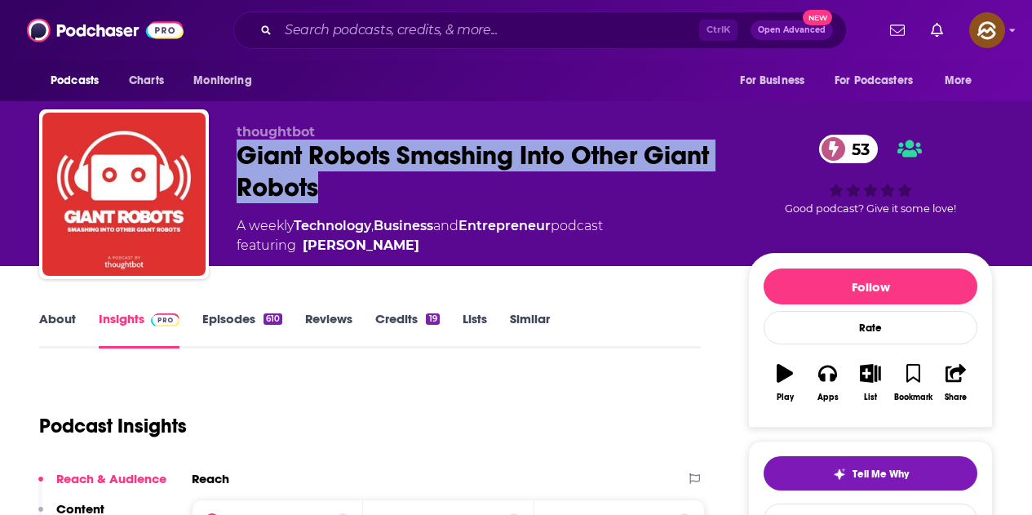
drag, startPoint x: 240, startPoint y: 146, endPoint x: 402, endPoint y: 180, distance: 165.8
click at [402, 180] on div "Giant Robots Smashing Into Other Giant Robots 53" at bounding box center [480, 172] width 486 height 64
click at [842, 375] on button "Apps" at bounding box center [827, 382] width 42 height 59
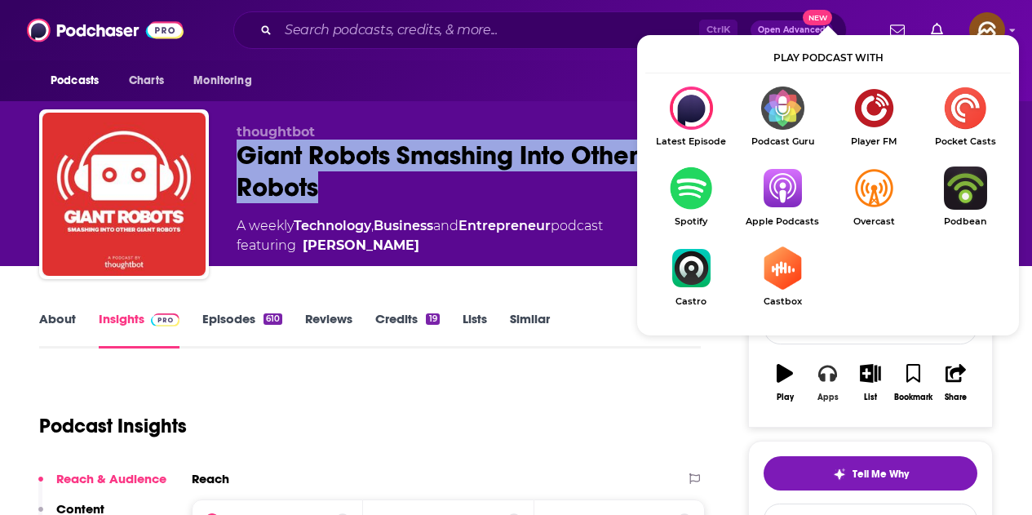
scroll to position [82, 0]
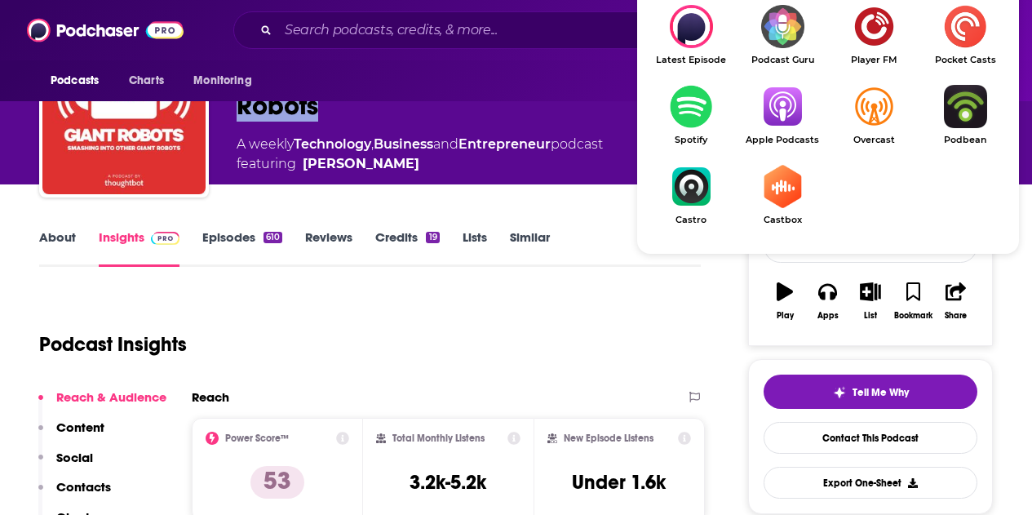
click at [765, 99] on img "Show Listen On dropdown" at bounding box center [782, 106] width 91 height 43
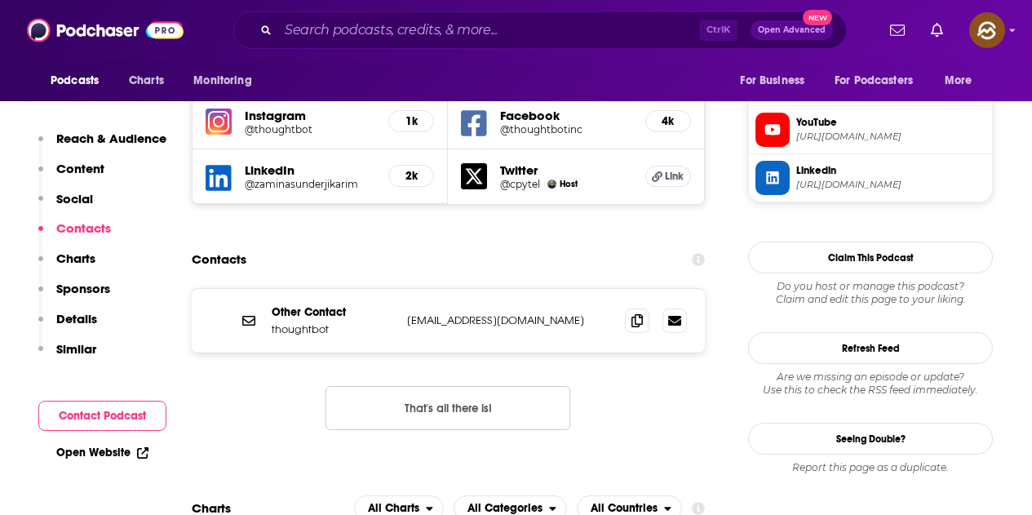
scroll to position [1550, 0]
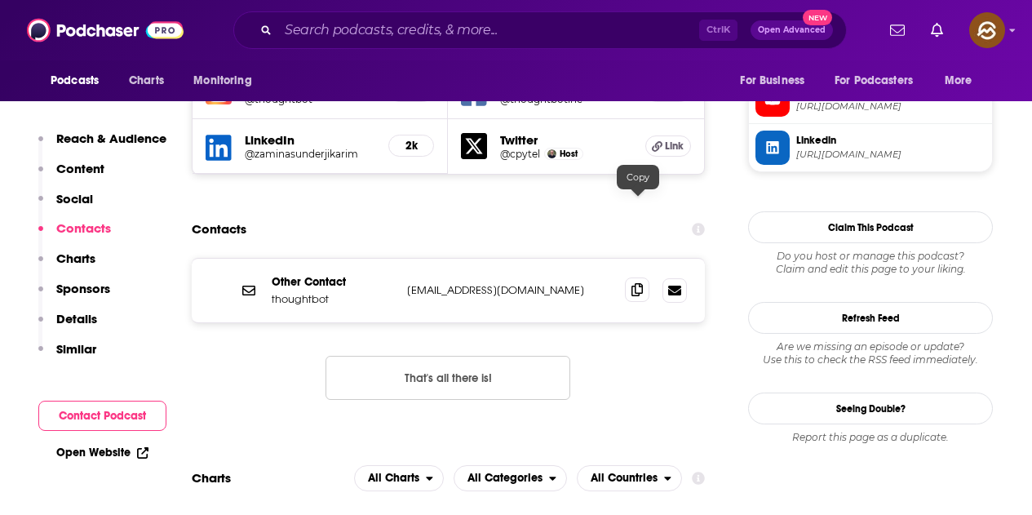
click at [637, 277] on span at bounding box center [637, 289] width 24 height 24
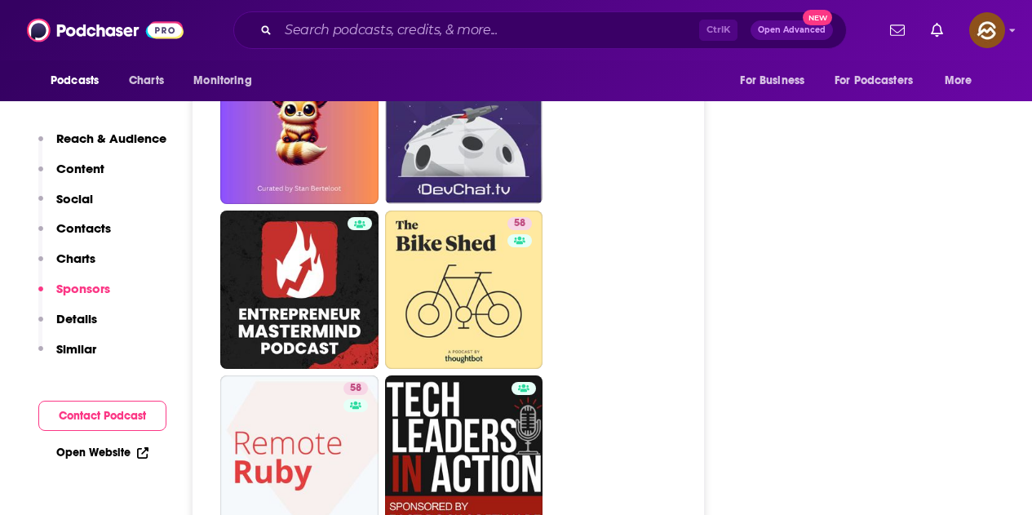
scroll to position [3509, 0]
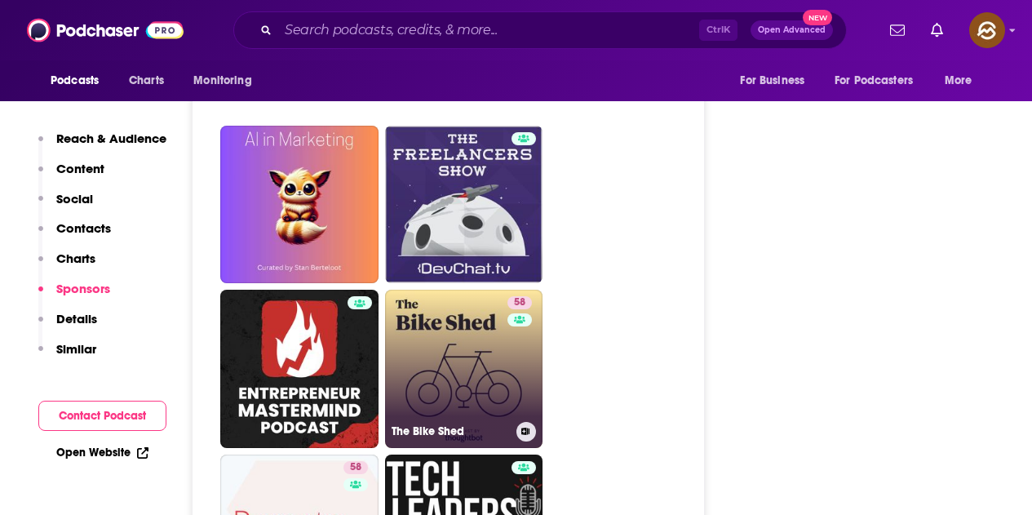
click at [502, 291] on link "58 The Bike Shed" at bounding box center [464, 369] width 158 height 158
type input "https://www.podchaser.com/podcasts/the-bike-shed-43657"
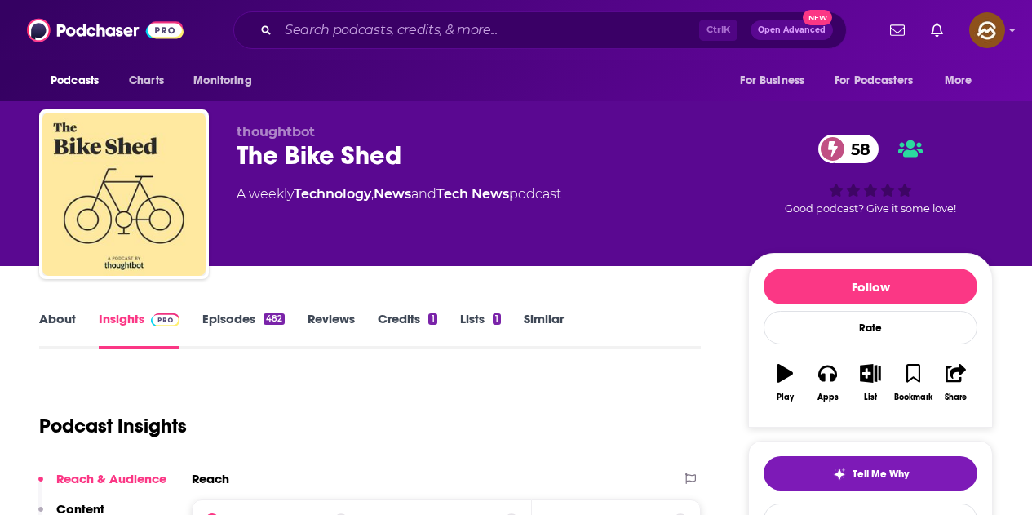
scroll to position [163, 0]
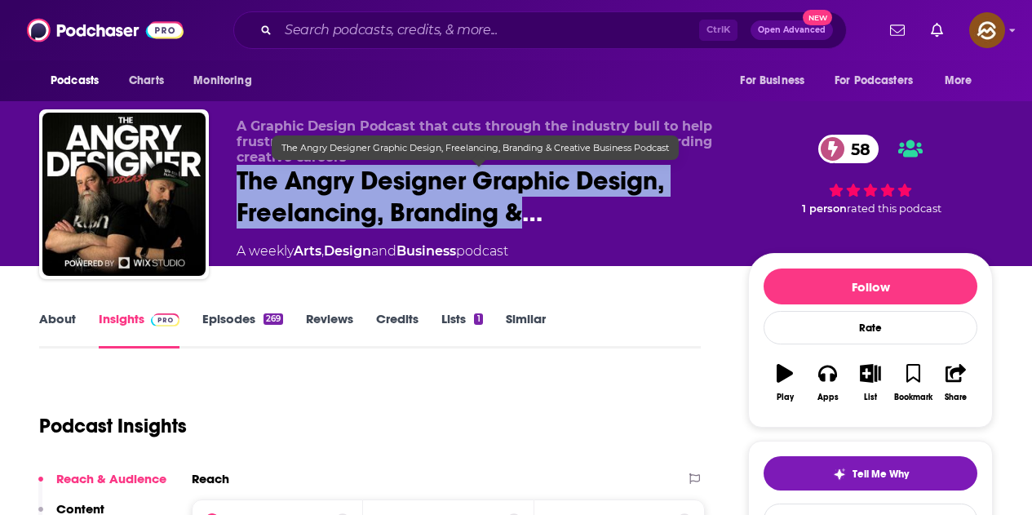
drag, startPoint x: 240, startPoint y: 179, endPoint x: 528, endPoint y: 210, distance: 289.7
click at [528, 210] on span "The Angry Designer Graphic Design, Freelancing, Branding &…" at bounding box center [480, 197] width 486 height 64
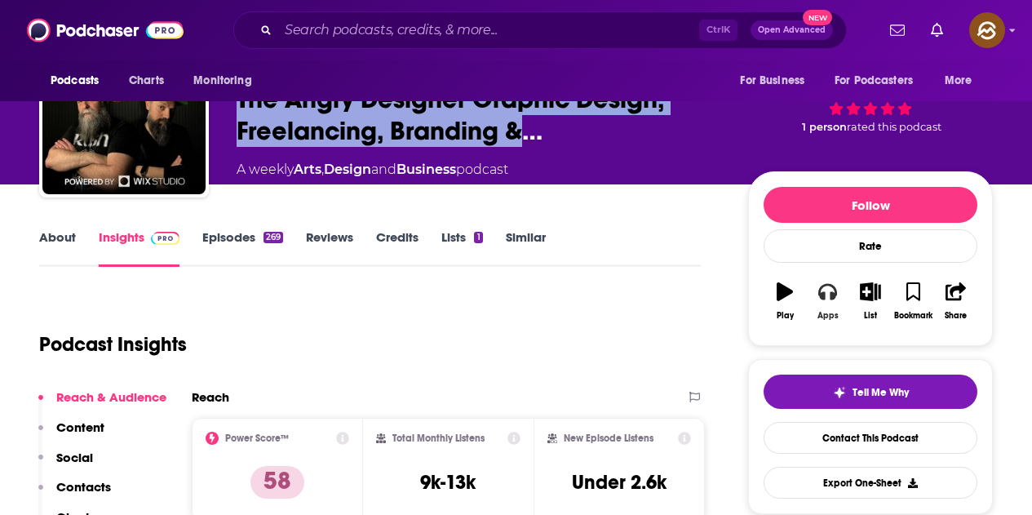
click at [824, 305] on button "Apps" at bounding box center [827, 301] width 42 height 59
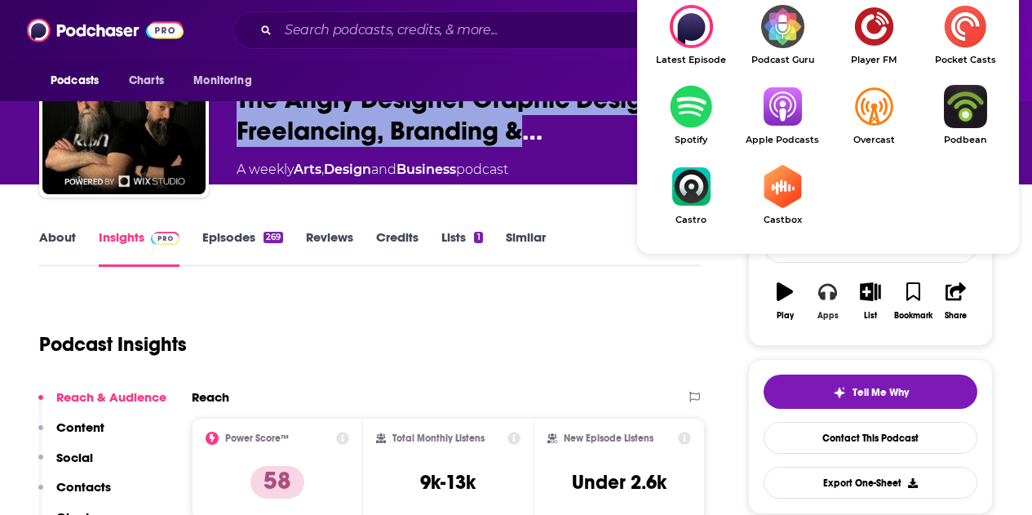
scroll to position [163, 0]
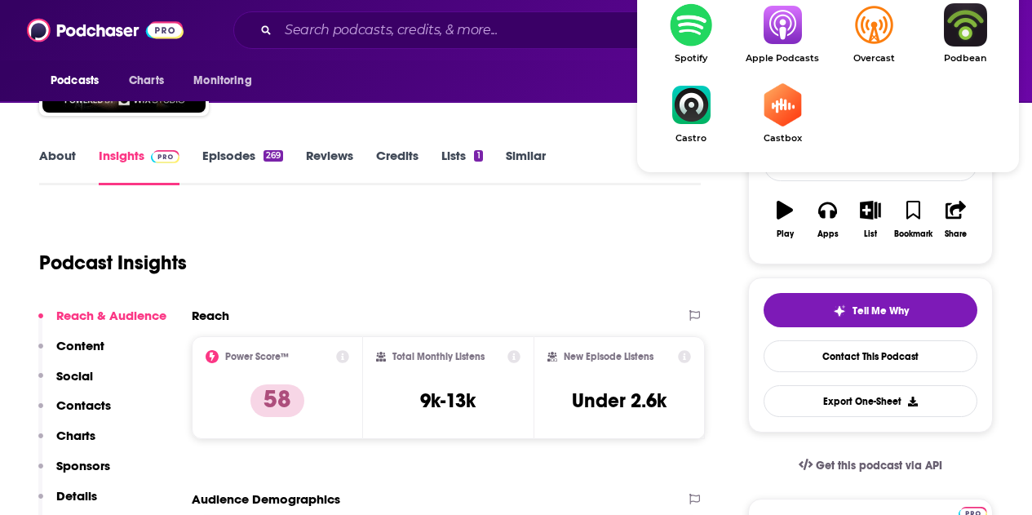
click at [784, 49] on link "Apple Podcasts" at bounding box center [782, 33] width 91 height 60
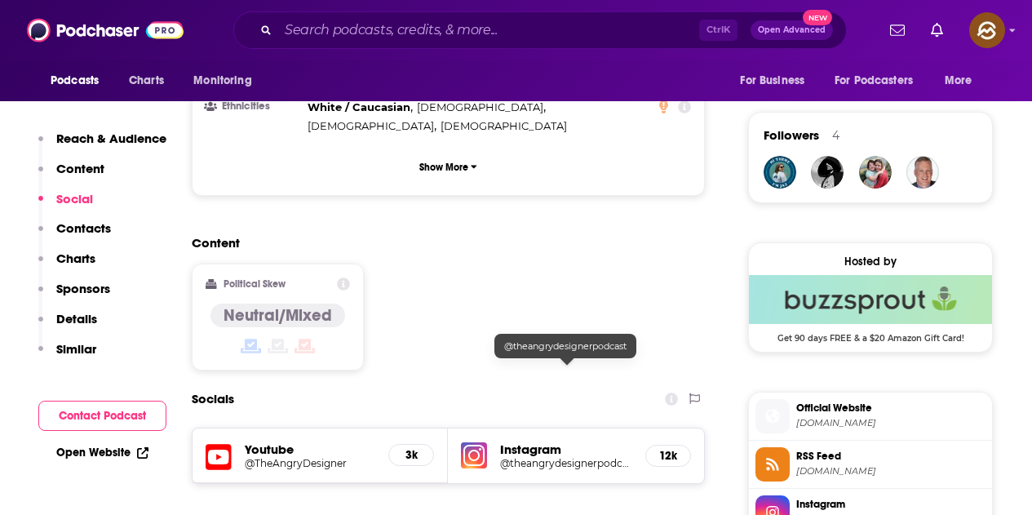
scroll to position [1224, 0]
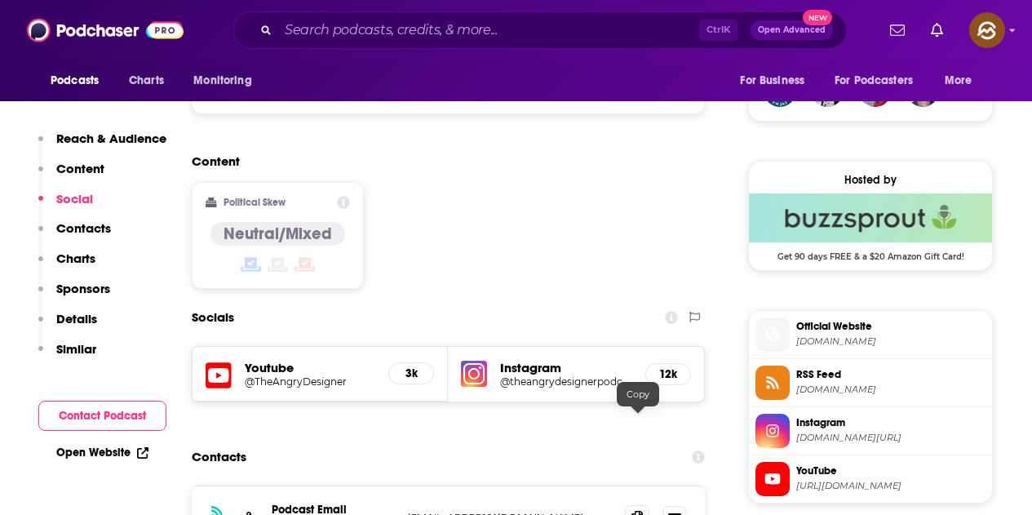
click at [643, 511] on icon at bounding box center [637, 517] width 11 height 13
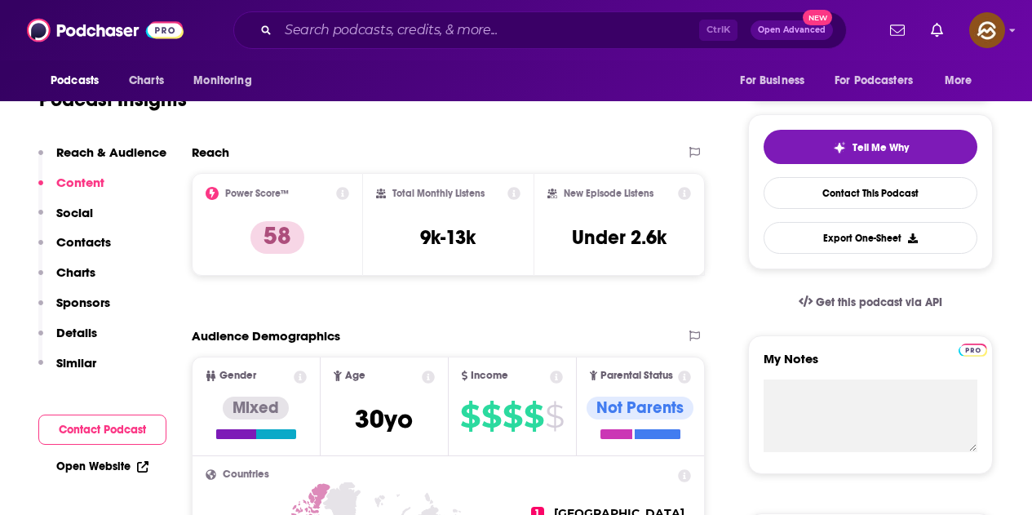
scroll to position [82, 0]
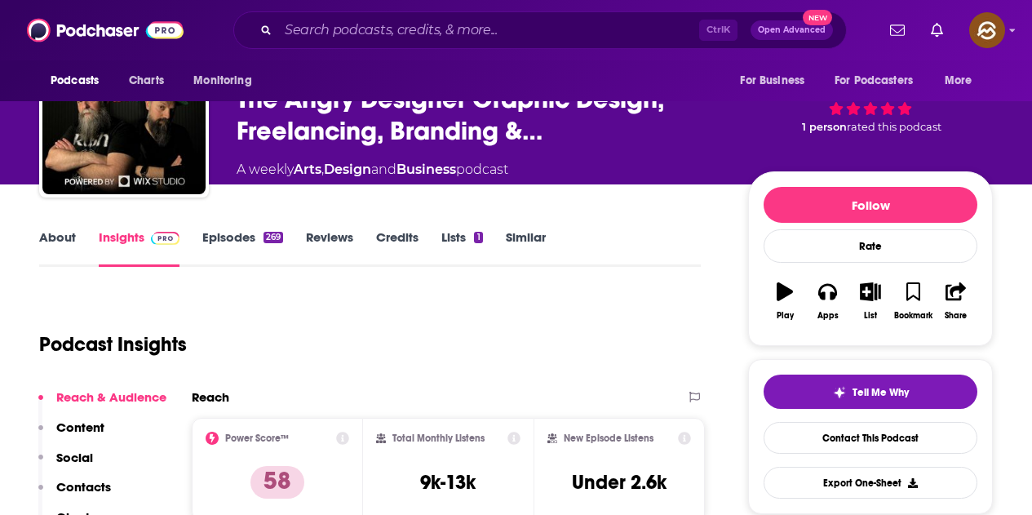
click at [274, 237] on div "269" at bounding box center [274, 237] width 20 height 11
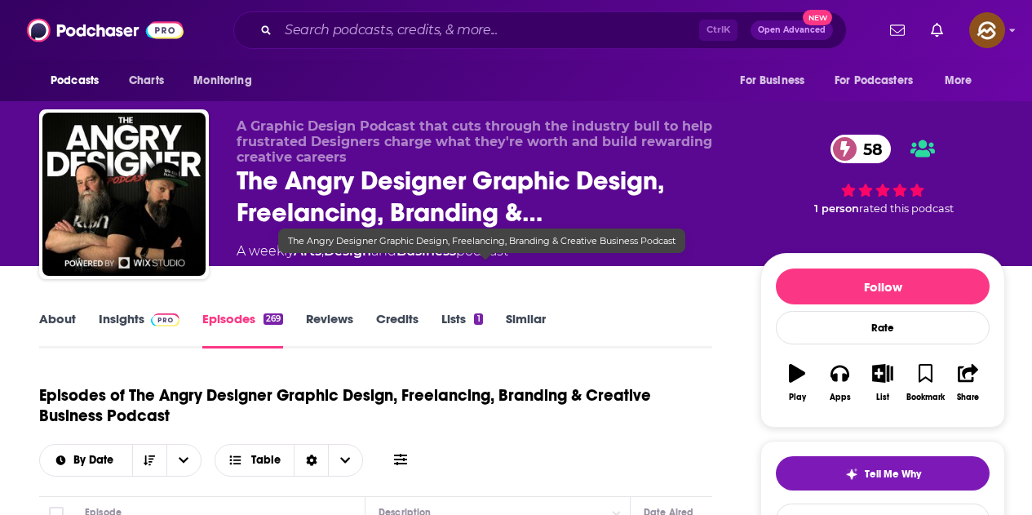
click at [404, 453] on icon at bounding box center [400, 459] width 13 height 13
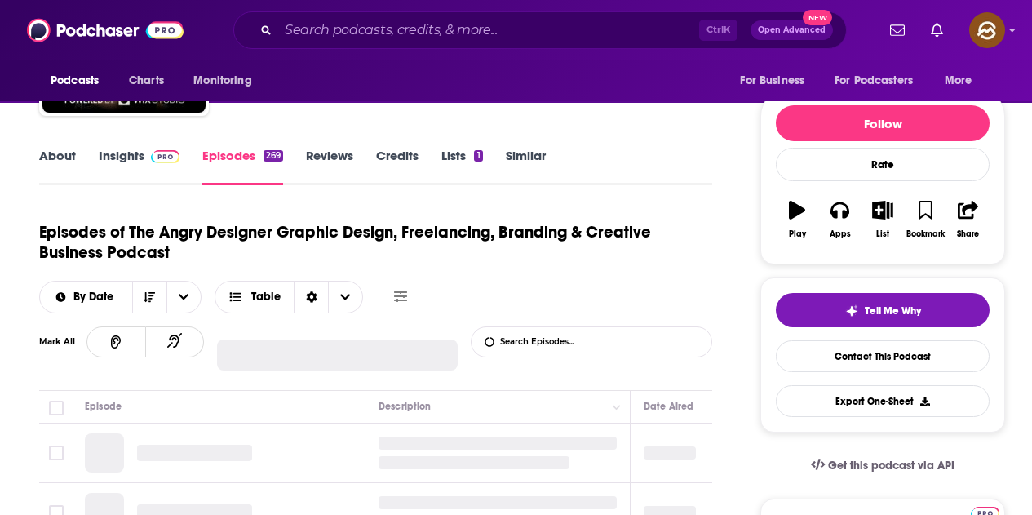
click at [530, 346] on input "List Search Input" at bounding box center [557, 341] width 171 height 29
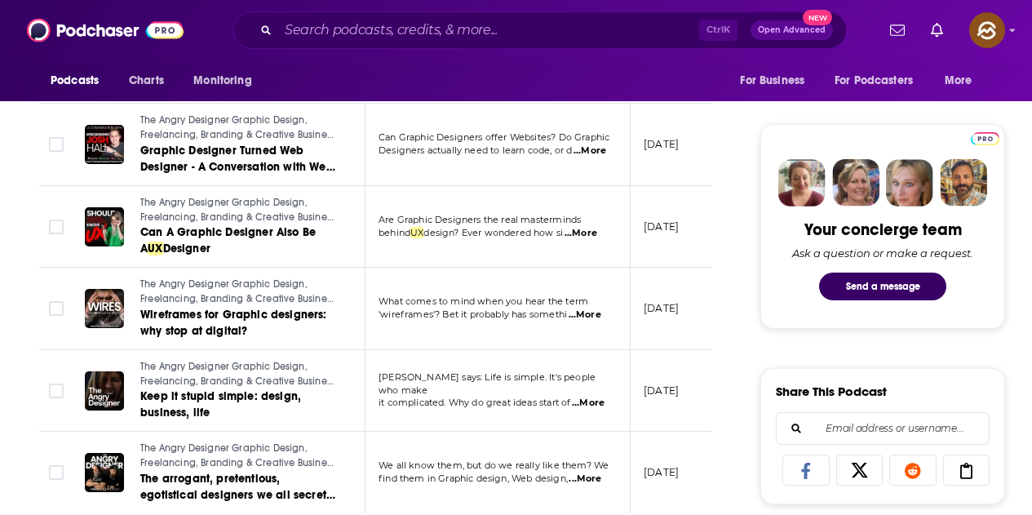
scroll to position [653, 0]
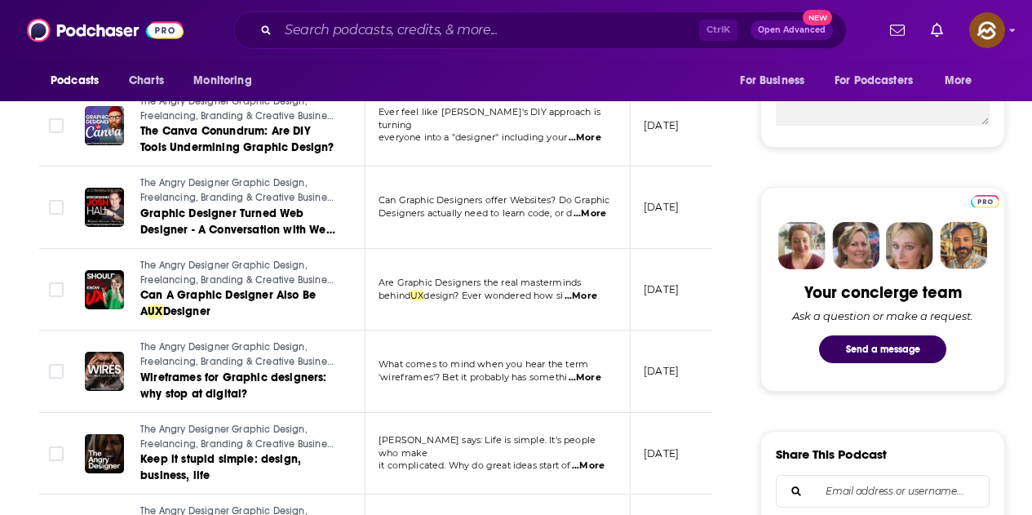
type input "ux"
click at [592, 382] on span "...More" at bounding box center [585, 377] width 33 height 13
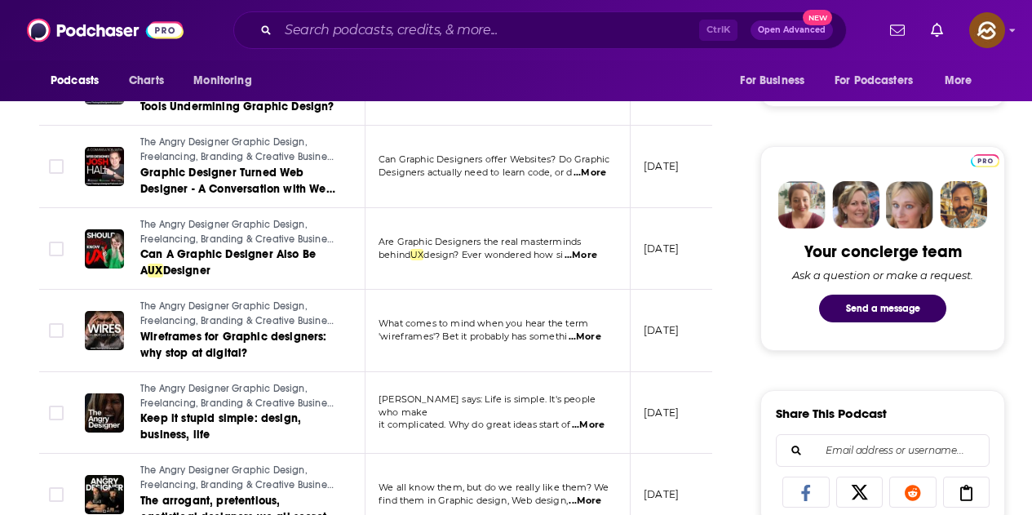
scroll to position [734, 0]
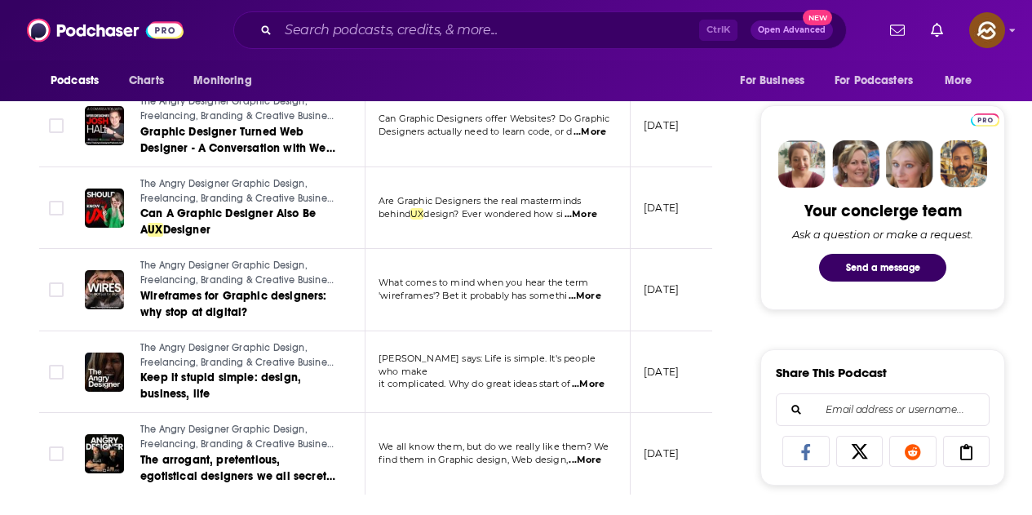
click at [597, 378] on span "...More" at bounding box center [588, 384] width 33 height 13
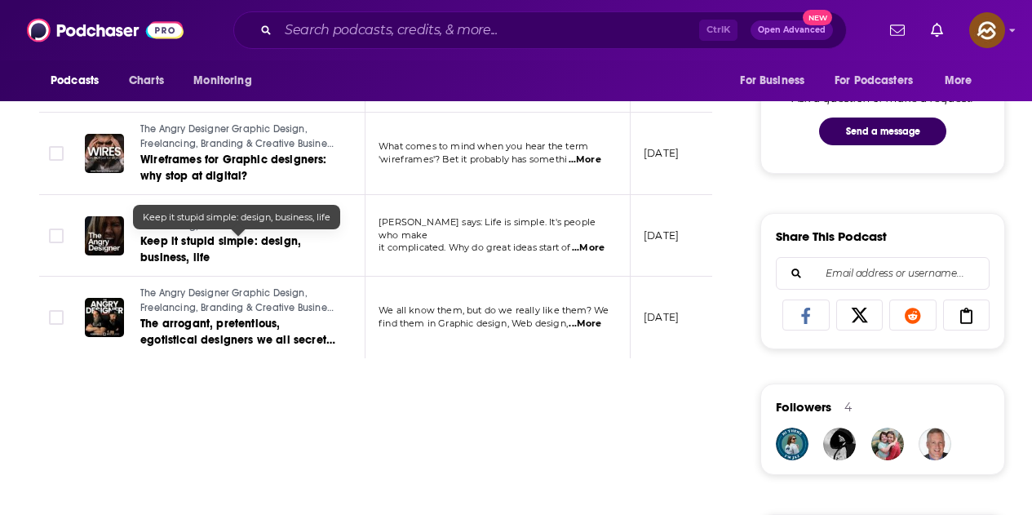
scroll to position [898, 0]
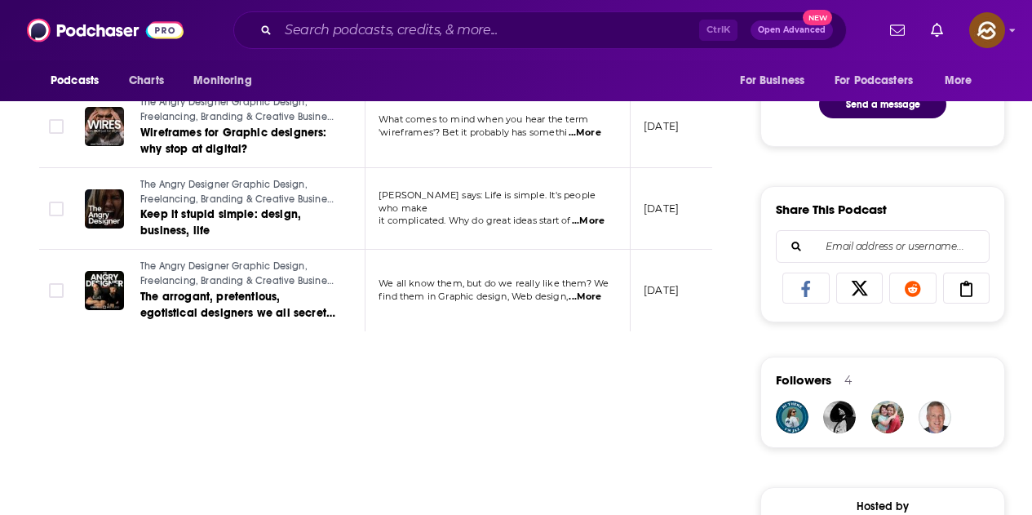
click at [585, 292] on span "...More" at bounding box center [585, 297] width 33 height 13
click at [521, 375] on div "Episodes of The Angry Designer Graphic Design, Freelancing, Branding & Creative…" at bounding box center [375, 515] width 673 height 2076
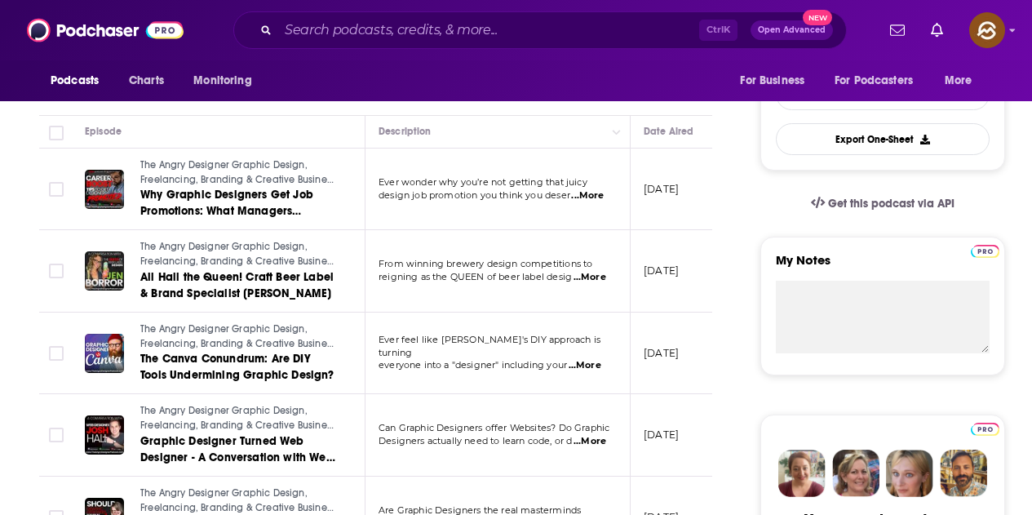
scroll to position [408, 0]
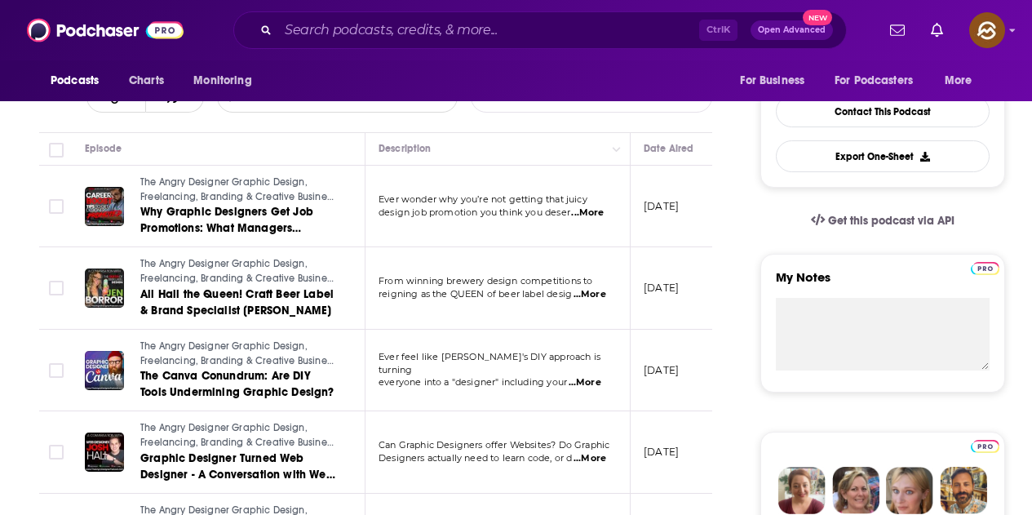
click at [586, 212] on span "...More" at bounding box center [587, 212] width 33 height 13
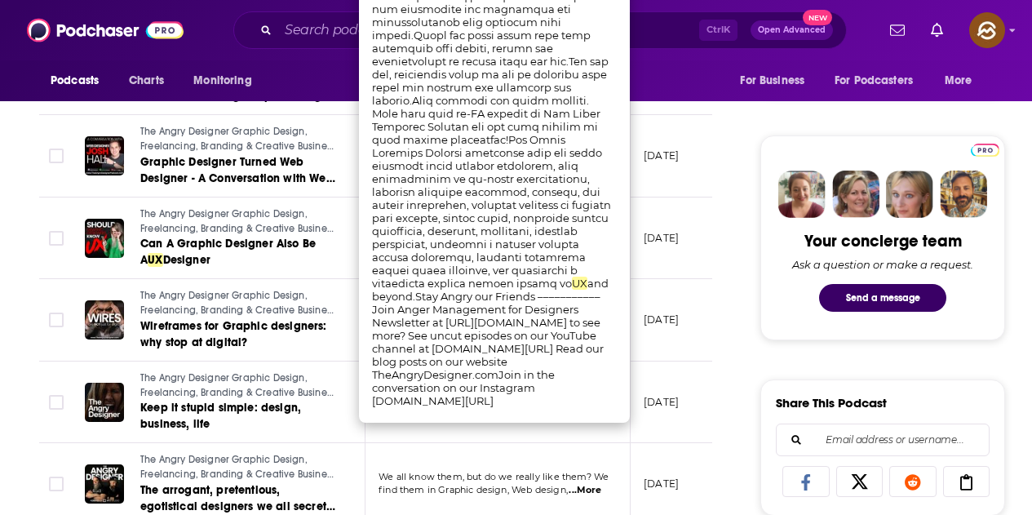
scroll to position [816, 0]
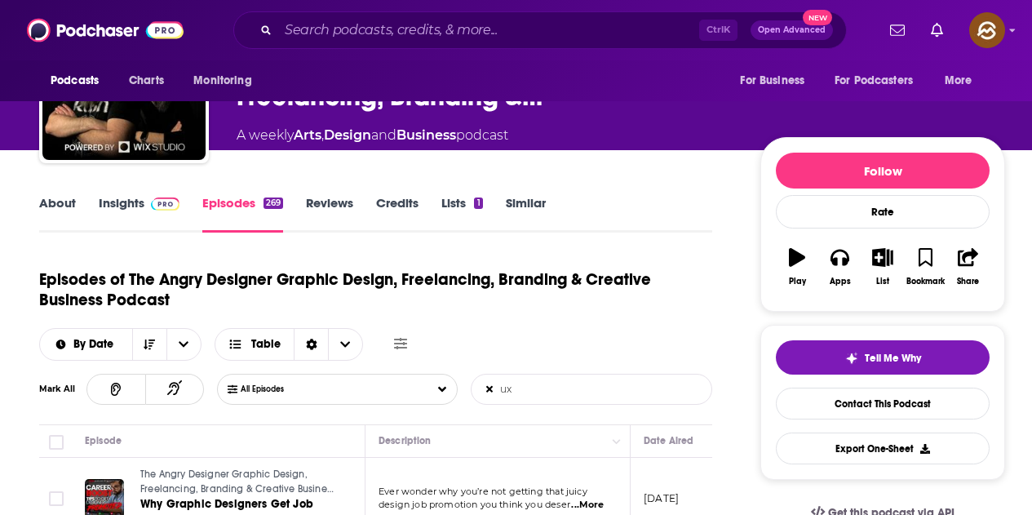
scroll to position [82, 0]
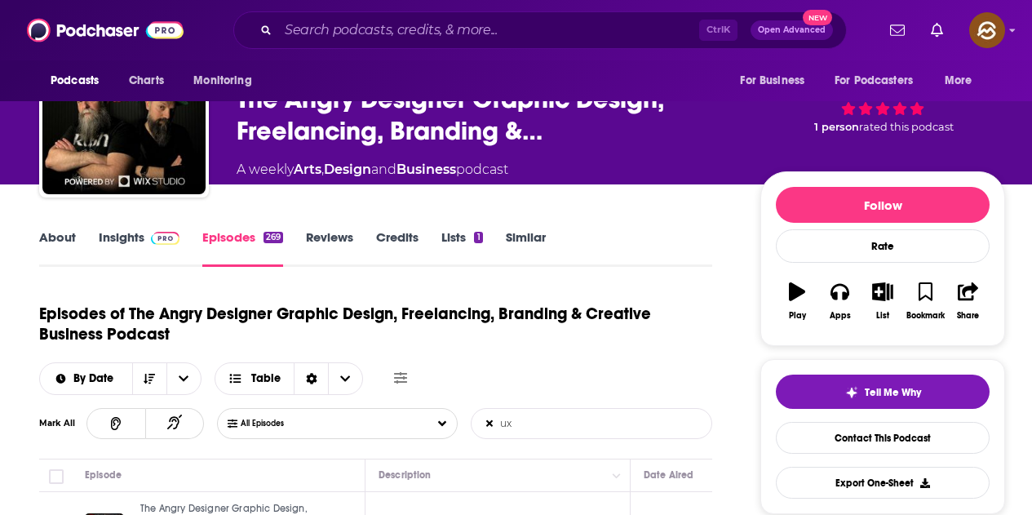
click at [124, 228] on div "About Insights Episodes 269 Reviews Credits Lists 1 Similar" at bounding box center [375, 247] width 673 height 40
click at [138, 237] on link "Insights" at bounding box center [139, 248] width 81 height 38
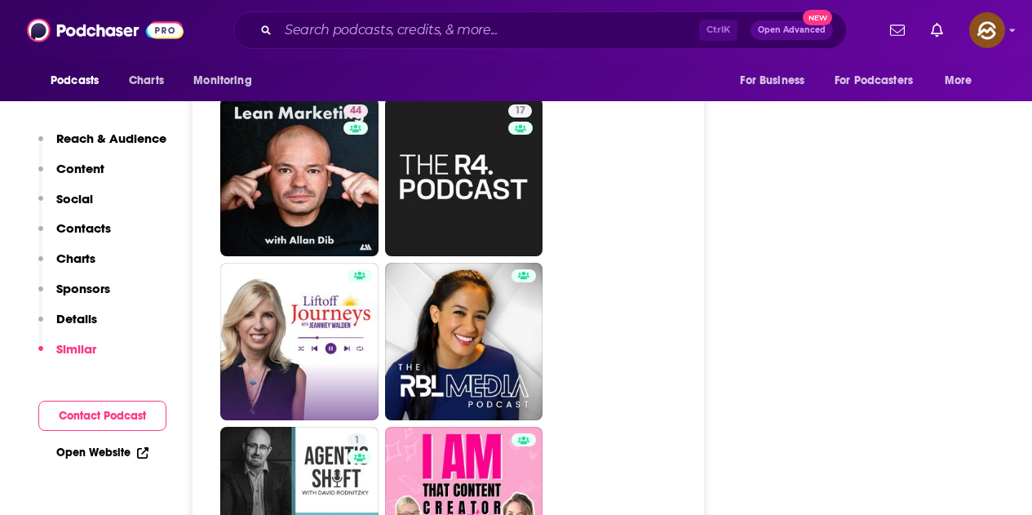
scroll to position [4570, 0]
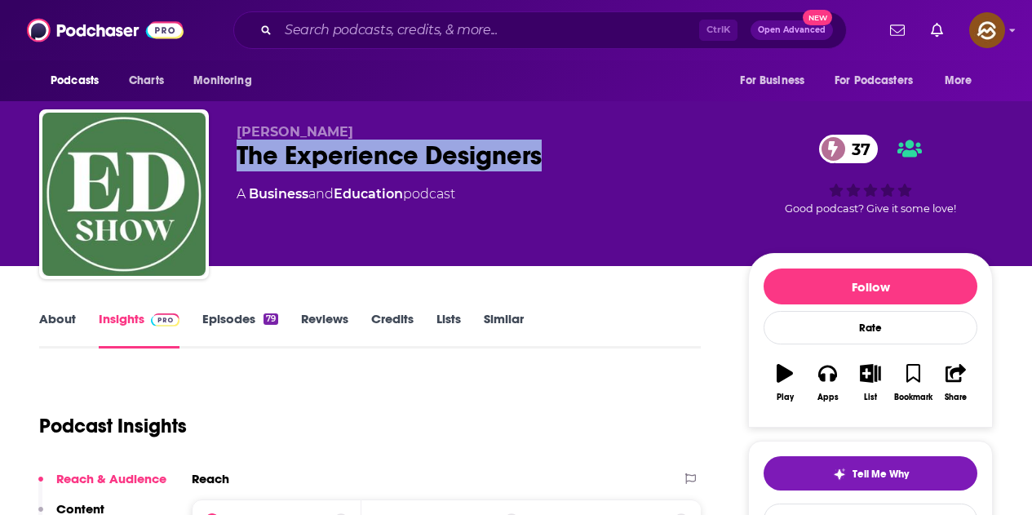
drag, startPoint x: 233, startPoint y: 149, endPoint x: 607, endPoint y: 152, distance: 374.6
click at [607, 152] on div "[PERSON_NAME] The Experience Designers 37 A Business and Education podcast 37 G…" at bounding box center [516, 197] width 954 height 176
click at [836, 377] on icon "button" at bounding box center [827, 374] width 18 height 16
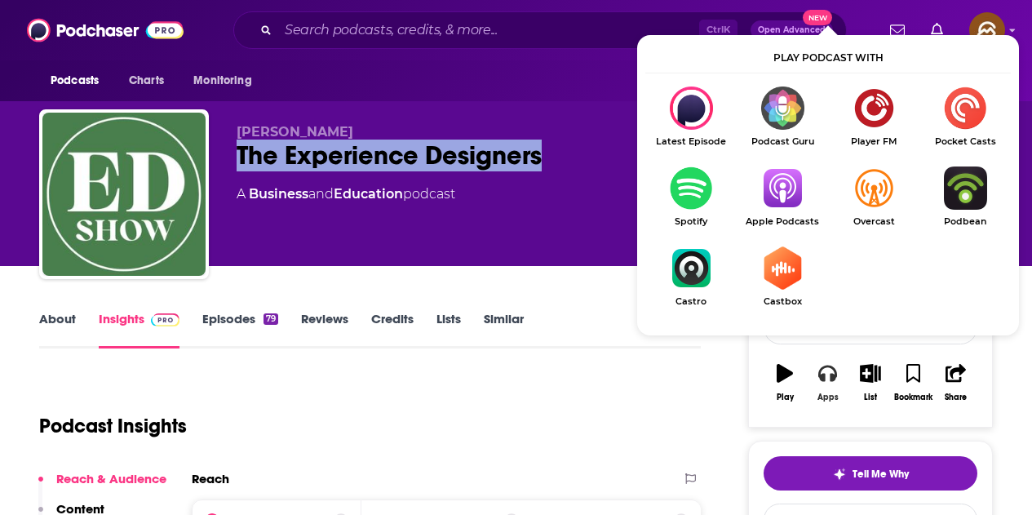
scroll to position [163, 0]
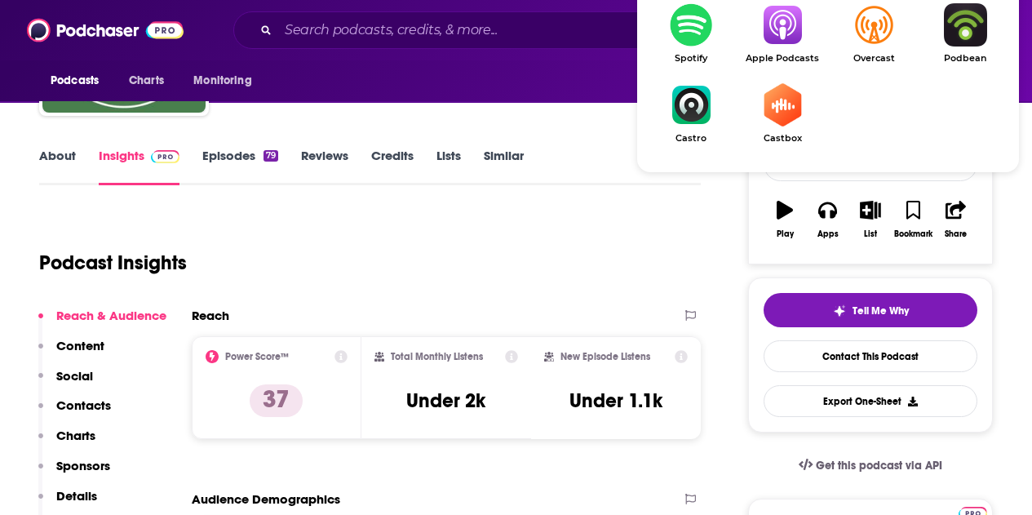
click at [775, 38] on img "Show Listen On dropdown" at bounding box center [782, 24] width 91 height 43
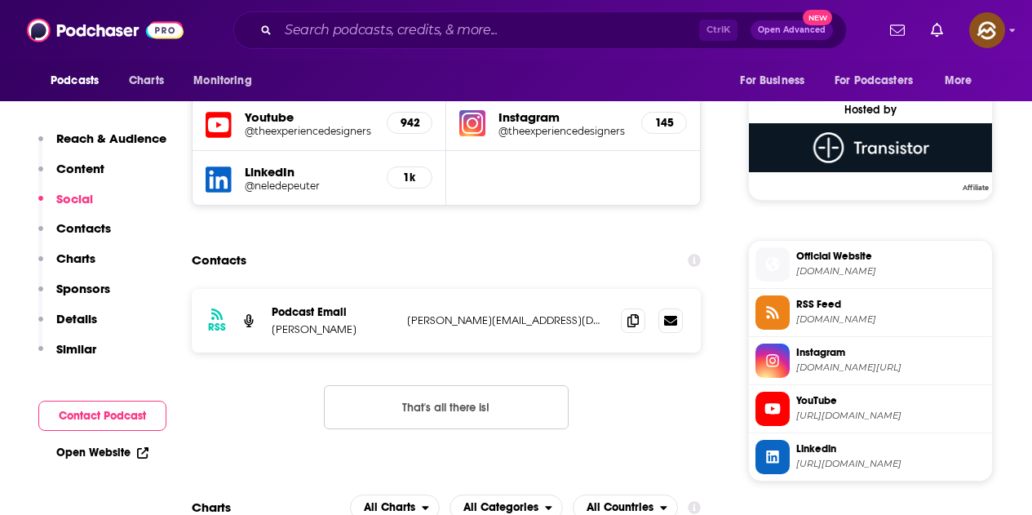
scroll to position [1142, 0]
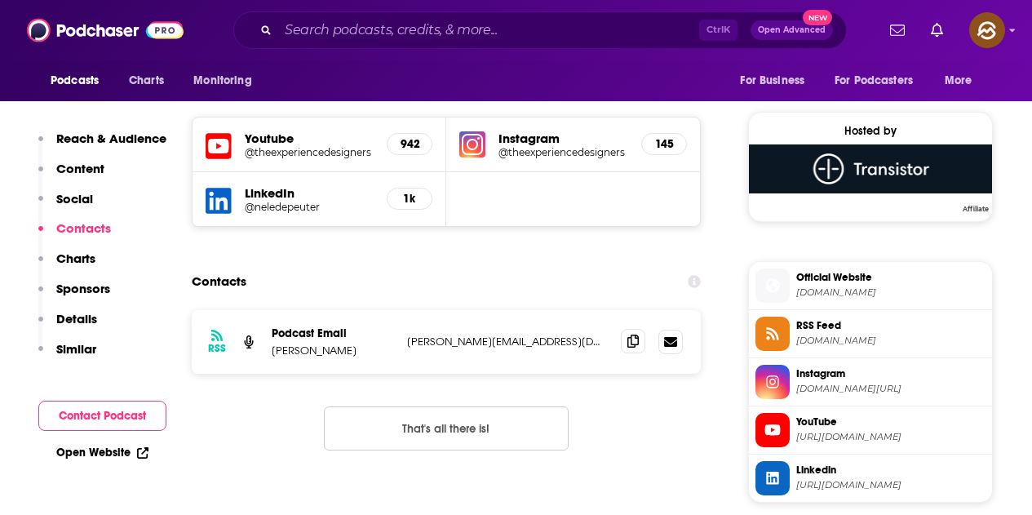
click at [628, 339] on icon at bounding box center [633, 341] width 11 height 13
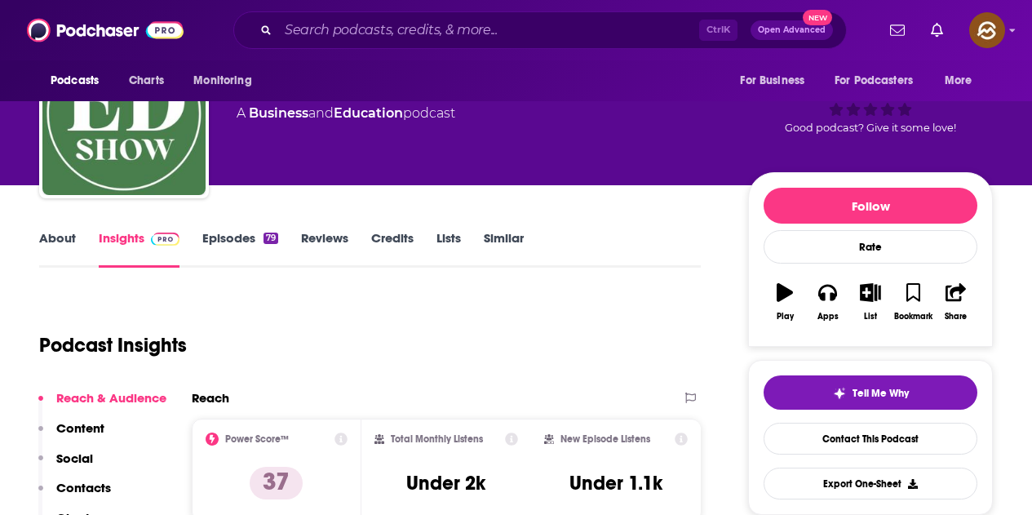
scroll to position [0, 0]
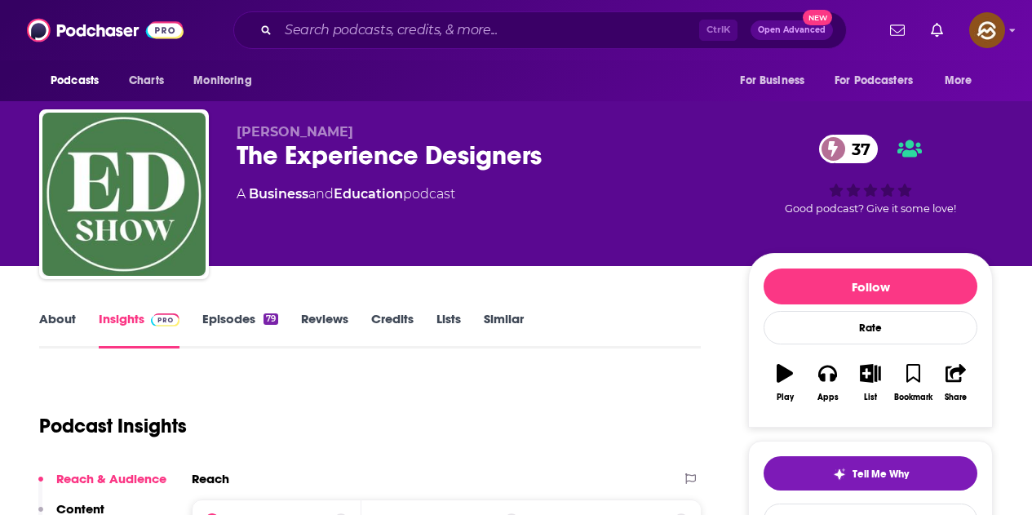
drag, startPoint x: 243, startPoint y: 323, endPoint x: 553, endPoint y: 12, distance: 439.1
click at [243, 323] on link "Episodes 79" at bounding box center [240, 330] width 76 height 38
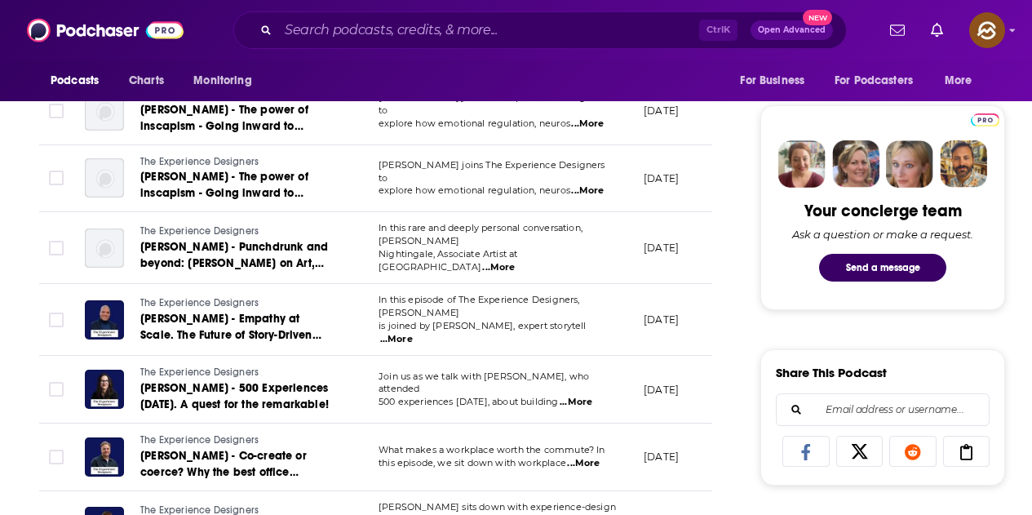
scroll to position [571, 0]
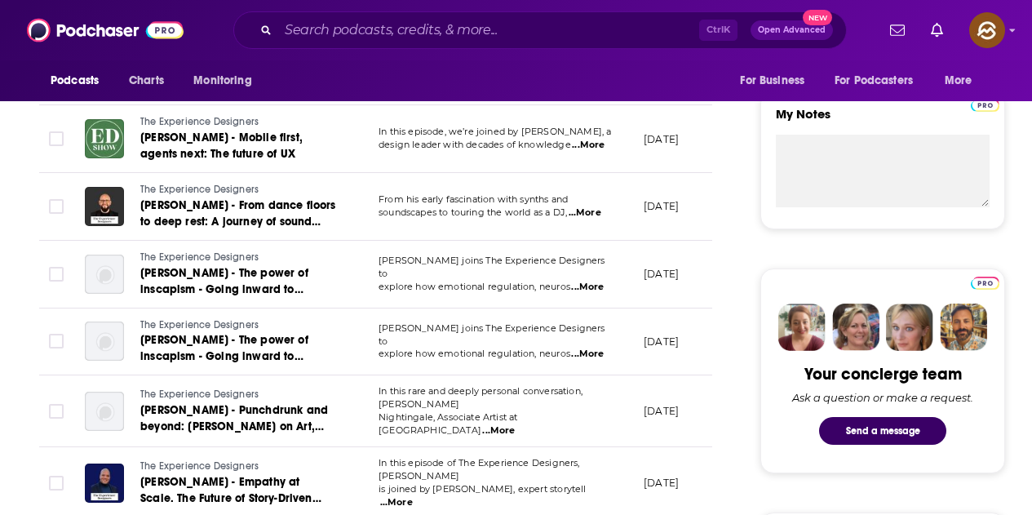
click at [591, 146] on span "...More" at bounding box center [588, 145] width 33 height 13
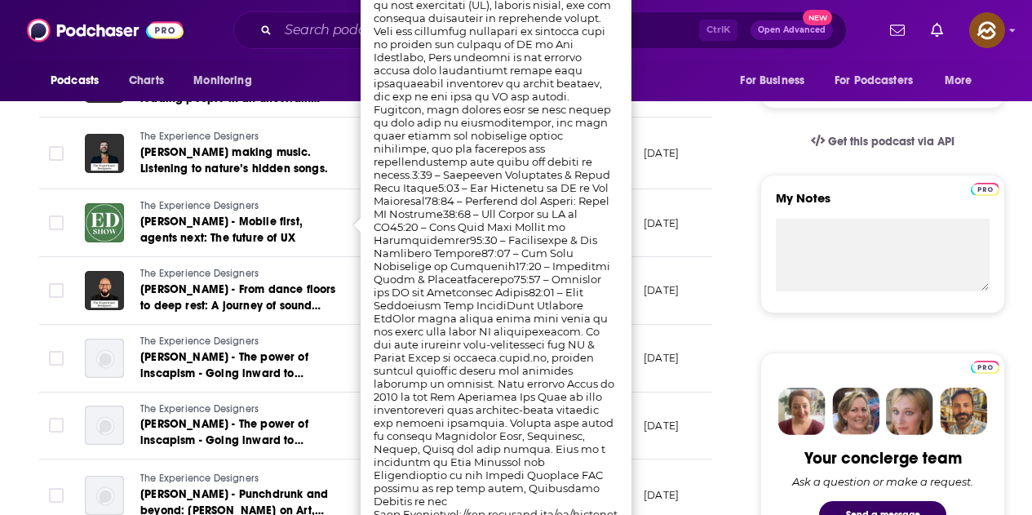
scroll to position [408, 0]
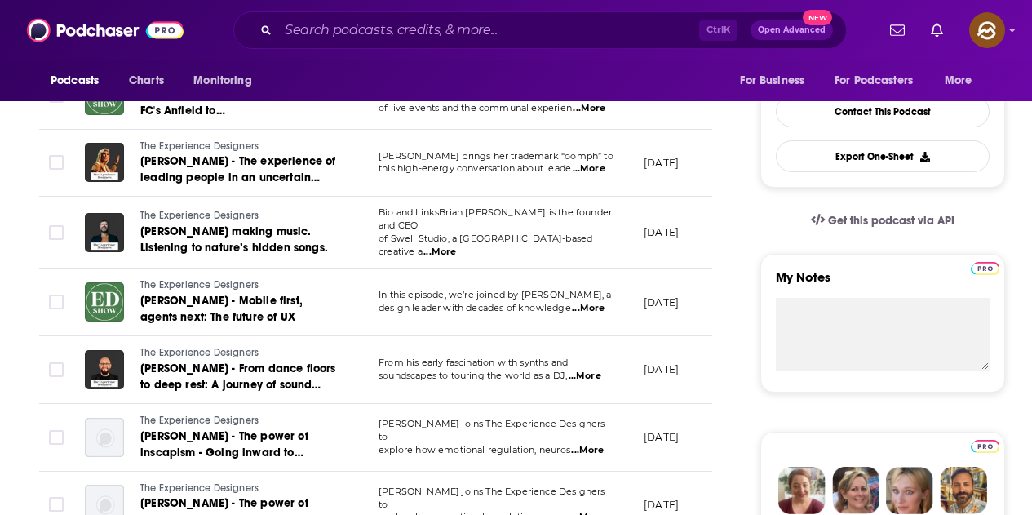
click at [588, 311] on span "...More" at bounding box center [588, 308] width 33 height 13
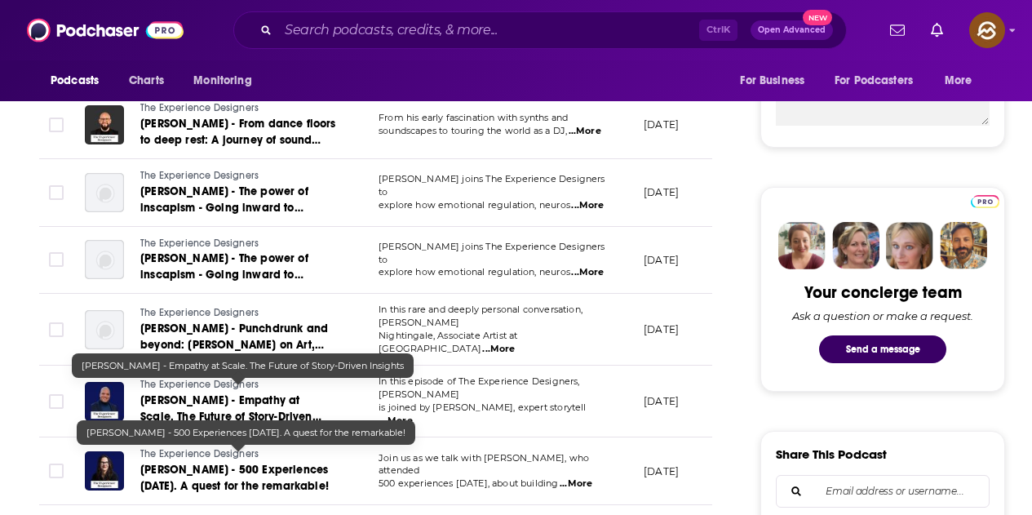
scroll to position [734, 0]
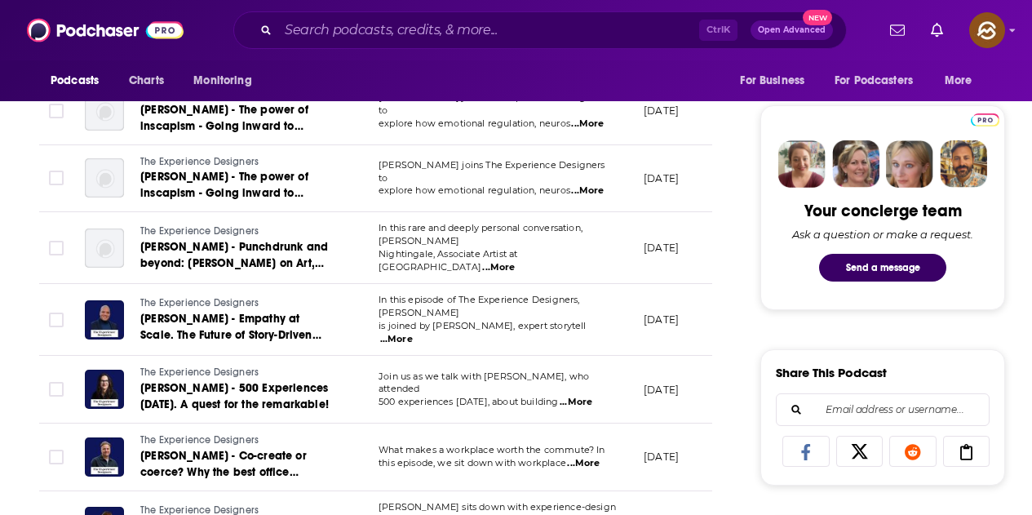
click at [592, 396] on span "...More" at bounding box center [576, 402] width 33 height 13
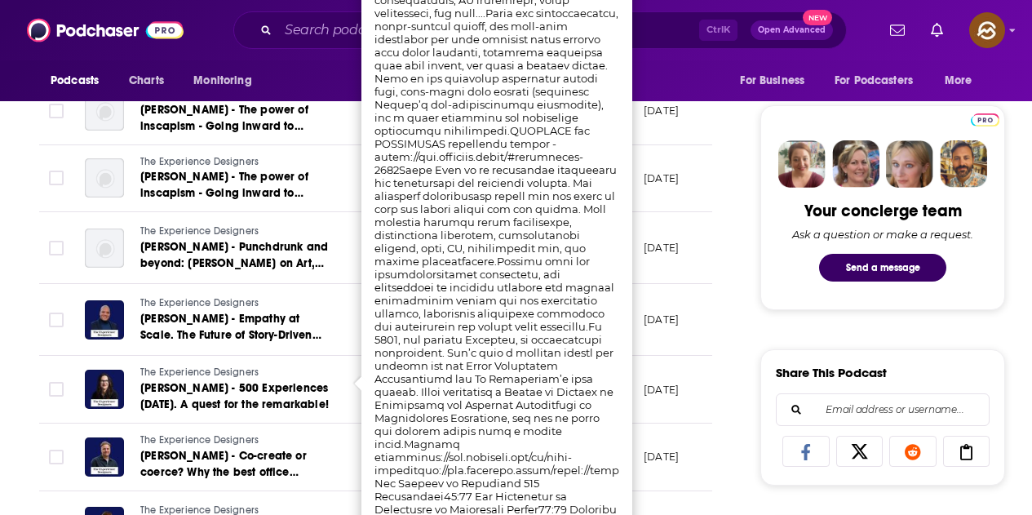
scroll to position [653, 0]
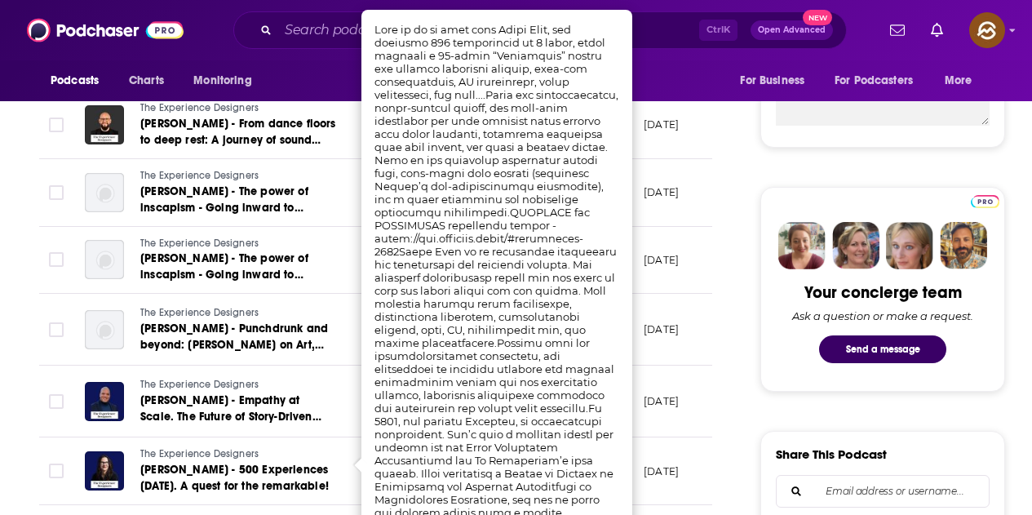
click at [709, 366] on td "June 26, 2025" at bounding box center [684, 402] width 106 height 72
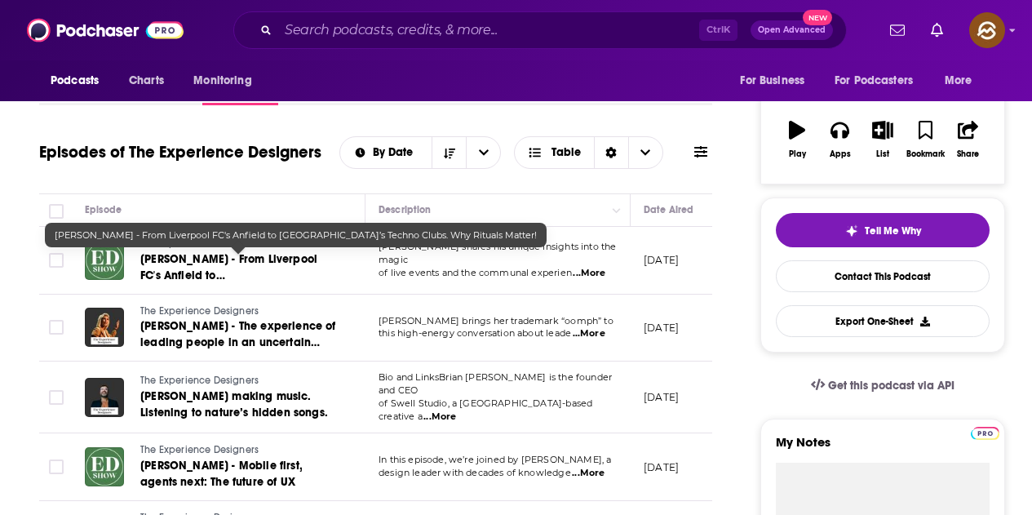
scroll to position [0, 0]
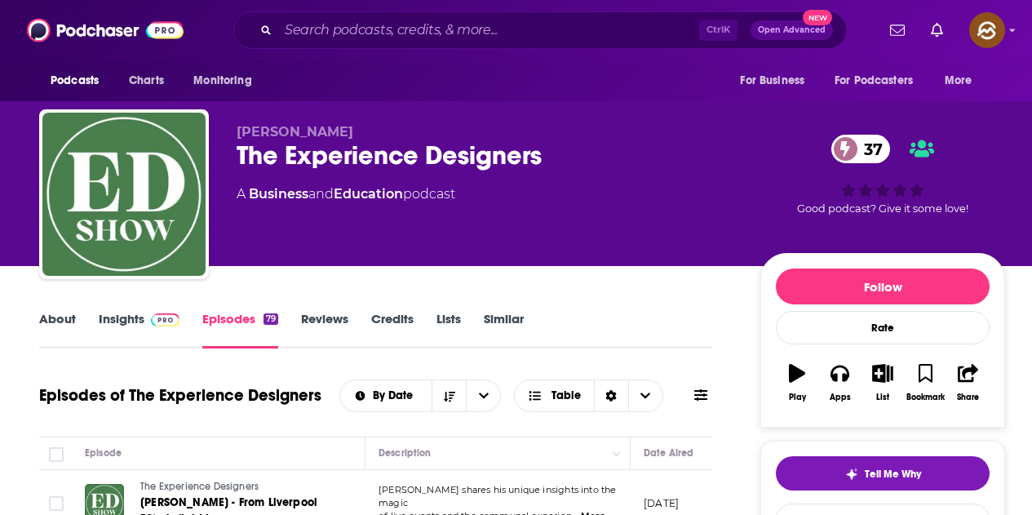
click at [135, 324] on link "Insights" at bounding box center [139, 330] width 81 height 38
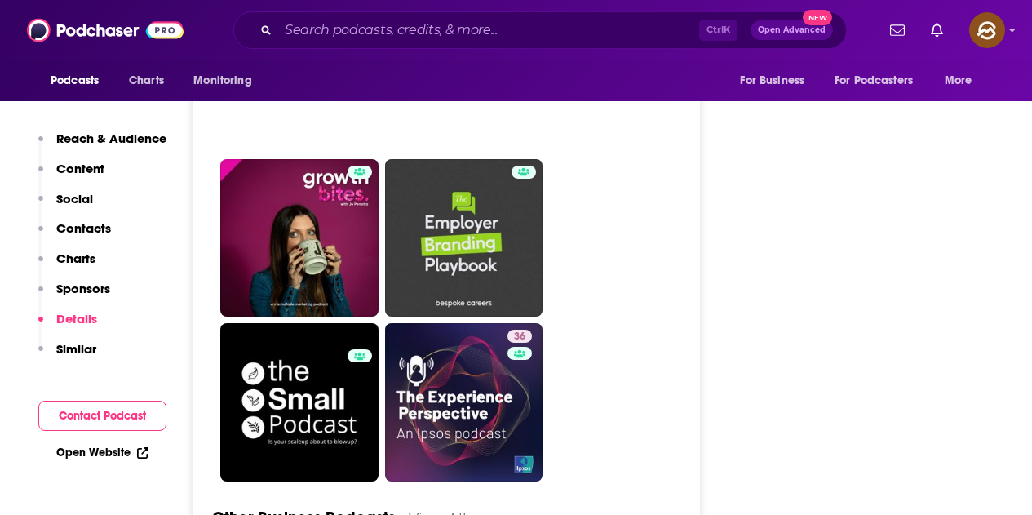
scroll to position [4080, 0]
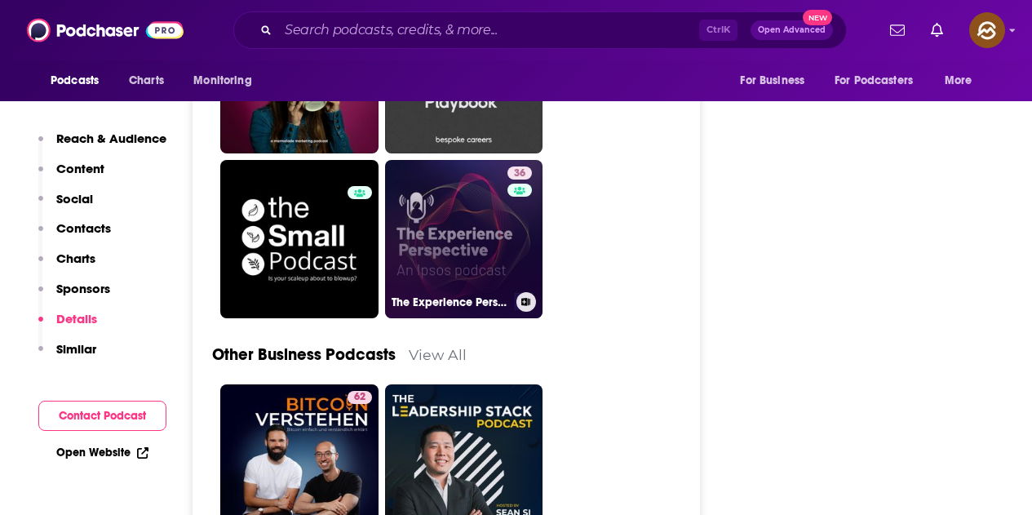
click at [482, 227] on link "36 The Experience Perspective: An Ipsos Podcast" at bounding box center [464, 239] width 158 height 158
type input "https://www.podchaser.com/podcasts/the-experience-perspective-an-2148475"
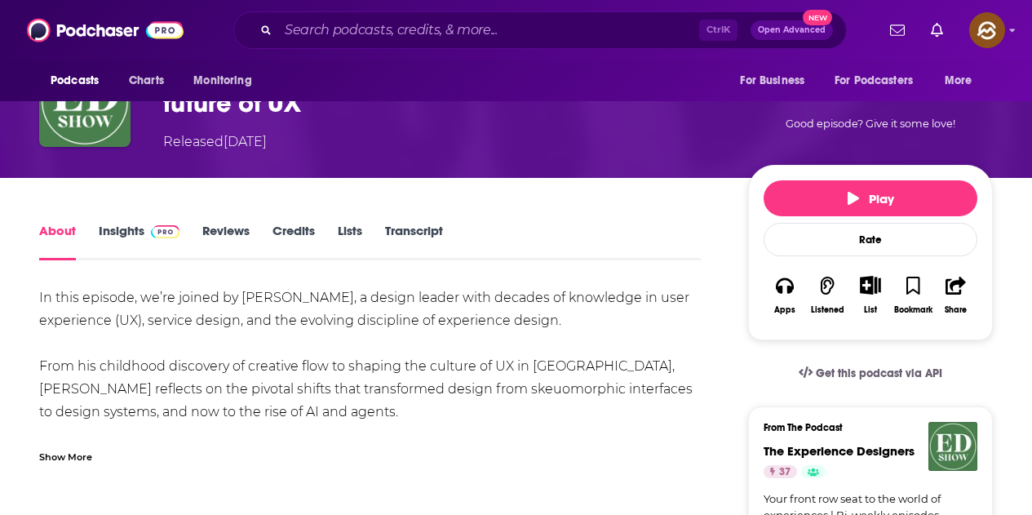
scroll to position [163, 0]
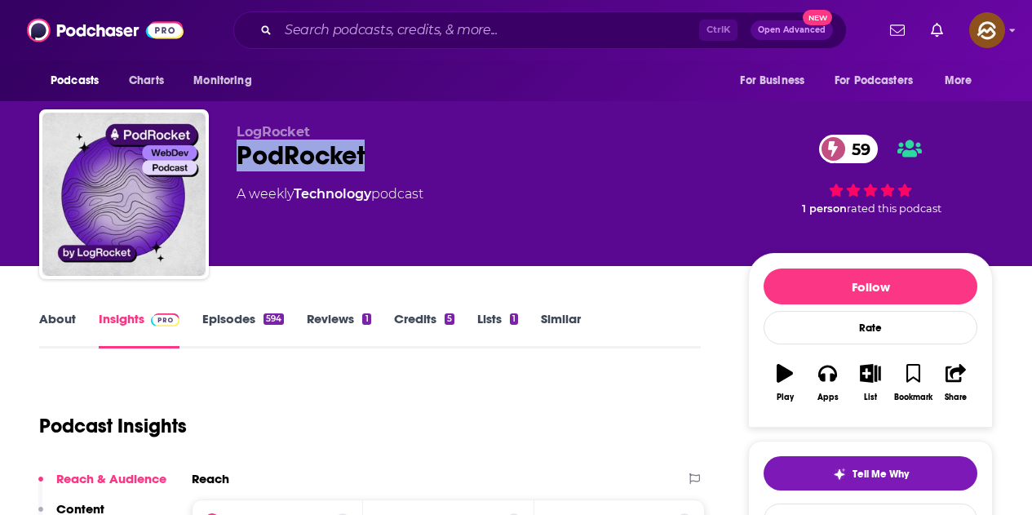
drag, startPoint x: 237, startPoint y: 154, endPoint x: 386, endPoint y: 155, distance: 148.5
click at [386, 155] on div "PodRocket 59" at bounding box center [480, 156] width 486 height 32
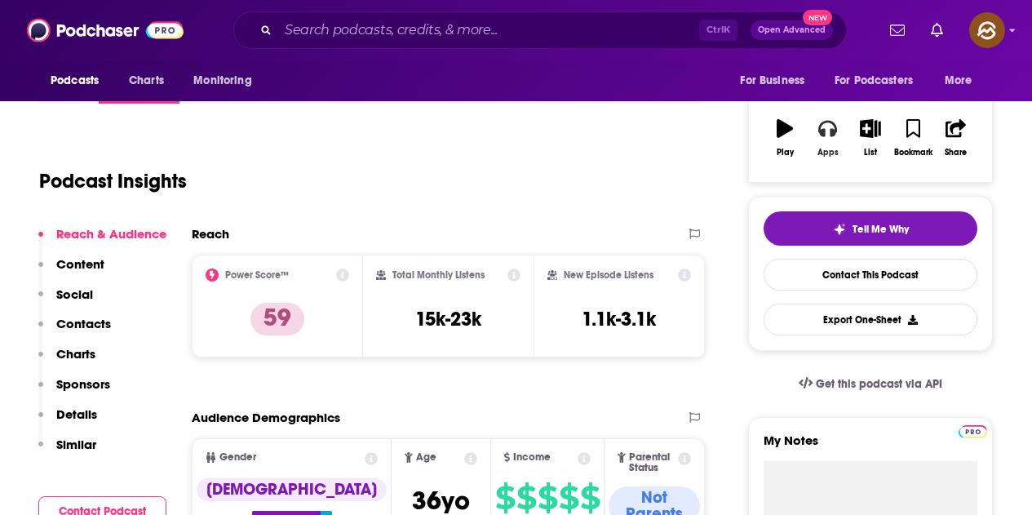
click at [817, 142] on button "Apps" at bounding box center [827, 138] width 42 height 59
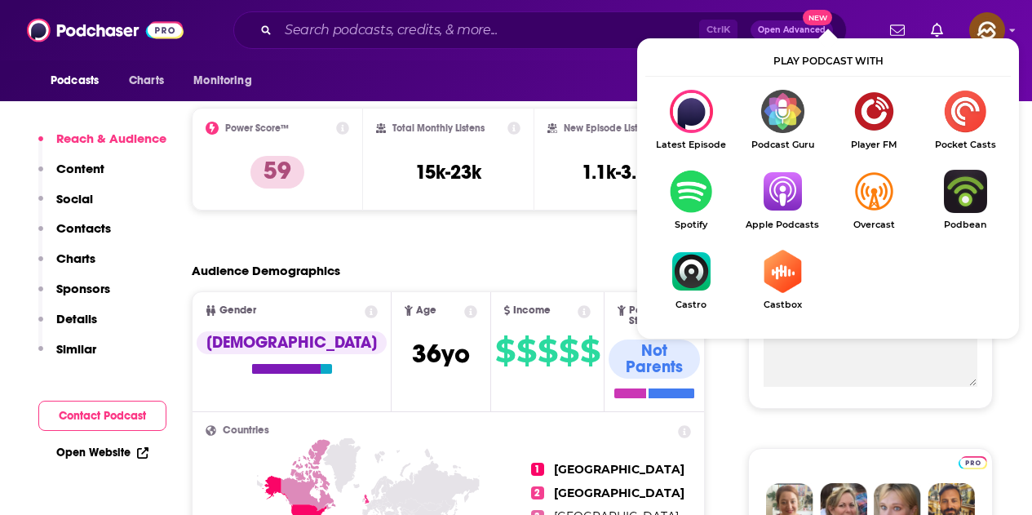
scroll to position [408, 0]
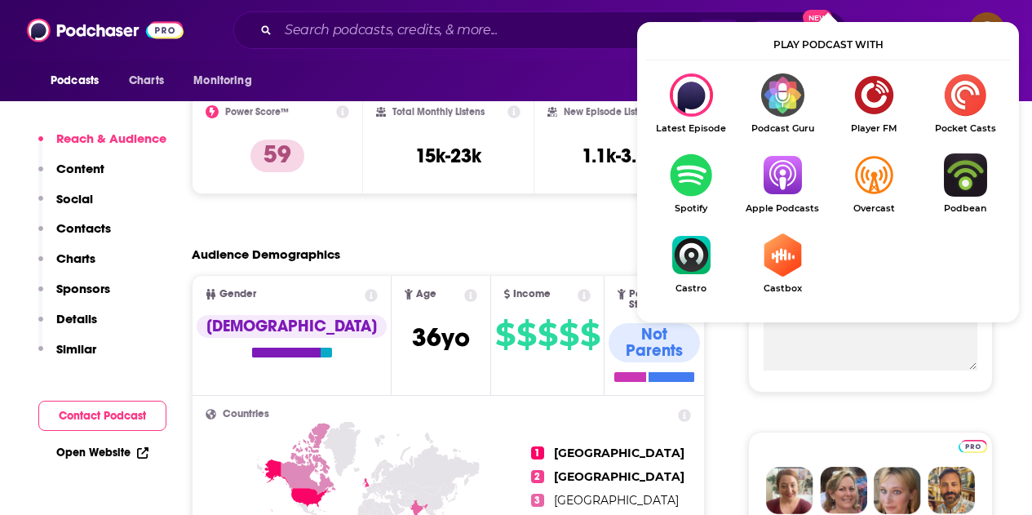
click at [796, 171] on img "Show Listen On dropdown" at bounding box center [782, 174] width 91 height 43
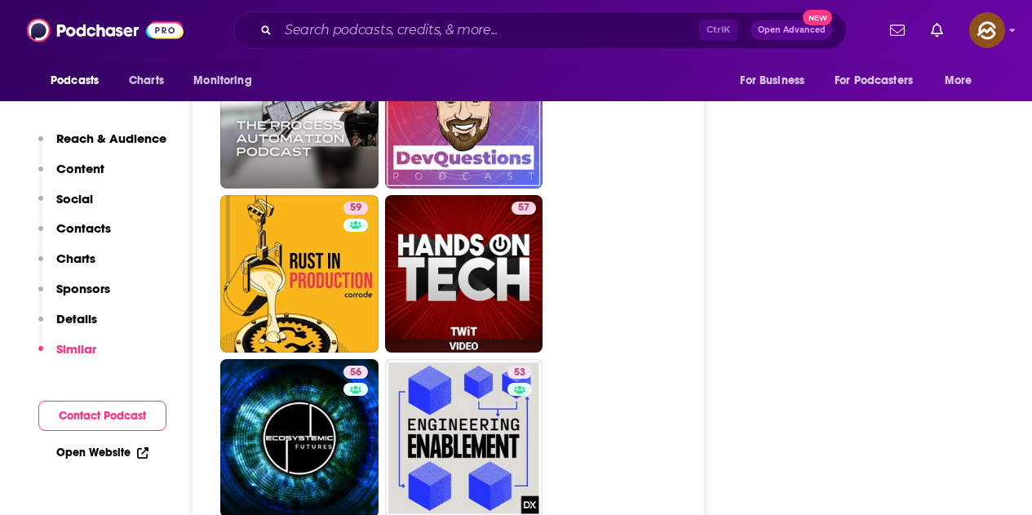
scroll to position [4407, 0]
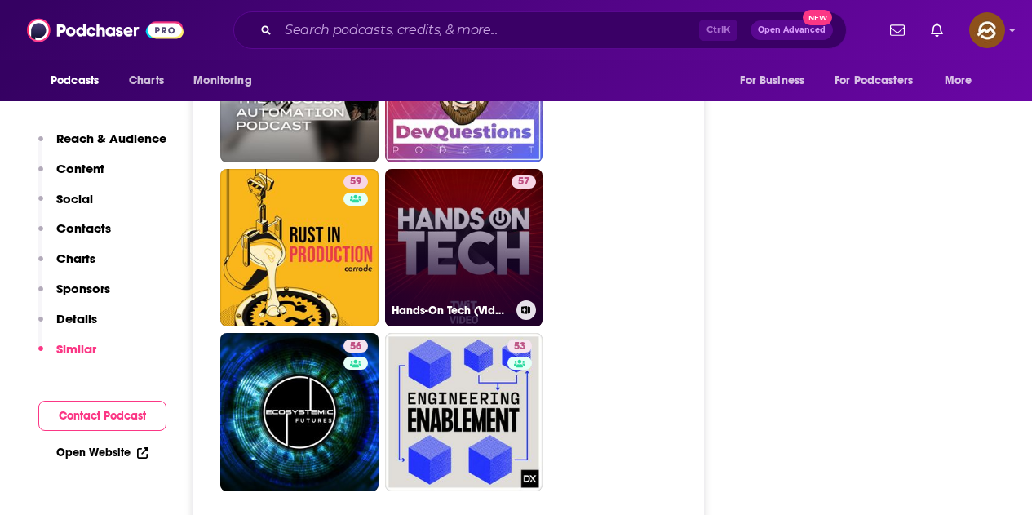
click at [474, 175] on link "57 Hands-On Tech (Video)" at bounding box center [464, 248] width 158 height 158
type input "[URL][DOMAIN_NAME]"
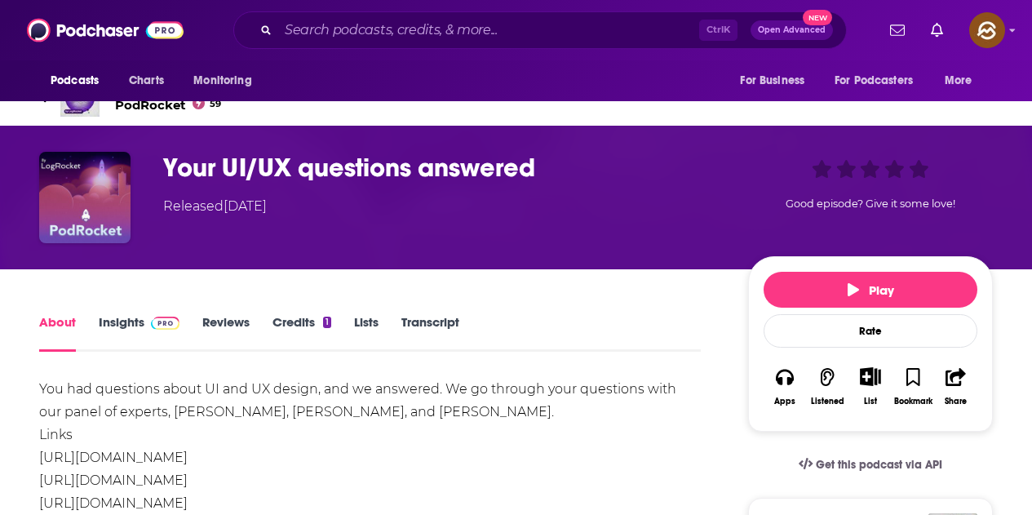
scroll to position [82, 0]
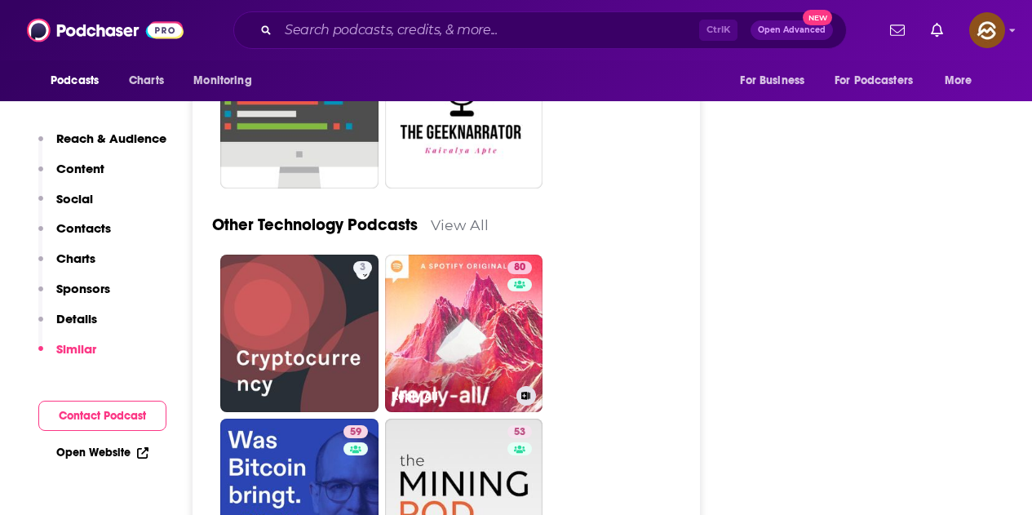
scroll to position [3835, 0]
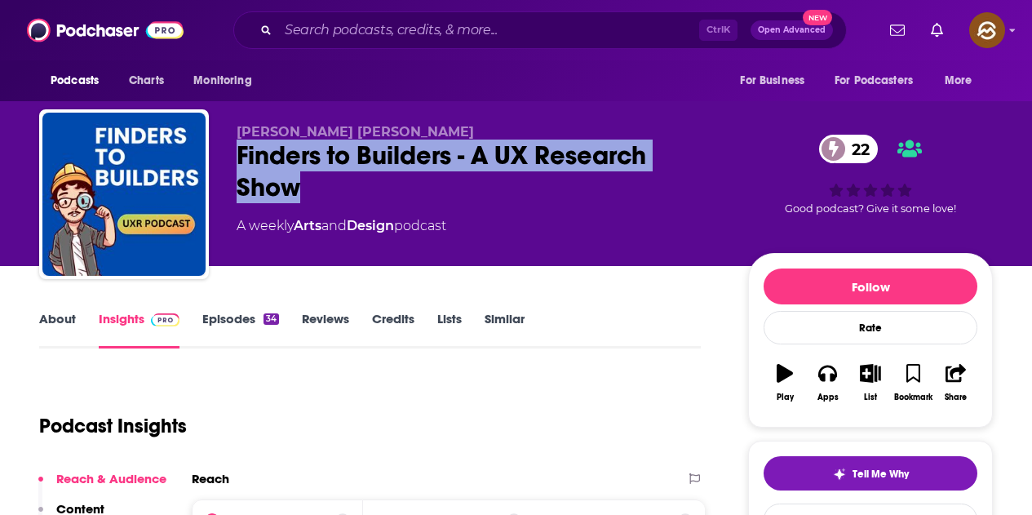
drag, startPoint x: 240, startPoint y: 149, endPoint x: 299, endPoint y: 185, distance: 70.0
click at [299, 185] on div "Finders to Builders - A UX Research Show 22" at bounding box center [480, 172] width 486 height 64
click at [826, 375] on icon "button" at bounding box center [827, 373] width 18 height 18
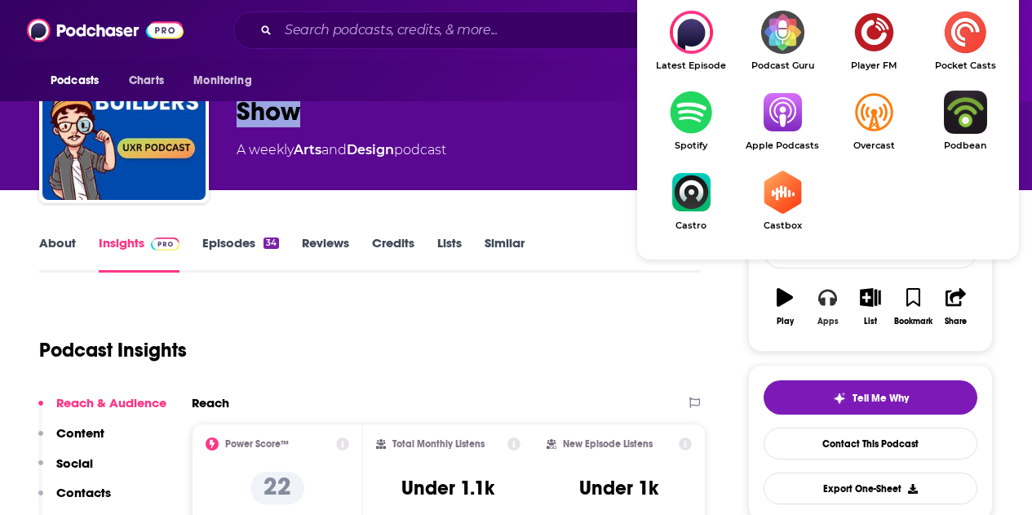
scroll to position [82, 0]
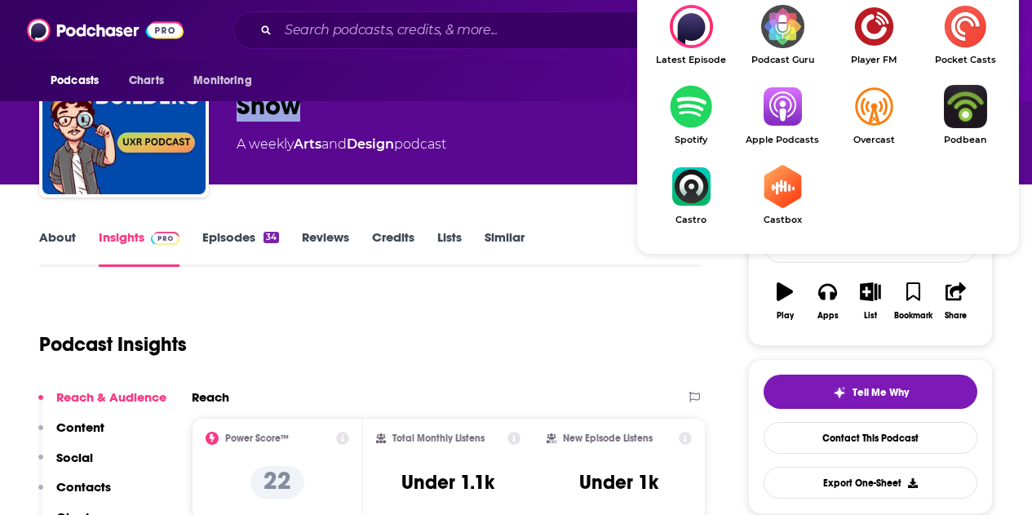
click at [794, 116] on img "Show Listen On dropdown" at bounding box center [782, 106] width 91 height 43
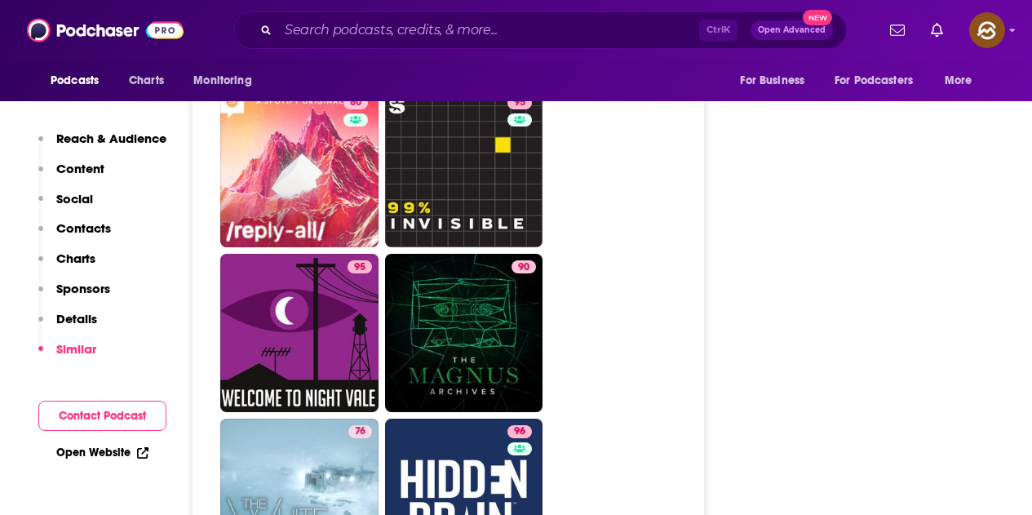
scroll to position [2856, 0]
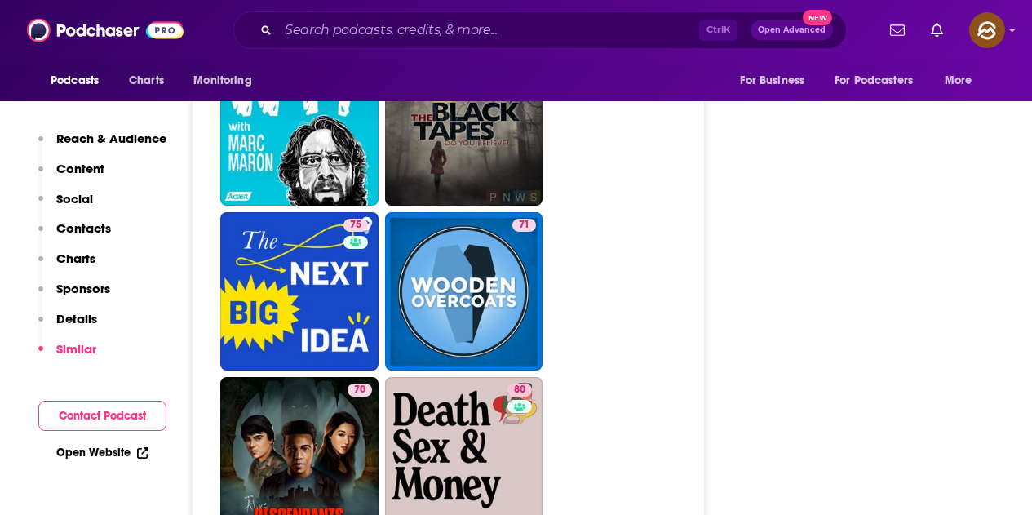
scroll to position [3672, 0]
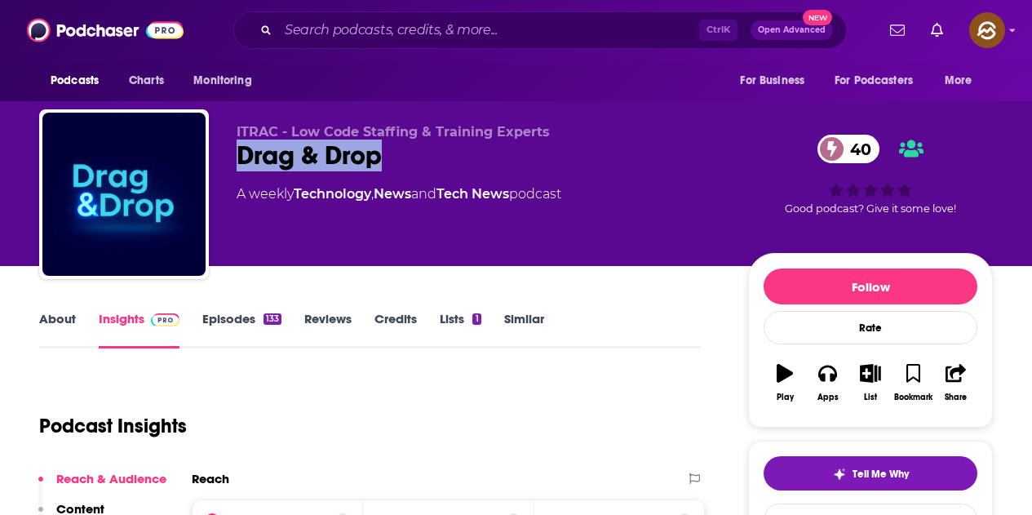
drag, startPoint x: 236, startPoint y: 163, endPoint x: 377, endPoint y: 161, distance: 141.2
click at [377, 161] on div "ITRAC - Low Code Staffing & Training Experts Drag & Drop 40 A weekly Technology…" at bounding box center [516, 197] width 954 height 176
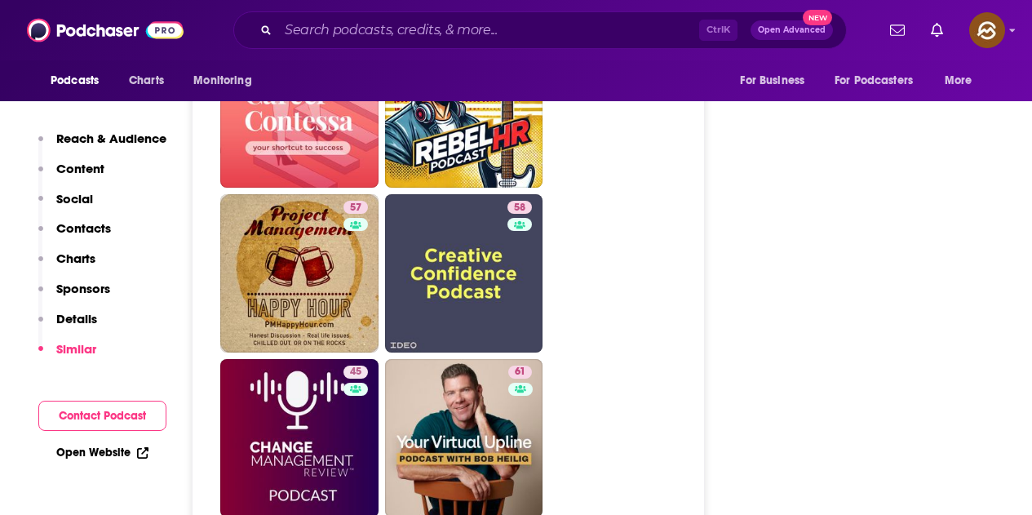
scroll to position [3917, 0]
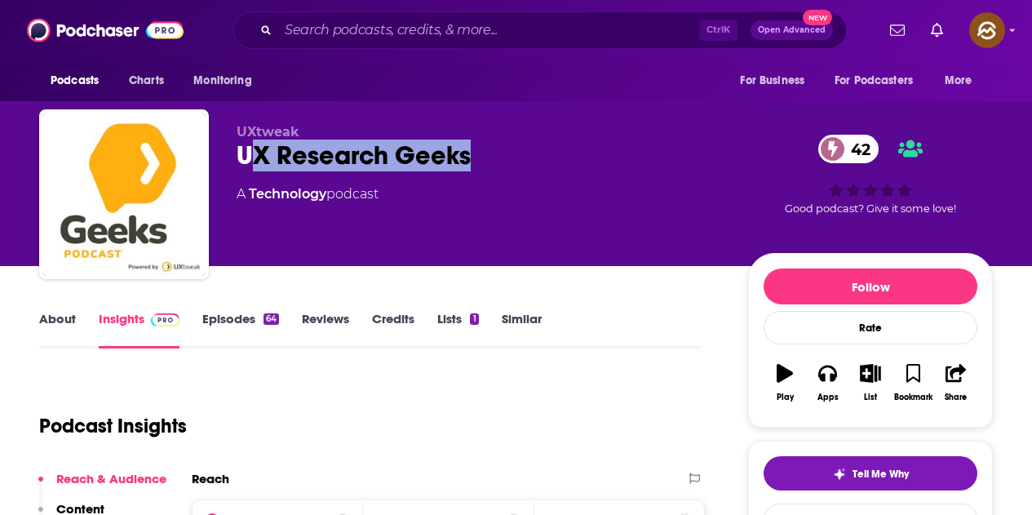
drag, startPoint x: 246, startPoint y: 159, endPoint x: 496, endPoint y: 144, distance: 250.1
click at [496, 144] on div "UX Research Geeks 42" at bounding box center [480, 156] width 486 height 32
click at [532, 171] on div "UXtweak UX Research Geeks 42 A Technology podcast" at bounding box center [480, 189] width 486 height 131
drag, startPoint x: 227, startPoint y: 157, endPoint x: 522, endPoint y: 174, distance: 295.9
click at [522, 174] on div "UXtweak UX Research Geeks 42 A Technology podcast 42 Good podcast? Give it some…" at bounding box center [516, 197] width 954 height 176
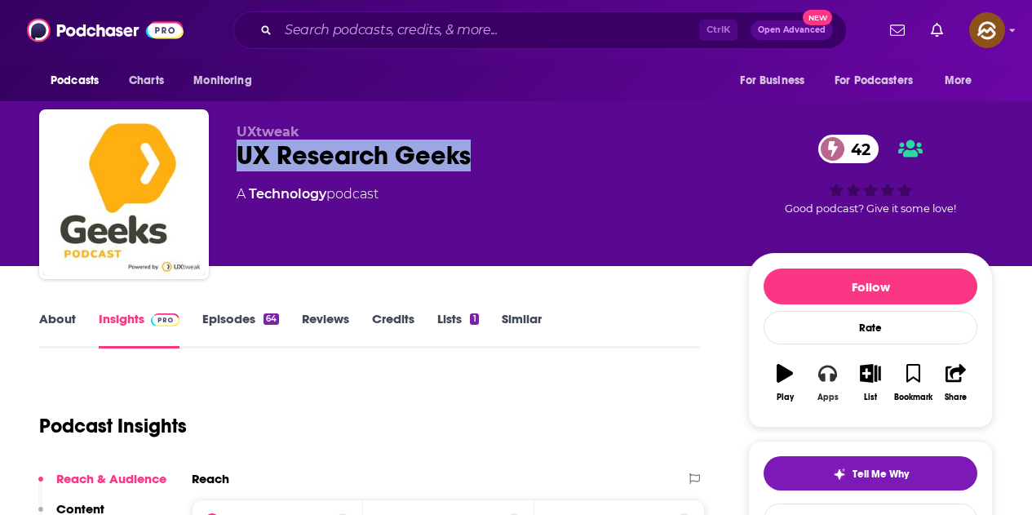
click at [827, 376] on icon "button" at bounding box center [827, 373] width 18 height 18
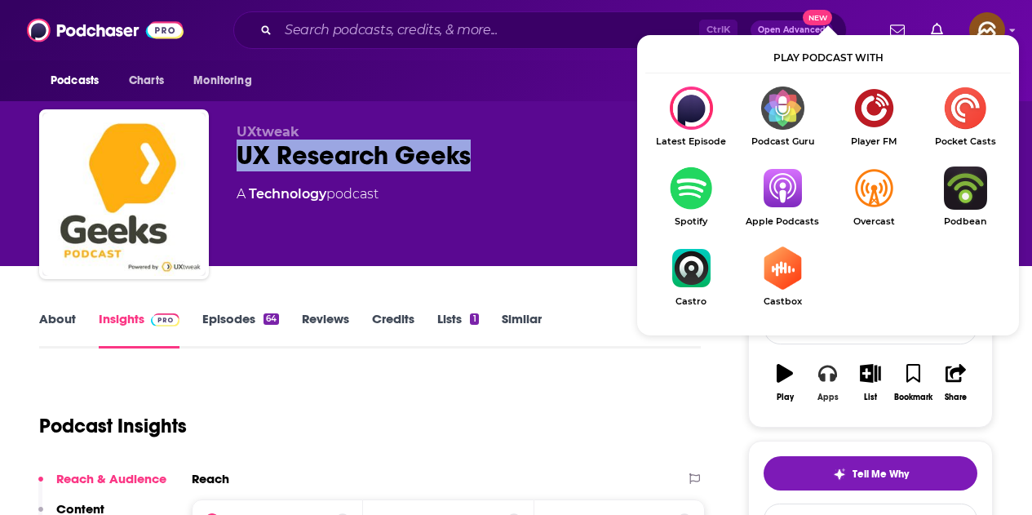
scroll to position [82, 0]
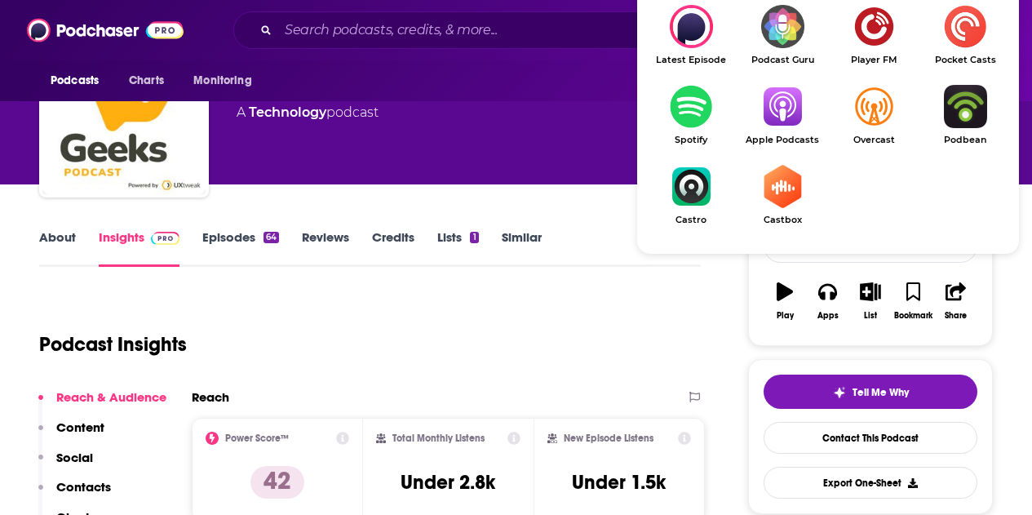
click at [774, 124] on img "Show Listen On dropdown" at bounding box center [782, 106] width 91 height 43
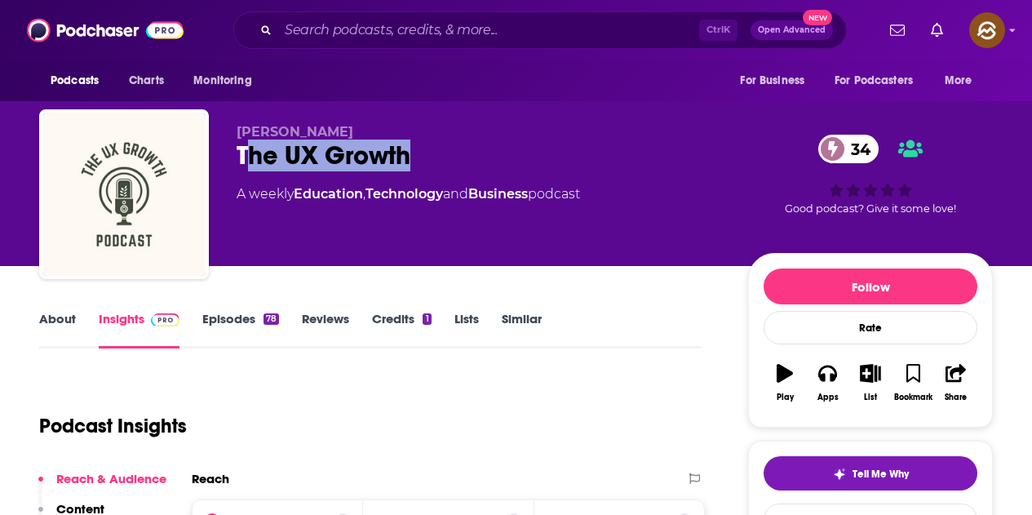
drag, startPoint x: 243, startPoint y: 157, endPoint x: 411, endPoint y: 162, distance: 168.2
click at [411, 162] on div "The UX Growth 34" at bounding box center [480, 156] width 486 height 32
click at [458, 148] on div "The UX Growth 34" at bounding box center [480, 156] width 486 height 32
click at [258, 161] on div "The UX Growth 34" at bounding box center [480, 156] width 486 height 32
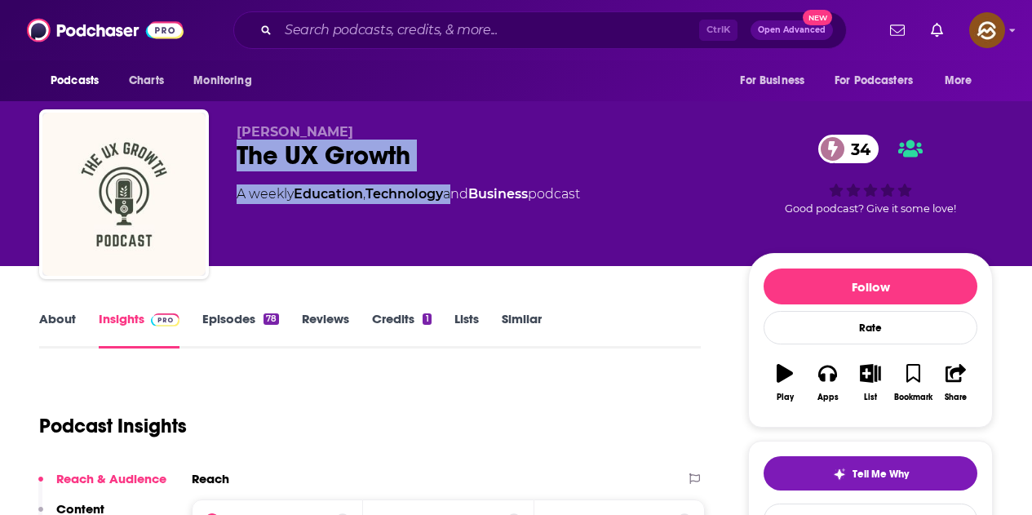
drag, startPoint x: 240, startPoint y: 157, endPoint x: 453, endPoint y: 179, distance: 214.0
click at [453, 179] on div "Nick Mann The UX Growth 34 A weekly Education , Technology and Business podcast" at bounding box center [480, 189] width 486 height 131
click at [459, 146] on div "The UX Growth 34" at bounding box center [480, 156] width 486 height 32
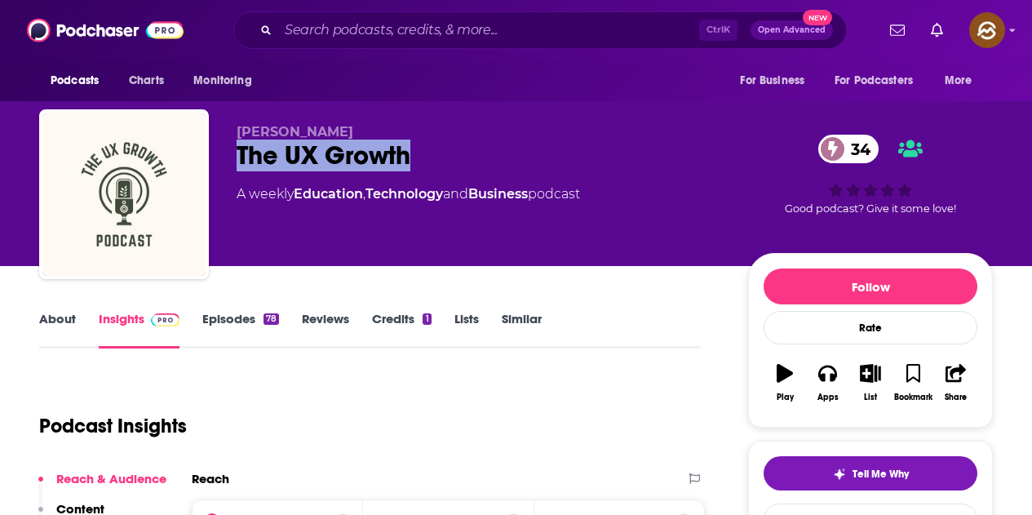
drag, startPoint x: 242, startPoint y: 162, endPoint x: 420, endPoint y: 164, distance: 177.9
click at [420, 164] on div "The UX Growth 34" at bounding box center [480, 156] width 486 height 32
click at [822, 373] on icon "button" at bounding box center [827, 373] width 18 height 18
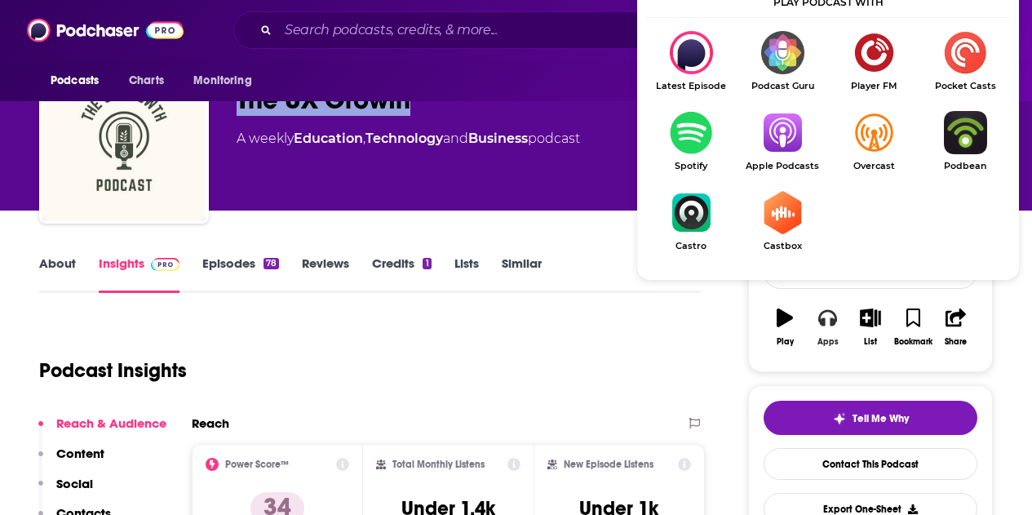
scroll to position [82, 0]
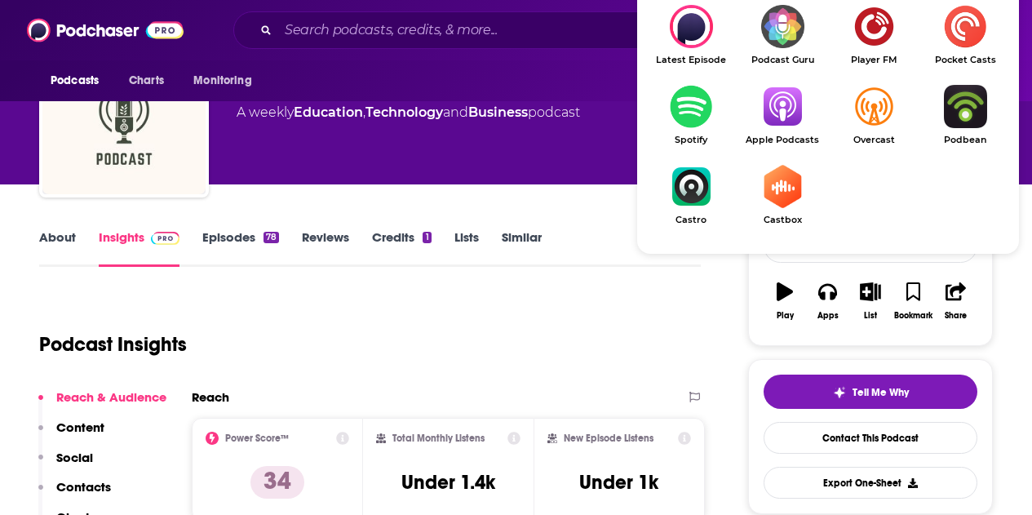
click at [775, 118] on img "Show Listen On dropdown" at bounding box center [782, 106] width 91 height 43
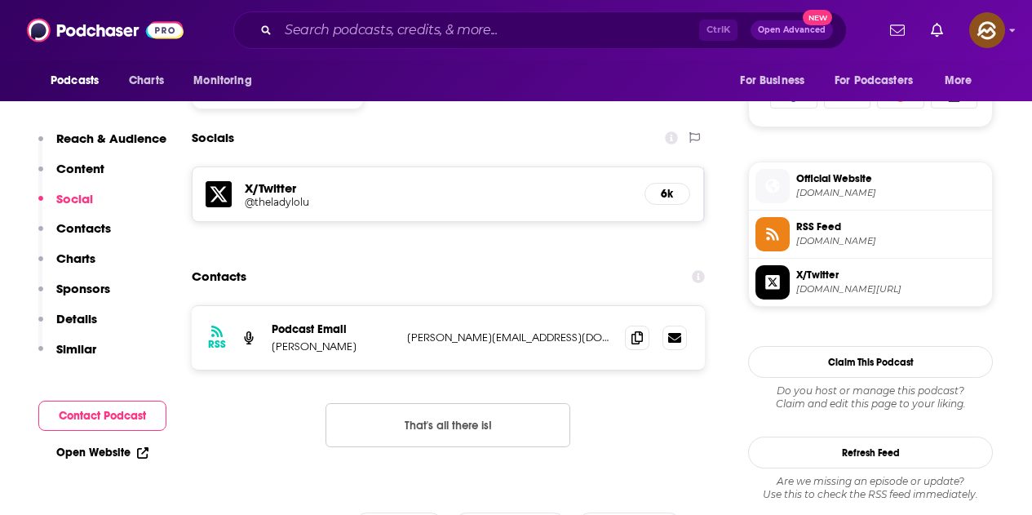
scroll to position [1142, 0]
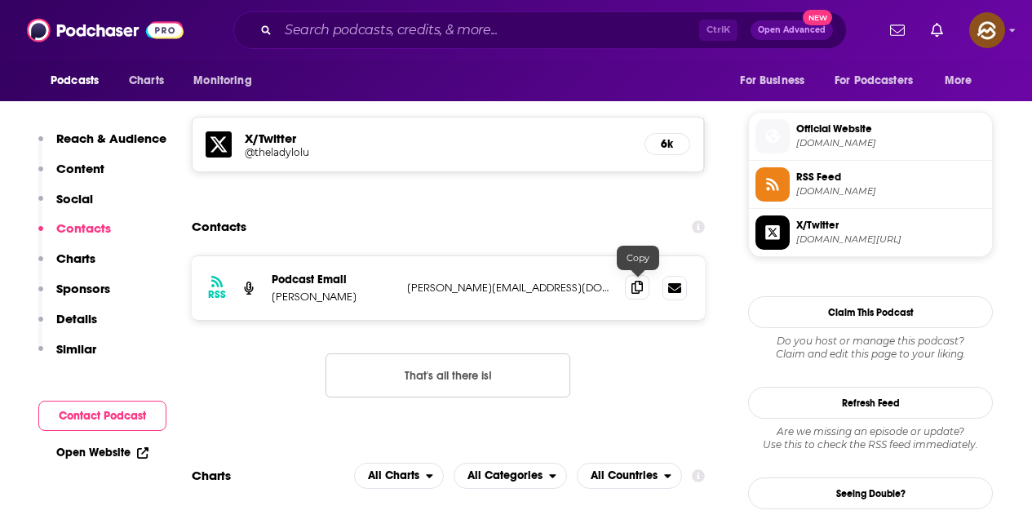
click at [637, 276] on div at bounding box center [639, 271] width 14 height 14
click at [637, 286] on icon at bounding box center [637, 287] width 11 height 13
click at [640, 291] on icon at bounding box center [637, 287] width 11 height 13
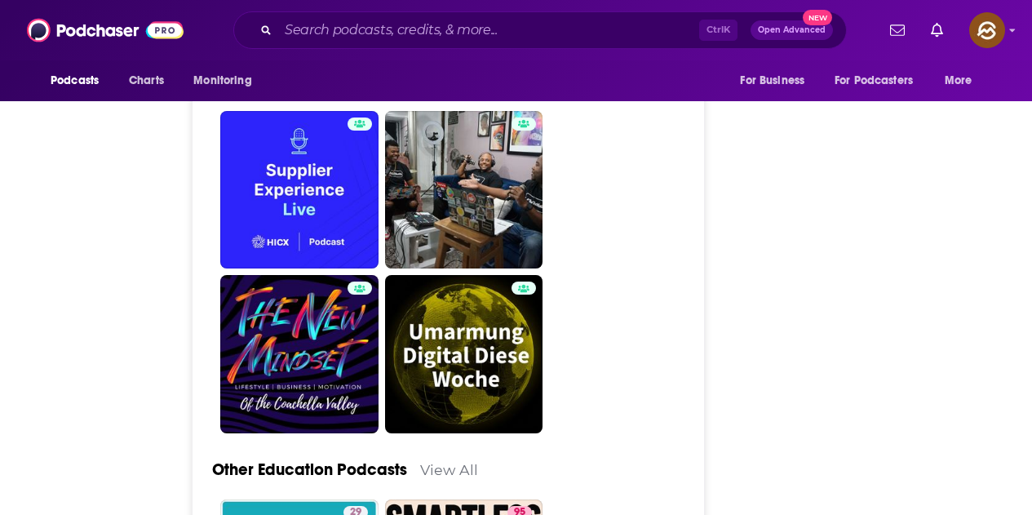
scroll to position [0, 0]
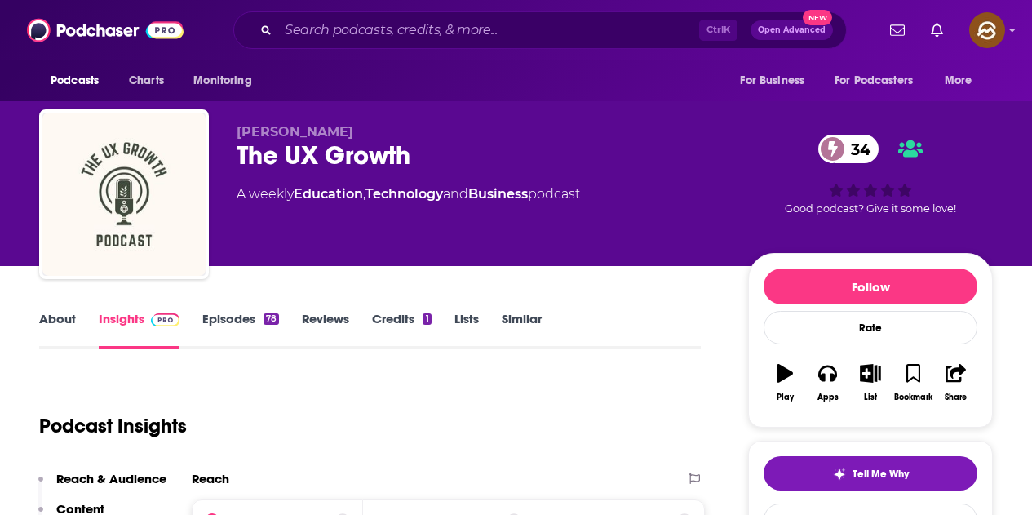
click at [265, 314] on div "78" at bounding box center [272, 318] width 16 height 11
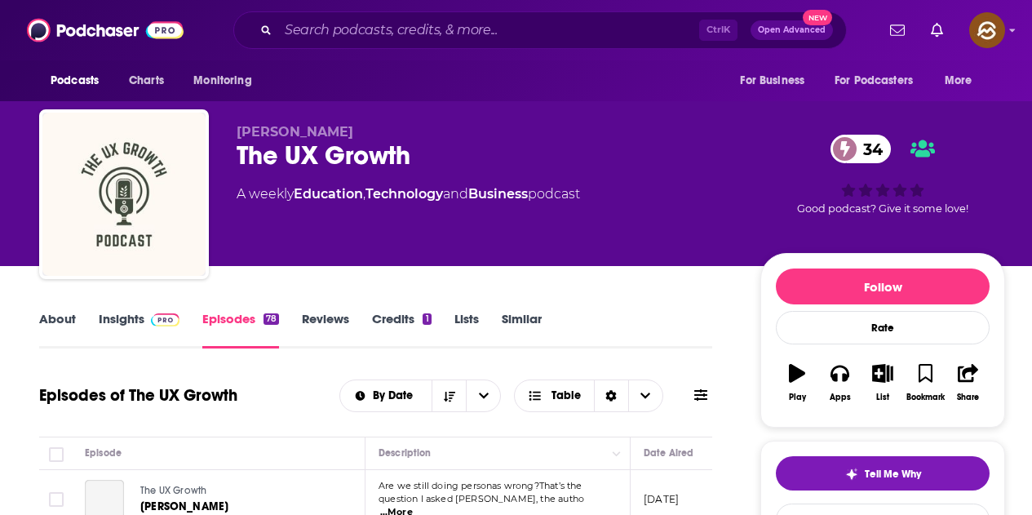
scroll to position [245, 0]
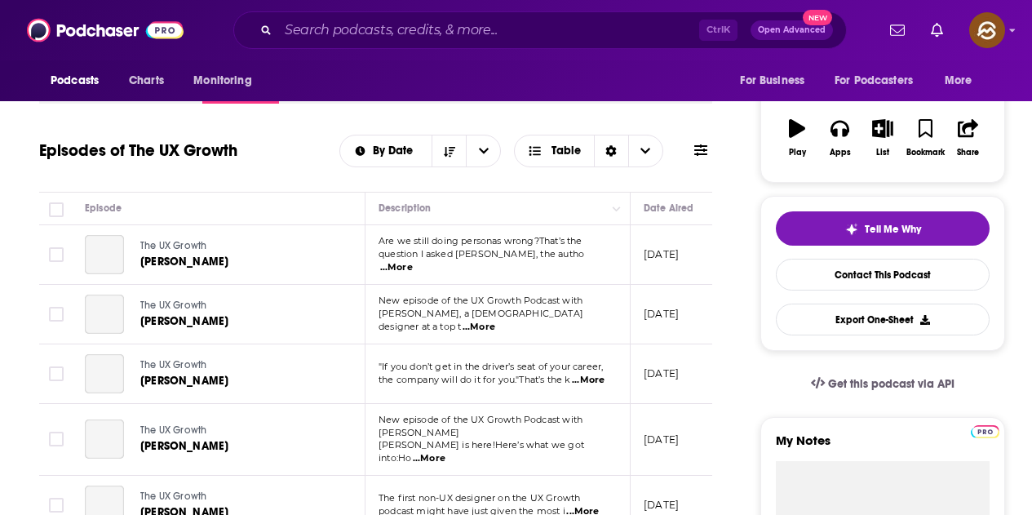
click at [413, 263] on span "...More" at bounding box center [396, 267] width 33 height 13
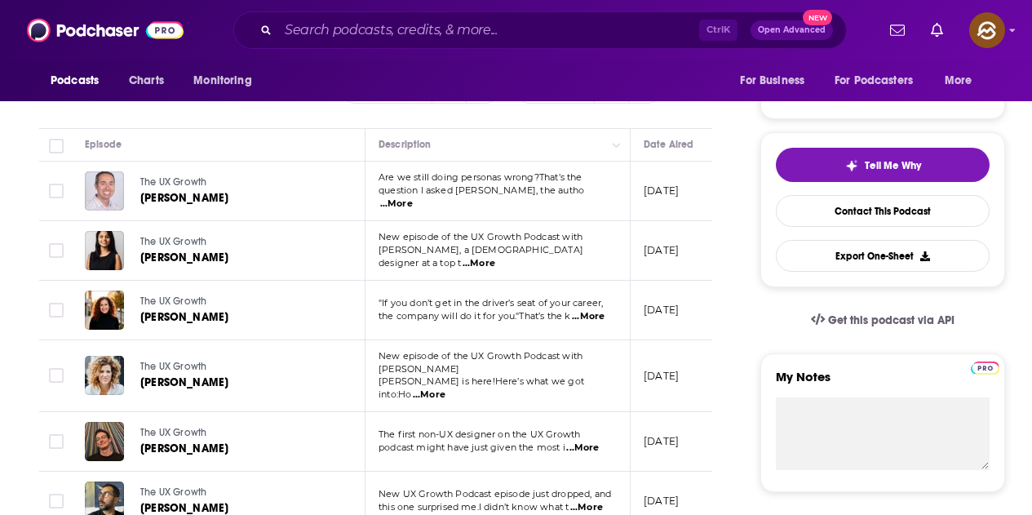
scroll to position [326, 0]
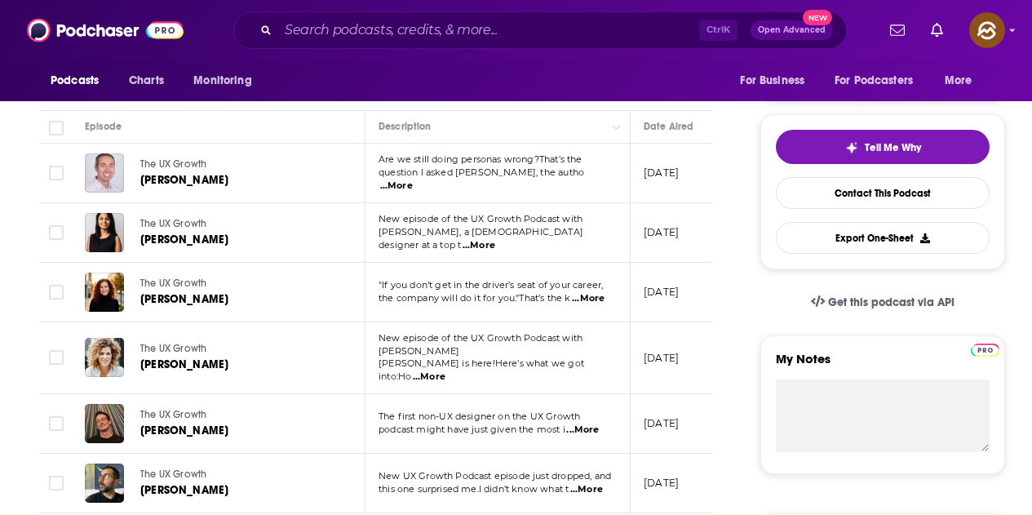
click at [446, 370] on span "...More" at bounding box center [429, 376] width 33 height 13
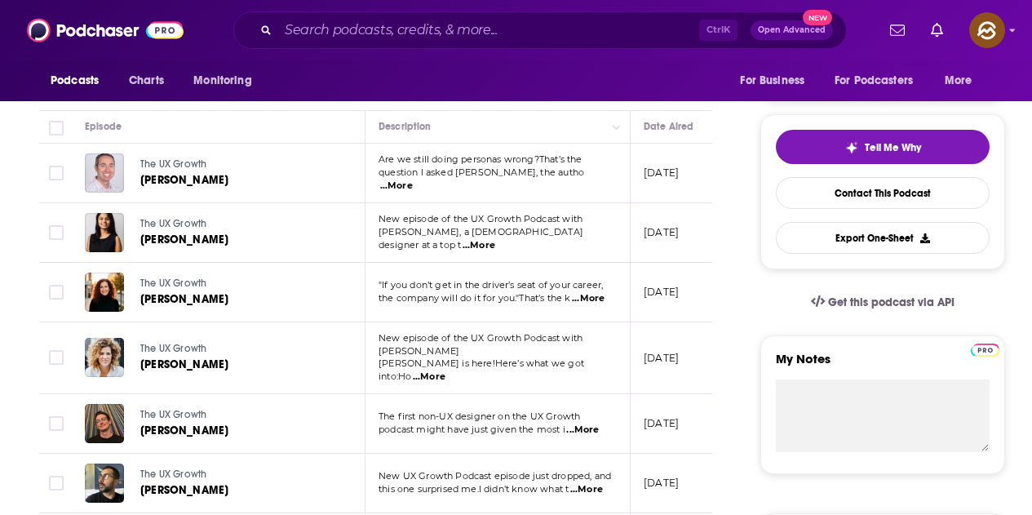
click at [495, 242] on span "...More" at bounding box center [479, 245] width 33 height 13
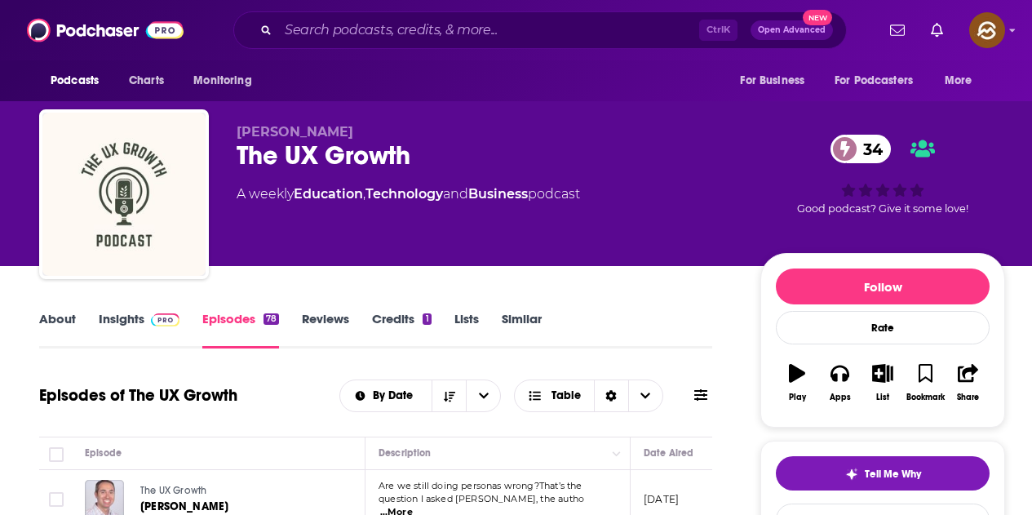
scroll to position [82, 0]
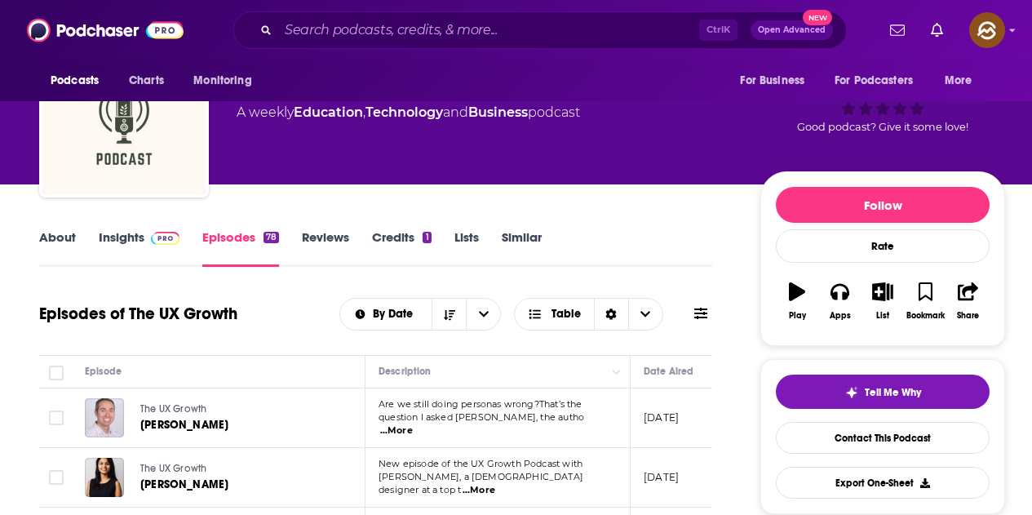
drag, startPoint x: 155, startPoint y: 233, endPoint x: 180, endPoint y: 9, distance: 225.7
click at [155, 233] on img at bounding box center [165, 238] width 29 height 13
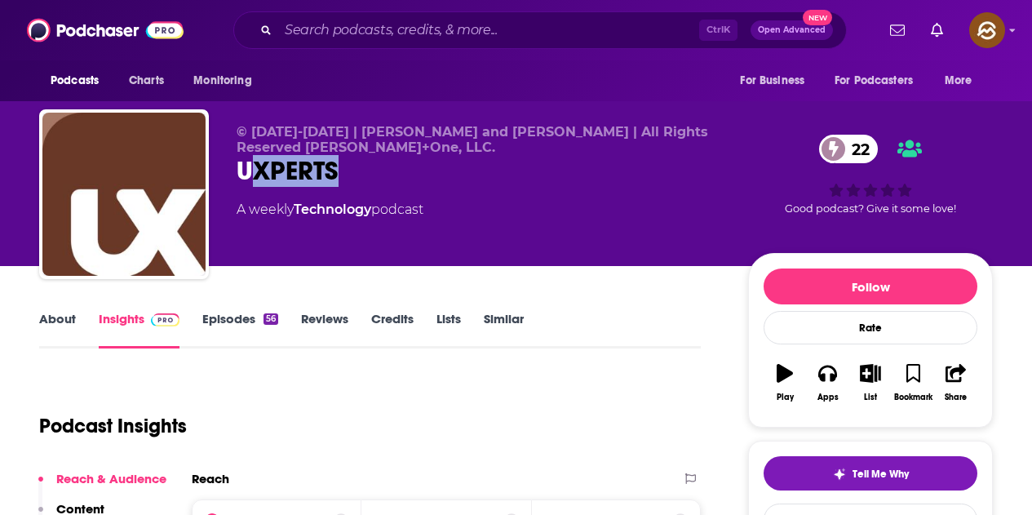
drag, startPoint x: 245, startPoint y: 166, endPoint x: 355, endPoint y: 180, distance: 111.1
click at [355, 180] on div "UXPERTS 22" at bounding box center [480, 171] width 486 height 32
click at [433, 175] on div "UXPERTS 22" at bounding box center [480, 171] width 486 height 32
click at [289, 185] on div "UXPERTS 22" at bounding box center [480, 171] width 486 height 32
drag, startPoint x: 240, startPoint y: 166, endPoint x: 358, endPoint y: 166, distance: 118.3
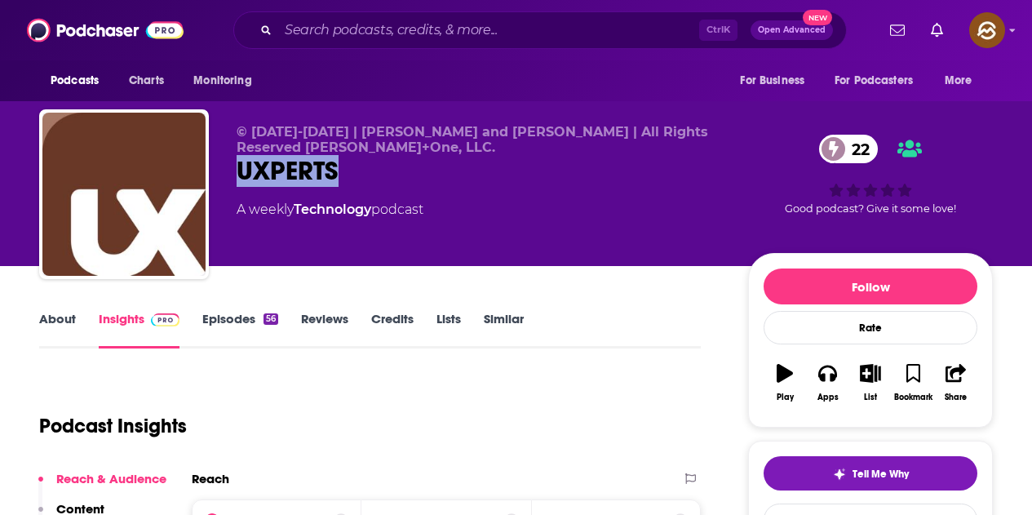
click at [358, 166] on div "UXPERTS 22" at bounding box center [480, 171] width 486 height 32
click at [832, 383] on button "Apps" at bounding box center [827, 382] width 42 height 59
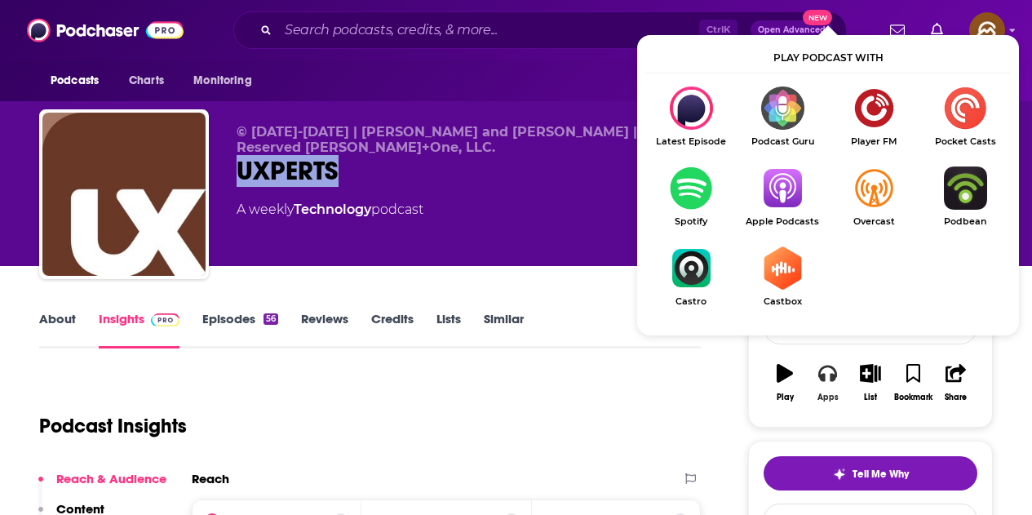
scroll to position [163, 0]
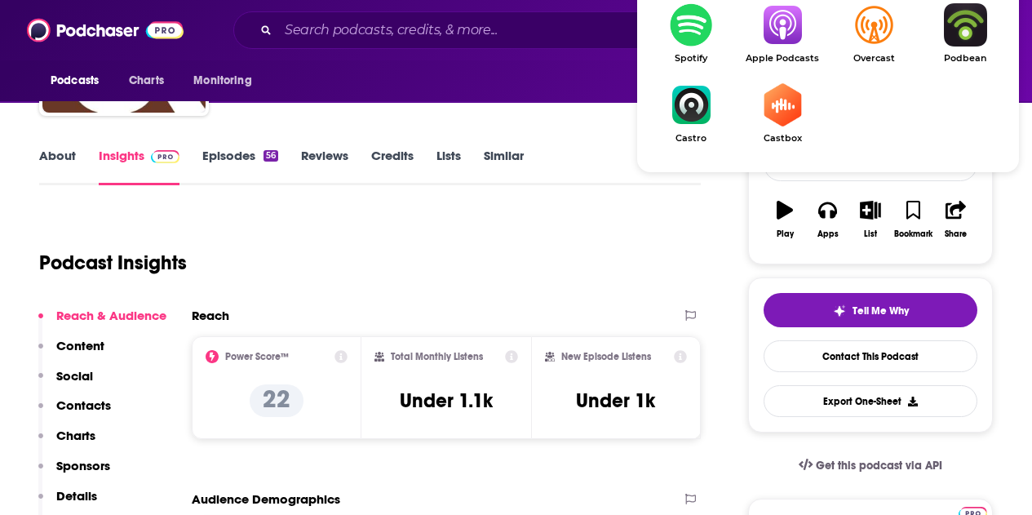
click at [786, 24] on img "Show Listen On dropdown" at bounding box center [782, 24] width 91 height 43
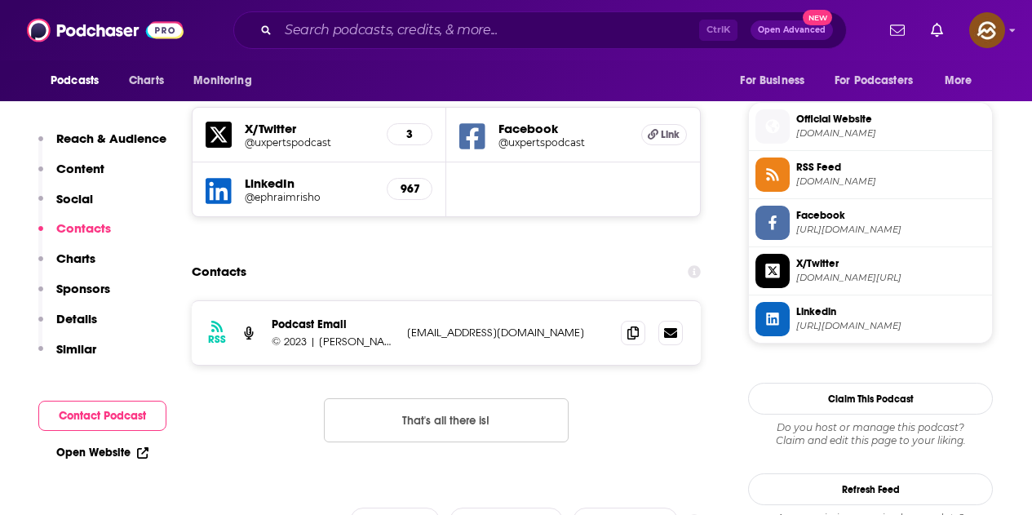
scroll to position [1142, 0]
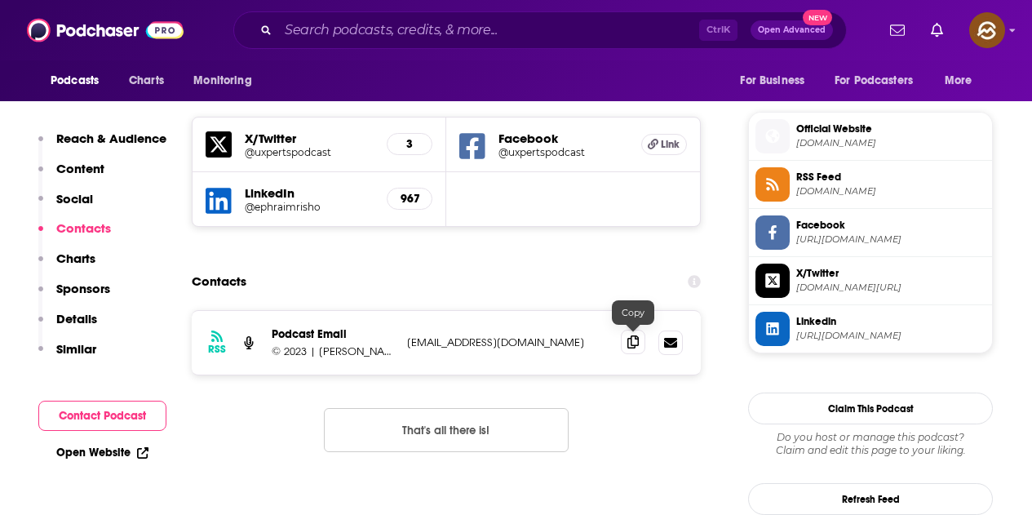
click at [638, 344] on icon at bounding box center [633, 341] width 11 height 13
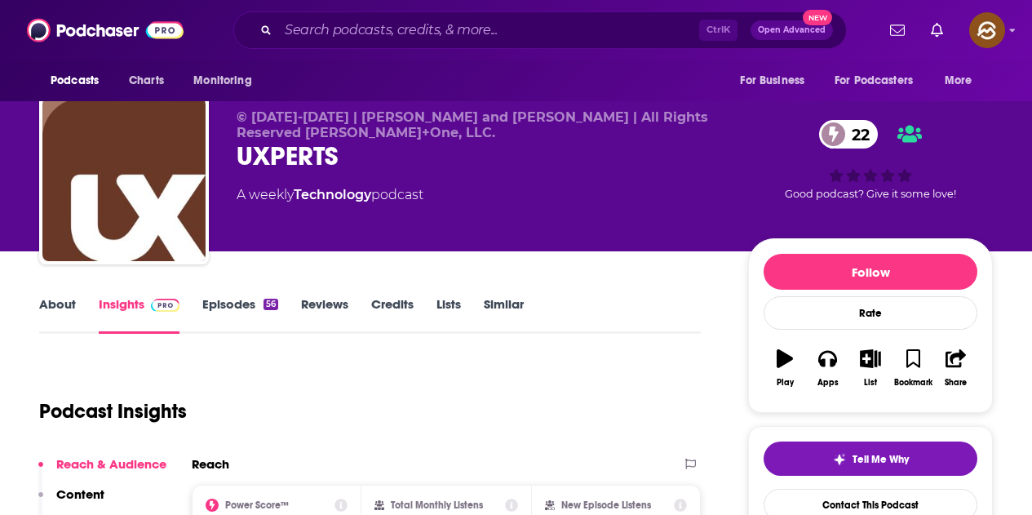
scroll to position [0, 0]
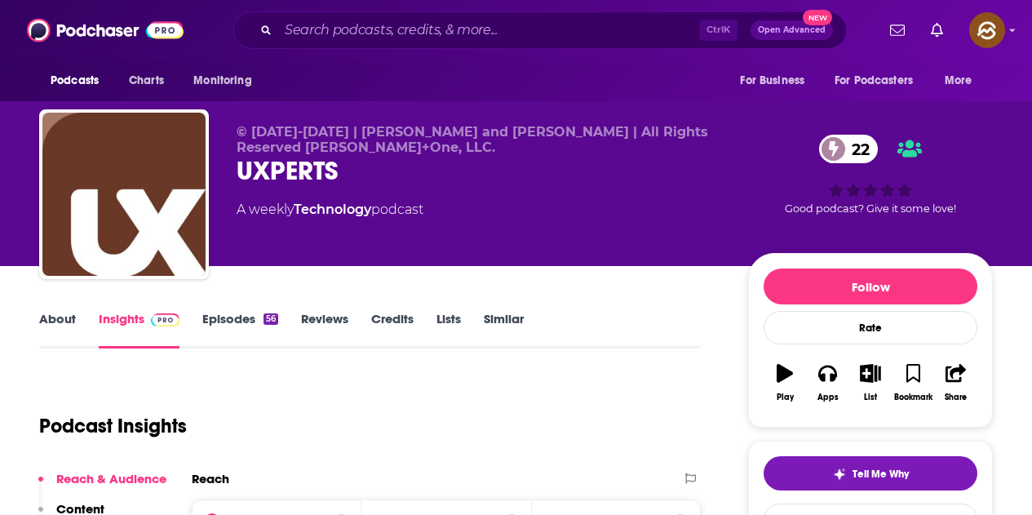
drag, startPoint x: 239, startPoint y: 309, endPoint x: 238, endPoint y: 321, distance: 11.5
click at [238, 309] on div "About Insights Episodes 56 Reviews Credits Lists Similar" at bounding box center [370, 328] width 662 height 40
click at [238, 321] on link "Episodes 56" at bounding box center [240, 330] width 76 height 38
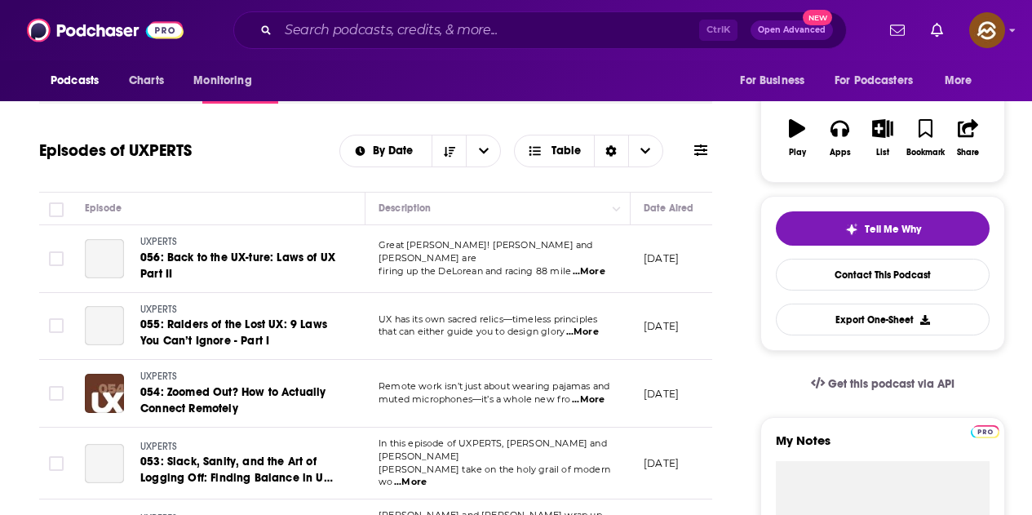
scroll to position [326, 0]
